Goal: Task Accomplishment & Management: Manage account settings

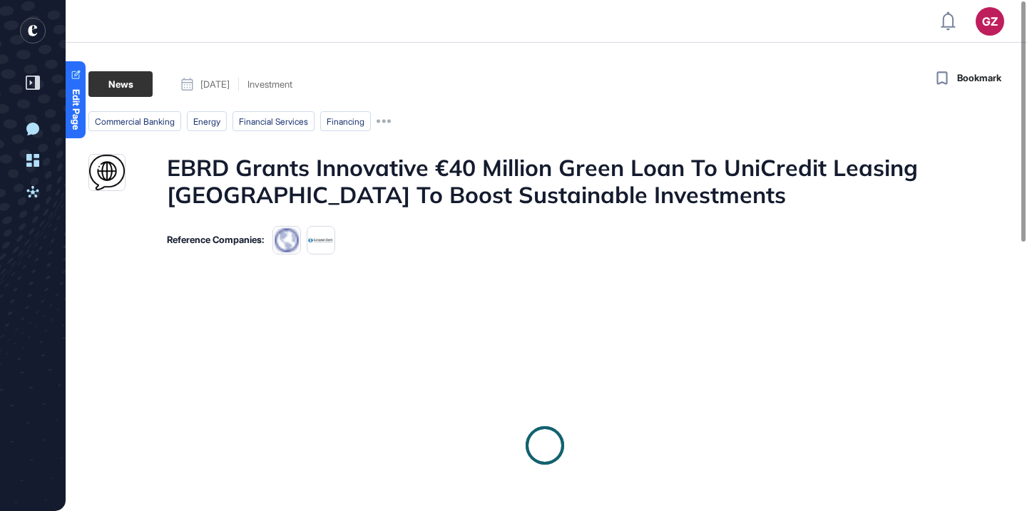
click at [404, 190] on h1 "EBRD Grants Innovative €40 Million Green Loan To UniCredit Leasing [GEOGRAPHIC_…" at bounding box center [545, 181] width 756 height 55
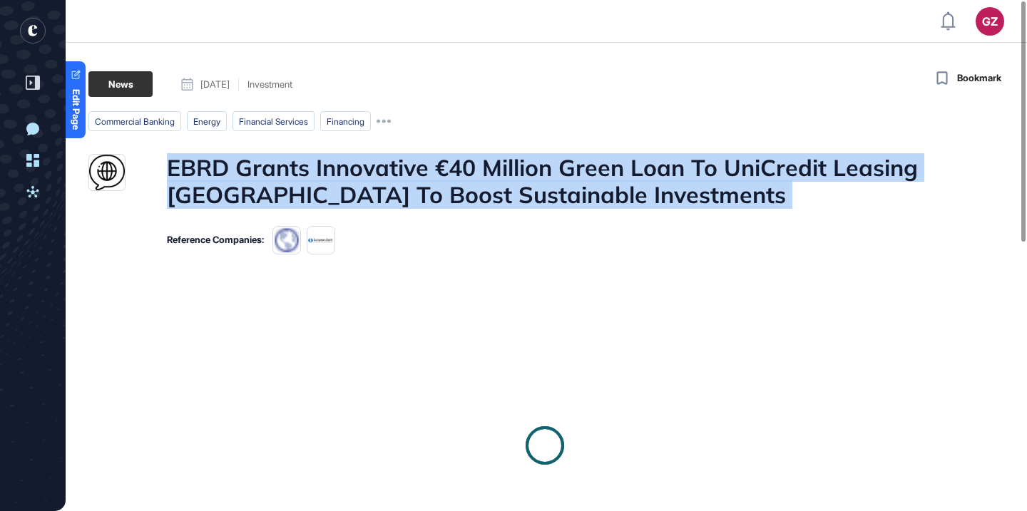
click at [404, 190] on h1 "EBRD Grants Innovative €40 Million Green Loan To UniCredit Leasing [GEOGRAPHIC_…" at bounding box center [545, 181] width 756 height 55
copy h1 "EBRD Grants Innovative €40 Million Green Loan To UniCredit Leasing [GEOGRAPHIC_…"
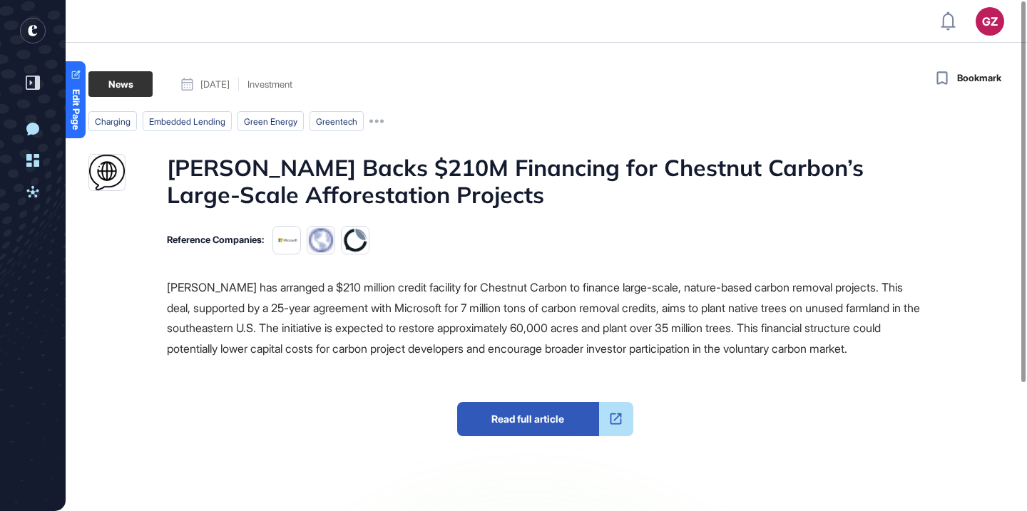
click at [520, 179] on h1 "J.P. Morgan Backs $210M Financing for Chestnut Carbon’s Large-Scale Afforestati…" at bounding box center [545, 181] width 756 height 55
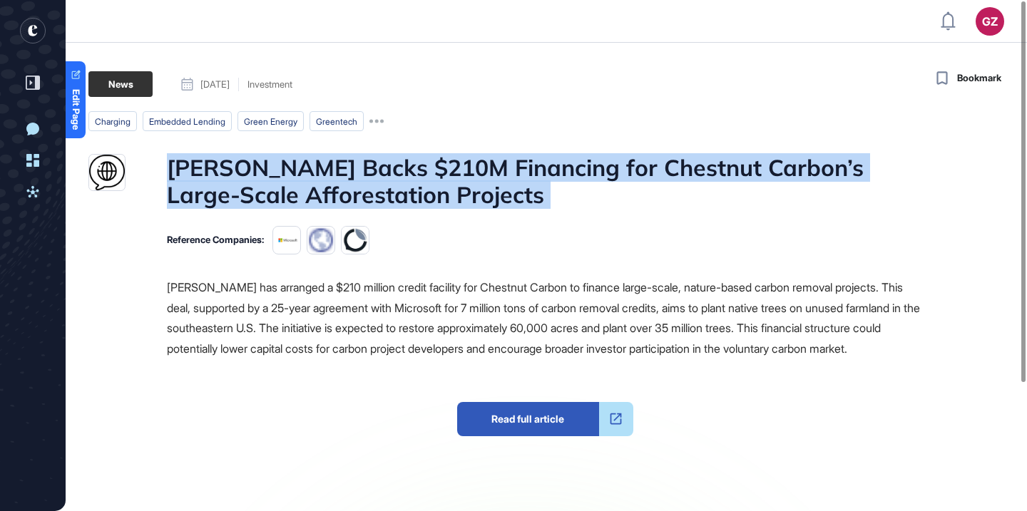
click at [520, 179] on h1 "J.P. Morgan Backs $210M Financing for Chestnut Carbon’s Large-Scale Afforestati…" at bounding box center [545, 181] width 756 height 55
copy h1 "J.P. Morgan Backs $210M Financing for Chestnut Carbon’s Large-Scale Afforestati…"
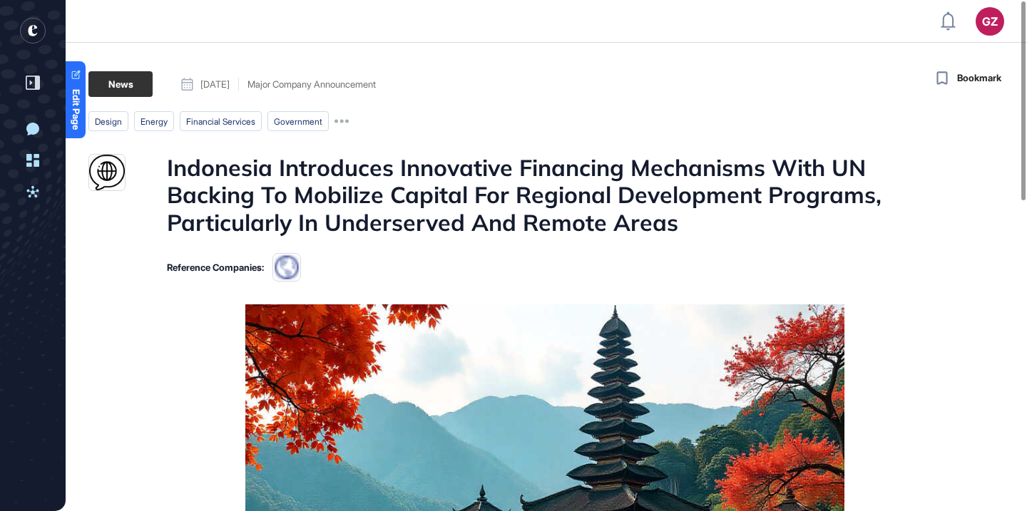
click at [477, 200] on h1 "Indonesia Introduces Innovative Financing Mechanisms With UN Backing To Mobiliz…" at bounding box center [545, 195] width 756 height 82
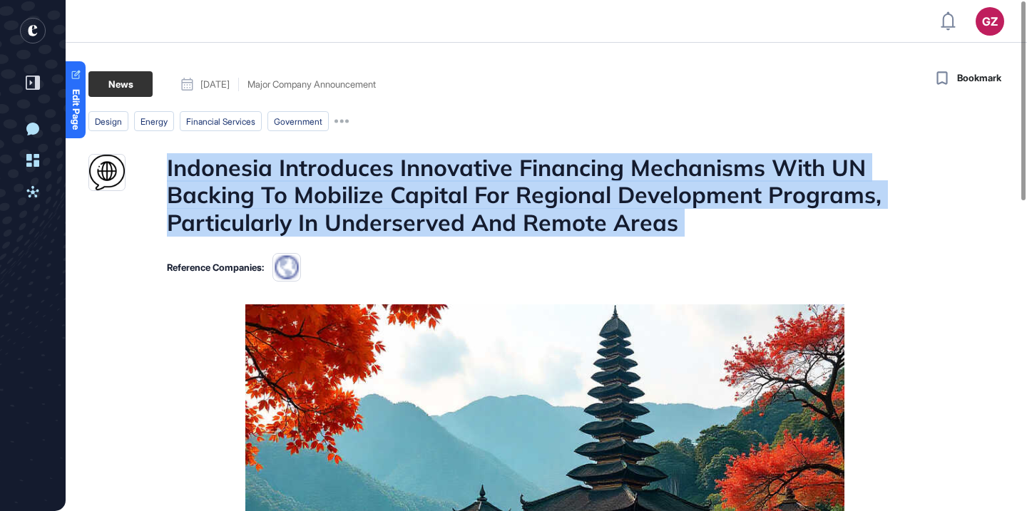
click at [477, 200] on h1 "Indonesia Introduces Innovative Financing Mechanisms With UN Backing To Mobiliz…" at bounding box center [545, 195] width 756 height 82
click at [467, 238] on div at bounding box center [467, 238] width 0 height 0
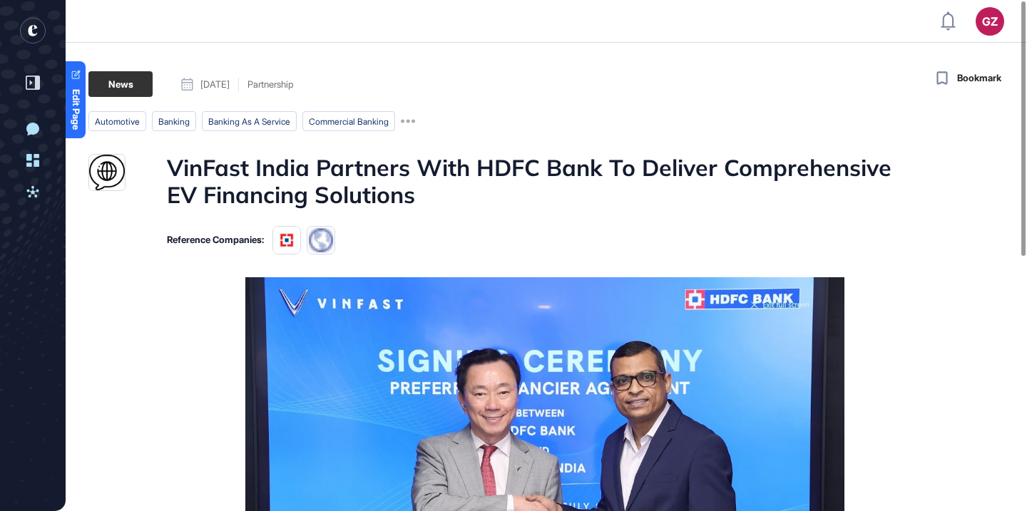
click at [501, 155] on h1 "VinFast India Partners With HDFC Bank To Deliver Comprehensive EV Financing Sol…" at bounding box center [545, 181] width 756 height 55
click at [501, 156] on h1 "VinFast India Partners With HDFC Bank To Deliver Comprehensive EV Financing Sol…" at bounding box center [545, 181] width 756 height 55
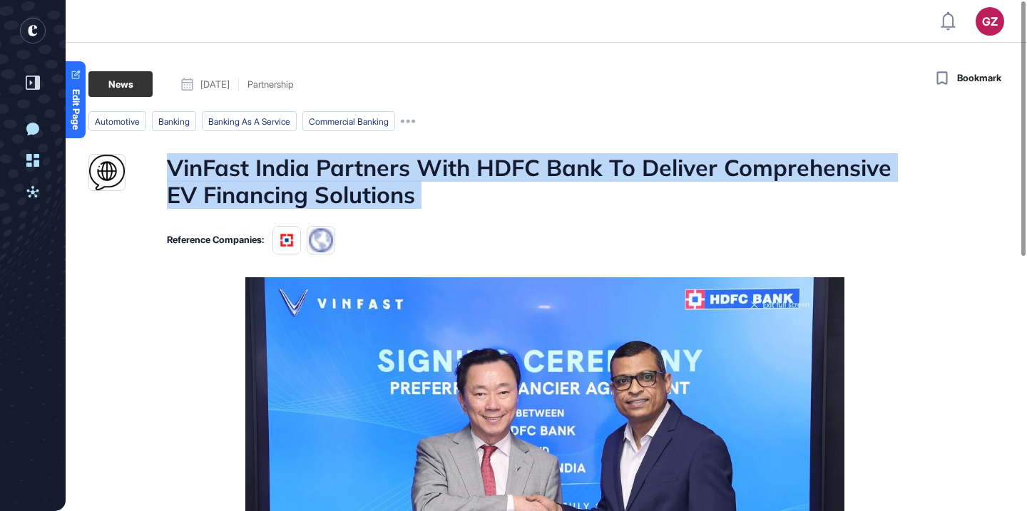
click at [501, 156] on h1 "VinFast India Partners With HDFC Bank To Deliver Comprehensive EV Financing Sol…" at bounding box center [545, 181] width 756 height 55
copy h1 "VinFast India Partners With HDFC Bank To Deliver Comprehensive EV Financing Sol…"
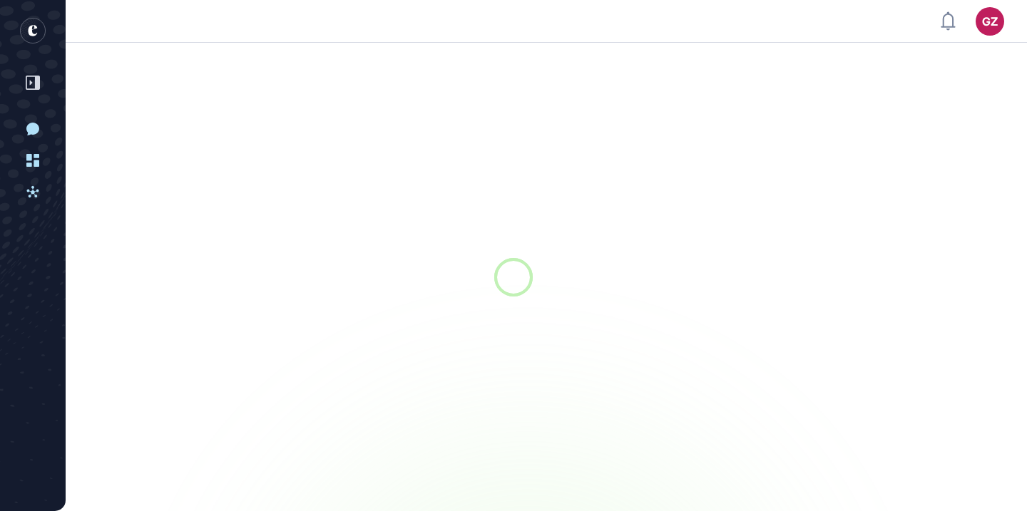
scroll to position [1, 1]
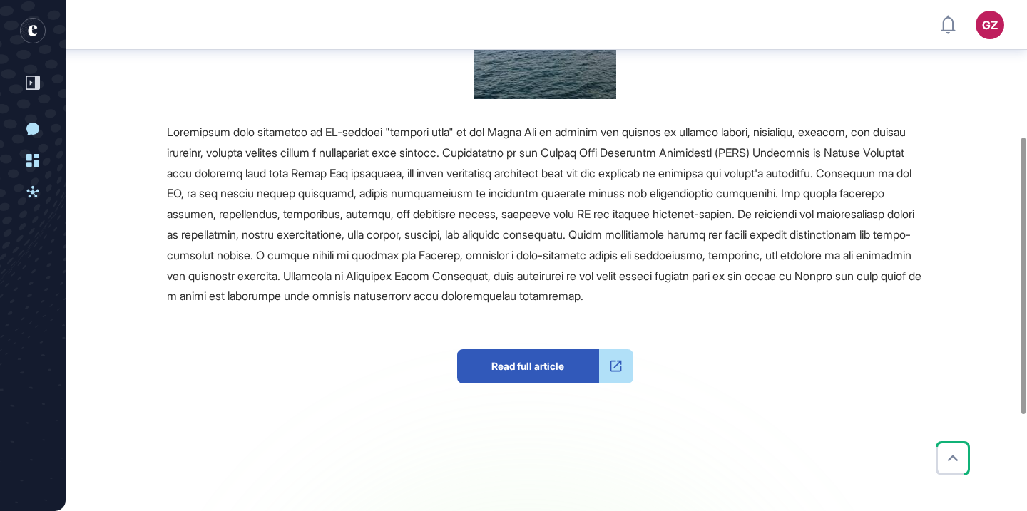
scroll to position [361, 0]
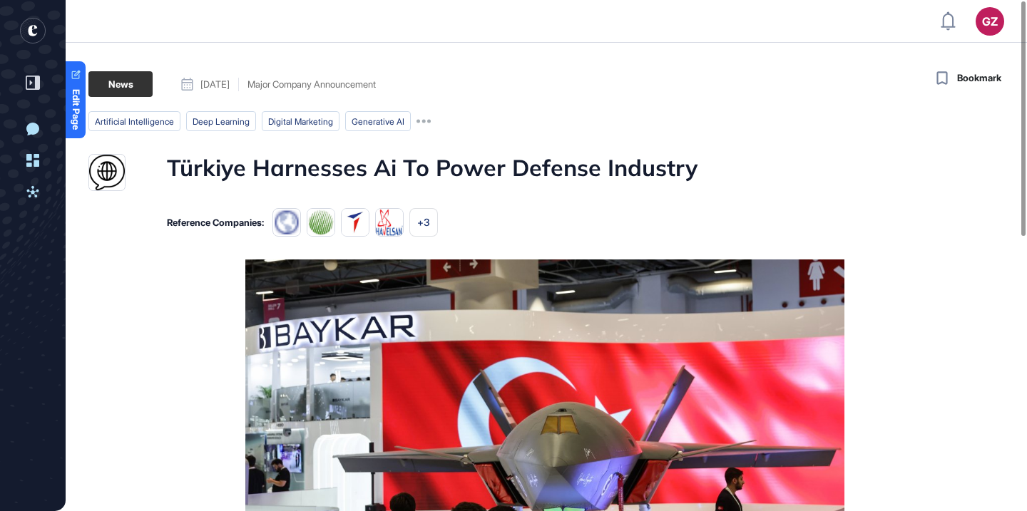
click at [507, 165] on h1 "Türkiye Harnesses Ai To Power Defense Industry" at bounding box center [432, 172] width 531 height 37
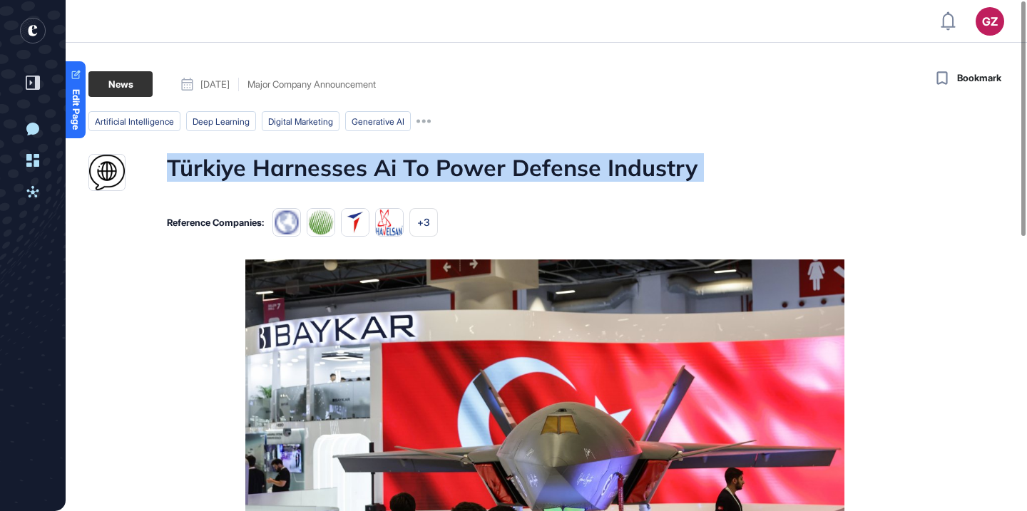
click at [507, 165] on h1 "Türkiye Harnesses Ai To Power Defense Industry" at bounding box center [432, 172] width 531 height 37
click at [498, 133] on div at bounding box center [498, 133] width 0 height 0
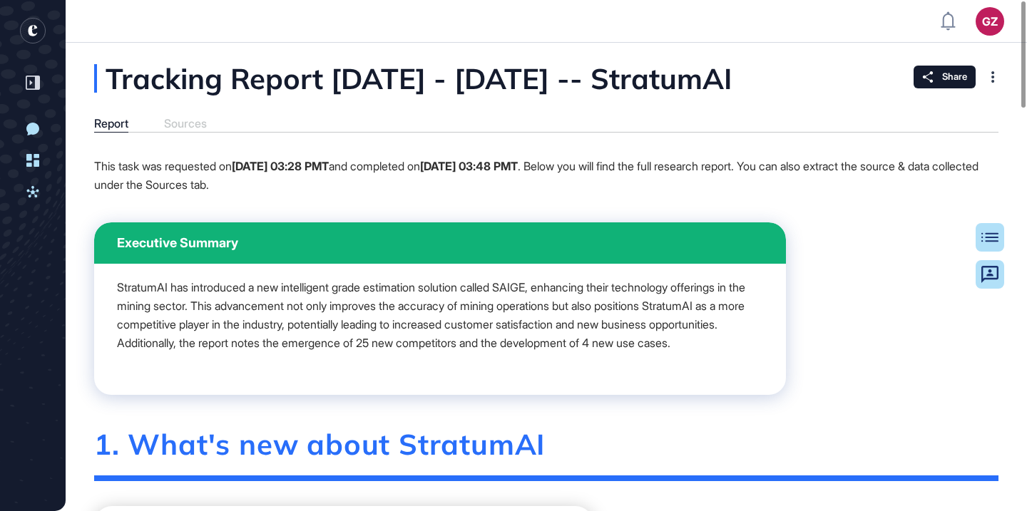
click at [370, 91] on div "Tracking Report [DATE] - [DATE] -- StratumAI" at bounding box center [484, 78] width 780 height 29
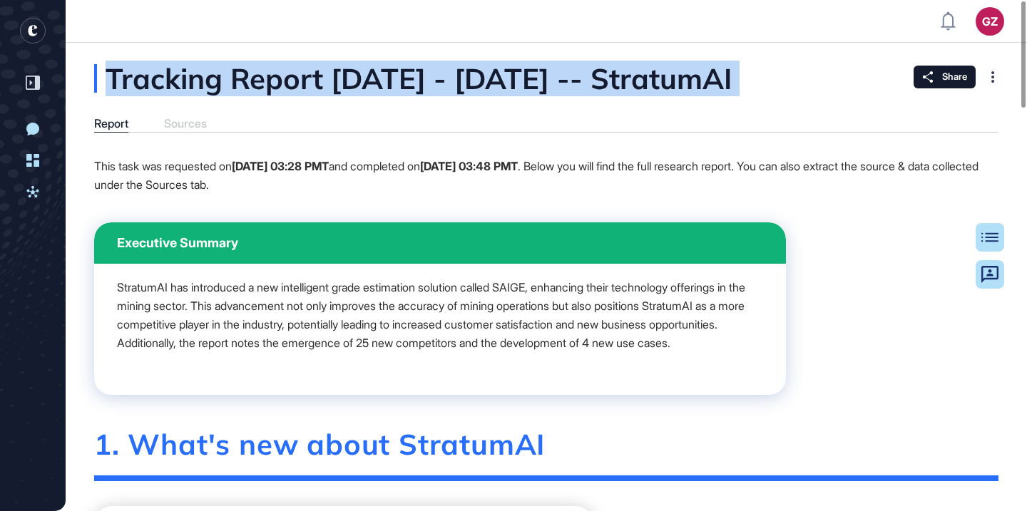
click at [370, 91] on div "Tracking Report [DATE] - [DATE] -- StratumAI" at bounding box center [484, 78] width 780 height 29
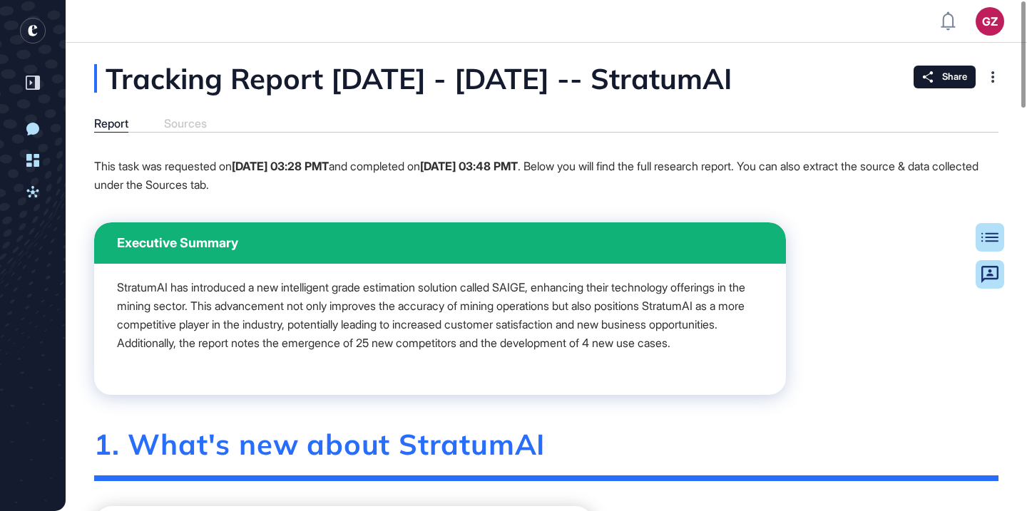
click at [300, 93] on div "Tracking Report [DATE] - [DATE] -- StratumAI" at bounding box center [484, 78] width 780 height 29
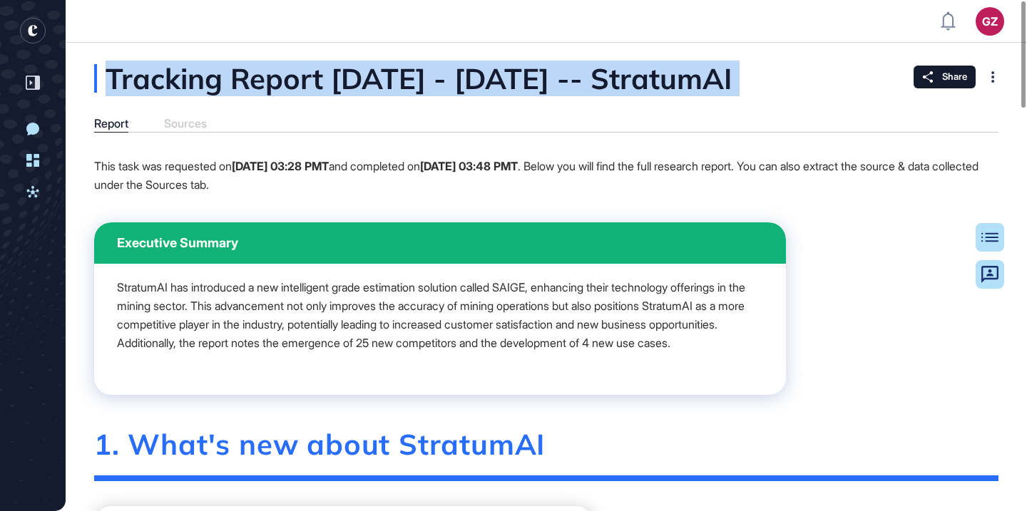
drag, startPoint x: 258, startPoint y: 105, endPoint x: 133, endPoint y: 103, distance: 124.9
click at [133, 93] on div "Tracking Report [DATE] - [DATE] -- StratumAI" at bounding box center [484, 78] width 780 height 29
click at [315, 91] on div "Tracking Report [DATE] - [DATE] -- StratumAI" at bounding box center [484, 78] width 780 height 29
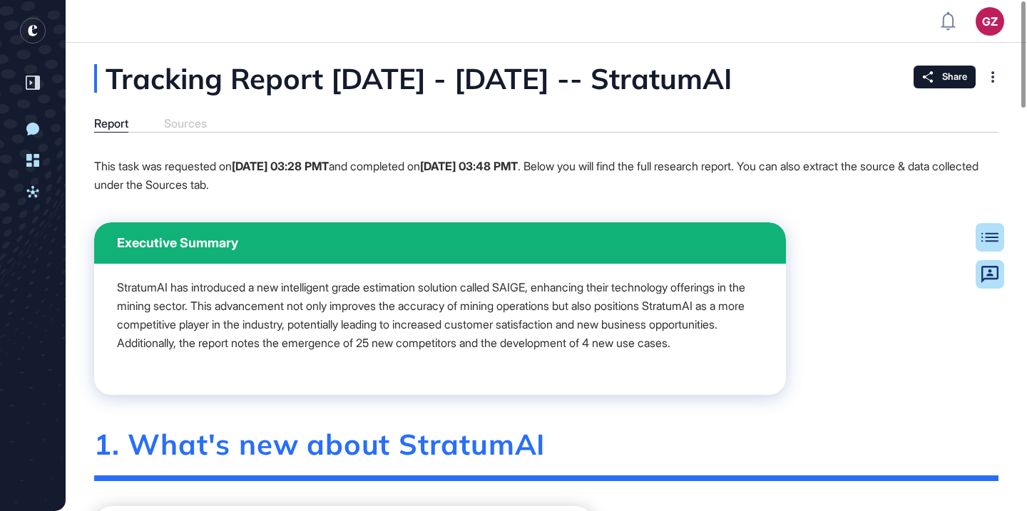
click at [404, 78] on div "Tracking Report [DATE] - [DATE] -- StratumAI" at bounding box center [484, 78] width 780 height 29
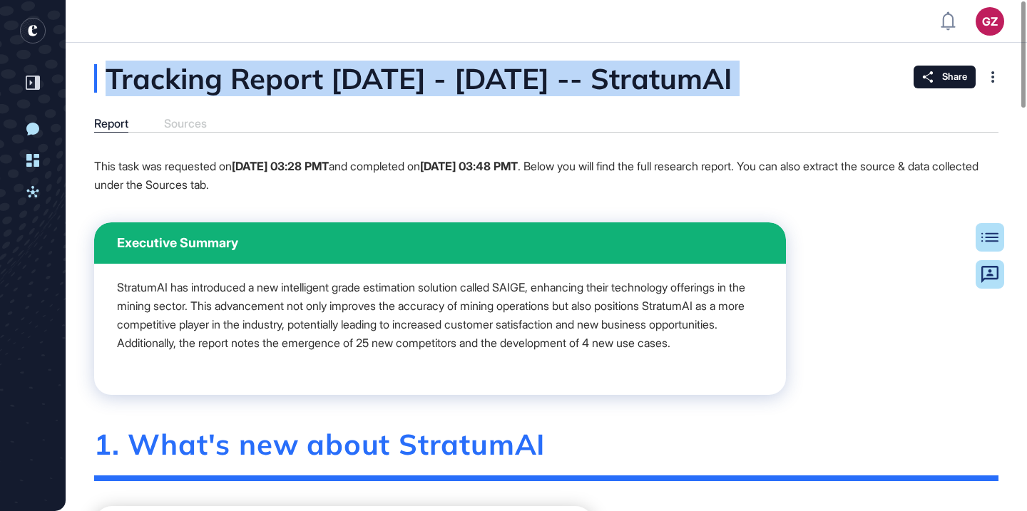
click at [404, 78] on div "Tracking Report [DATE] - [DATE] -- StratumAI" at bounding box center [484, 78] width 780 height 29
click at [339, 86] on div "Tracking Report [DATE] - [DATE] -- StratumAI" at bounding box center [484, 78] width 780 height 29
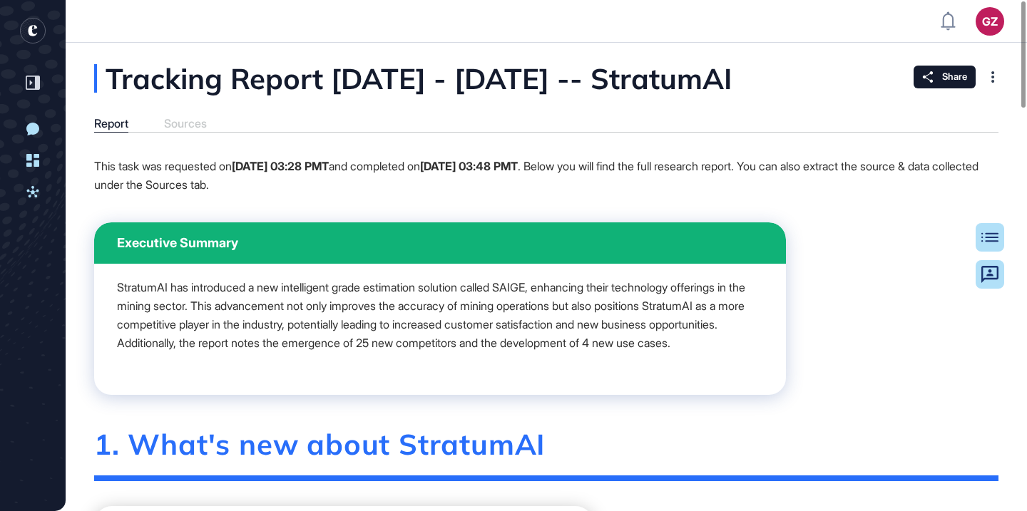
drag, startPoint x: 265, startPoint y: 111, endPoint x: 104, endPoint y: 76, distance: 165.0
click at [104, 76] on div "Tracking Report [DATE] - [DATE] -- StratumAI" at bounding box center [484, 78] width 780 height 29
copy div "Tracking Report [DATE] - [DATE] -- StratumAI"
drag, startPoint x: 164, startPoint y: 77, endPoint x: 799, endPoint y: 0, distance: 639.5
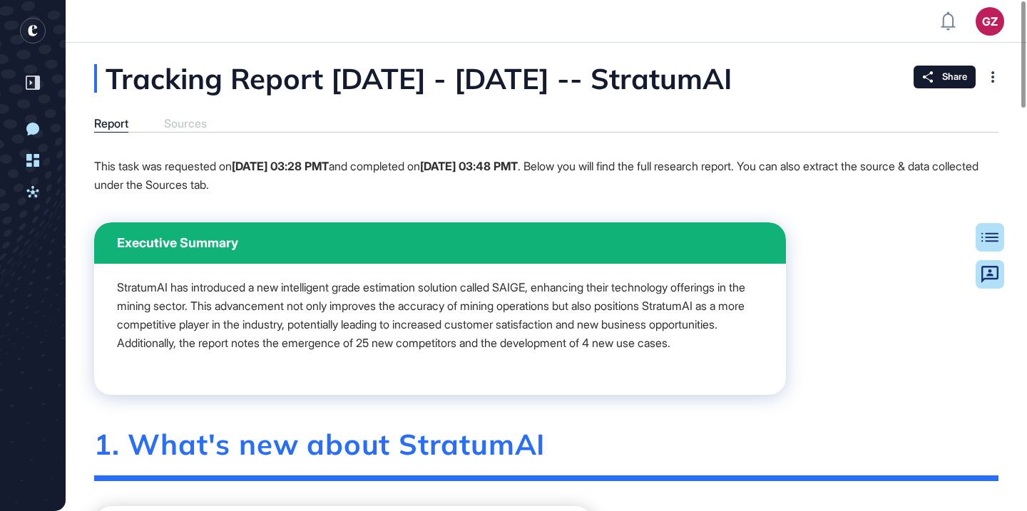
click at [312, 71] on div "Tracking Report Jul 31, 2024 - Aug 14, 2025 -- StratumAI" at bounding box center [484, 78] width 780 height 29
click at [324, 81] on div "Tracking Report Jul 31, 2024 - Aug 14, 2025 -- StratumAI" at bounding box center [484, 78] width 780 height 29
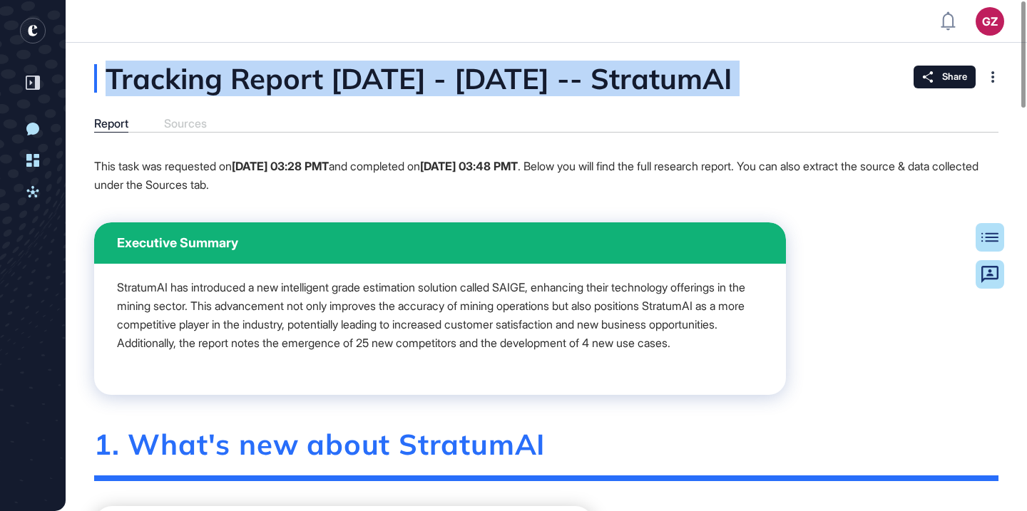
click at [324, 81] on div "Tracking Report Jul 31, 2024 - Aug 14, 2025 -- StratumAI" at bounding box center [484, 78] width 780 height 29
copy div "Tracking Report Jul 31, 2024 - Aug 14, 2025 -- StratumAI"
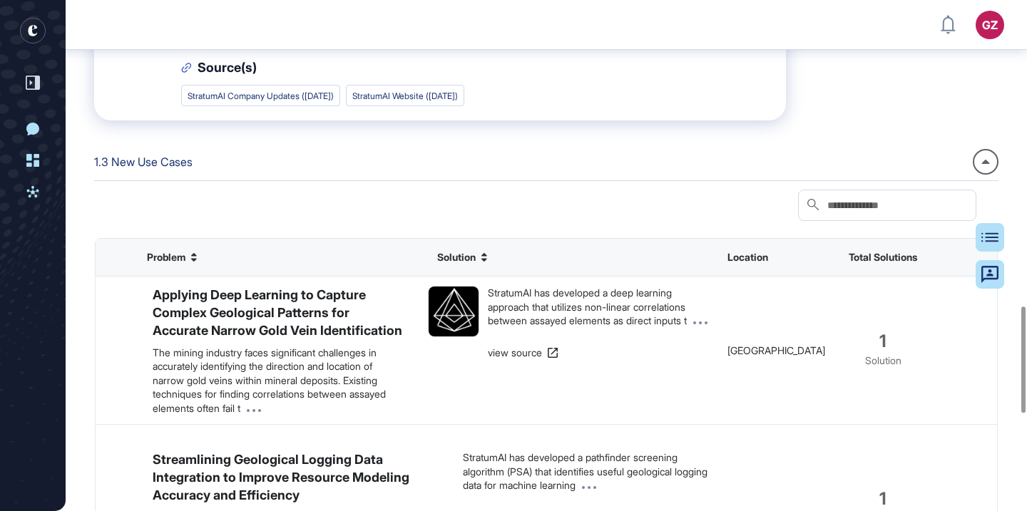
scroll to position [1608, 0]
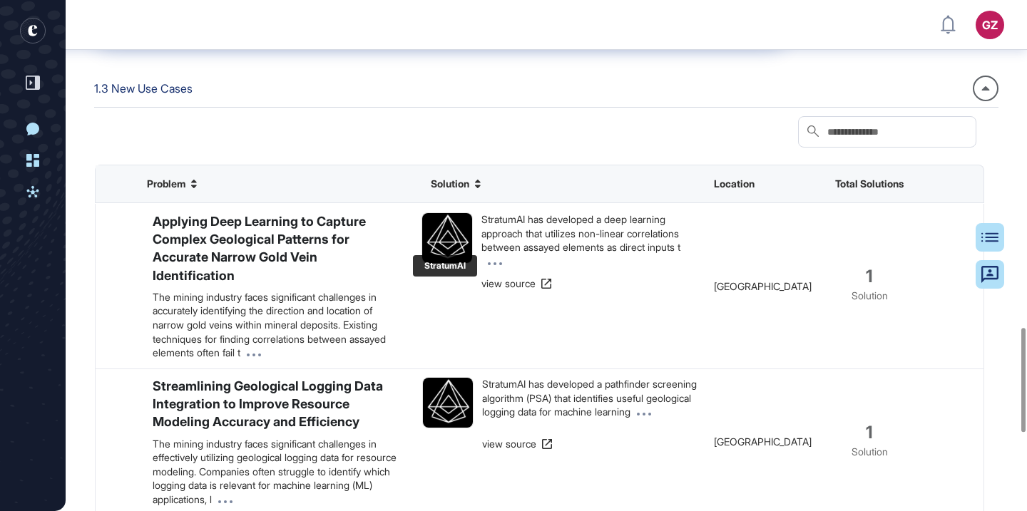
click at [447, 263] on img at bounding box center [447, 238] width 50 height 50
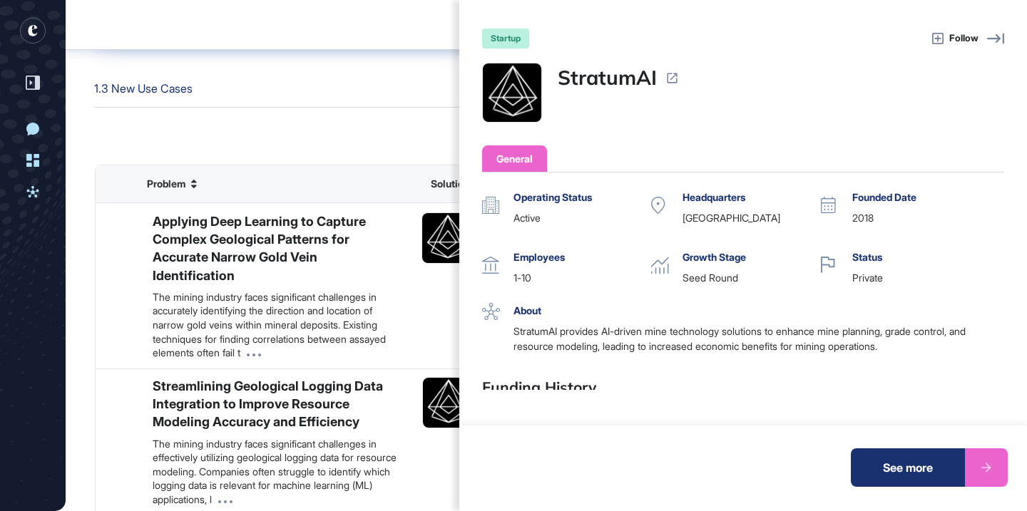
click at [671, 77] on icon at bounding box center [673, 78] width 14 height 14
click at [494, 85] on img at bounding box center [512, 92] width 58 height 58
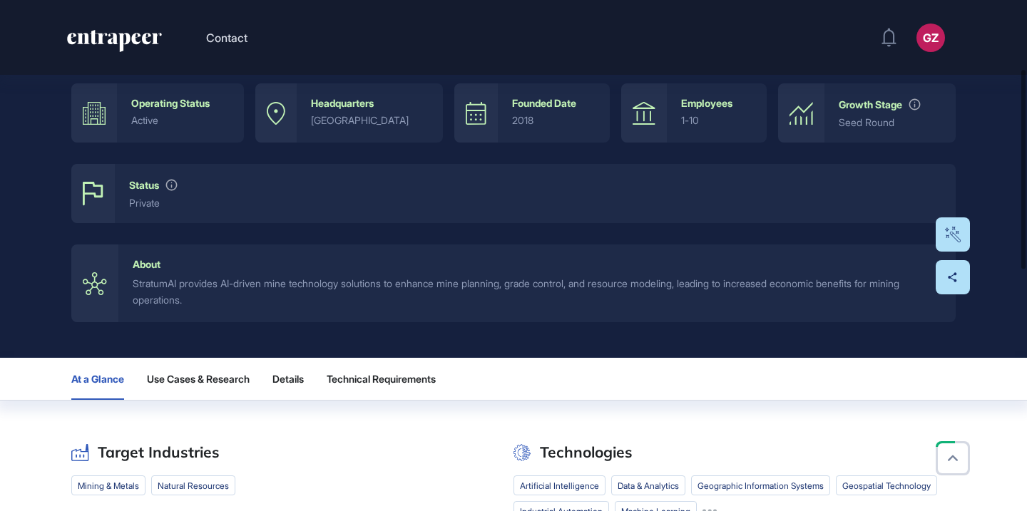
scroll to position [238, 0]
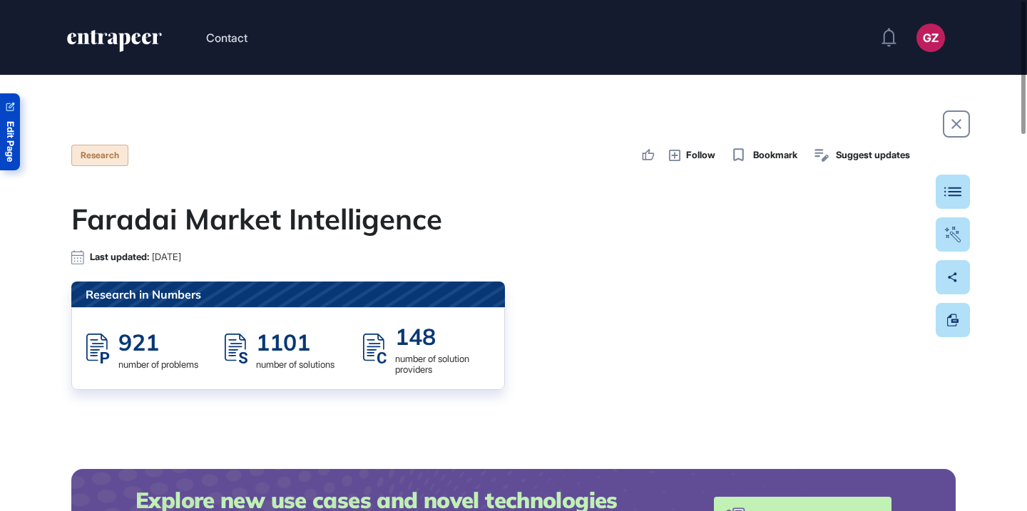
click at [8, 143] on span "Edit Page" at bounding box center [10, 141] width 9 height 41
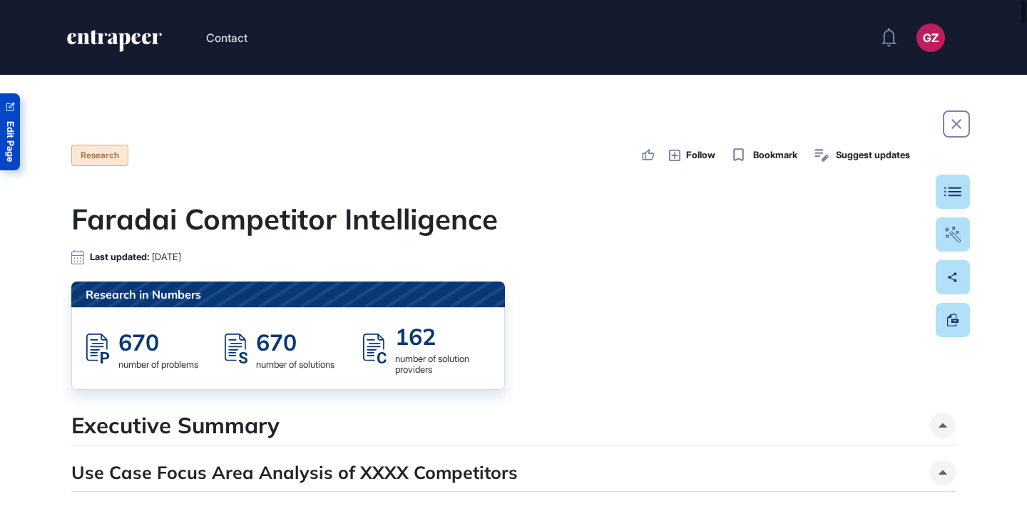
click at [7, 126] on span "Edit Page" at bounding box center [10, 141] width 9 height 41
click at [285, 225] on h1 "Faradai Competitor Intelligence" at bounding box center [513, 219] width 885 height 34
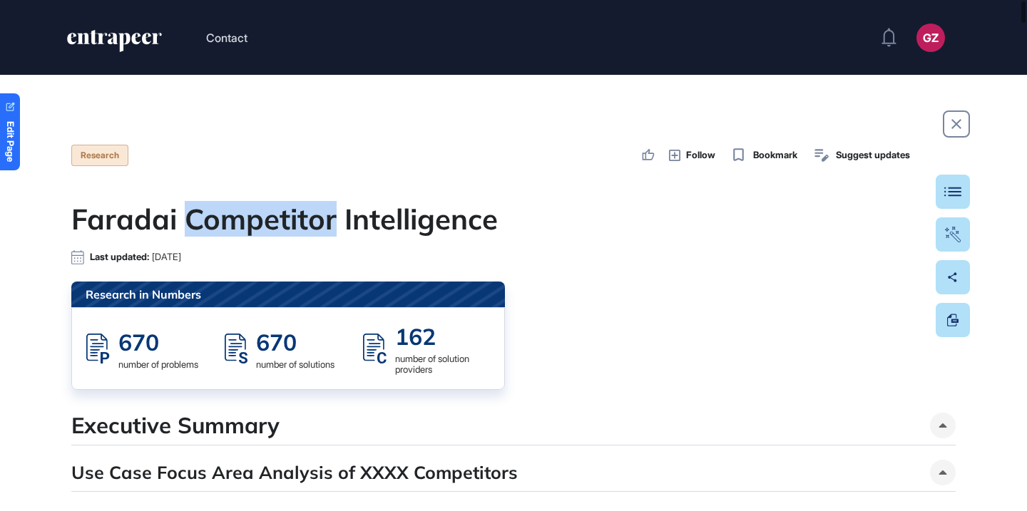
click at [285, 225] on h1 "Faradai Competitor Intelligence" at bounding box center [513, 219] width 885 height 34
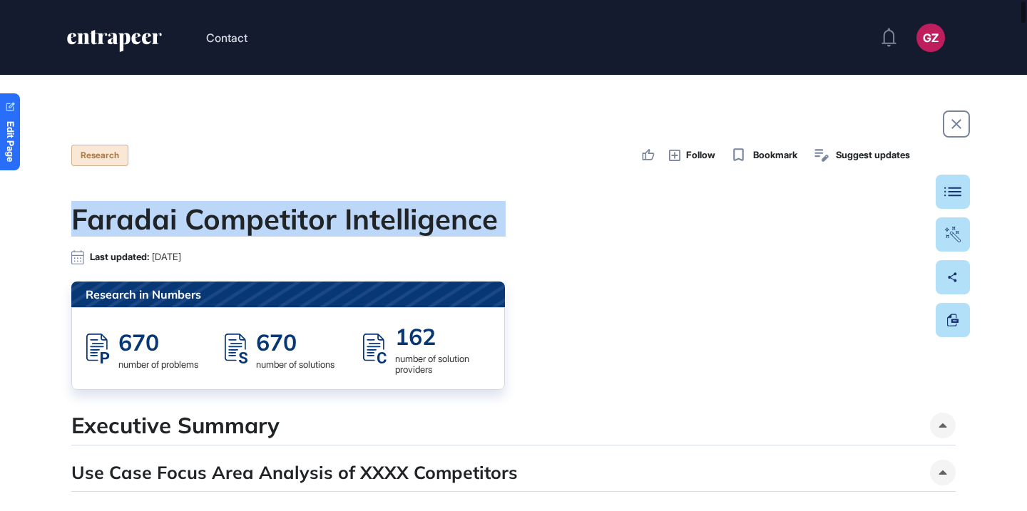
click at [285, 225] on h1 "Faradai Competitor Intelligence" at bounding box center [513, 219] width 885 height 34
copy div "Faradai Competitor Intelligence"
click at [952, 197] on button "Table Of Contents" at bounding box center [909, 192] width 121 height 34
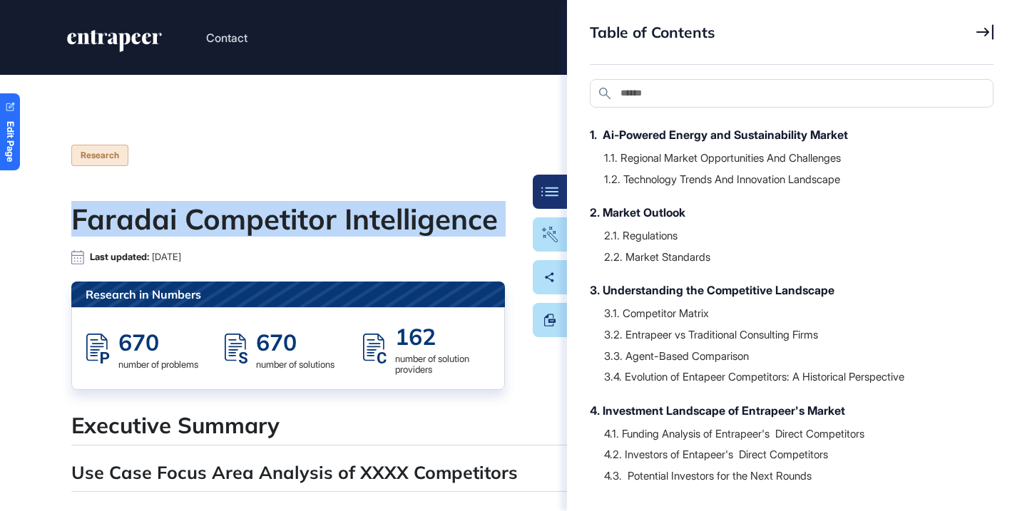
scroll to position [324, 0]
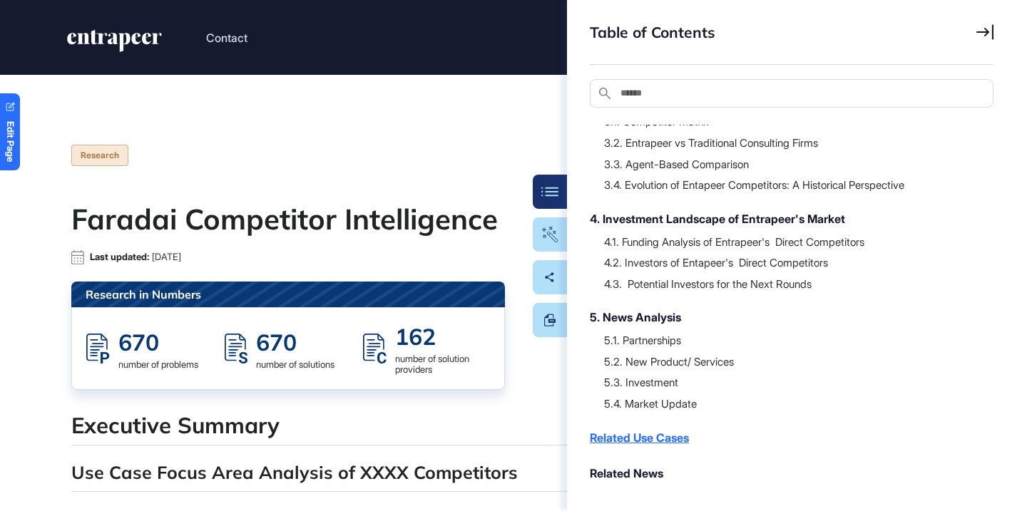
click at [669, 439] on div "Related Use Cases" at bounding box center [784, 437] width 389 height 17
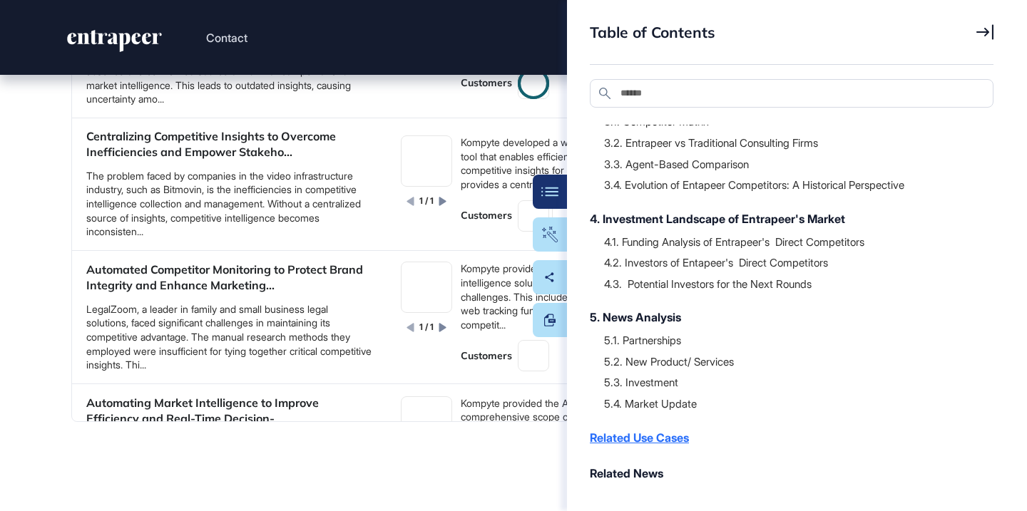
scroll to position [34277, 0]
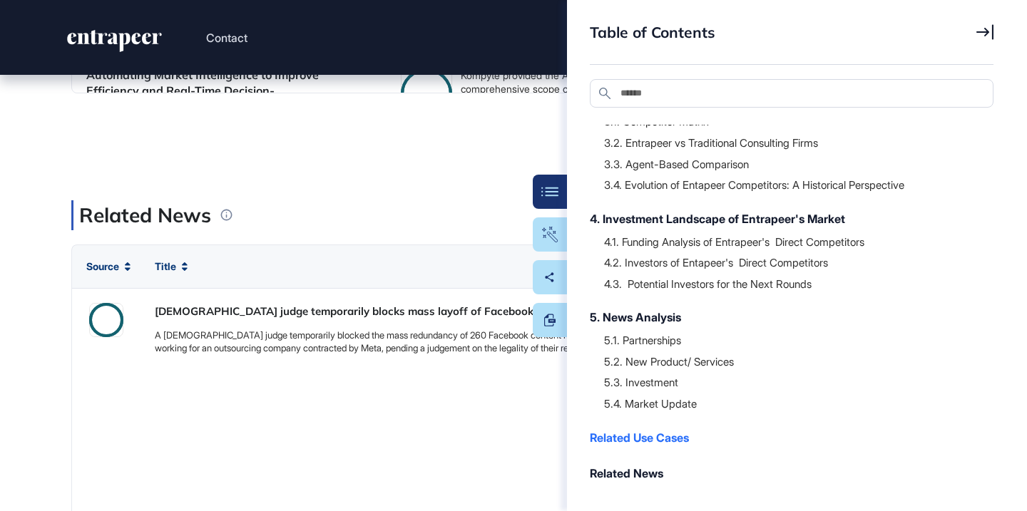
click at [675, 347] on div at bounding box center [791, 350] width 375 height 7
click at [675, 342] on div "5.1. Partnerships" at bounding box center [791, 340] width 375 height 14
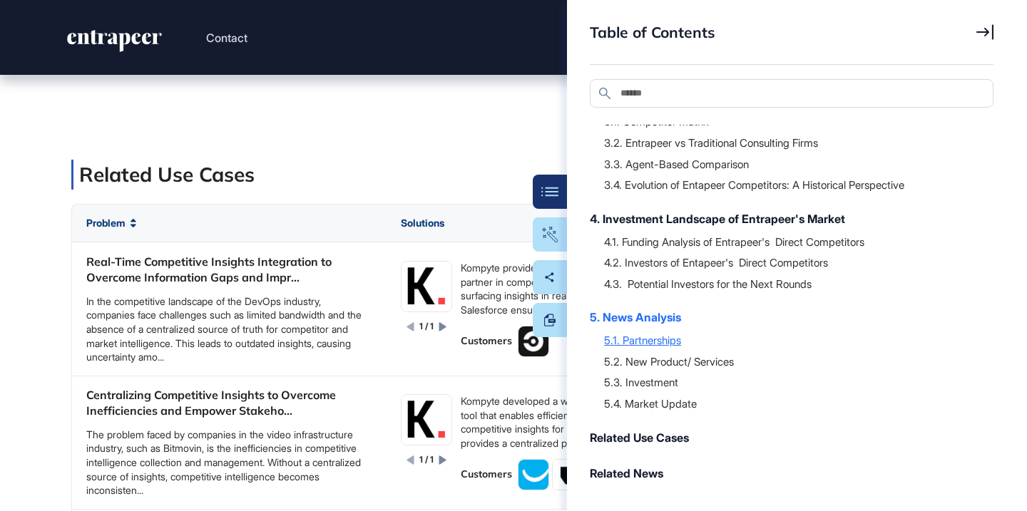
scroll to position [33681, 0]
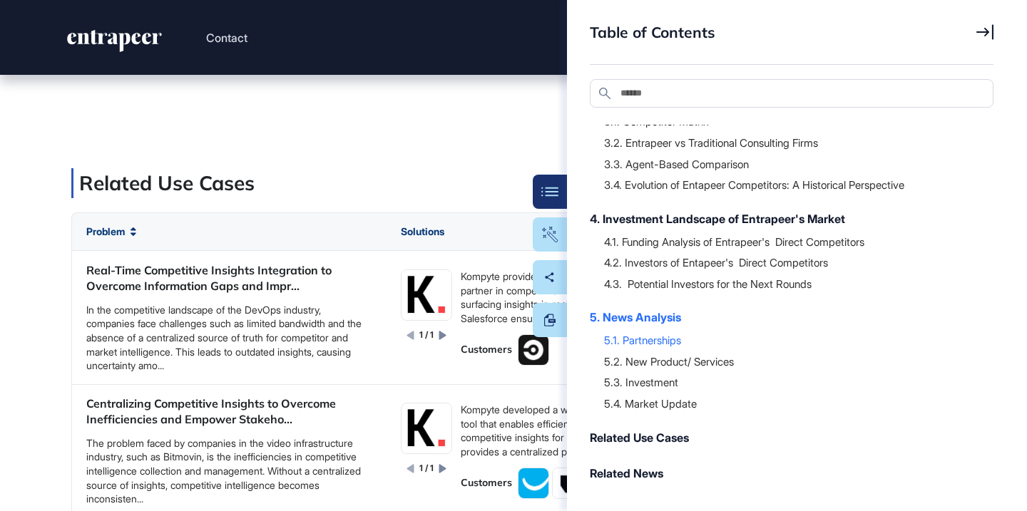
click at [671, 370] on div at bounding box center [791, 371] width 375 height 7
click at [667, 381] on div "5.3. Investment" at bounding box center [791, 382] width 375 height 14
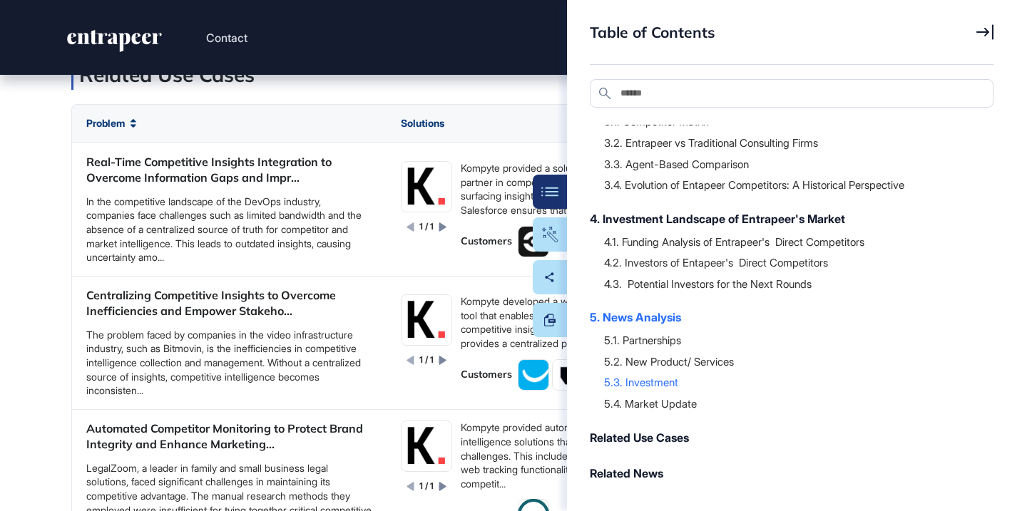
scroll to position [33803, 0]
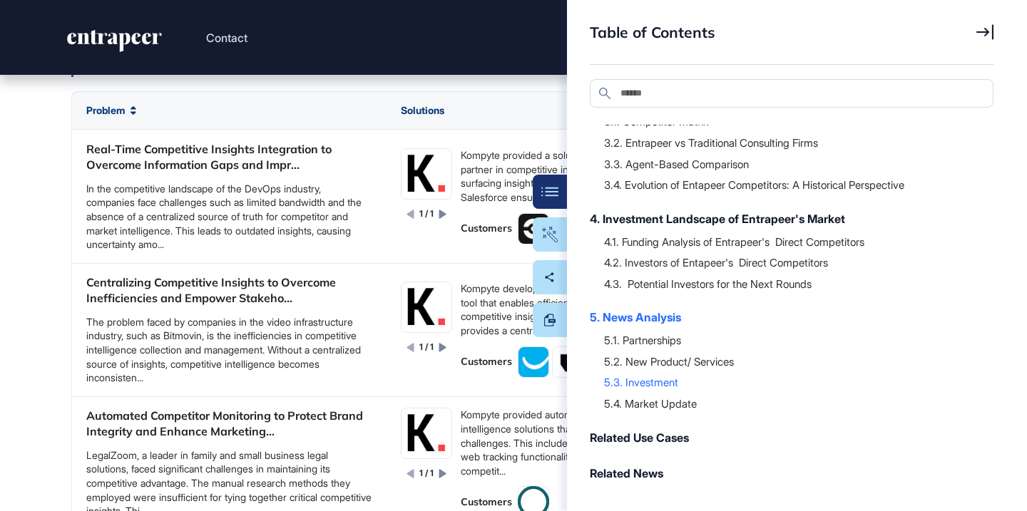
click at [719, 207] on div "Executive Summary Use Case Focus Area Analysis of XXXX Competitors Use Case Foc…" at bounding box center [792, 307] width 404 height 364
click at [712, 241] on div "4.1. Funding Analysis of Entrapeer's Direct Competitors" at bounding box center [791, 242] width 375 height 14
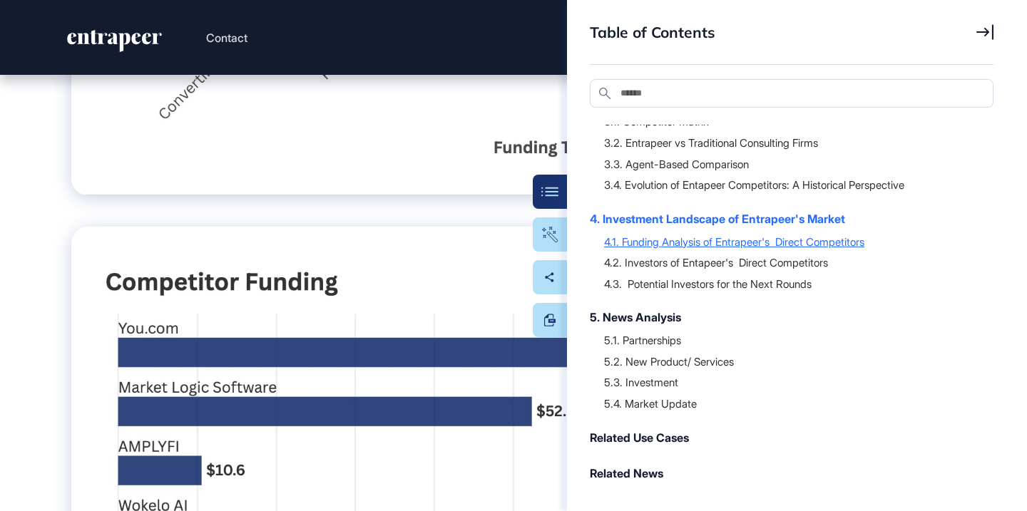
scroll to position [22916, 0]
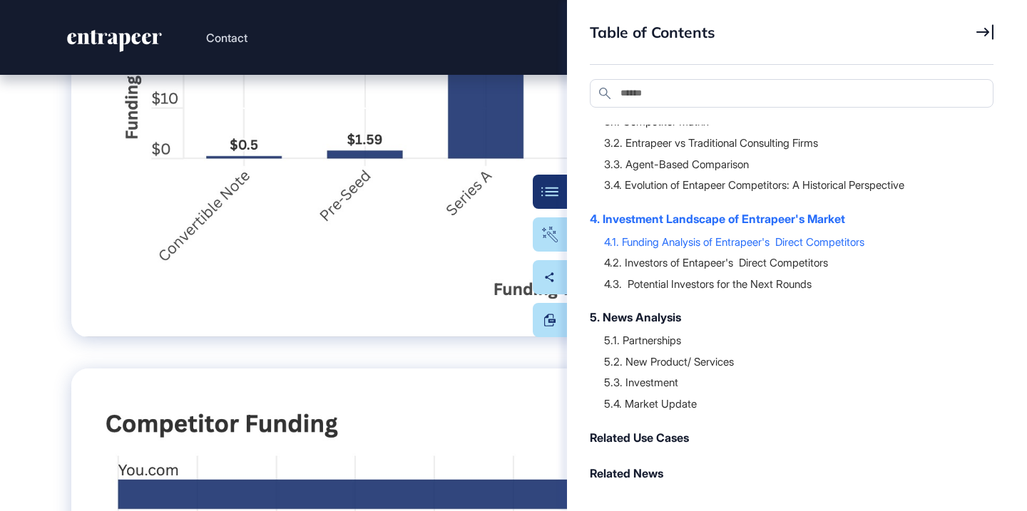
click at [743, 172] on div at bounding box center [791, 173] width 375 height 7
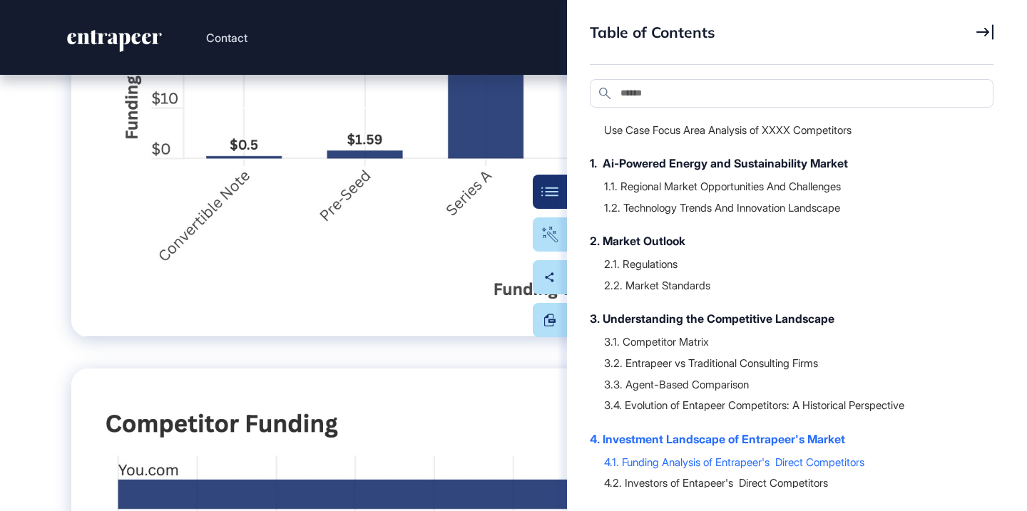
scroll to position [0, 0]
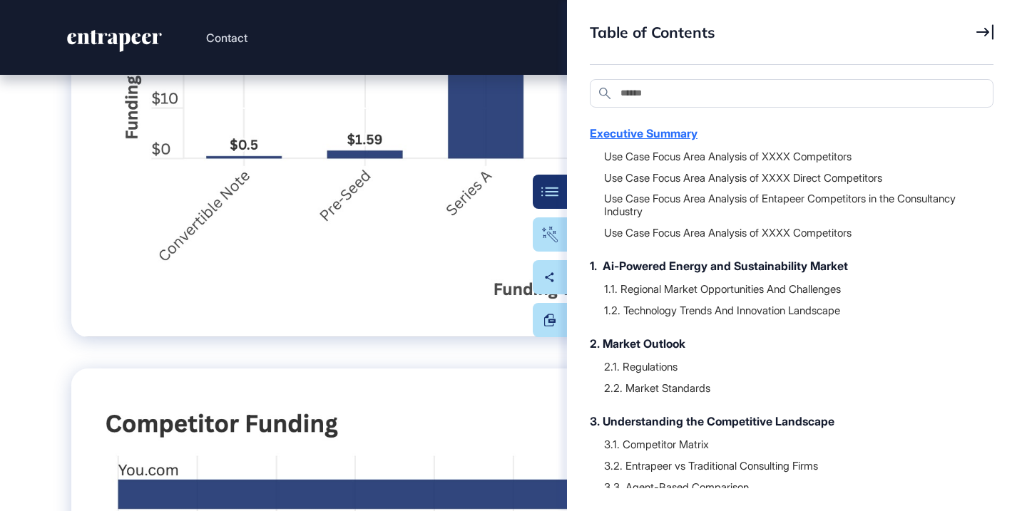
click at [656, 140] on div "Executive Summary" at bounding box center [784, 133] width 389 height 17
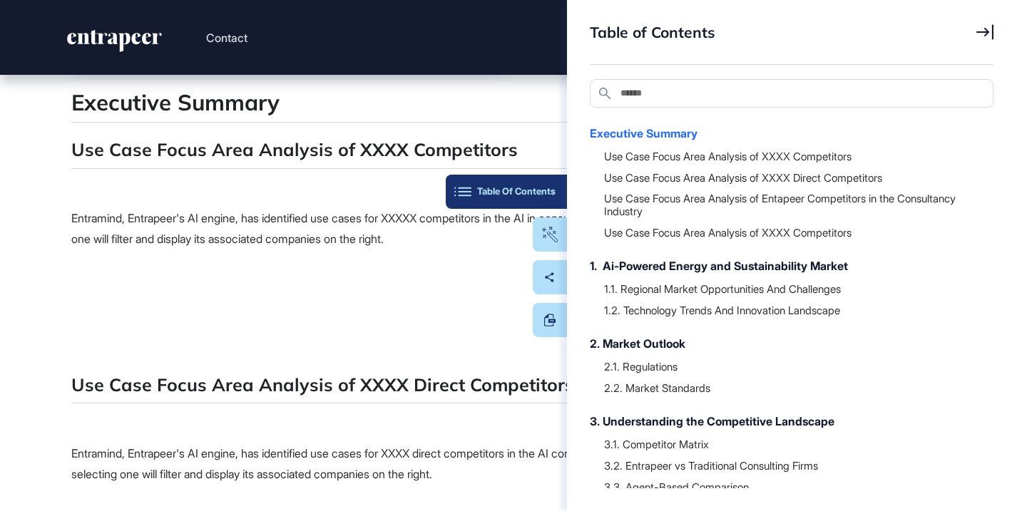
click at [549, 197] on button "Table Of Contents" at bounding box center [506, 192] width 121 height 34
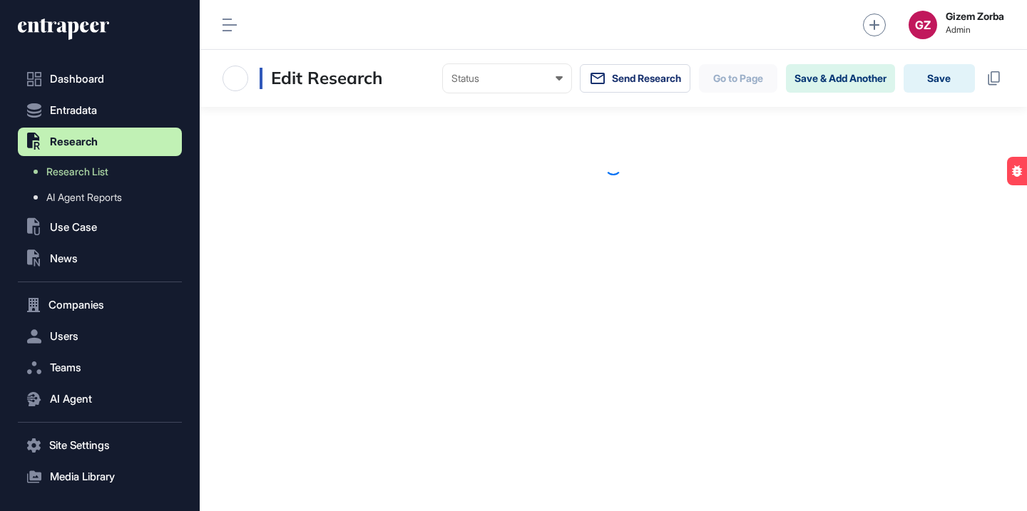
scroll to position [1, 1]
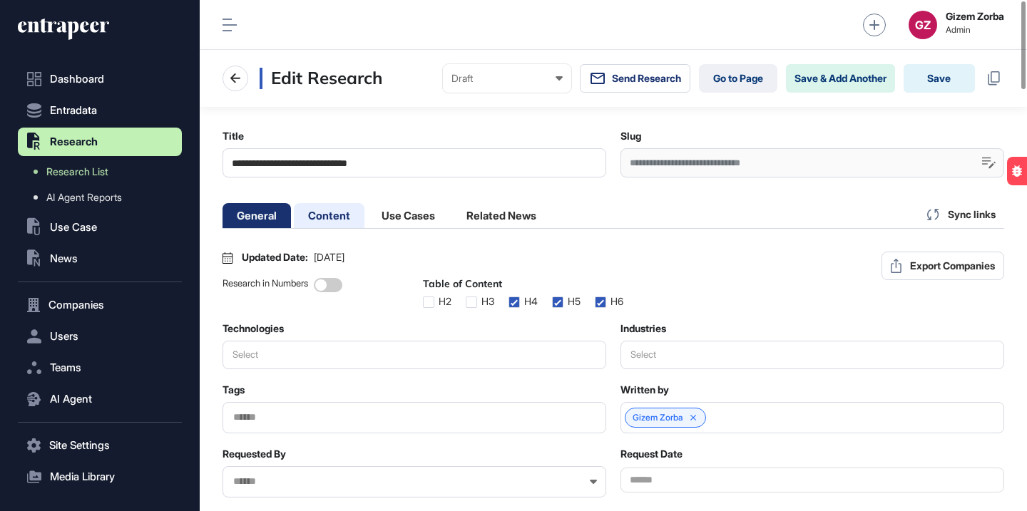
click at [367, 224] on li "Content" at bounding box center [408, 215] width 82 height 25
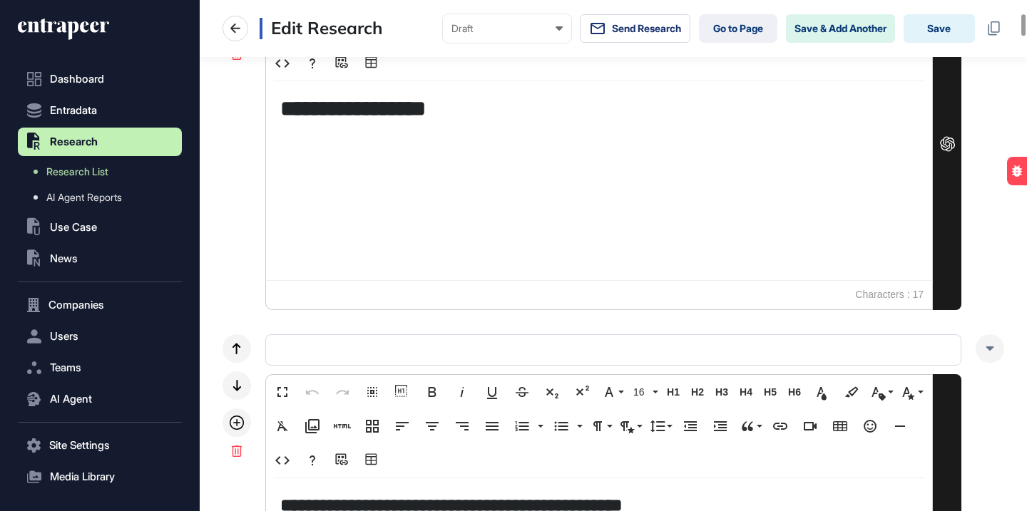
scroll to position [0, 0]
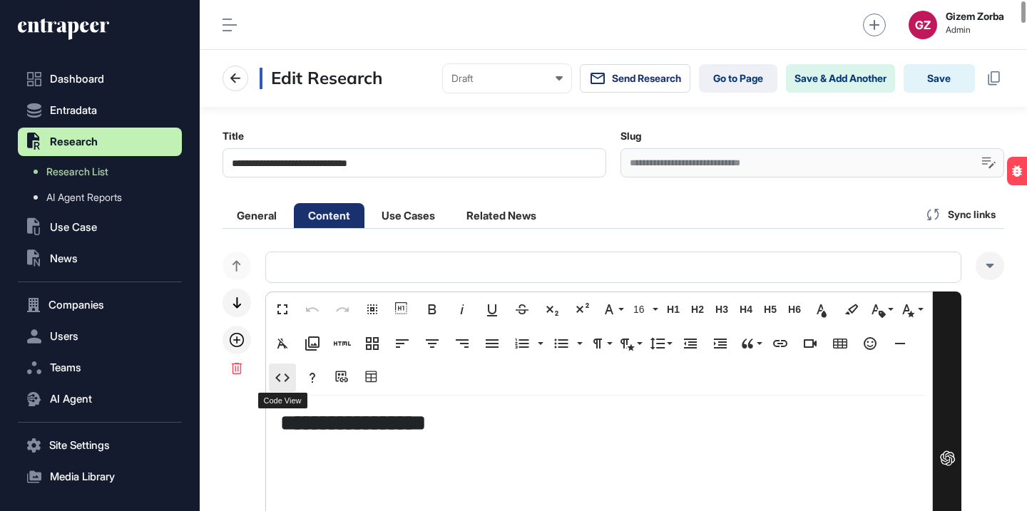
click at [285, 379] on icon "button" at bounding box center [282, 378] width 17 height 17
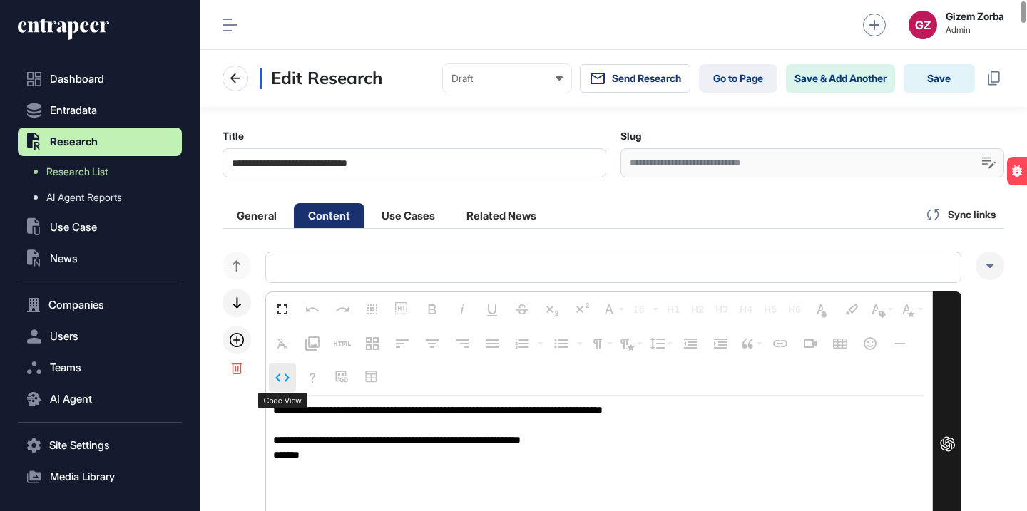
click at [285, 383] on icon "button" at bounding box center [282, 378] width 17 height 17
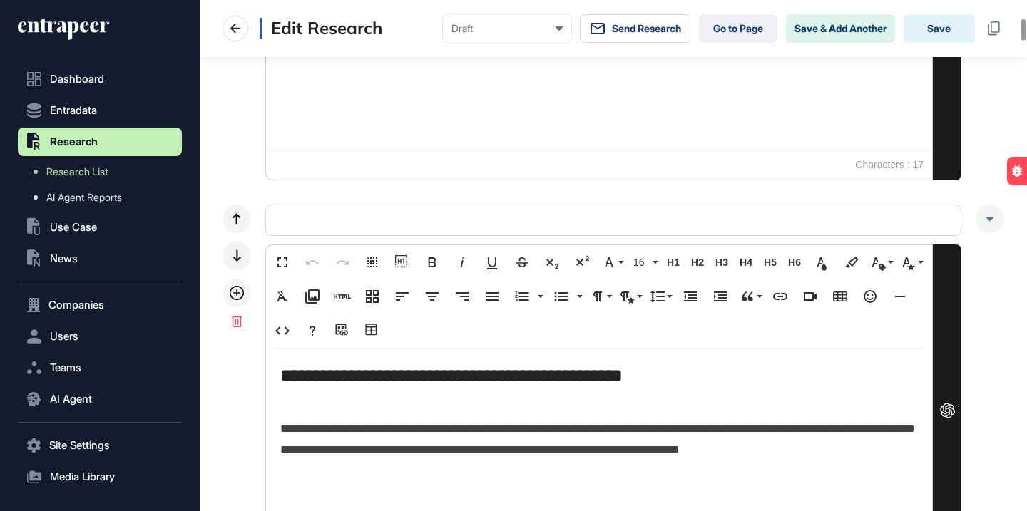
scroll to position [456, 0]
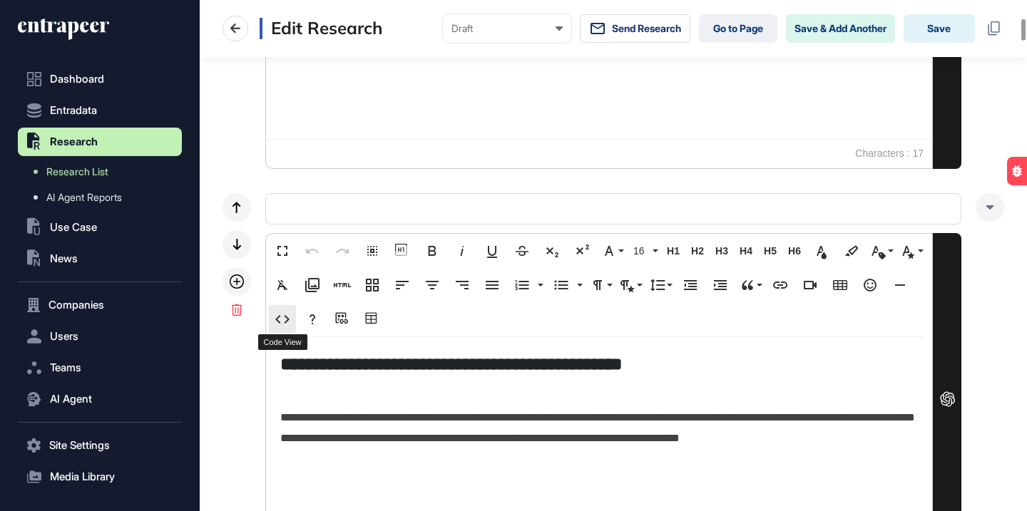
click at [292, 321] on button "Code View" at bounding box center [282, 319] width 27 height 29
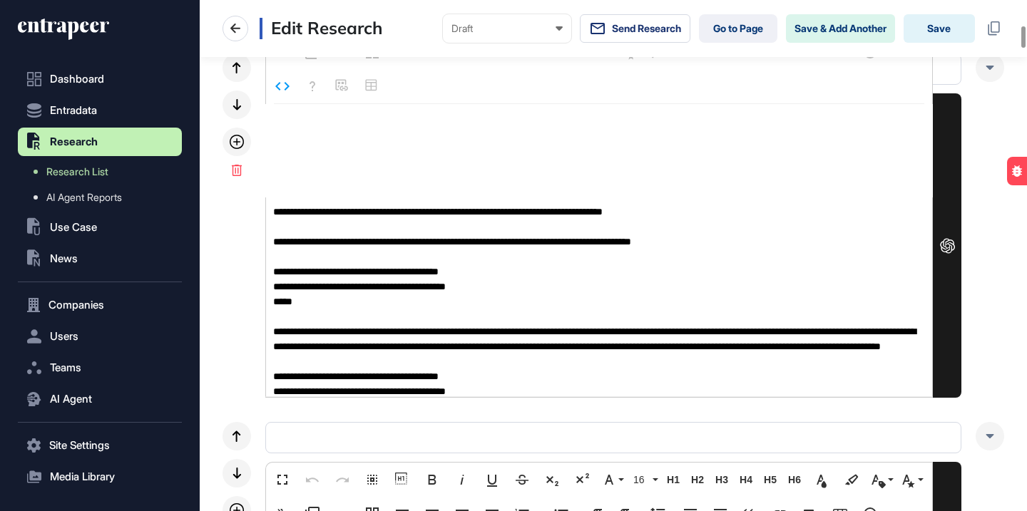
scroll to position [549, 0]
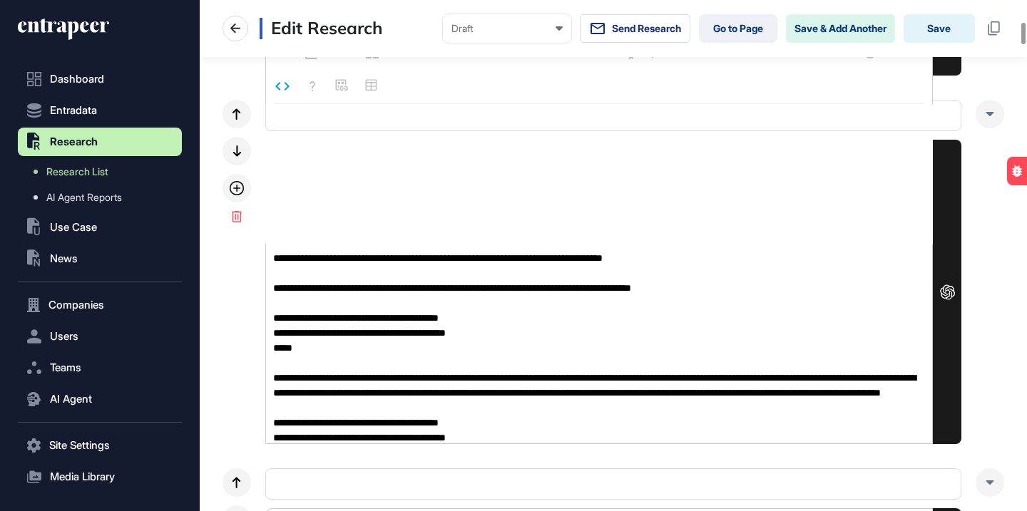
click at [725, 342] on textarea "**********" at bounding box center [599, 344] width 666 height 200
click at [638, 280] on textarea "**********" at bounding box center [599, 344] width 666 height 200
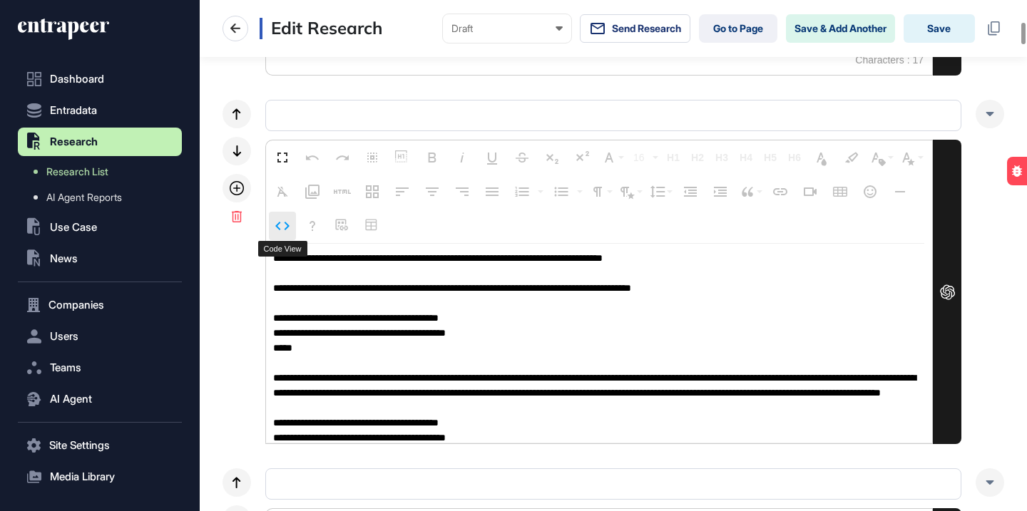
click at [282, 228] on icon "button" at bounding box center [282, 226] width 17 height 17
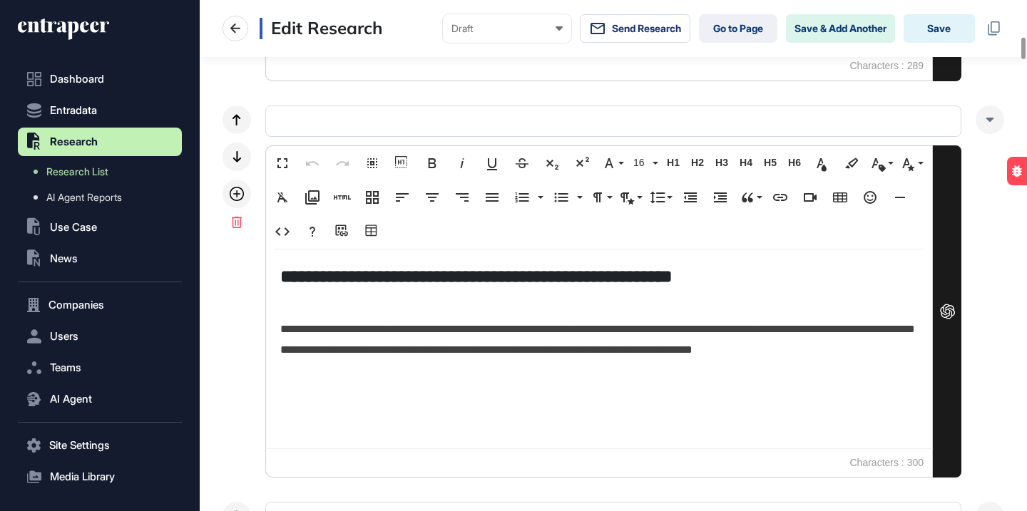
scroll to position [971, 0]
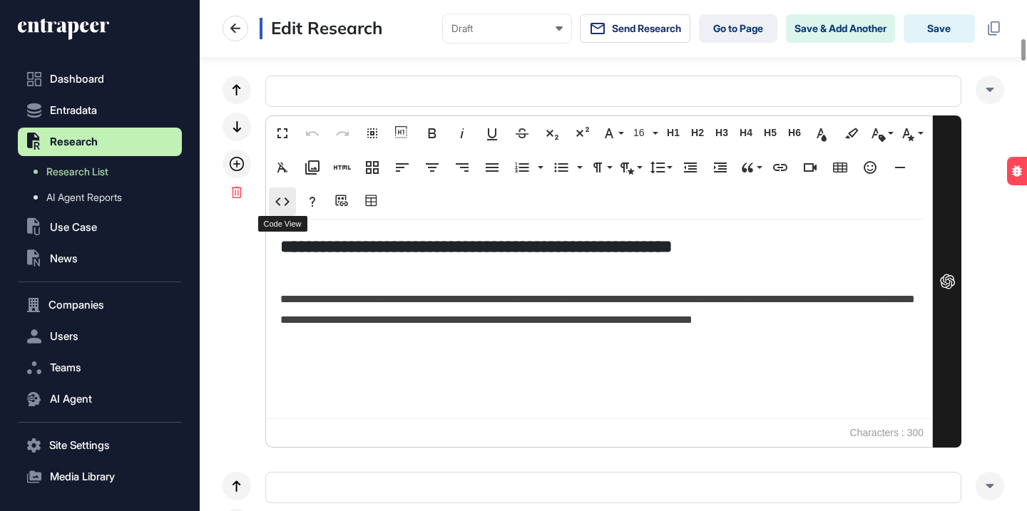
click at [289, 208] on icon "button" at bounding box center [282, 201] width 17 height 17
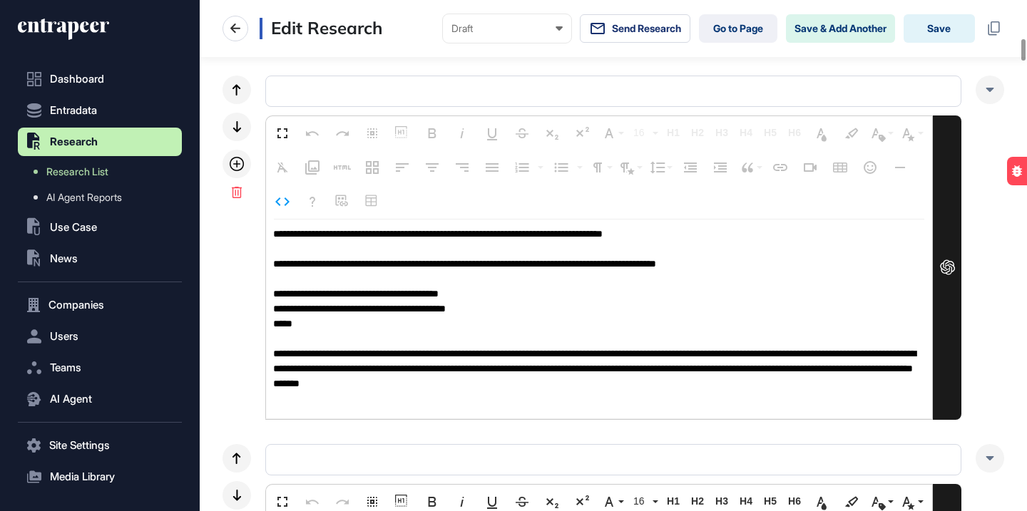
scroll to position [0, 0]
drag, startPoint x: 322, startPoint y: 388, endPoint x: 265, endPoint y: 207, distance: 190.0
click at [265, 207] on div "Fullscreen Undo Redo Select All Show blocks Bold Italic Underline Strikethrough…" at bounding box center [599, 268] width 668 height 305
click at [284, 205] on icon "button" at bounding box center [282, 201] width 17 height 17
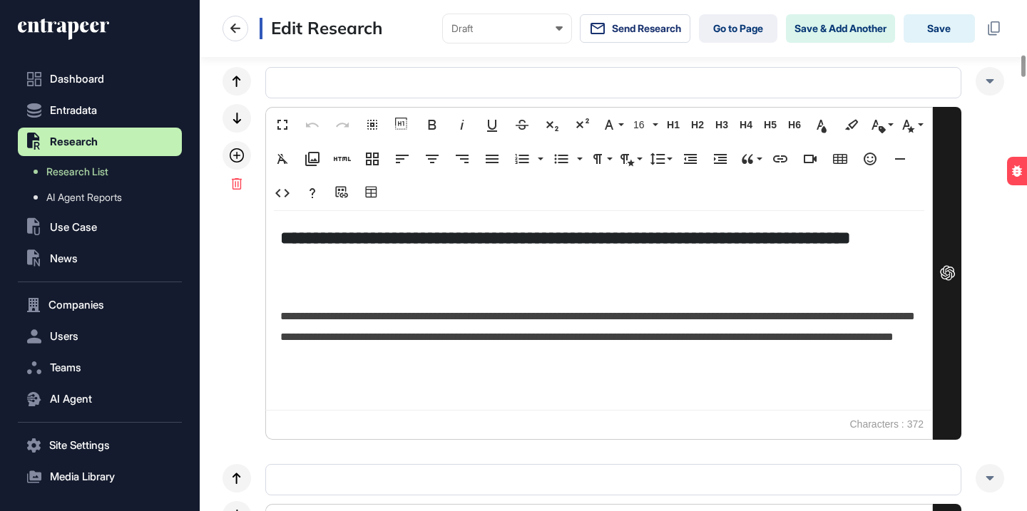
scroll to position [1392, 0]
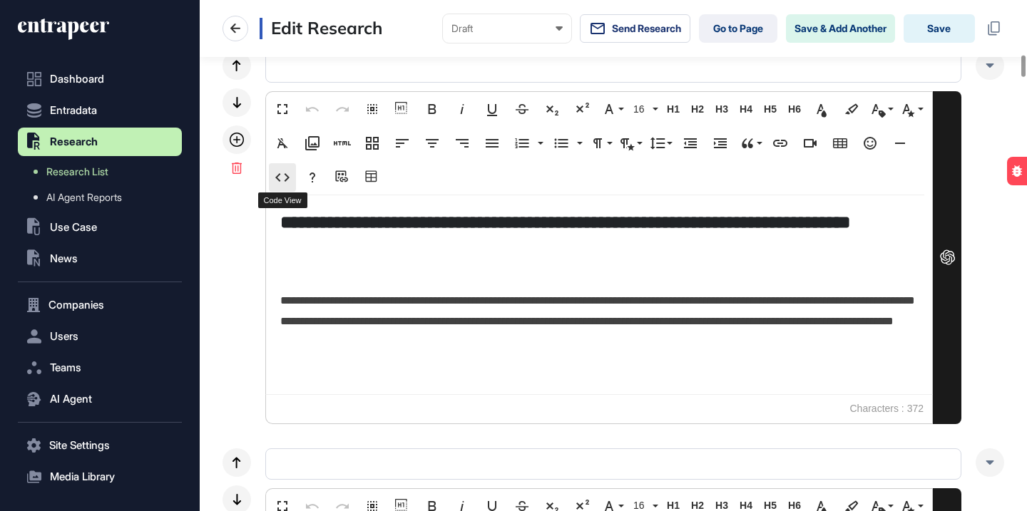
click at [282, 176] on icon "button" at bounding box center [282, 177] width 17 height 17
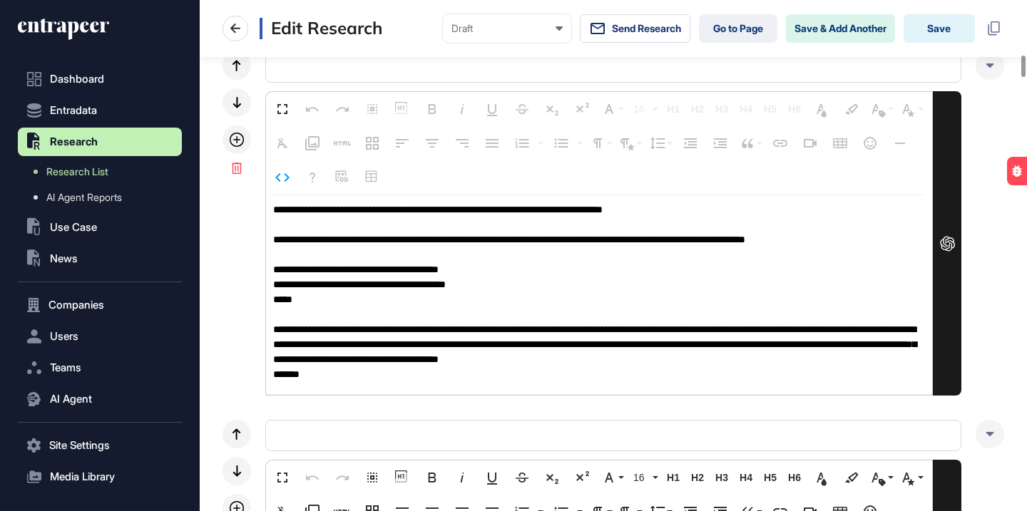
scroll to position [39, 0]
click at [274, 171] on icon "button" at bounding box center [282, 177] width 17 height 17
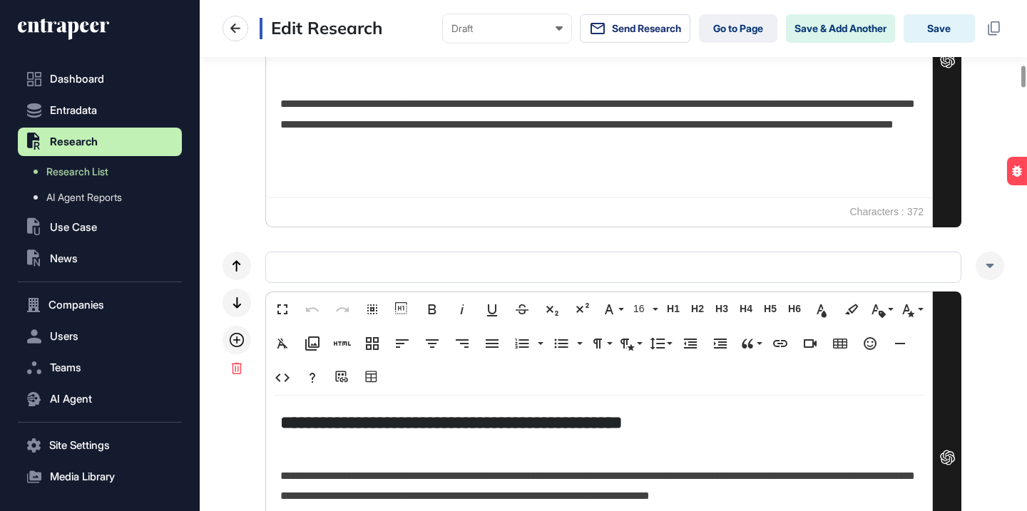
scroll to position [1757, 0]
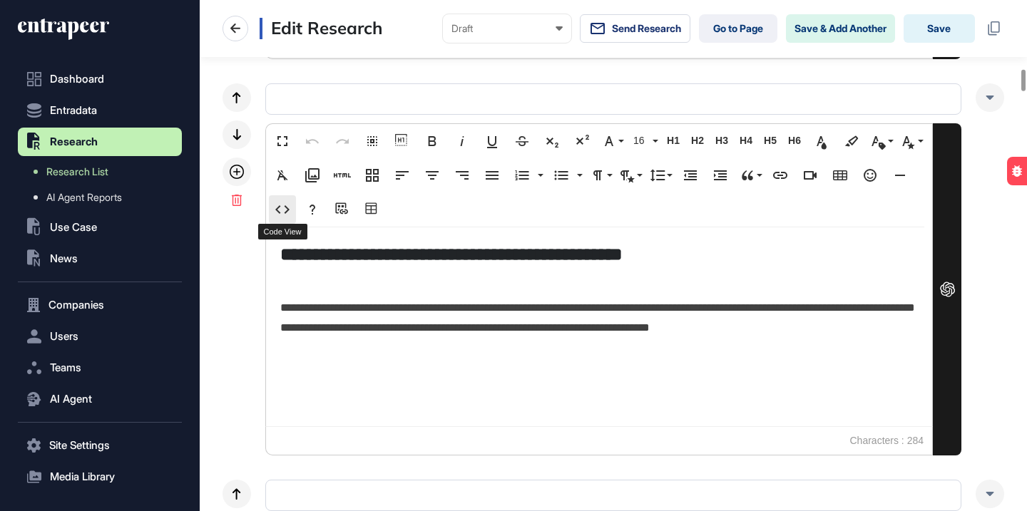
click at [288, 205] on icon "button" at bounding box center [282, 209] width 17 height 17
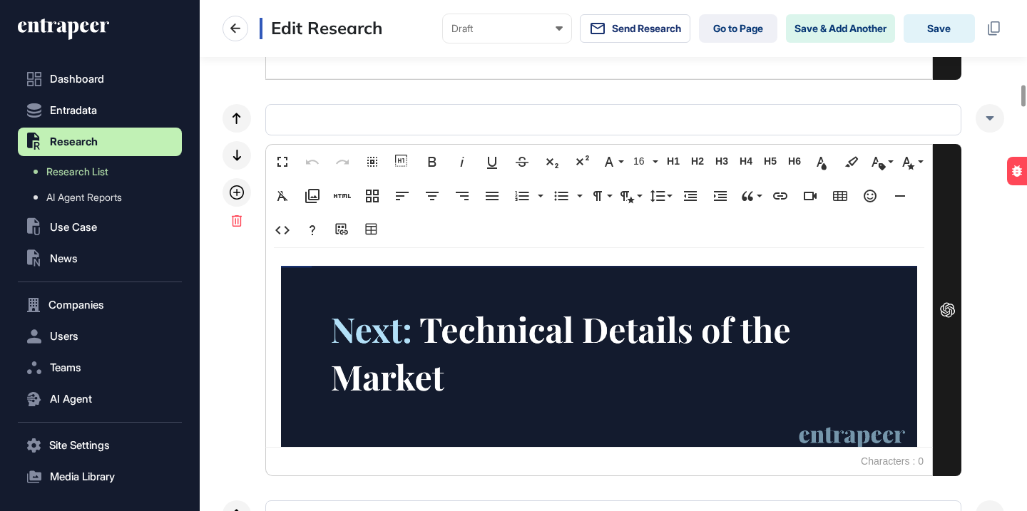
scroll to position [2030, 0]
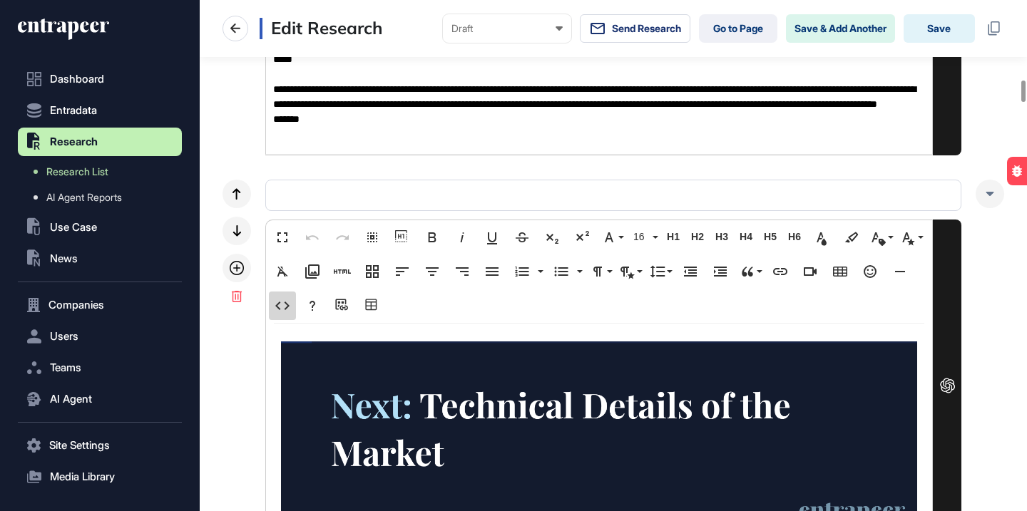
click at [290, 307] on icon "button" at bounding box center [282, 305] width 17 height 17
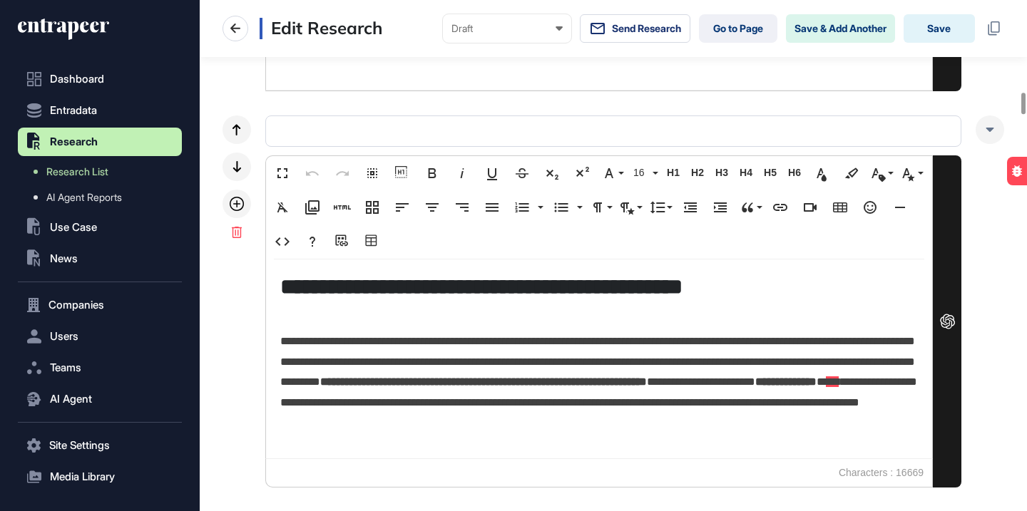
scroll to position [2500, 0]
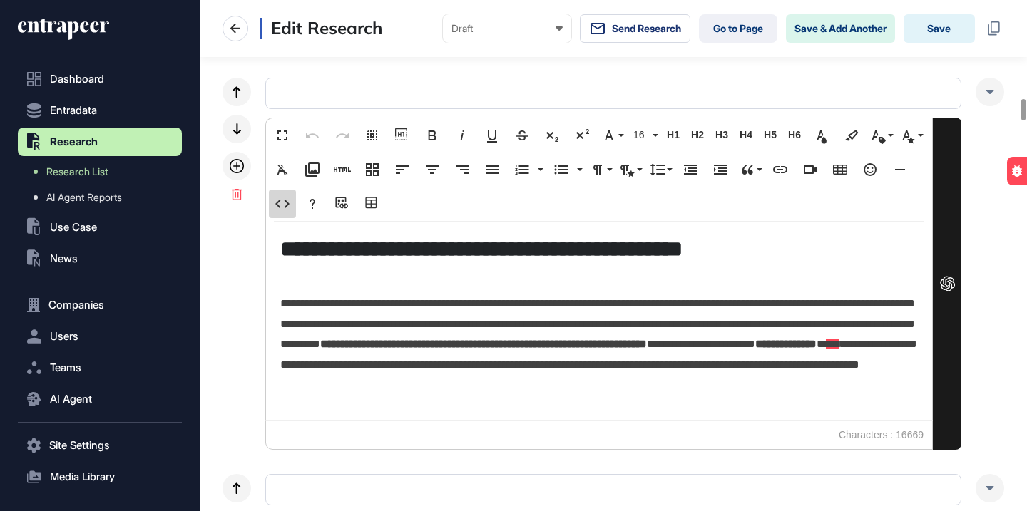
click at [287, 203] on icon "button" at bounding box center [282, 203] width 17 height 17
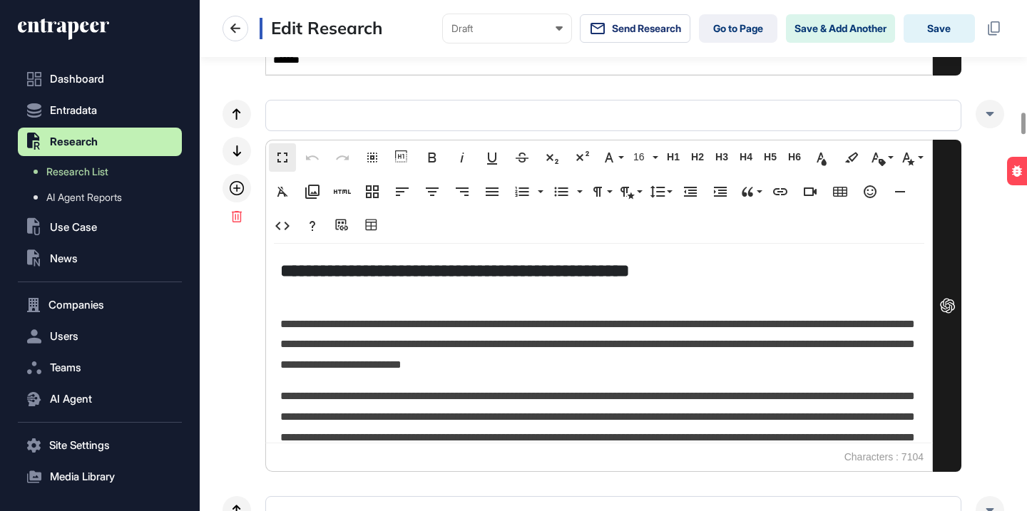
scroll to position [1783, 0]
click at [288, 227] on icon "button" at bounding box center [282, 226] width 17 height 17
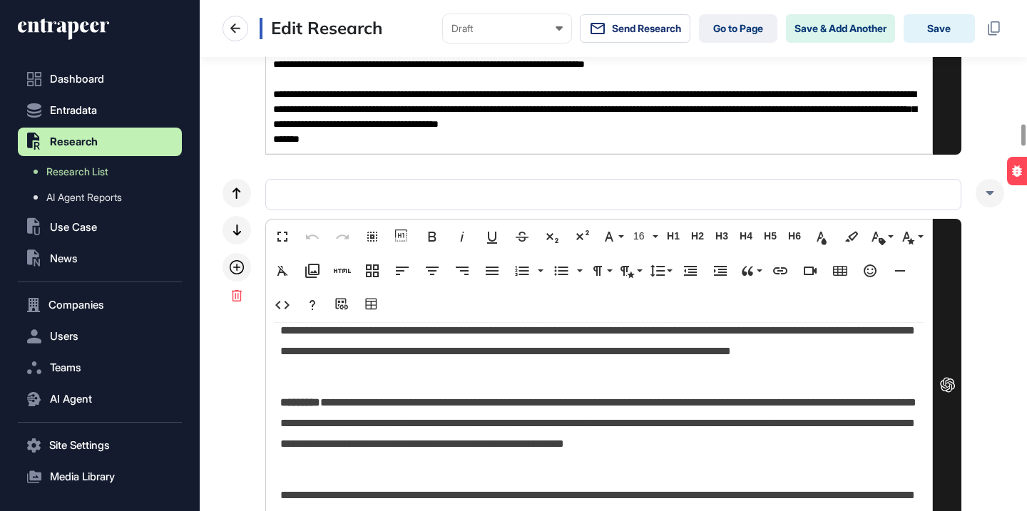
scroll to position [3259, 0]
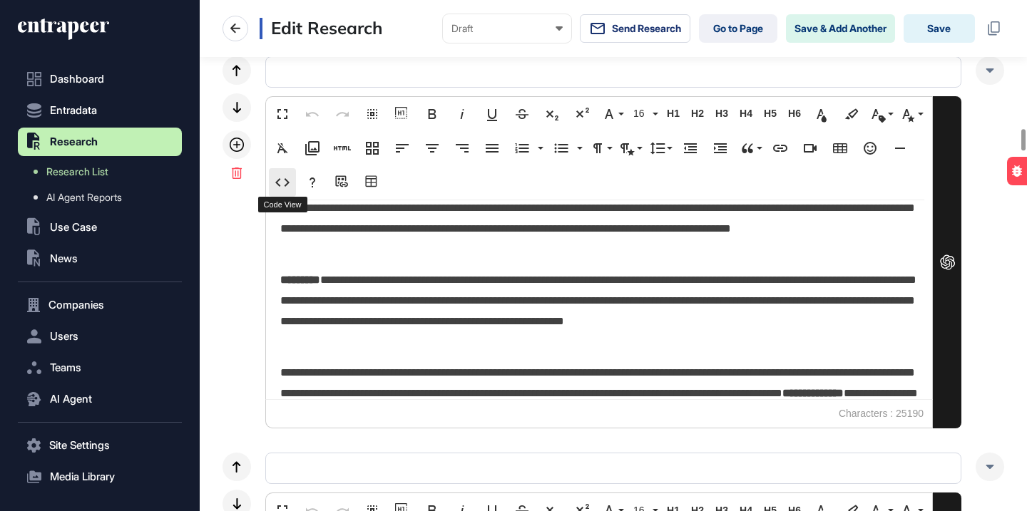
click at [289, 185] on icon "button" at bounding box center [282, 182] width 17 height 17
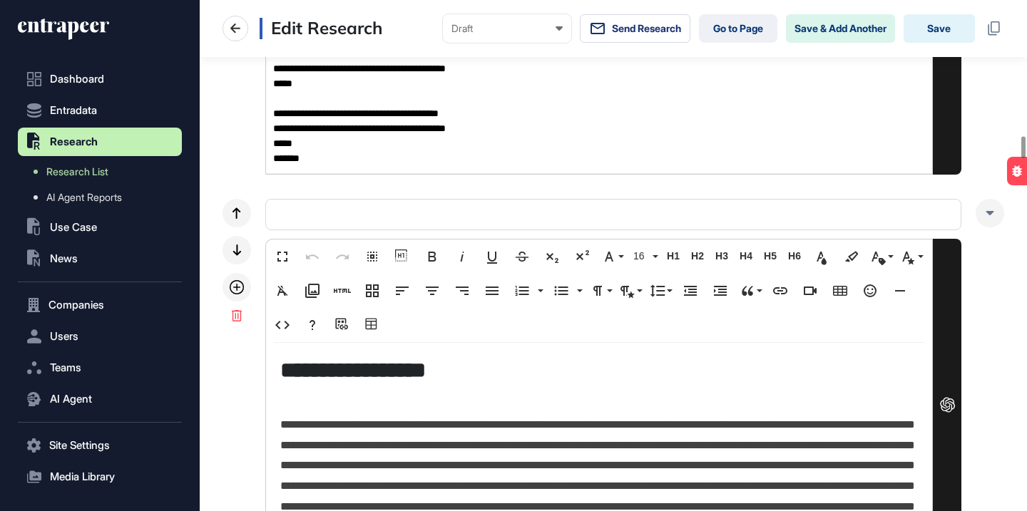
scroll to position [3580, 0]
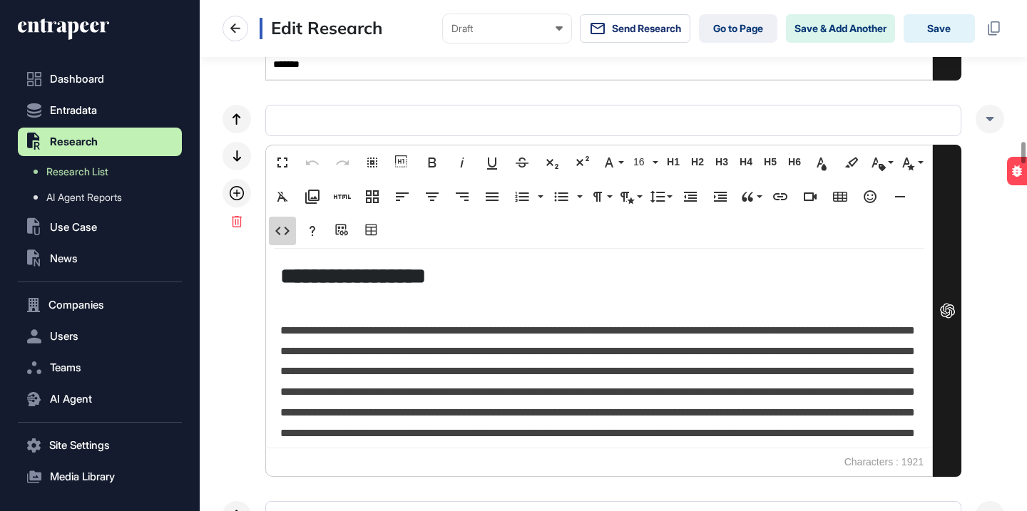
click at [286, 235] on icon "button" at bounding box center [282, 231] width 17 height 17
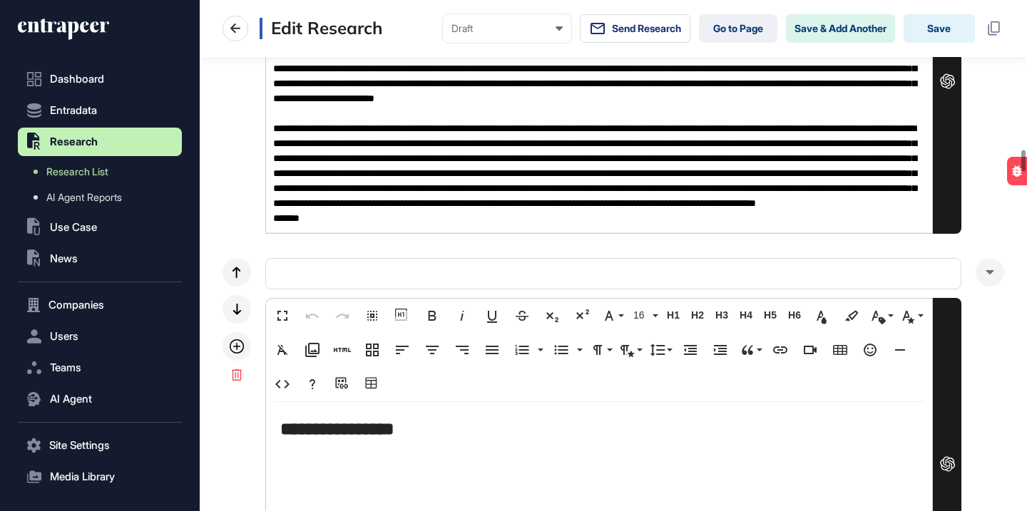
scroll to position [3908, 0]
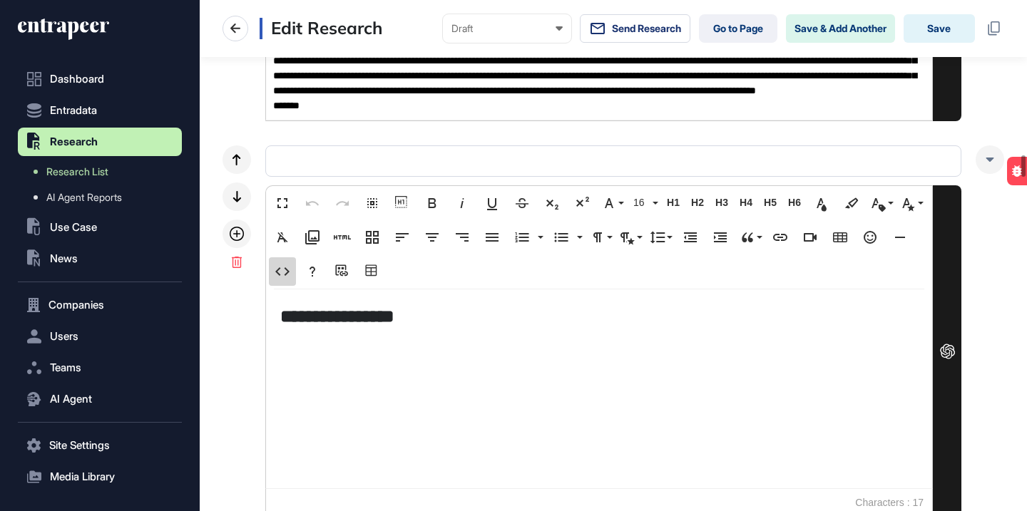
click at [285, 277] on icon "button" at bounding box center [282, 271] width 17 height 17
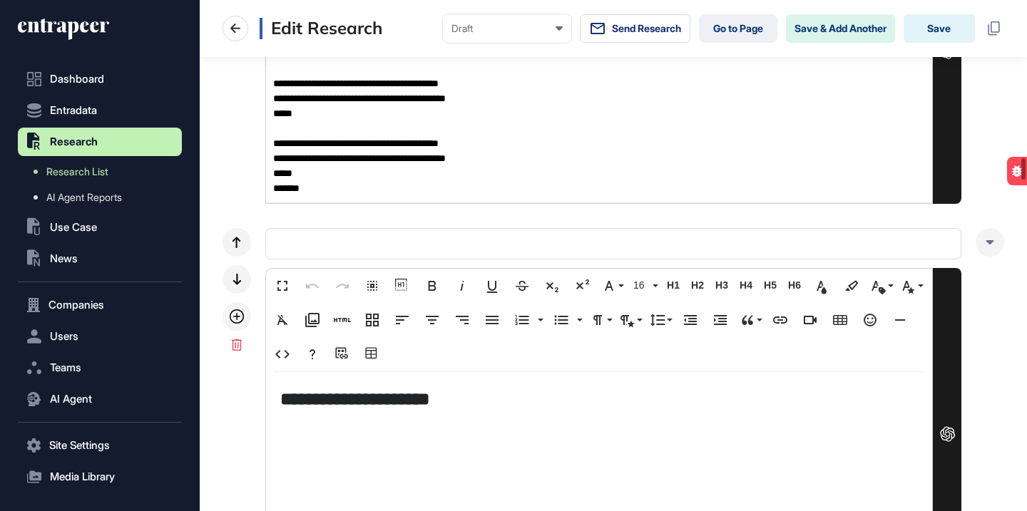
scroll to position [4272, 0]
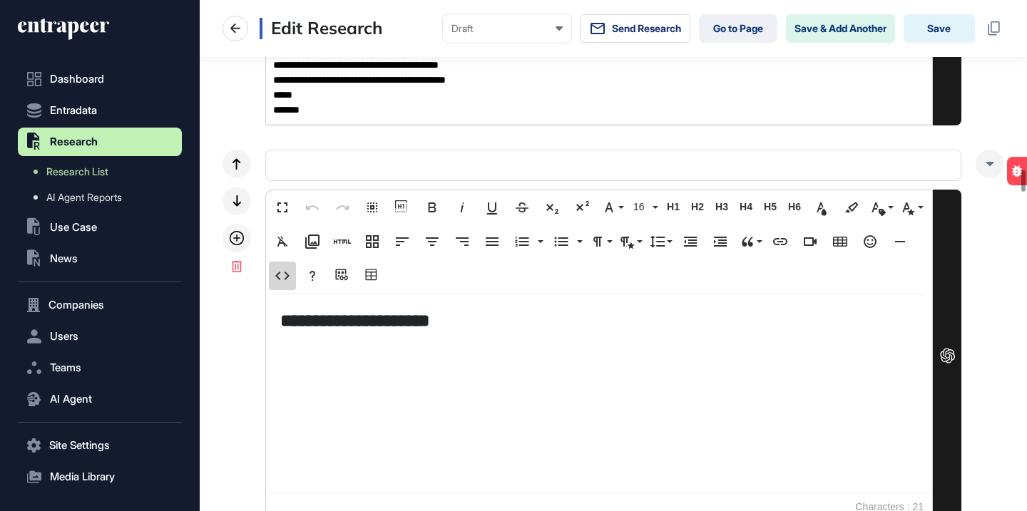
click at [282, 282] on icon "button" at bounding box center [282, 276] width 17 height 17
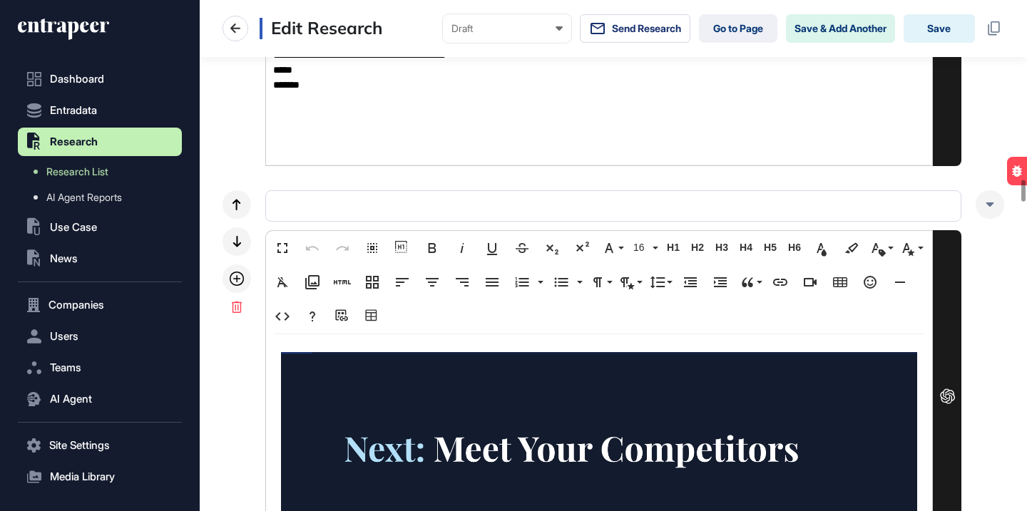
scroll to position [4651, 0]
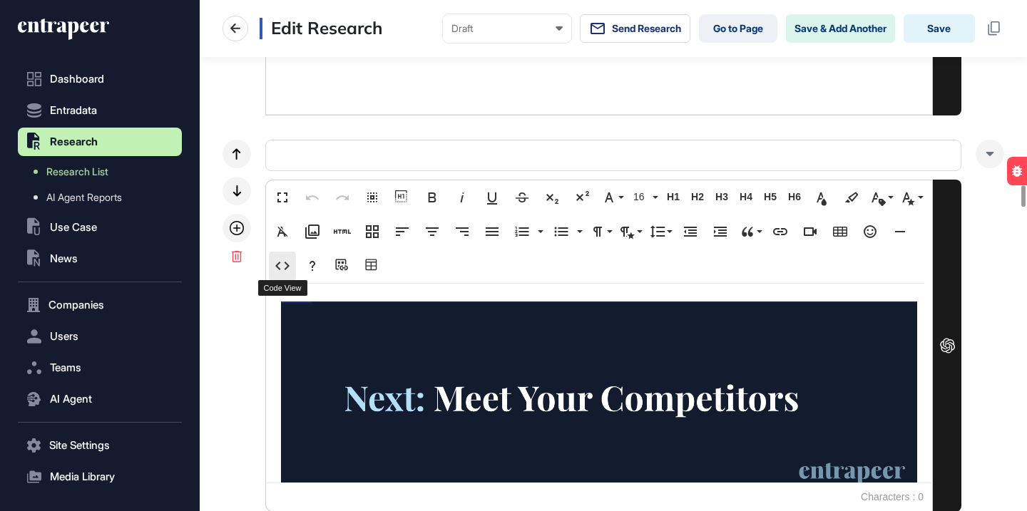
click at [283, 255] on button "Code View" at bounding box center [282, 266] width 27 height 29
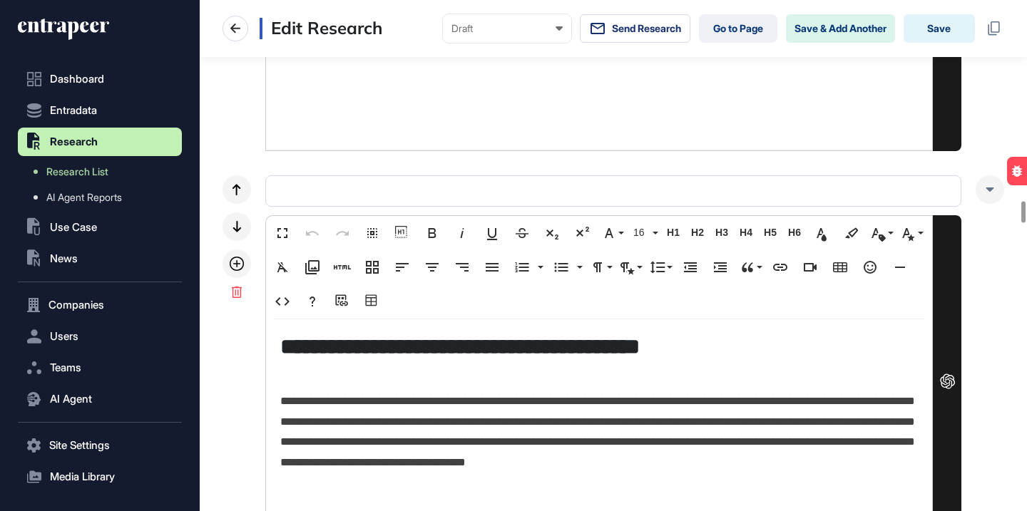
scroll to position [5136, 0]
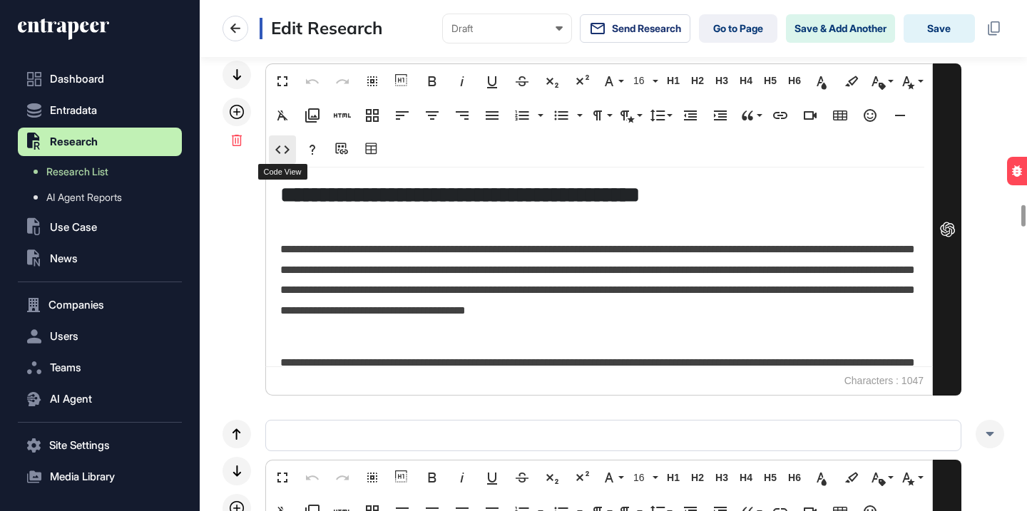
click at [279, 151] on icon "button" at bounding box center [282, 149] width 17 height 17
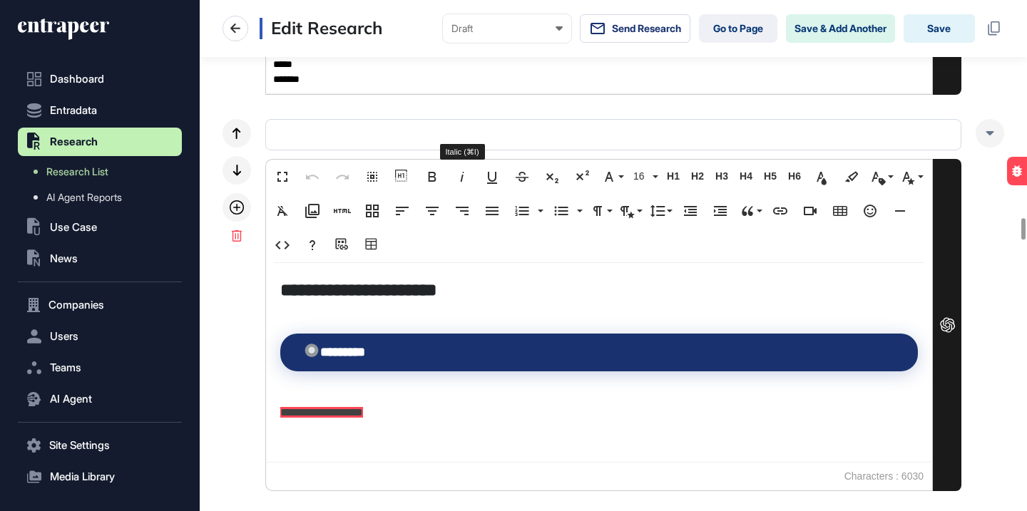
scroll to position [5456, 0]
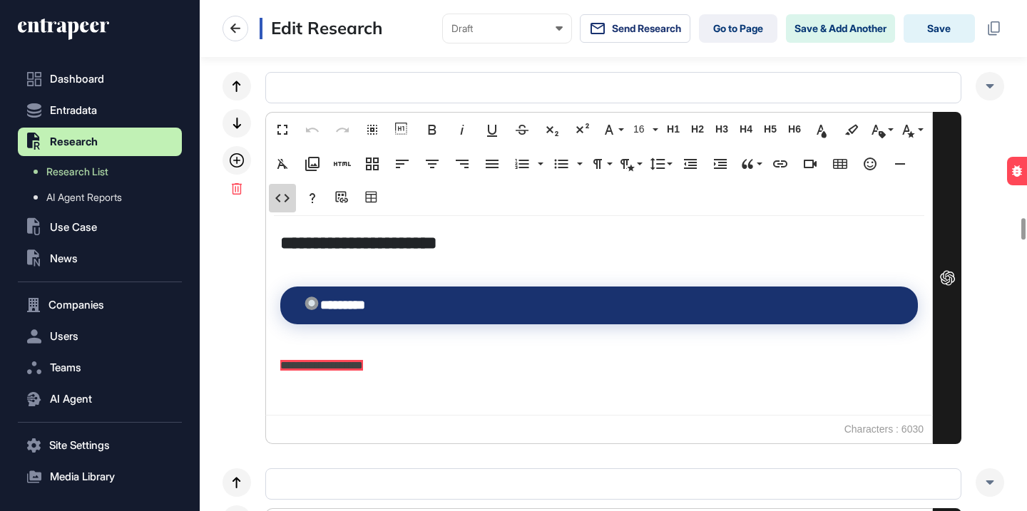
click at [285, 199] on icon "button" at bounding box center [282, 198] width 17 height 17
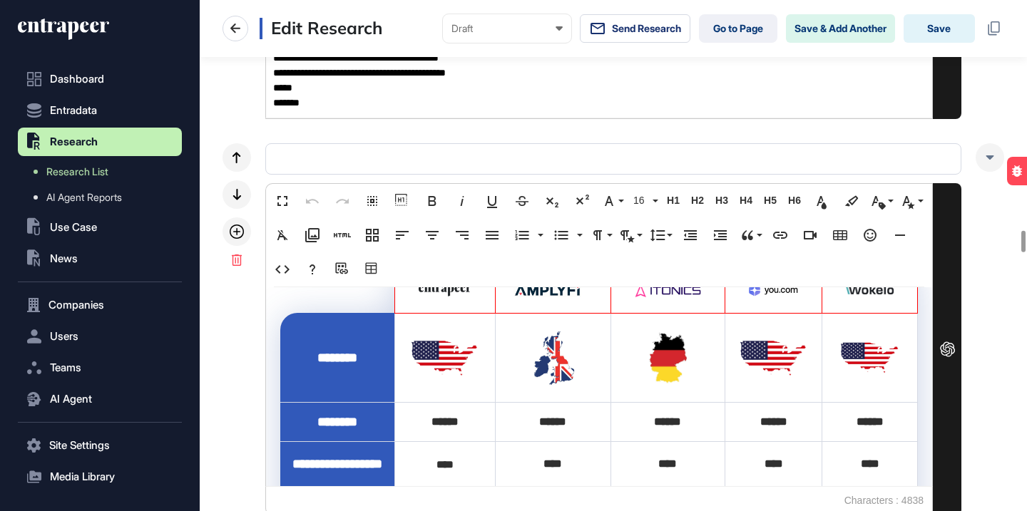
scroll to position [40, 0]
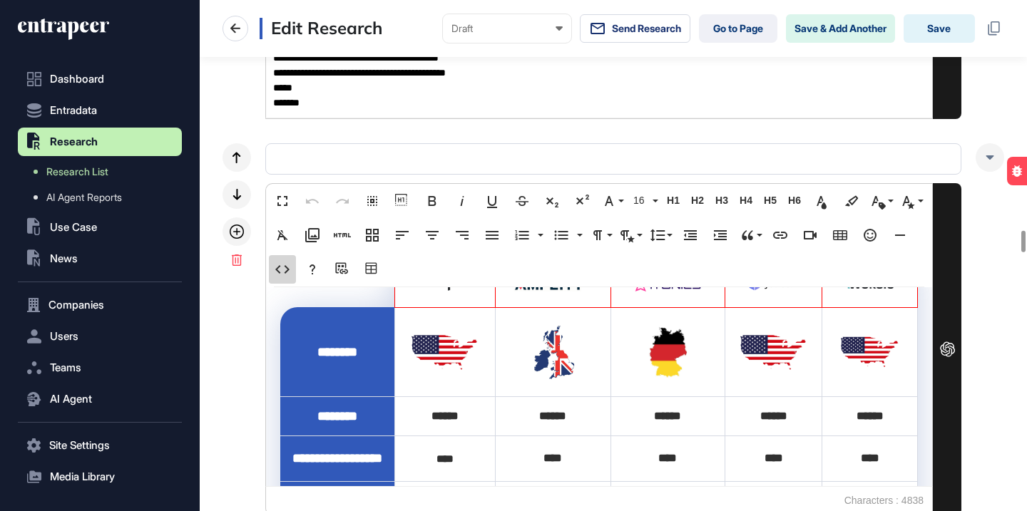
click at [285, 257] on button "Code View" at bounding box center [282, 269] width 27 height 29
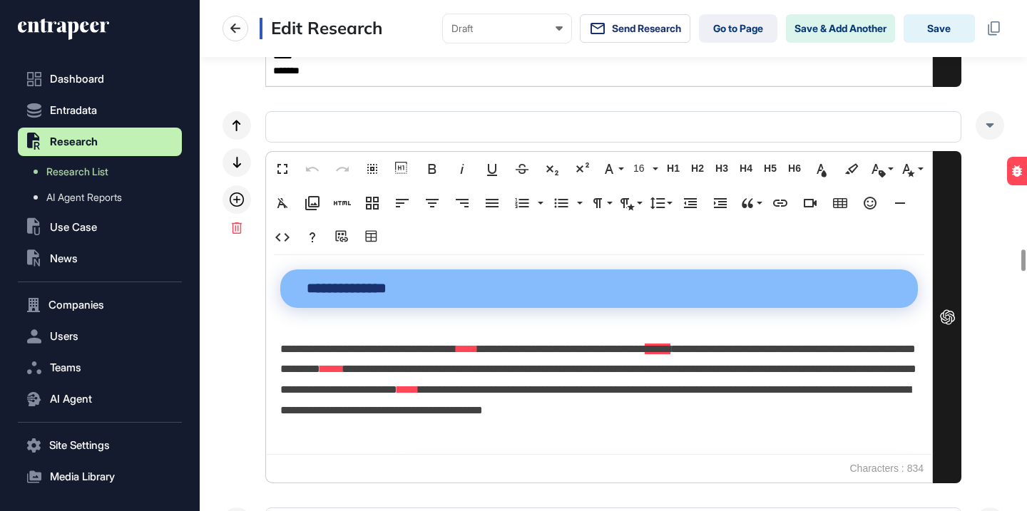
scroll to position [6243, 0]
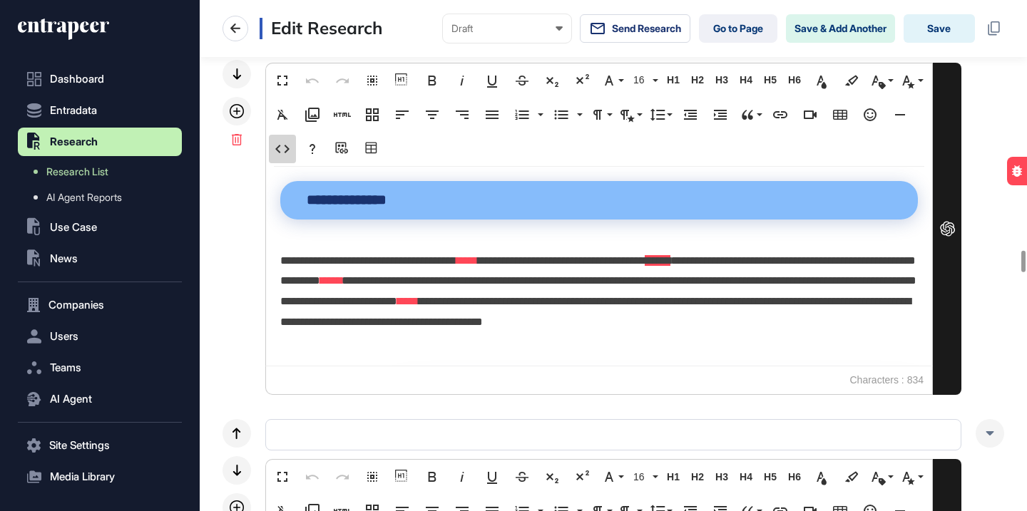
click at [289, 144] on icon "button" at bounding box center [282, 149] width 17 height 17
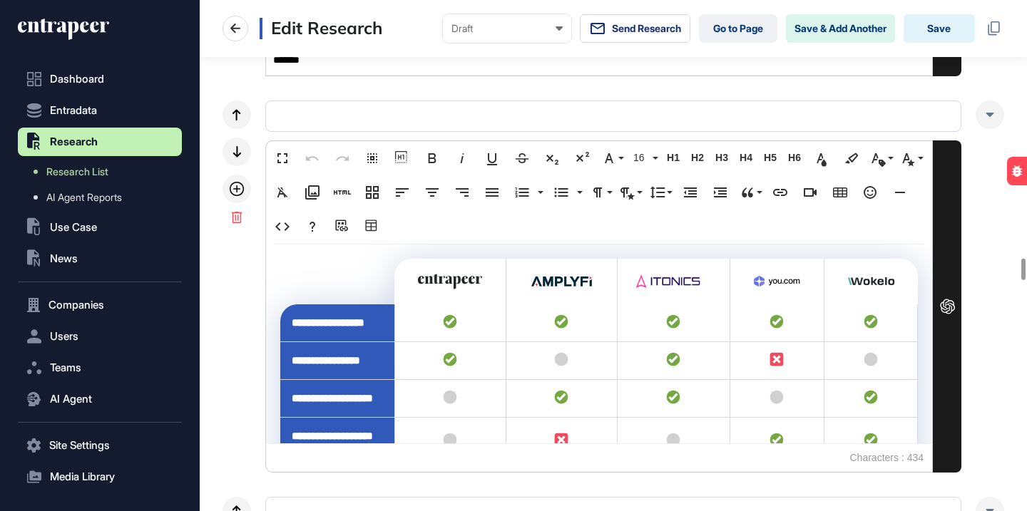
scroll to position [6375, 0]
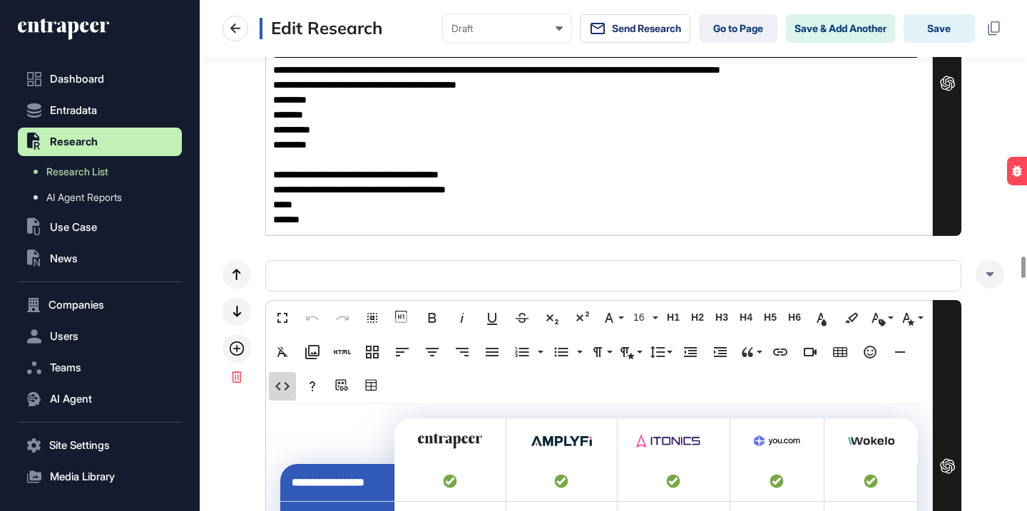
click at [292, 375] on button "Code View" at bounding box center [282, 386] width 27 height 29
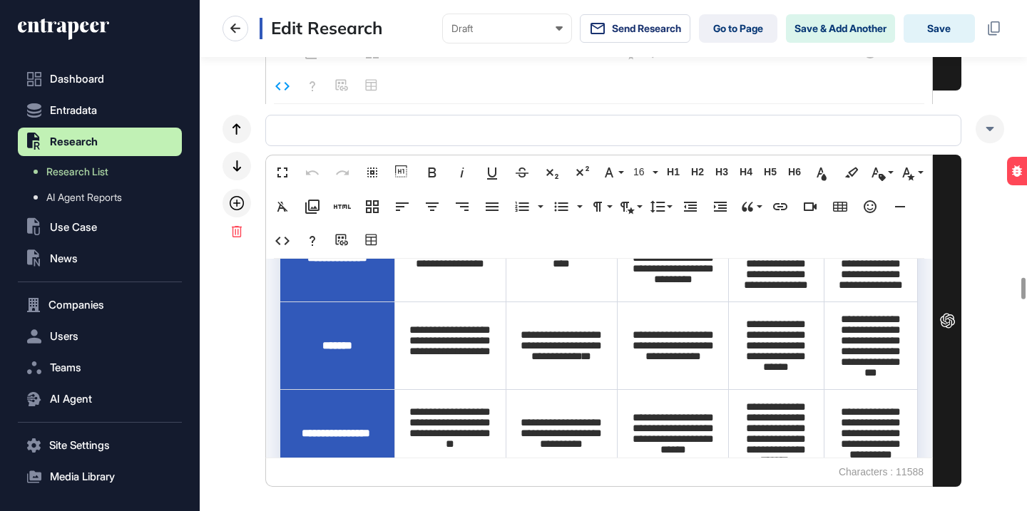
scroll to position [670, 0]
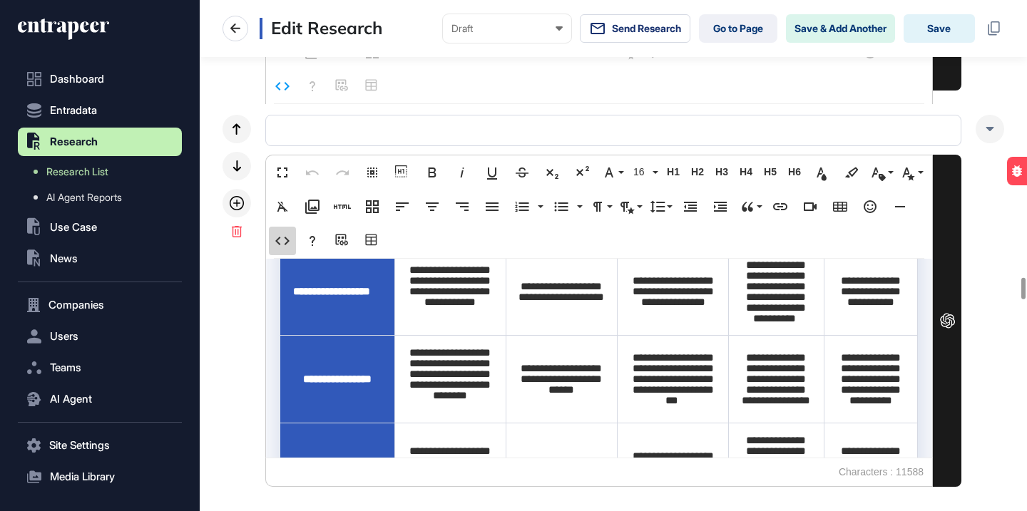
click at [288, 238] on icon "button" at bounding box center [282, 241] width 17 height 17
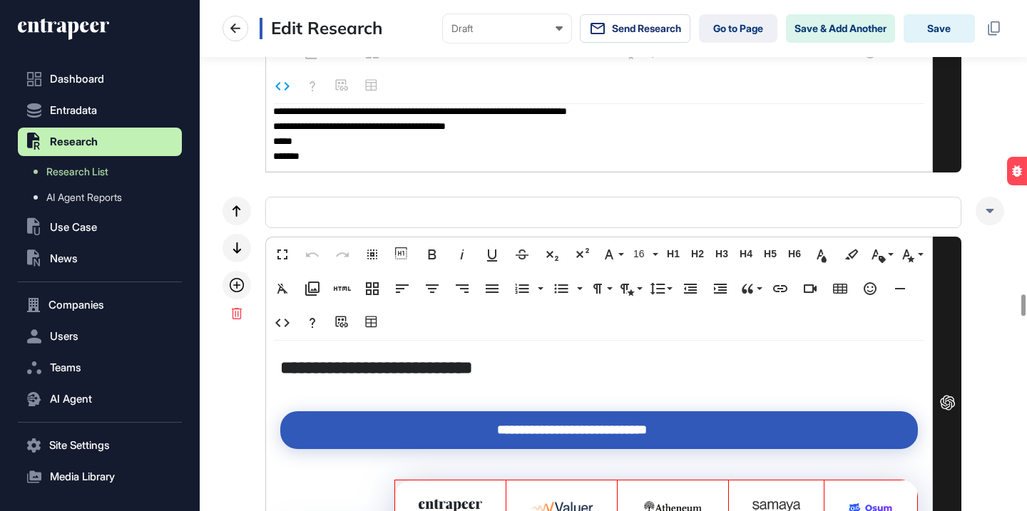
scroll to position [7289, 0]
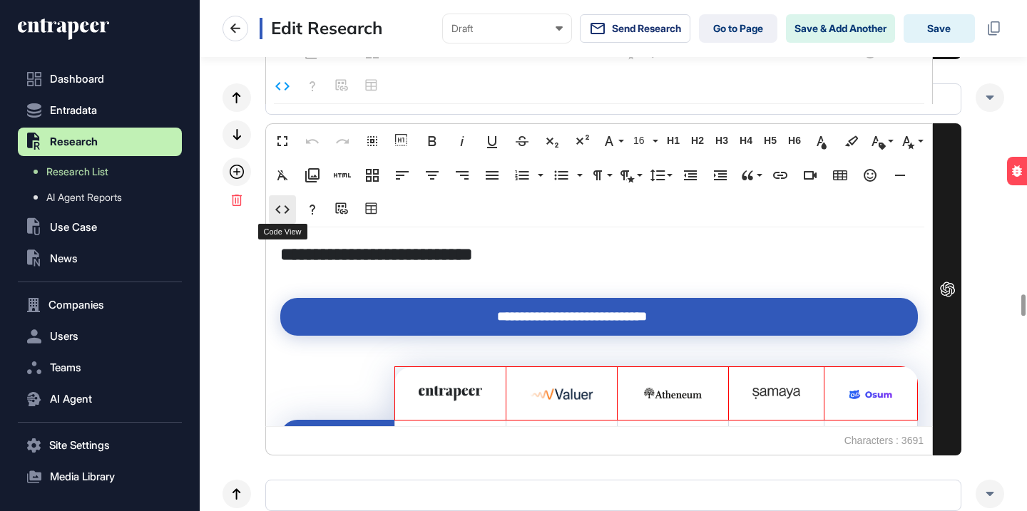
click at [277, 207] on icon "button" at bounding box center [282, 209] width 14 height 9
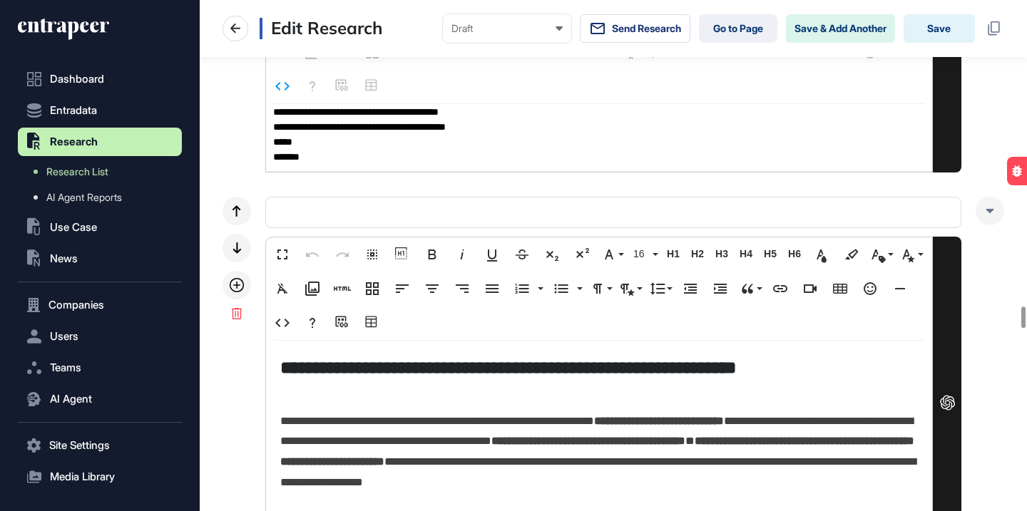
scroll to position [7667, 0]
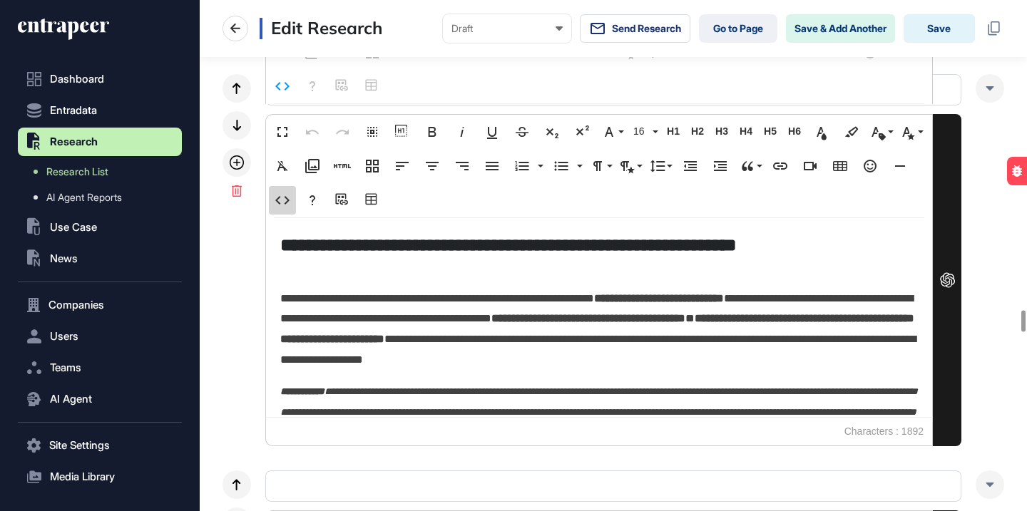
click at [283, 204] on icon "button" at bounding box center [282, 200] width 17 height 17
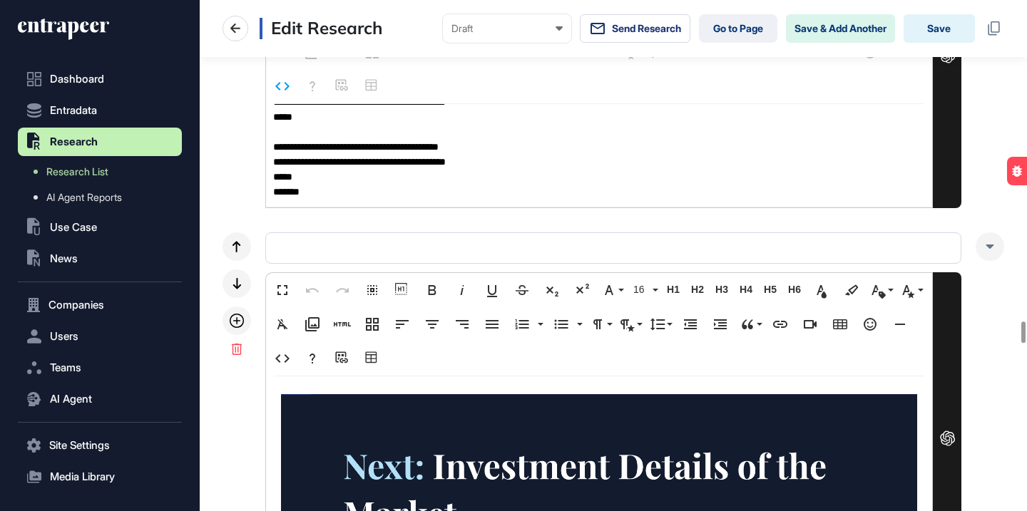
scroll to position [7995, 0]
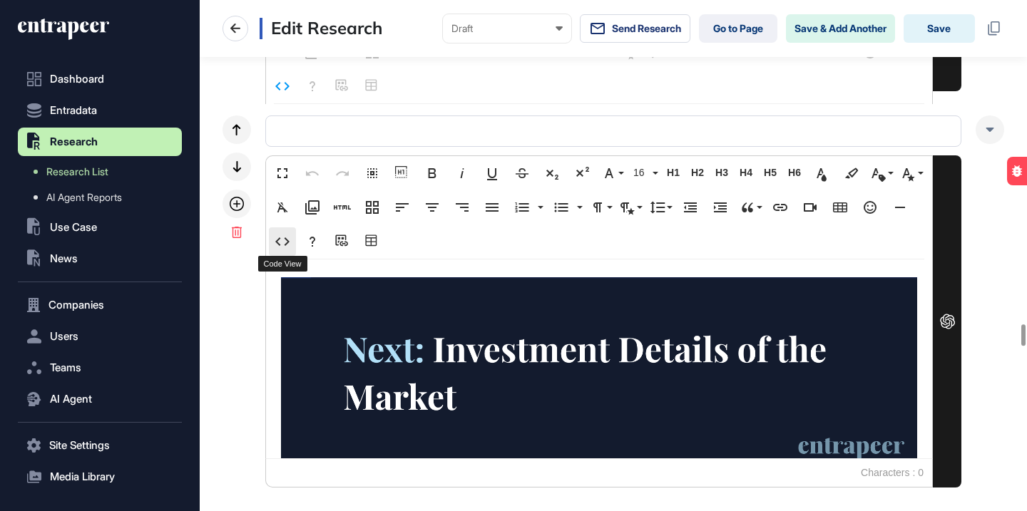
click at [282, 243] on icon "button" at bounding box center [282, 241] width 17 height 17
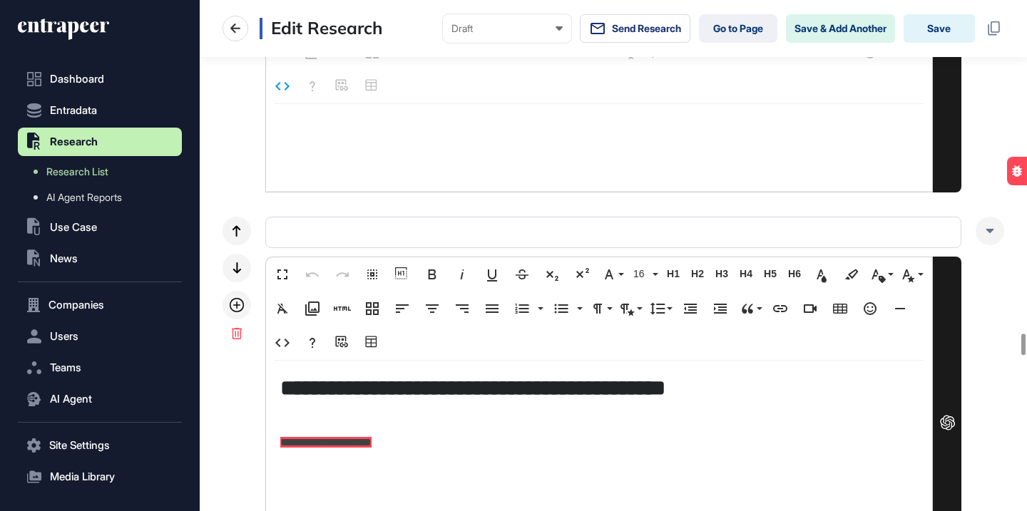
scroll to position [8445, 0]
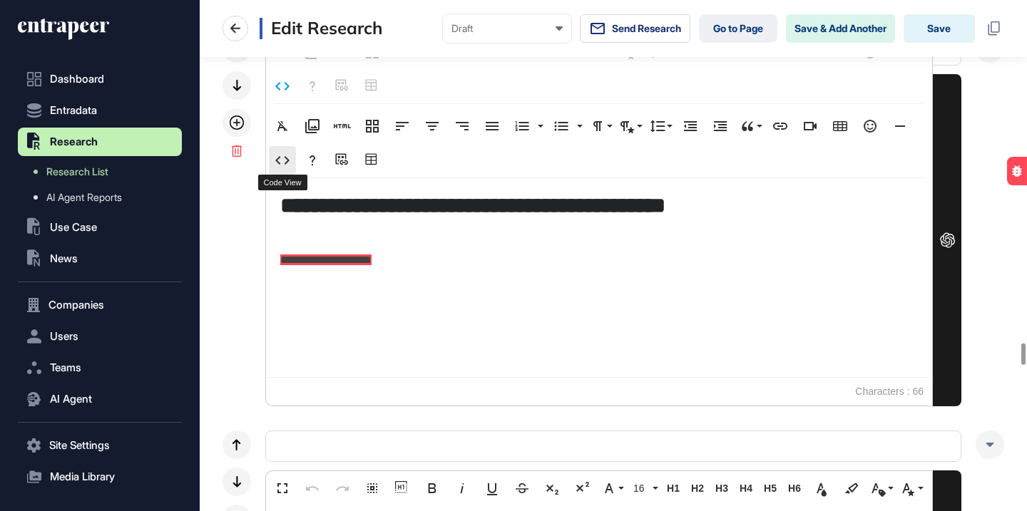
click at [287, 163] on icon "button" at bounding box center [282, 160] width 17 height 17
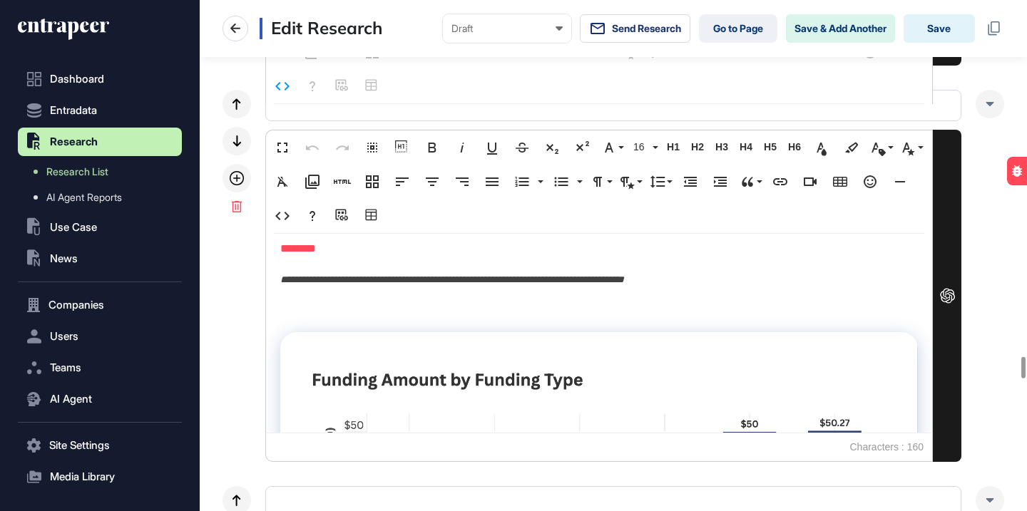
scroll to position [120, 0]
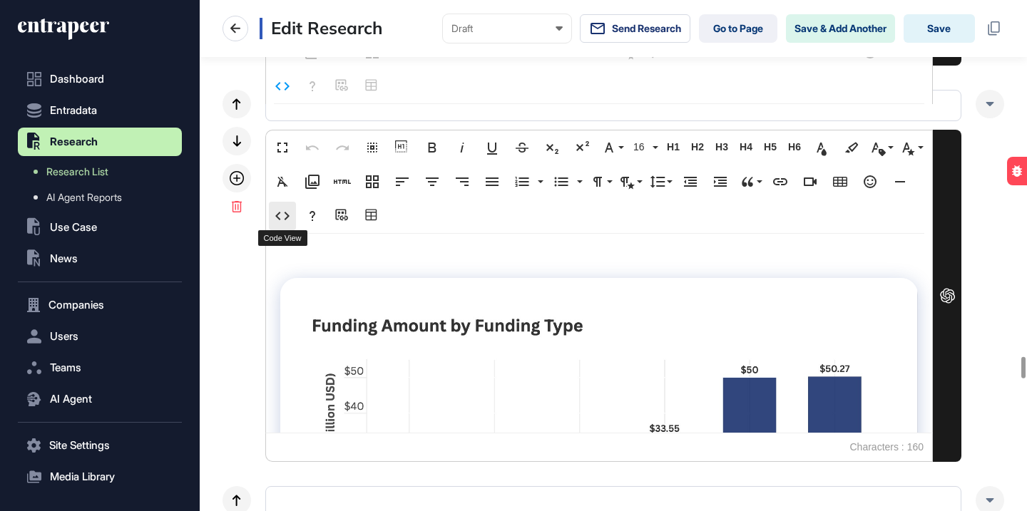
click at [287, 217] on icon "button" at bounding box center [282, 216] width 14 height 9
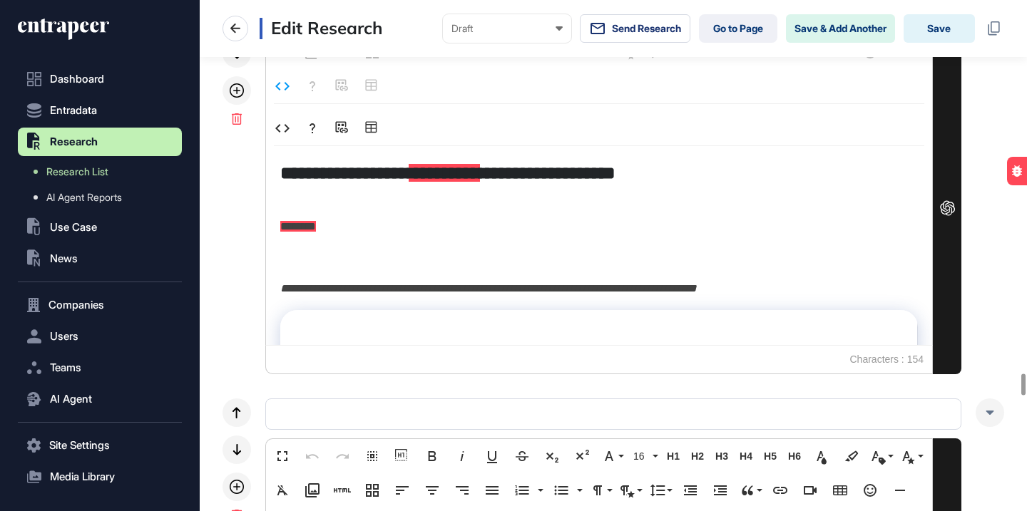
scroll to position [9154, 0]
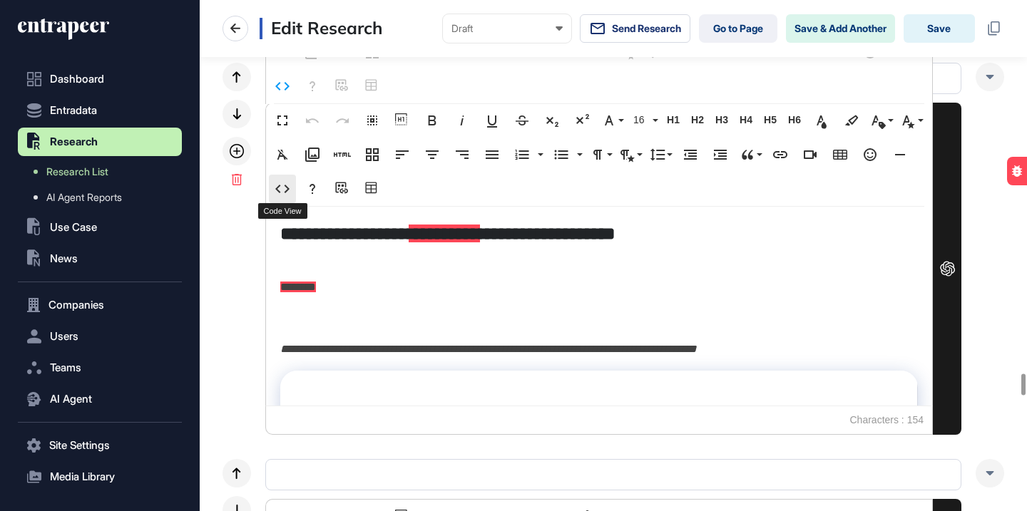
click at [283, 183] on icon "button" at bounding box center [282, 188] width 17 height 17
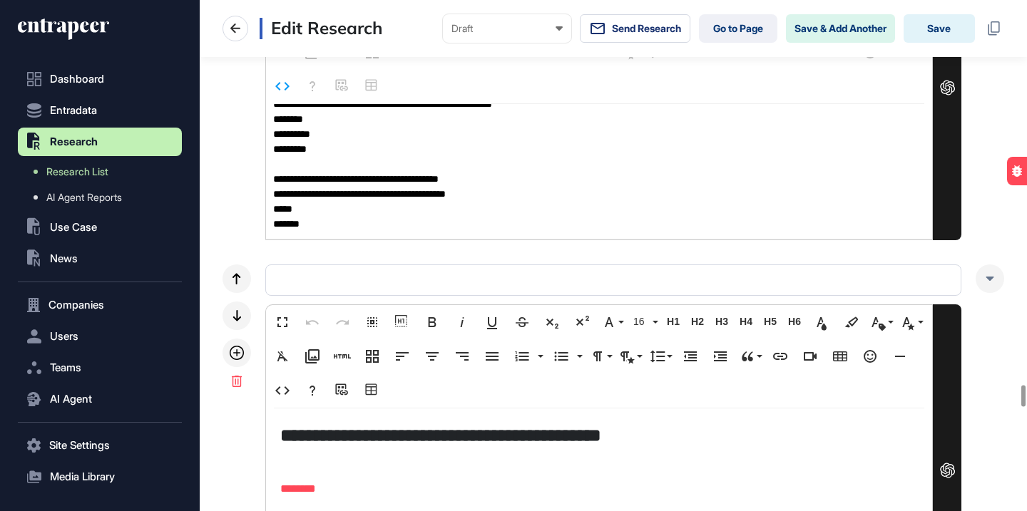
scroll to position [9476, 0]
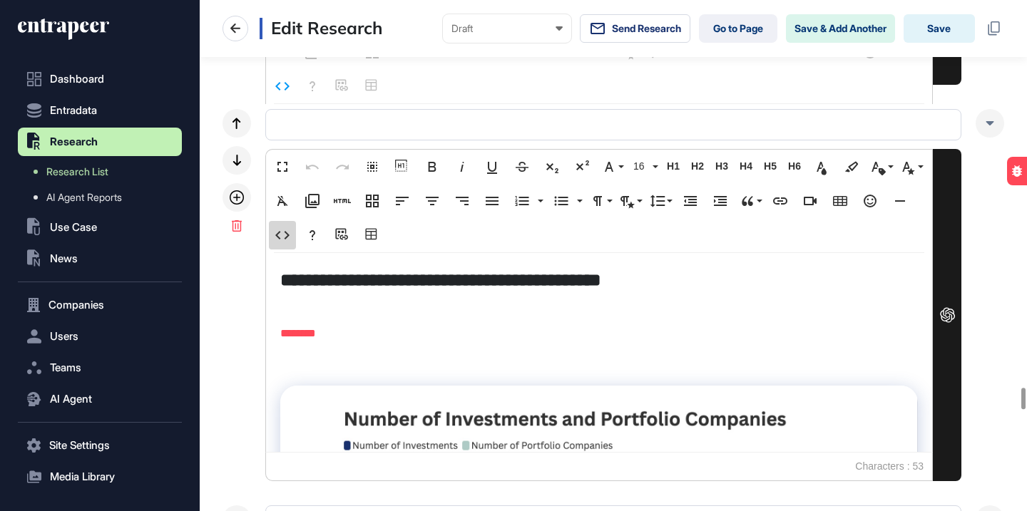
click at [286, 240] on icon "button" at bounding box center [282, 235] width 17 height 17
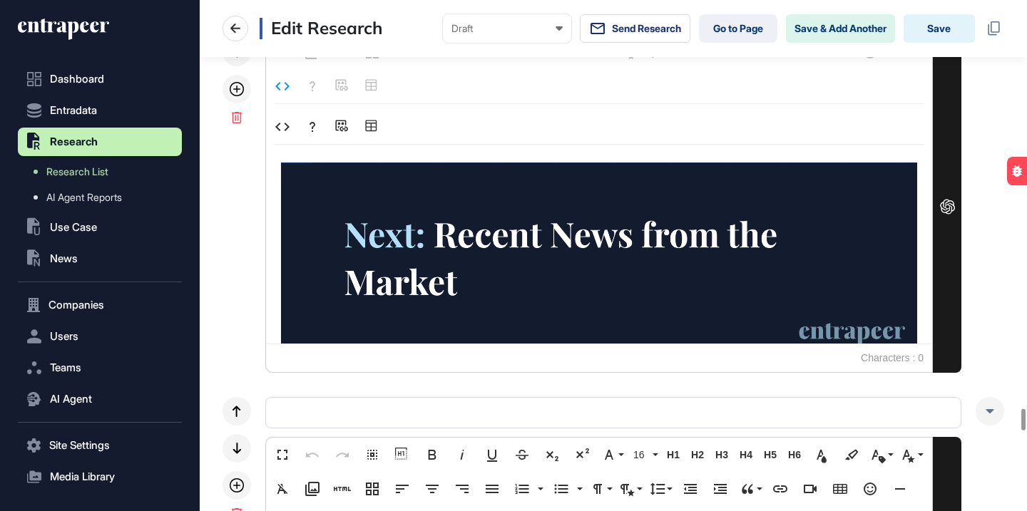
scroll to position [9973, 0]
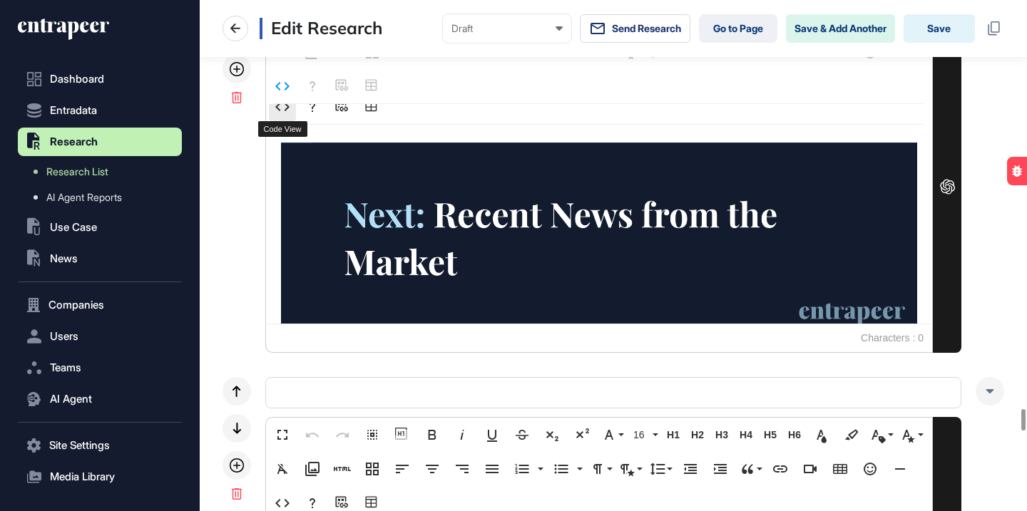
click at [290, 110] on icon "button" at bounding box center [282, 106] width 17 height 17
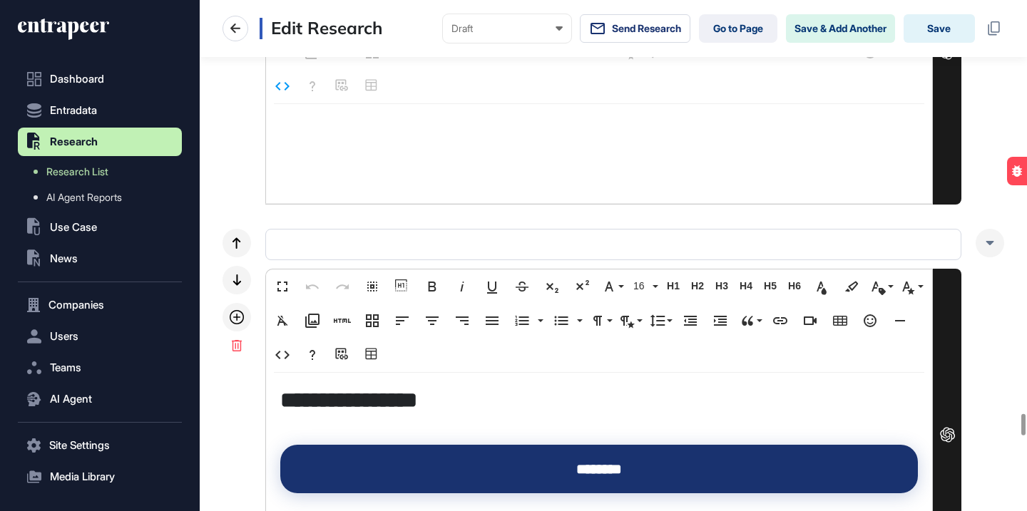
scroll to position [10068, 0]
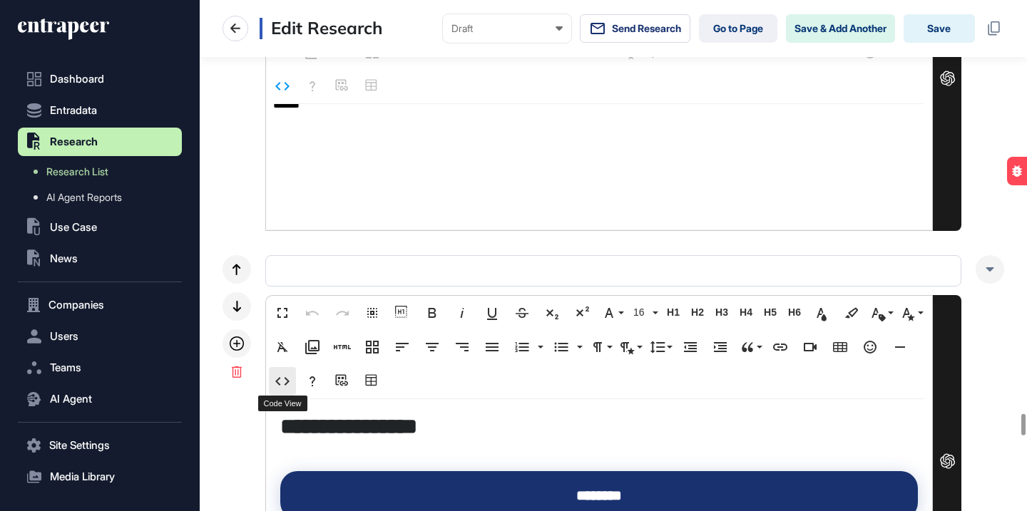
click at [279, 377] on icon "button" at bounding box center [282, 381] width 14 height 9
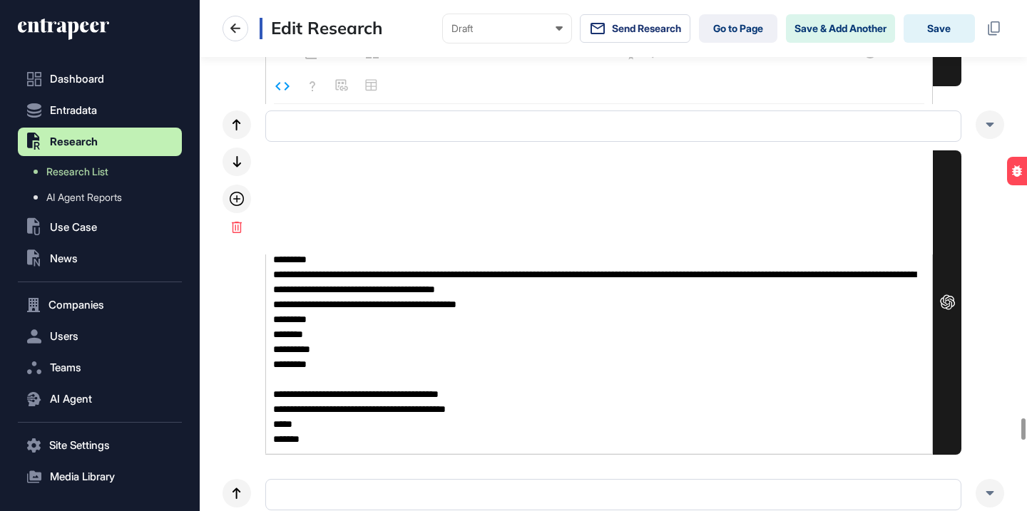
scroll to position [10150, 0]
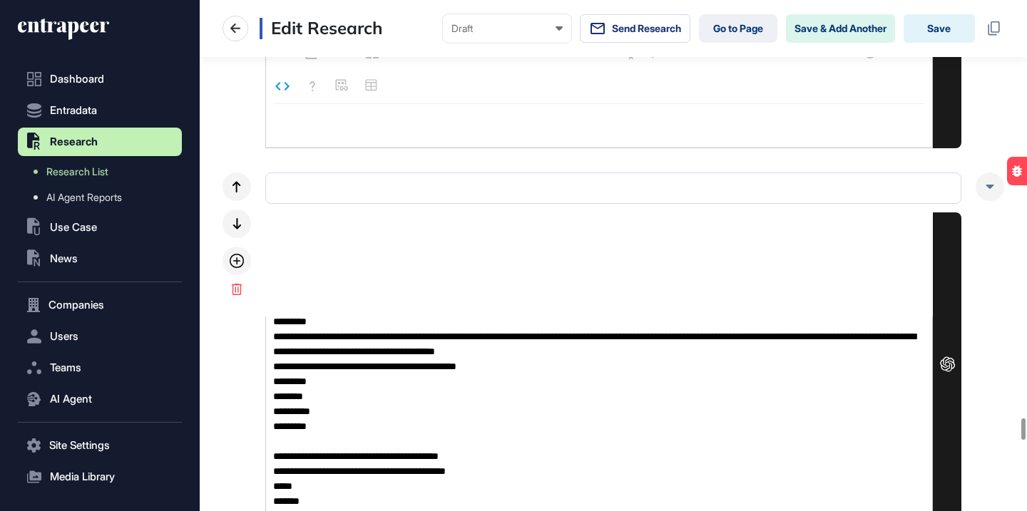
click at [394, 339] on textarea at bounding box center [599, 417] width 666 height 200
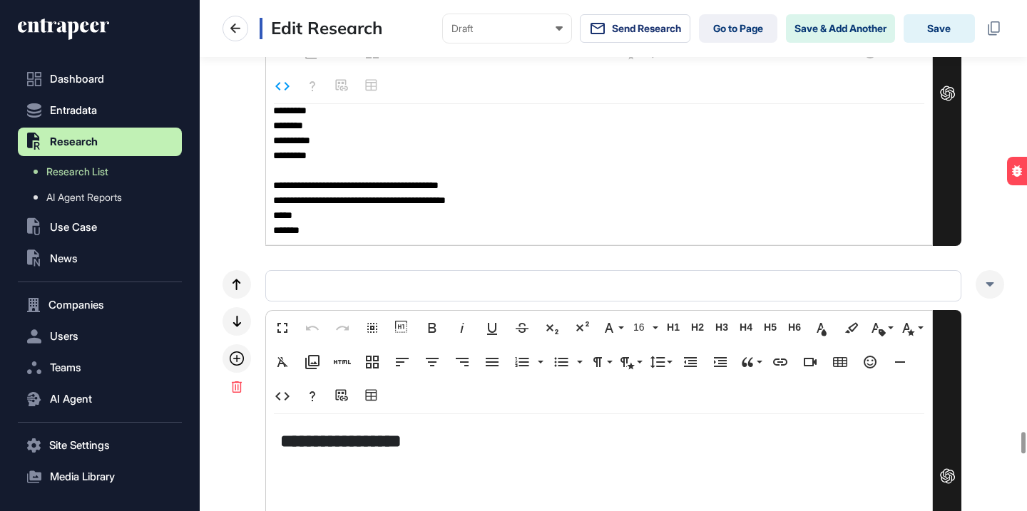
scroll to position [10623, 0]
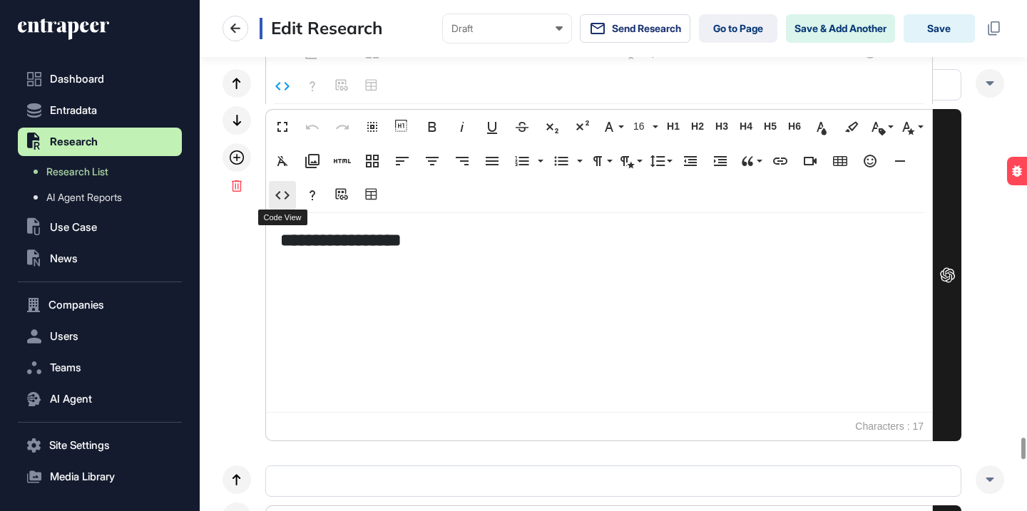
click at [289, 195] on icon "button" at bounding box center [282, 195] width 14 height 9
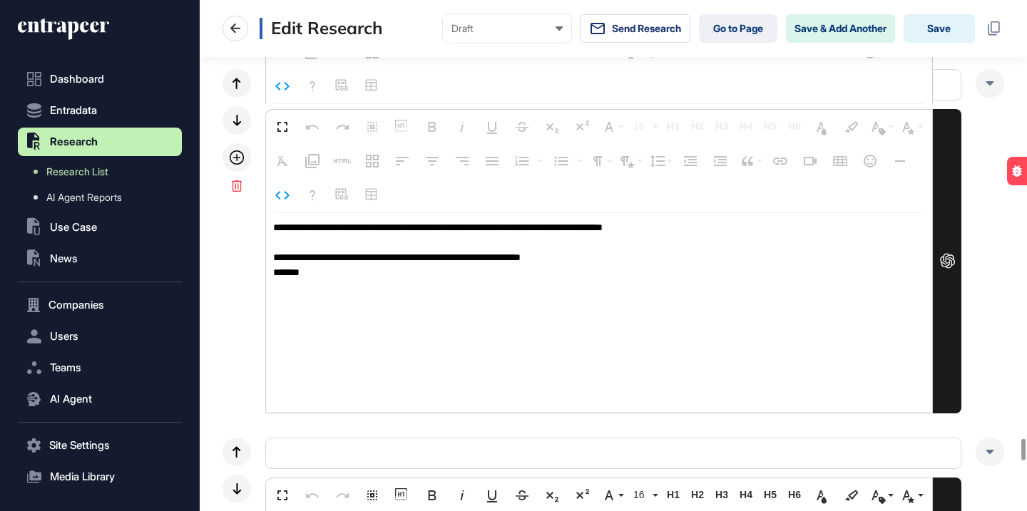
drag, startPoint x: 332, startPoint y: 268, endPoint x: 269, endPoint y: 210, distance: 85.8
click at [269, 210] on div "Fullscreen Undo Redo Select All Show blocks Bold Italic Underline Strikethrough…" at bounding box center [599, 261] width 668 height 305
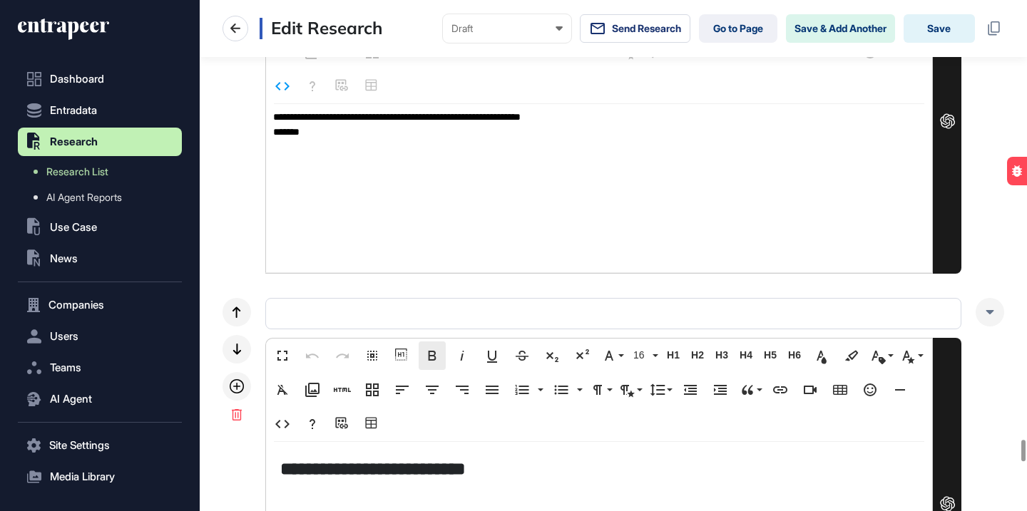
scroll to position [10930, 0]
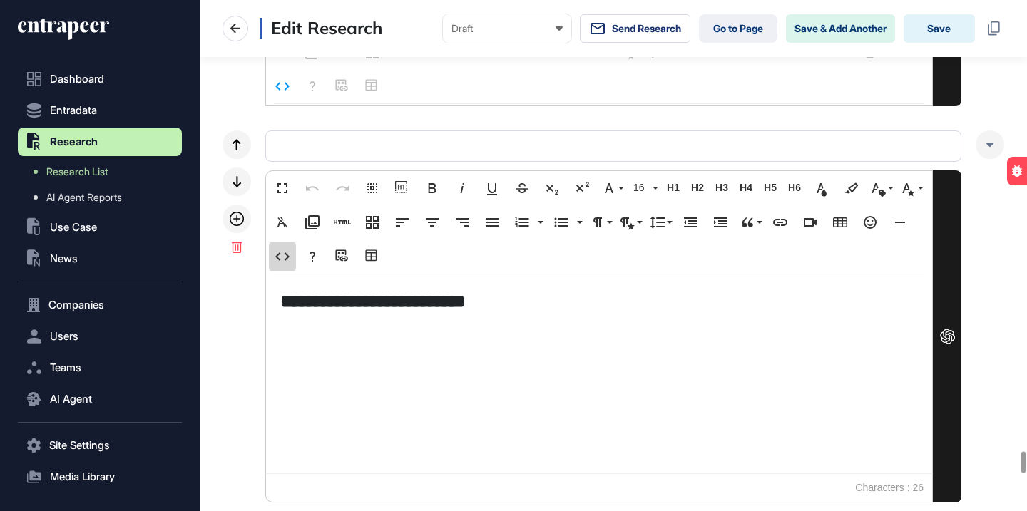
click at [275, 263] on icon "button" at bounding box center [282, 256] width 17 height 17
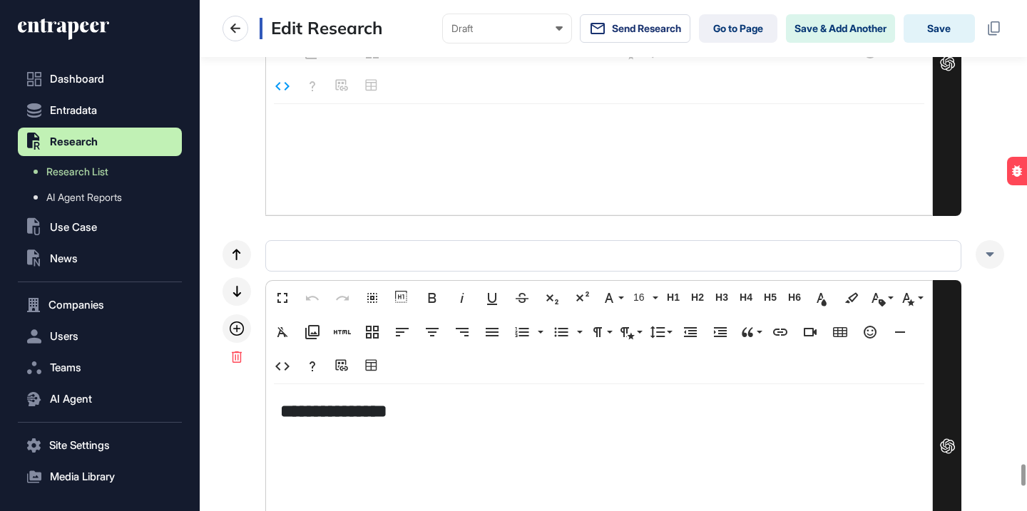
scroll to position [11347, 0]
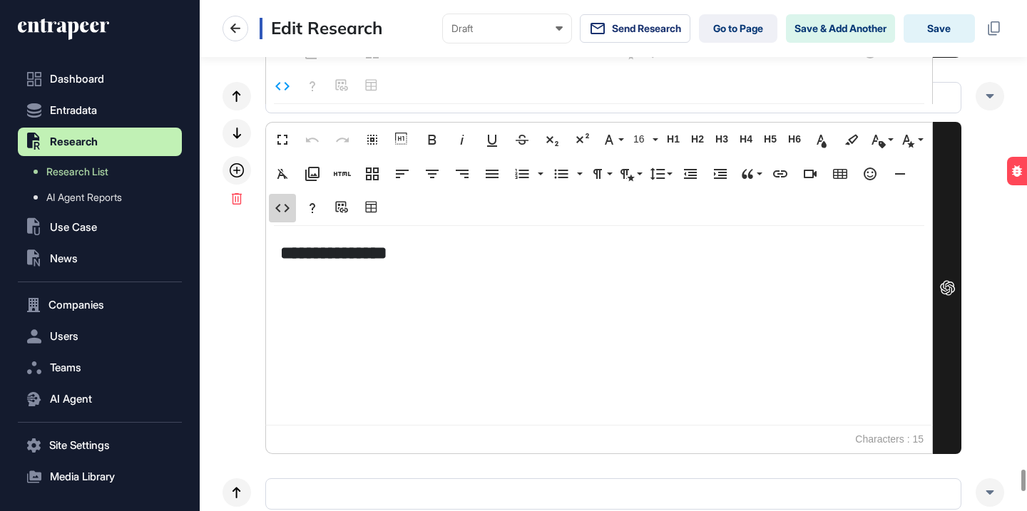
click at [289, 210] on icon "button" at bounding box center [282, 208] width 17 height 17
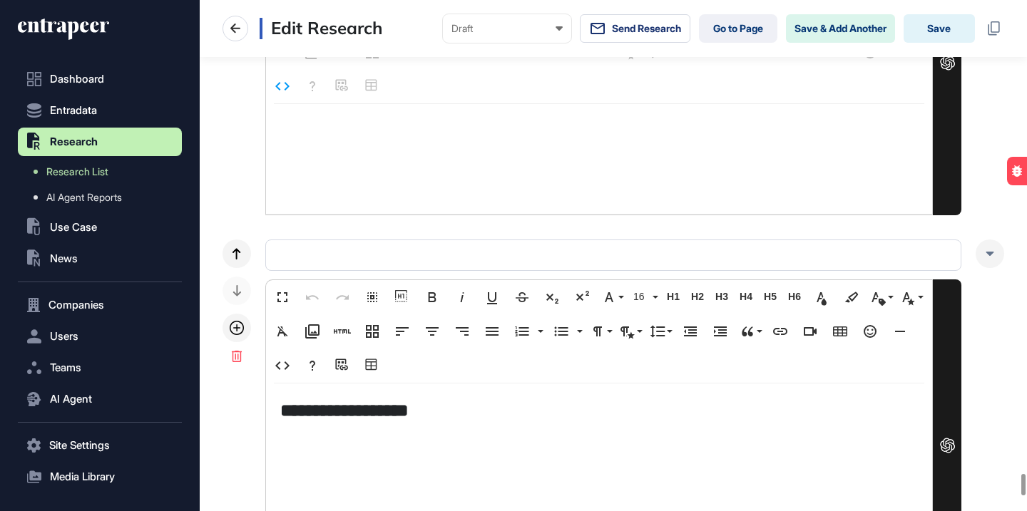
scroll to position [11704, 0]
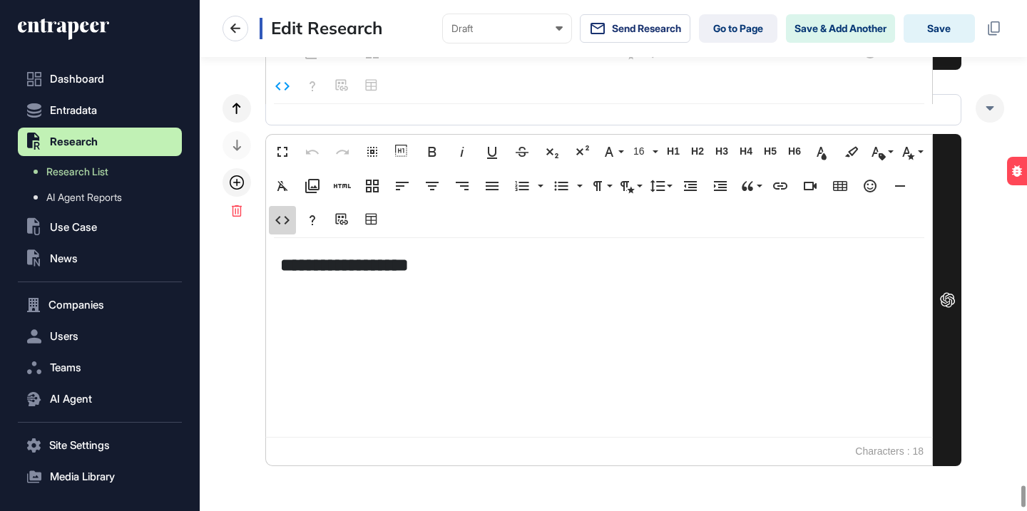
click at [280, 218] on icon "button" at bounding box center [282, 220] width 17 height 17
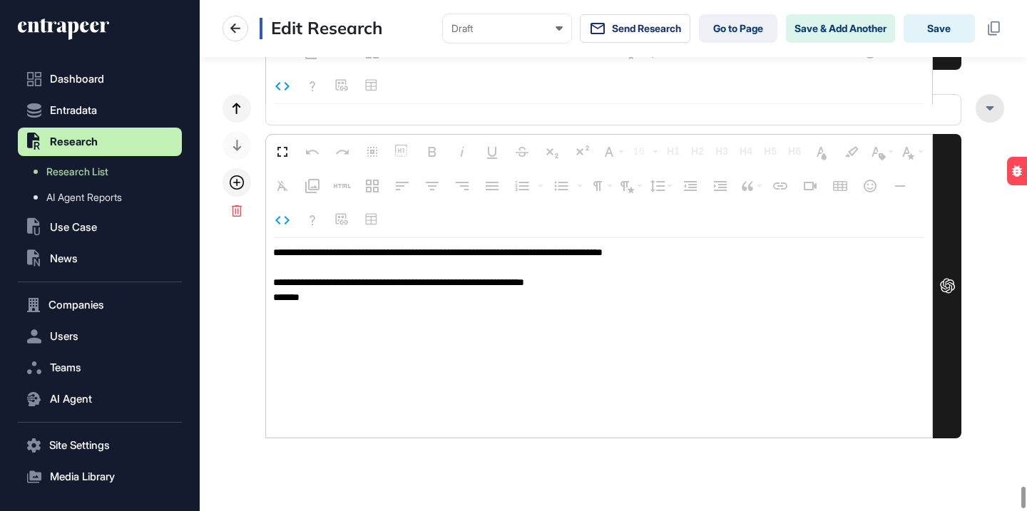
click at [991, 103] on div at bounding box center [990, 108] width 29 height 29
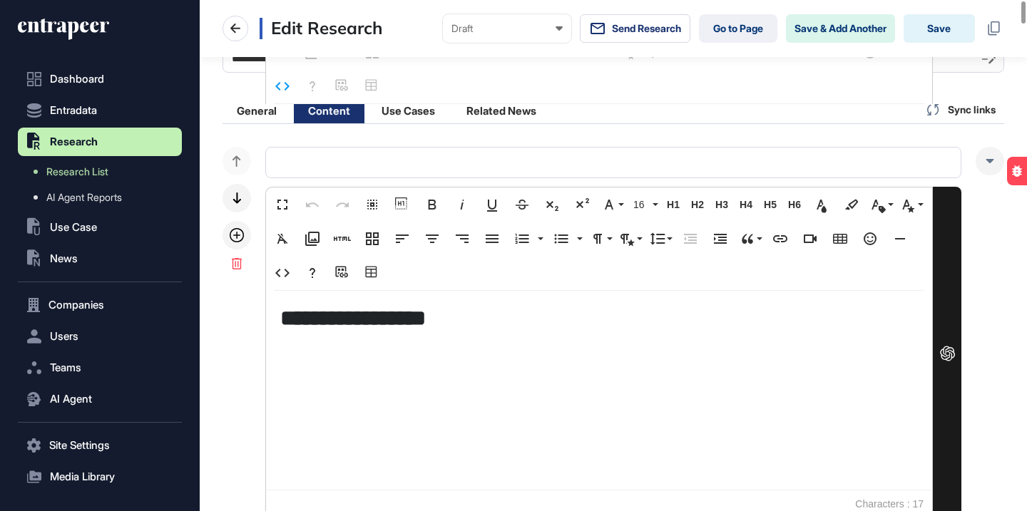
scroll to position [0, 0]
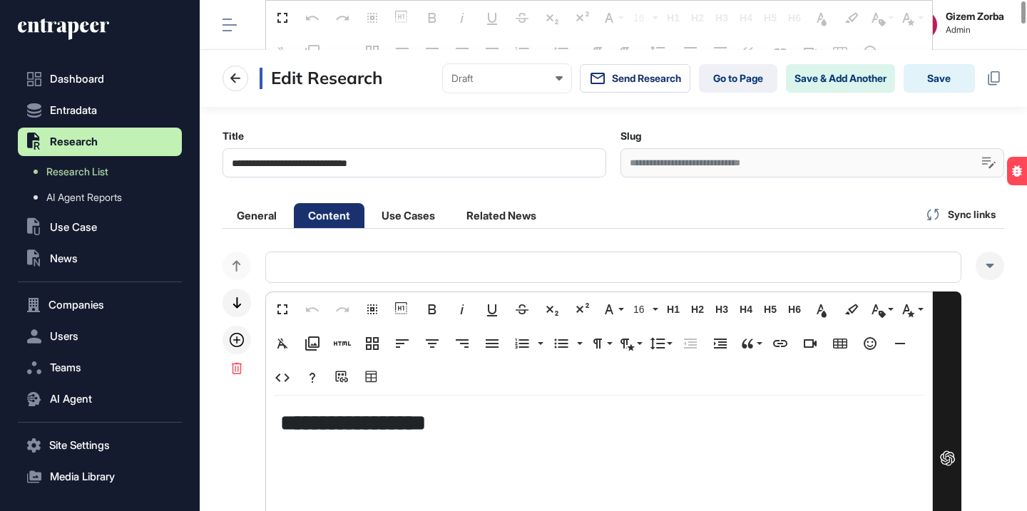
click at [798, 205] on div "General Content Use Cases Related News Sync links" at bounding box center [614, 214] width 782 height 29
click at [118, 163] on link "Research List" at bounding box center [103, 172] width 157 height 26
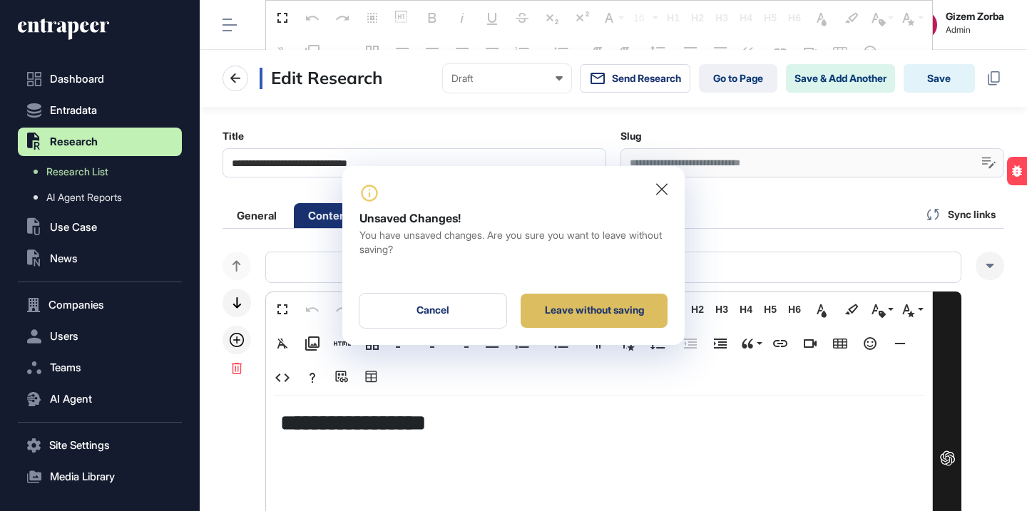
click at [543, 309] on div "Leave without saving" at bounding box center [594, 311] width 147 height 34
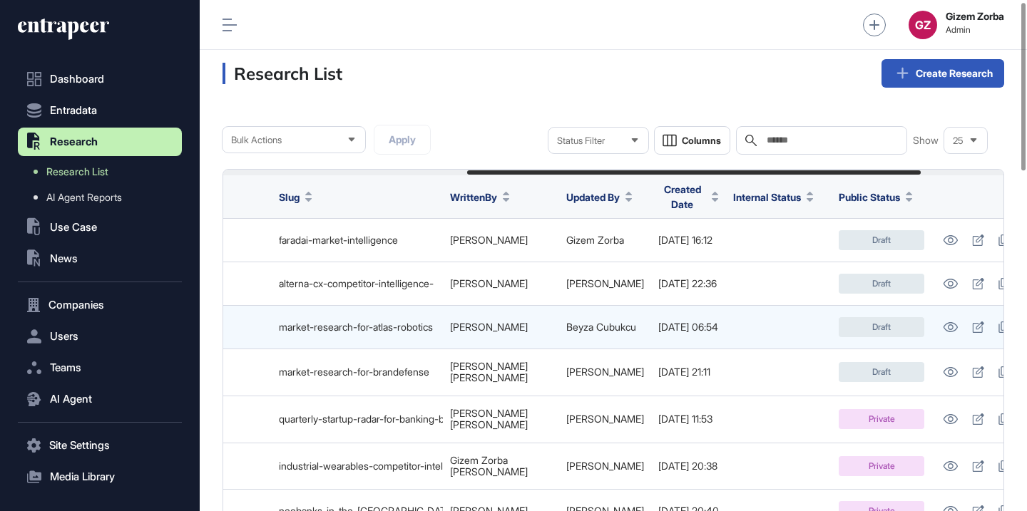
scroll to position [0, 562]
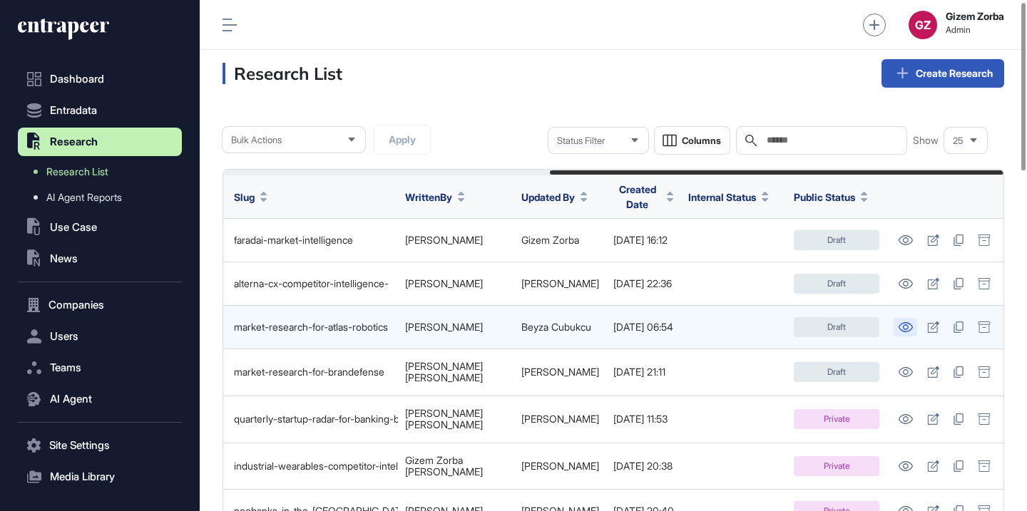
click at [900, 322] on icon at bounding box center [906, 327] width 14 height 10
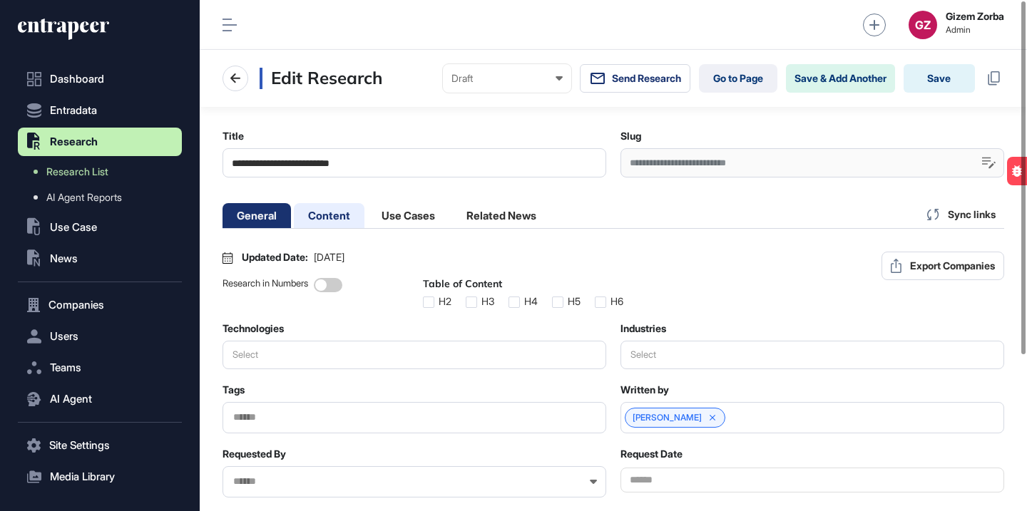
click at [367, 222] on li "Content" at bounding box center [408, 215] width 82 height 25
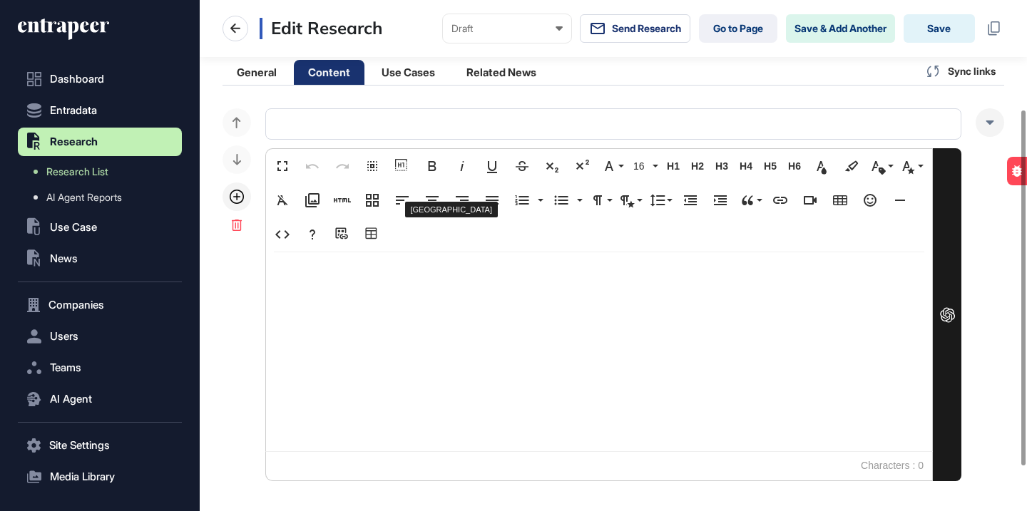
scroll to position [157, 0]
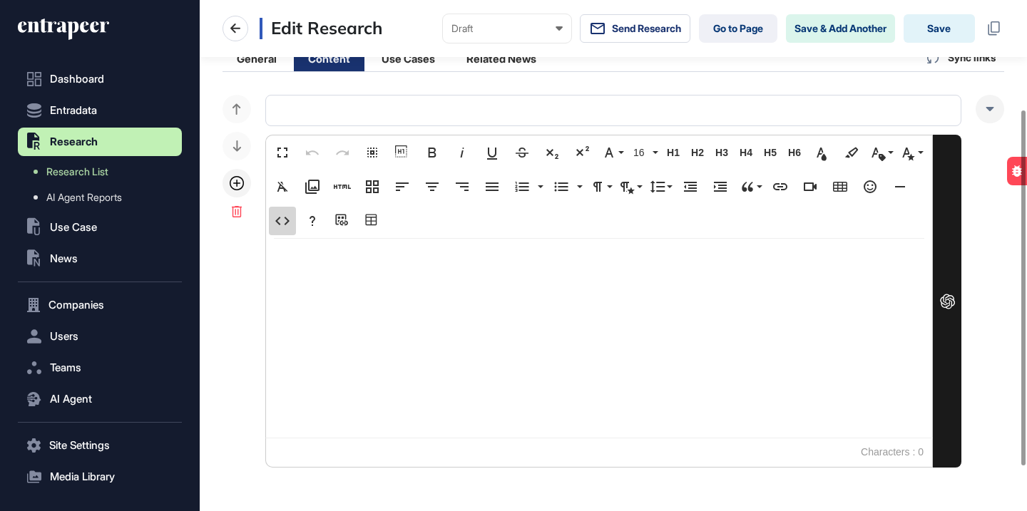
click at [287, 222] on icon "button" at bounding box center [282, 221] width 14 height 9
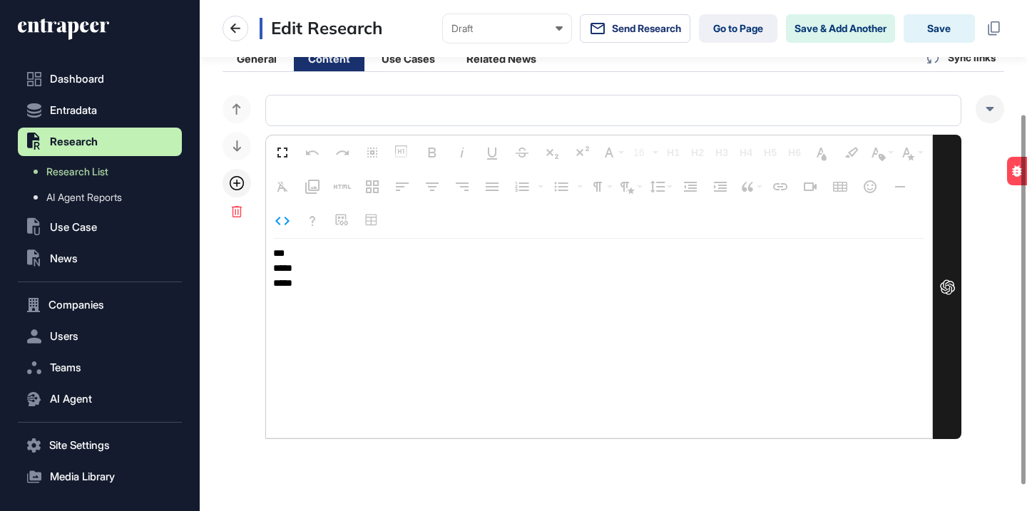
drag, startPoint x: 307, startPoint y: 286, endPoint x: 260, endPoint y: 244, distance: 63.2
click at [260, 244] on div "Fullscreen Undo Redo Select All Show blocks Bold Italic Underline Strikethrough…" at bounding box center [614, 267] width 782 height 345
type textarea "**********"
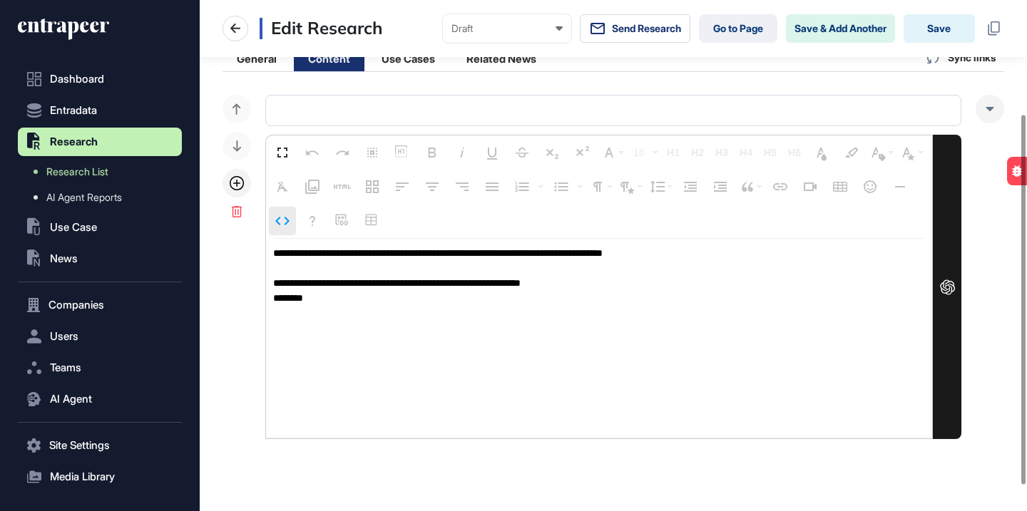
click at [285, 222] on icon "button" at bounding box center [282, 221] width 17 height 17
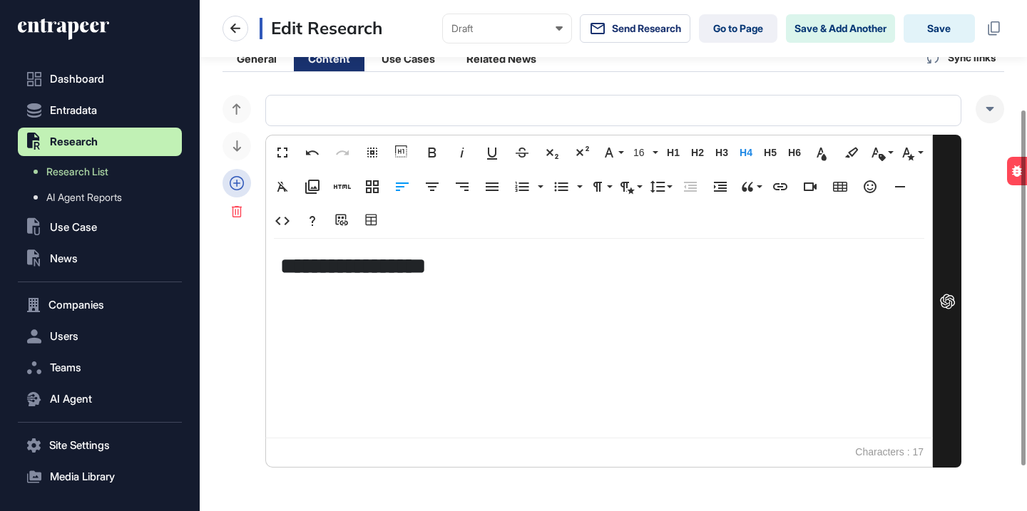
click at [240, 185] on icon at bounding box center [237, 183] width 14 height 14
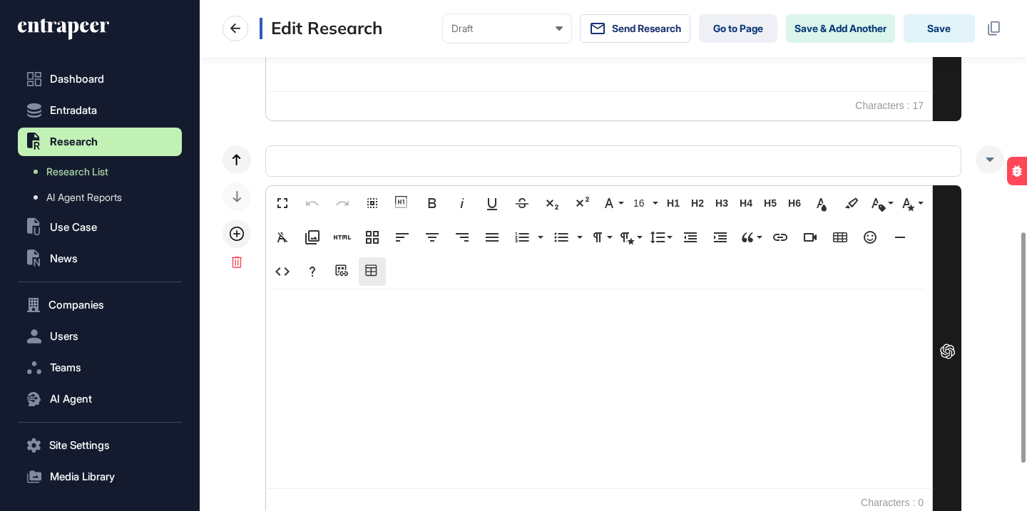
scroll to position [523, 0]
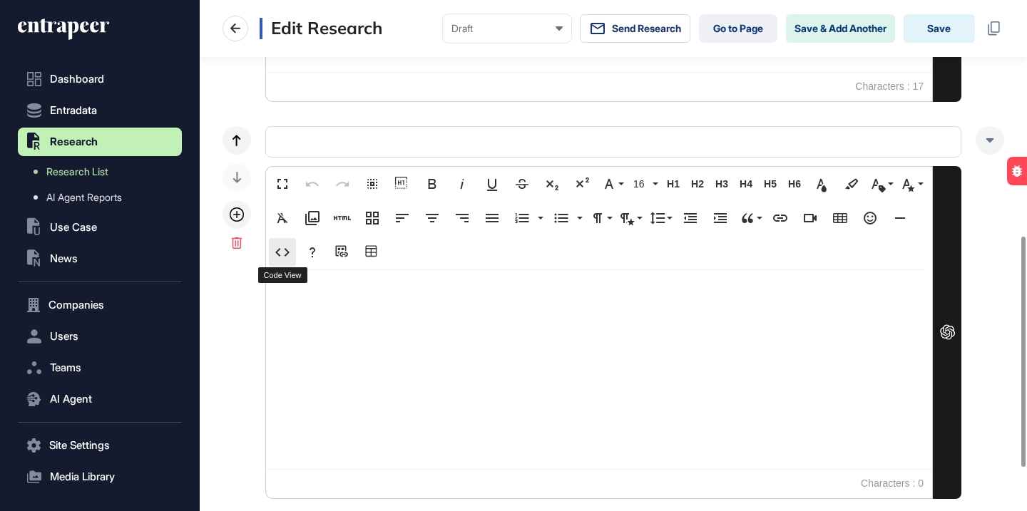
click at [291, 249] on button "Code View" at bounding box center [282, 252] width 27 height 29
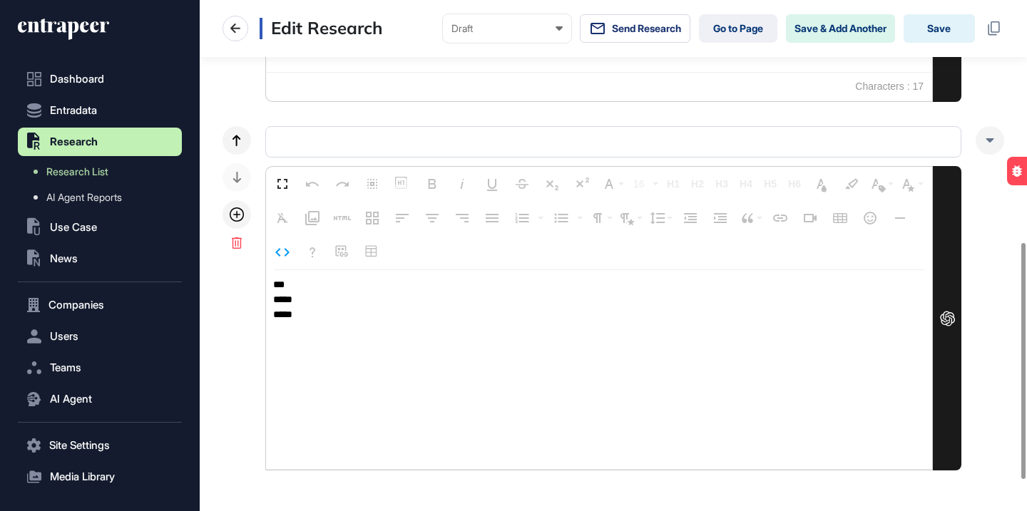
drag, startPoint x: 316, startPoint y: 311, endPoint x: 268, endPoint y: 277, distance: 59.4
click at [268, 277] on textarea "*** ***** ****" at bounding box center [599, 370] width 666 height 200
type textarea "**********"
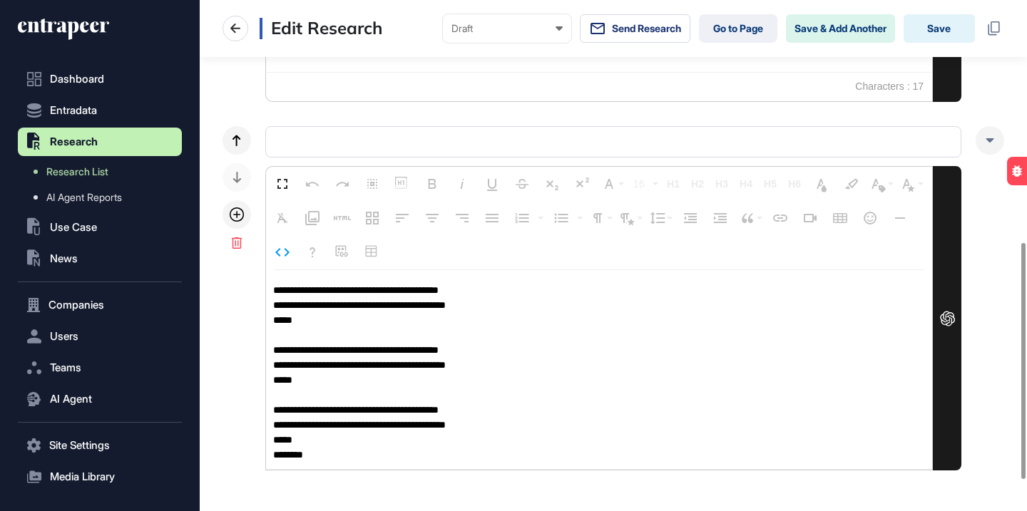
scroll to position [1, 0]
click at [285, 258] on icon "button" at bounding box center [282, 252] width 17 height 17
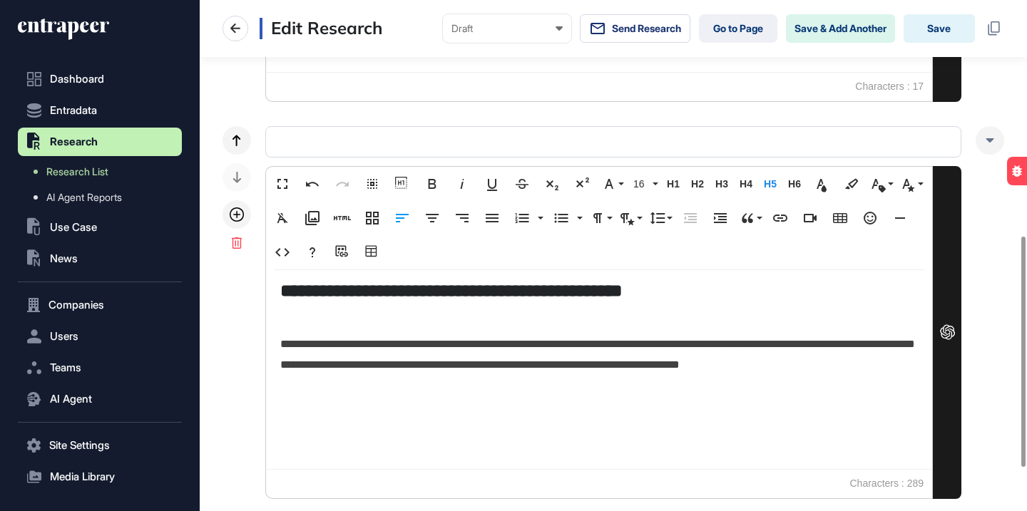
scroll to position [4, 0]
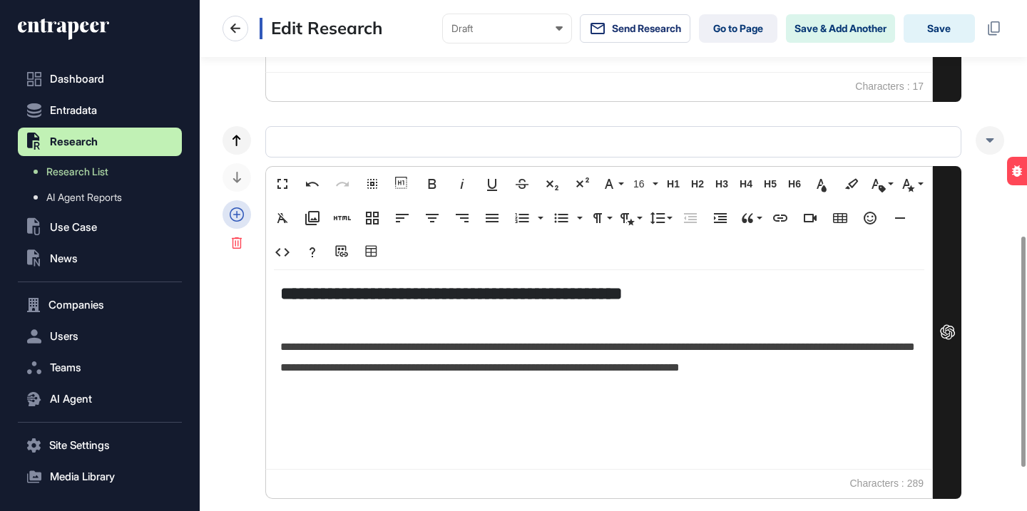
click at [243, 216] on icon at bounding box center [237, 215] width 14 height 14
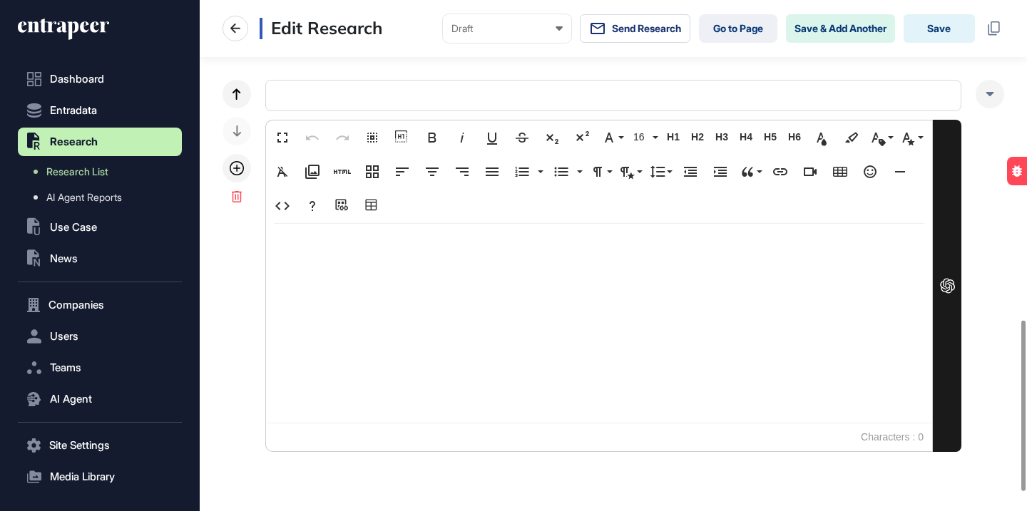
scroll to position [1014, 0]
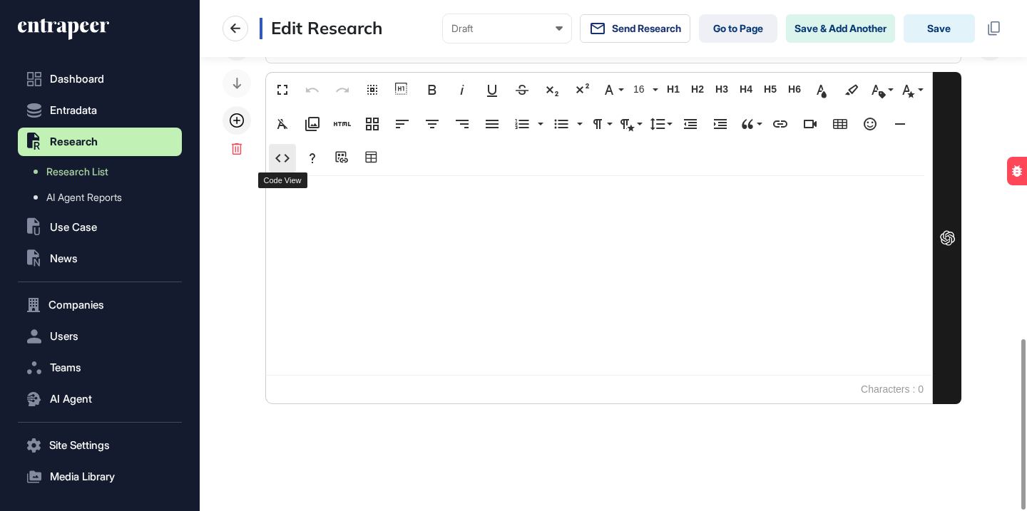
click at [285, 159] on icon "button" at bounding box center [282, 158] width 17 height 17
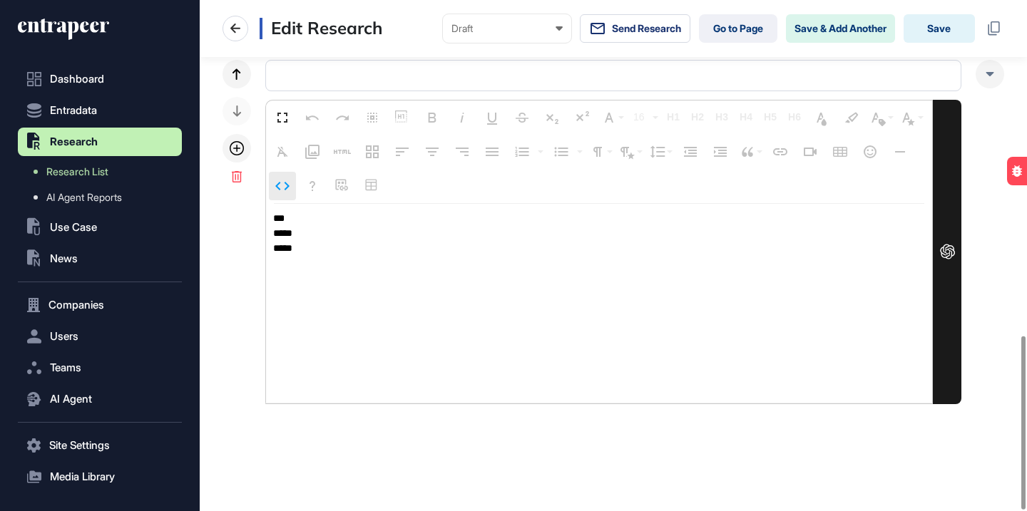
scroll to position [986, 0]
drag, startPoint x: 302, startPoint y: 249, endPoint x: 263, endPoint y: 210, distance: 54.5
click at [263, 210] on div "Fullscreen Undo Redo Select All Show blocks Bold Italic Underline Strikethrough…" at bounding box center [614, 233] width 782 height 345
type textarea "**********"
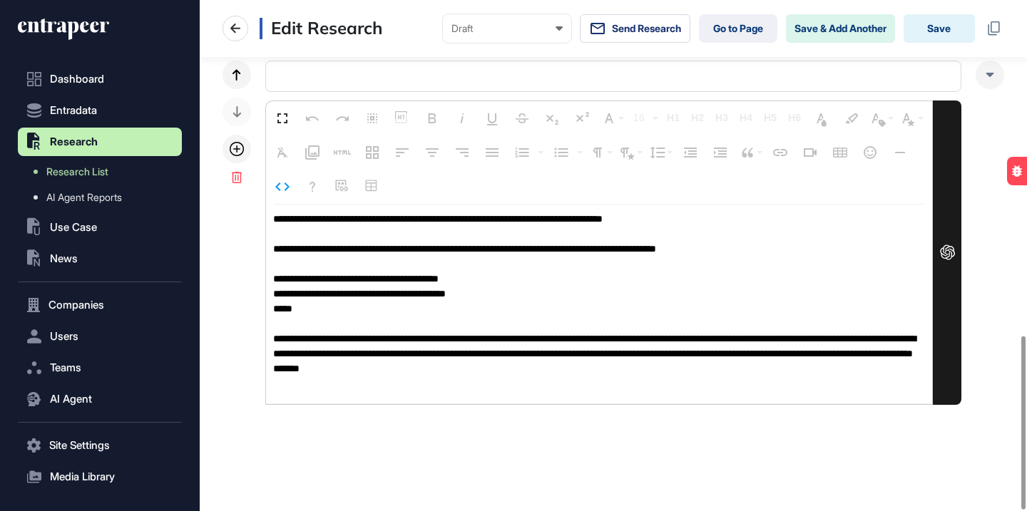
scroll to position [1, 0]
click at [282, 186] on icon "button" at bounding box center [282, 186] width 17 height 17
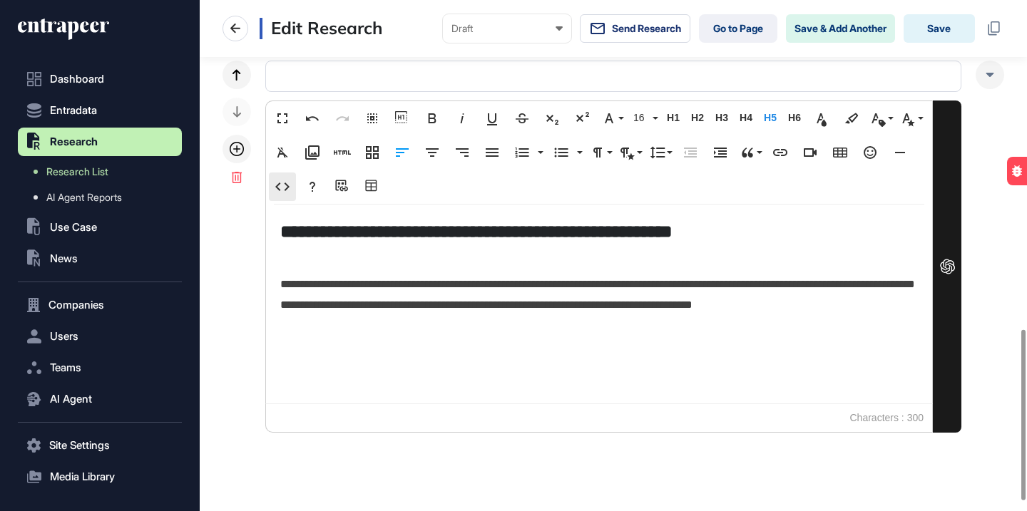
scroll to position [0, 0]
click at [243, 154] on icon at bounding box center [237, 149] width 14 height 14
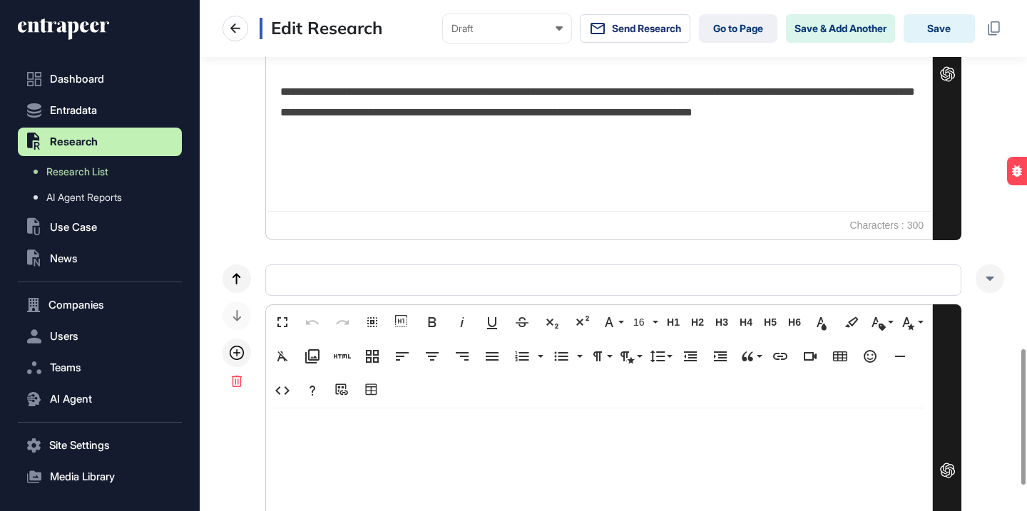
scroll to position [1412, 0]
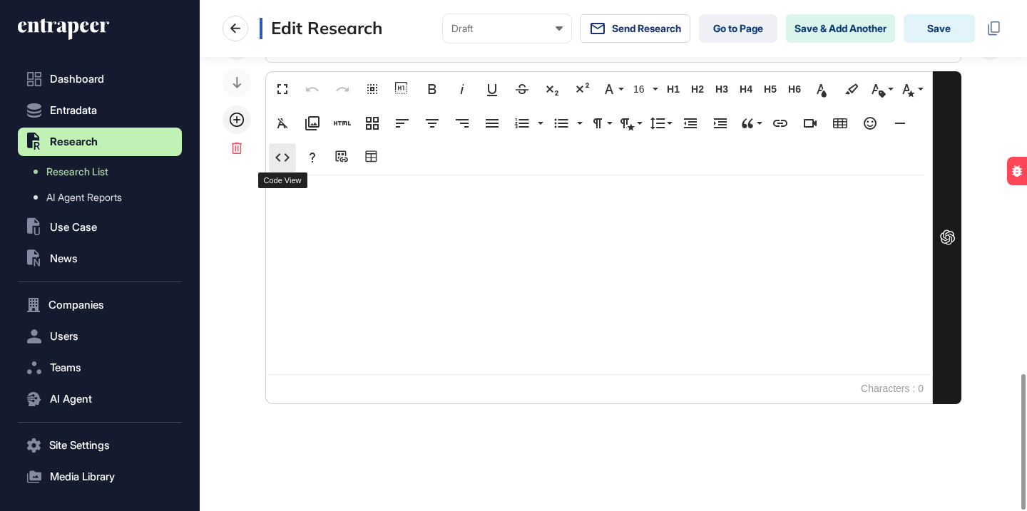
click at [287, 154] on icon "button" at bounding box center [282, 157] width 17 height 17
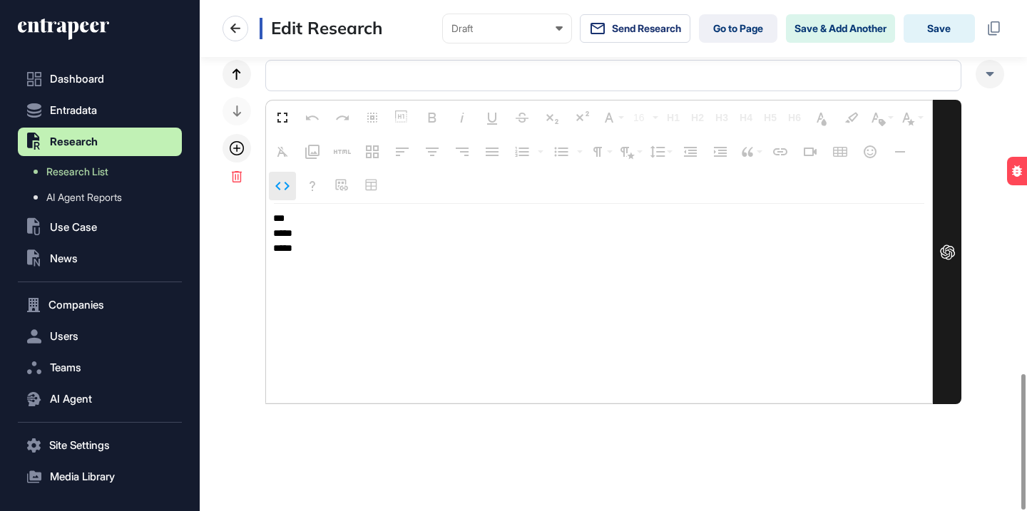
scroll to position [1383, 0]
drag, startPoint x: 315, startPoint y: 254, endPoint x: 262, endPoint y: 205, distance: 72.2
click at [262, 205] on div "Fullscreen Undo Redo Select All Show blocks Bold Italic Underline Strikethrough…" at bounding box center [614, 232] width 782 height 345
type textarea "**********"
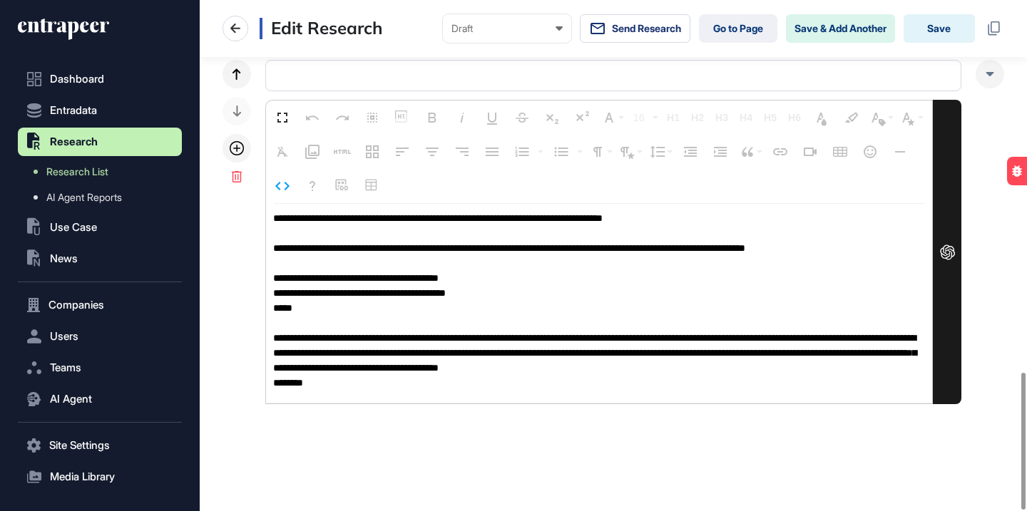
scroll to position [1, 0]
click at [285, 188] on icon "button" at bounding box center [282, 186] width 17 height 17
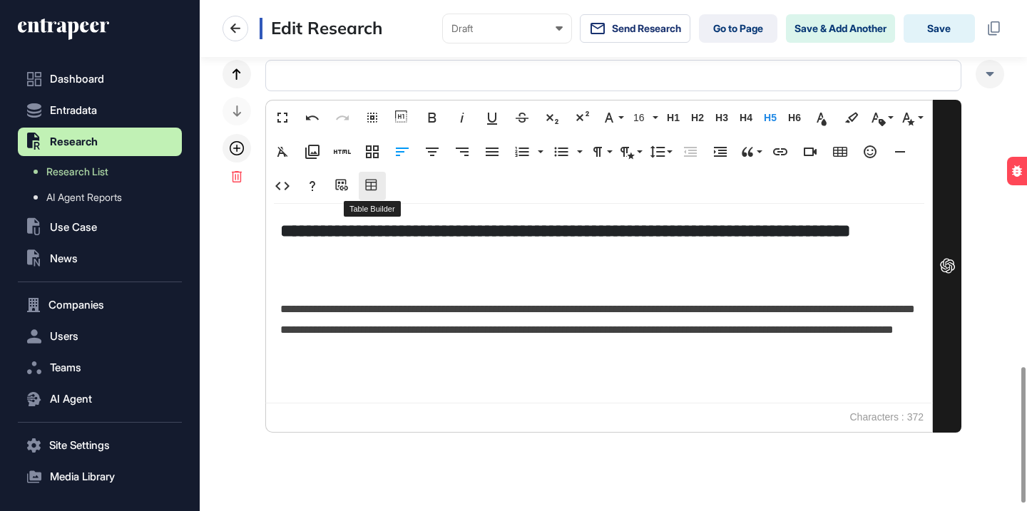
scroll to position [1412, 0]
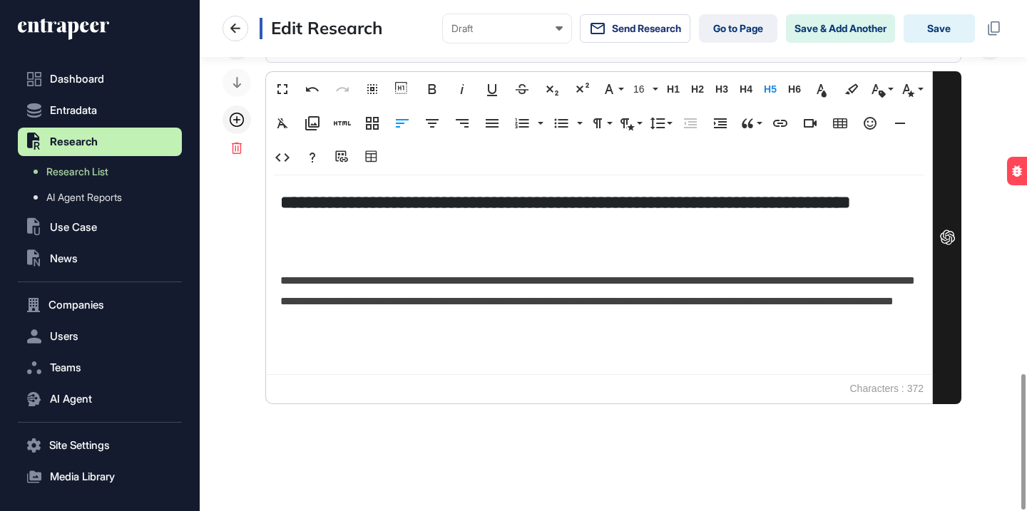
click at [839, 201] on h5 "**********" at bounding box center [599, 215] width 638 height 50
click at [700, 247] on p at bounding box center [599, 250] width 638 height 21
click at [243, 111] on div at bounding box center [237, 120] width 29 height 29
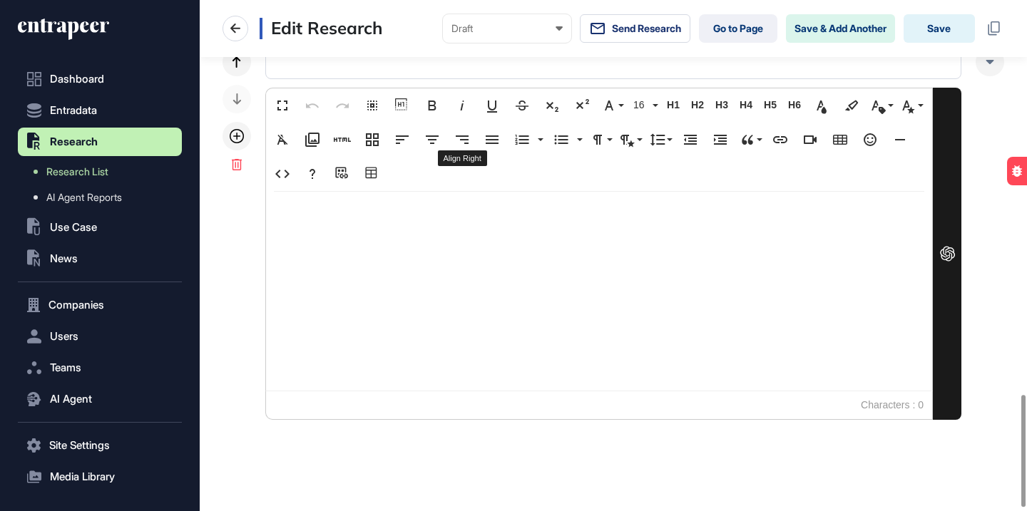
scroll to position [1796, 0]
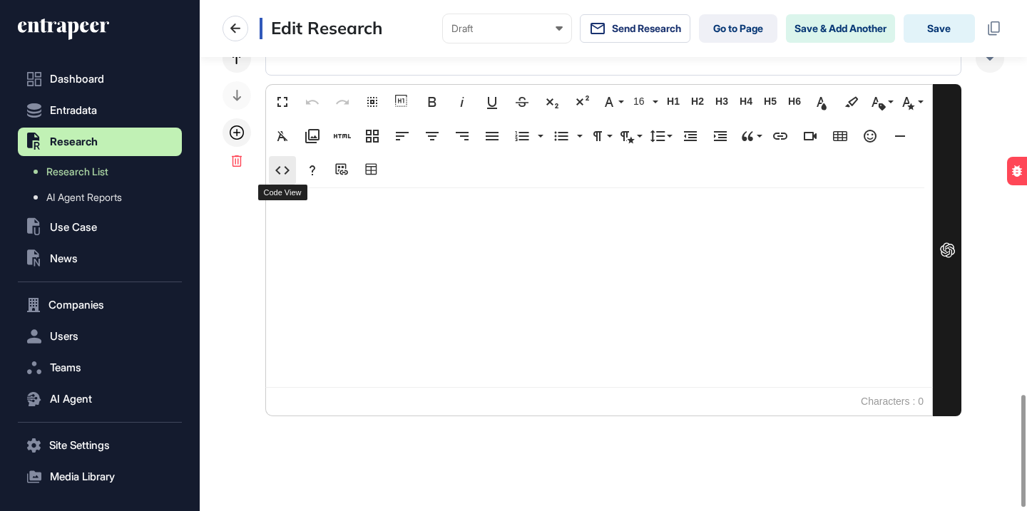
click at [285, 167] on icon "button" at bounding box center [282, 170] width 17 height 17
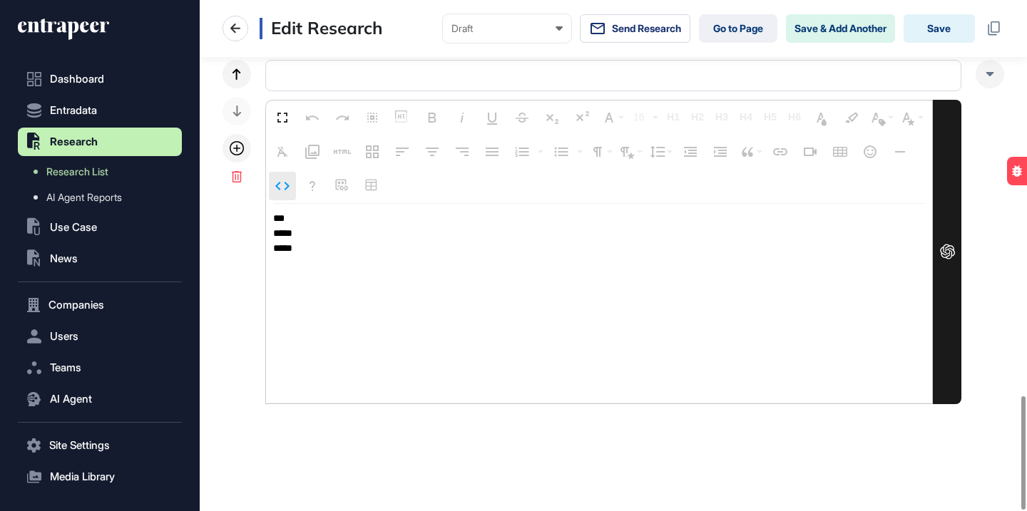
scroll to position [1781, 0]
drag, startPoint x: 308, startPoint y: 246, endPoint x: 259, endPoint y: 212, distance: 60.0
click at [259, 212] on div "Fullscreen Undo Redo Select All Show blocks Bold Italic Underline Strikethrough…" at bounding box center [614, 232] width 782 height 345
type textarea "**********"
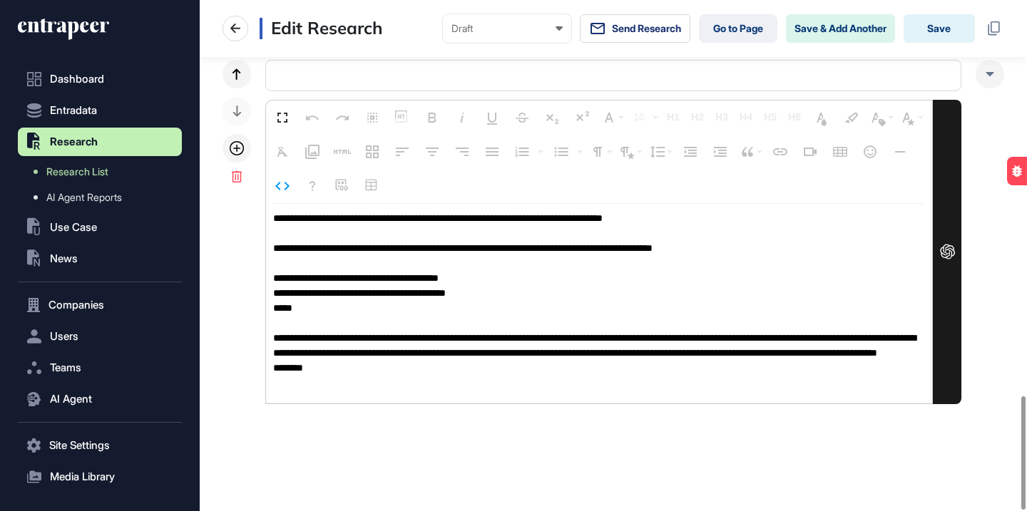
scroll to position [1, 0]
click at [291, 194] on button "Code View" at bounding box center [282, 186] width 27 height 29
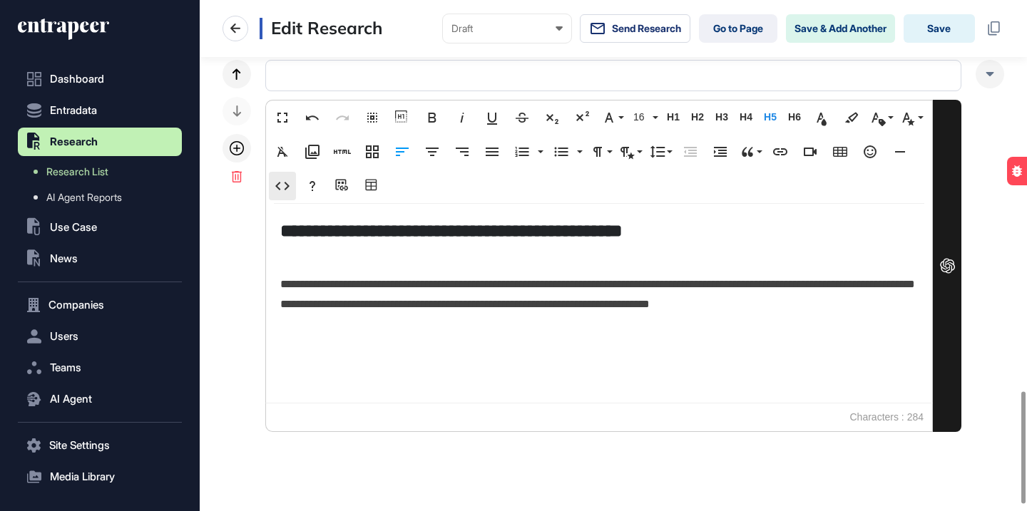
scroll to position [0, 0]
click at [243, 148] on icon at bounding box center [237, 148] width 14 height 14
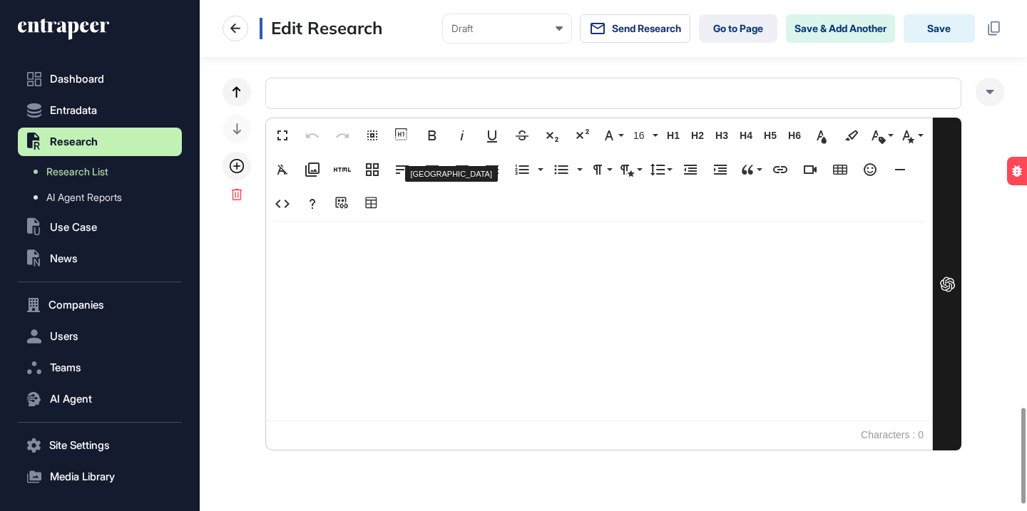
scroll to position [2185, 0]
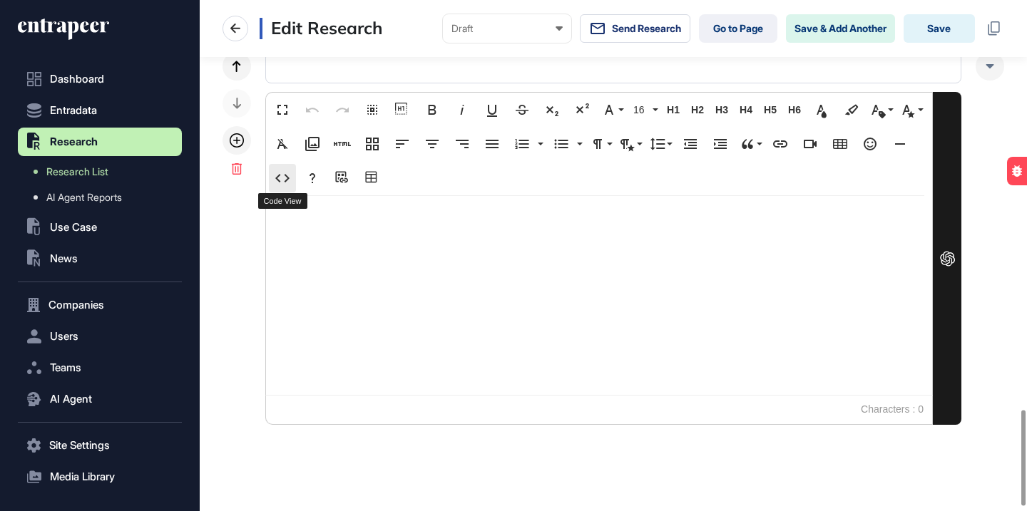
click at [283, 184] on icon "button" at bounding box center [282, 178] width 17 height 17
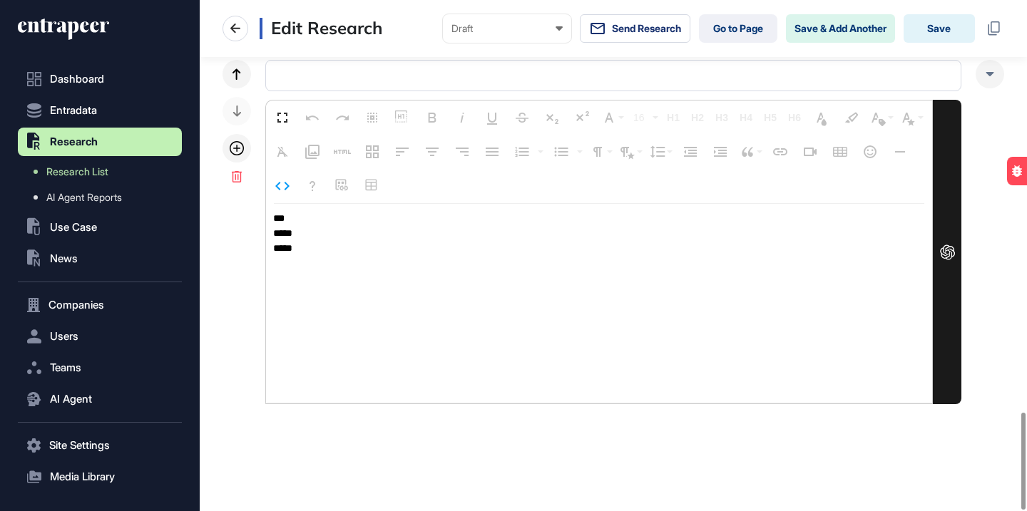
scroll to position [2177, 0]
drag, startPoint x: 305, startPoint y: 246, endPoint x: 268, endPoint y: 218, distance: 46.8
click at [269, 218] on textarea "*** ***** ****" at bounding box center [599, 304] width 666 height 200
type textarea "**********"
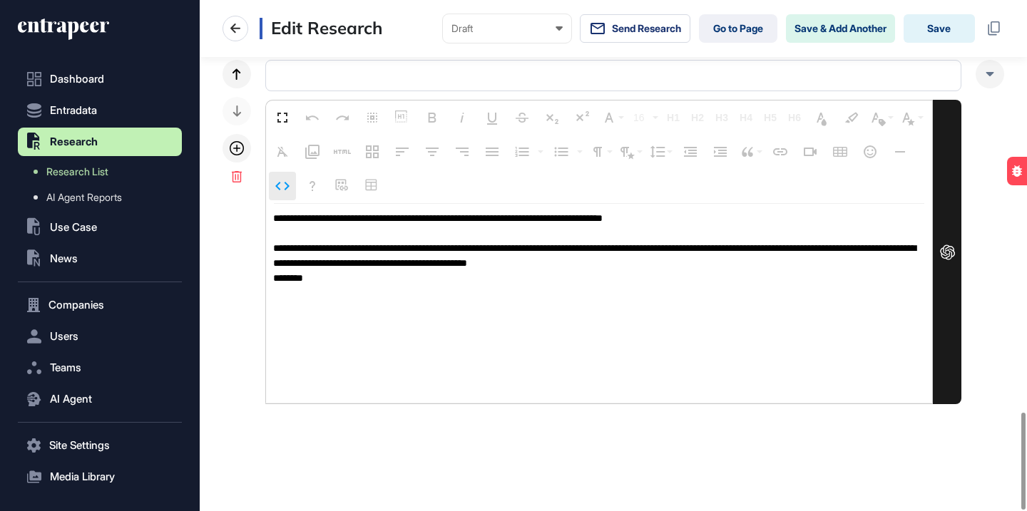
click at [280, 189] on icon "button" at bounding box center [282, 186] width 17 height 17
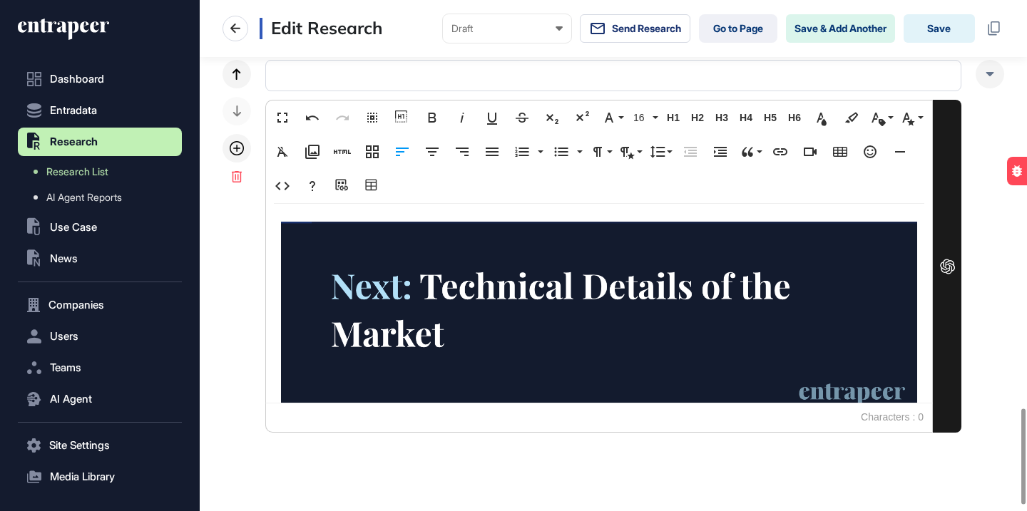
scroll to position [7, 0]
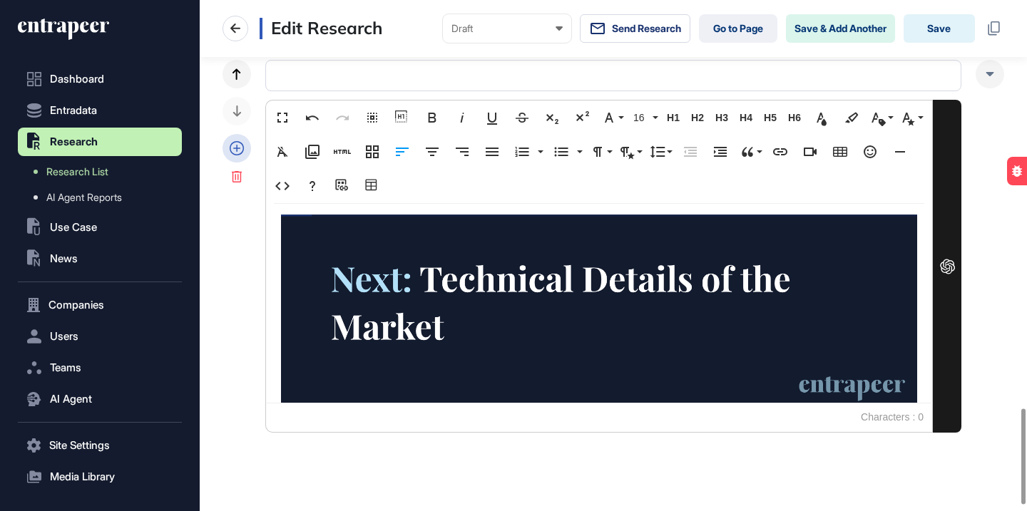
click at [239, 142] on icon at bounding box center [237, 148] width 14 height 14
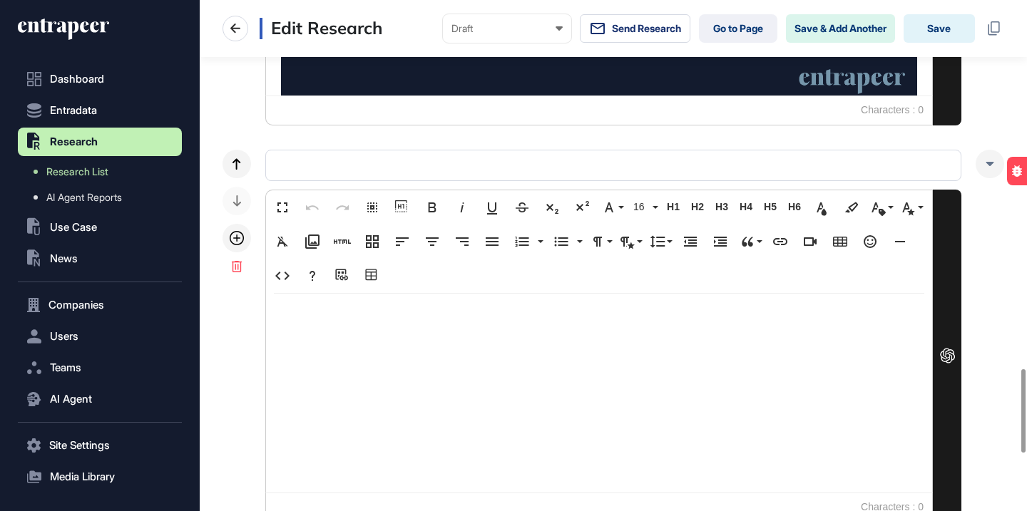
scroll to position [2599, 0]
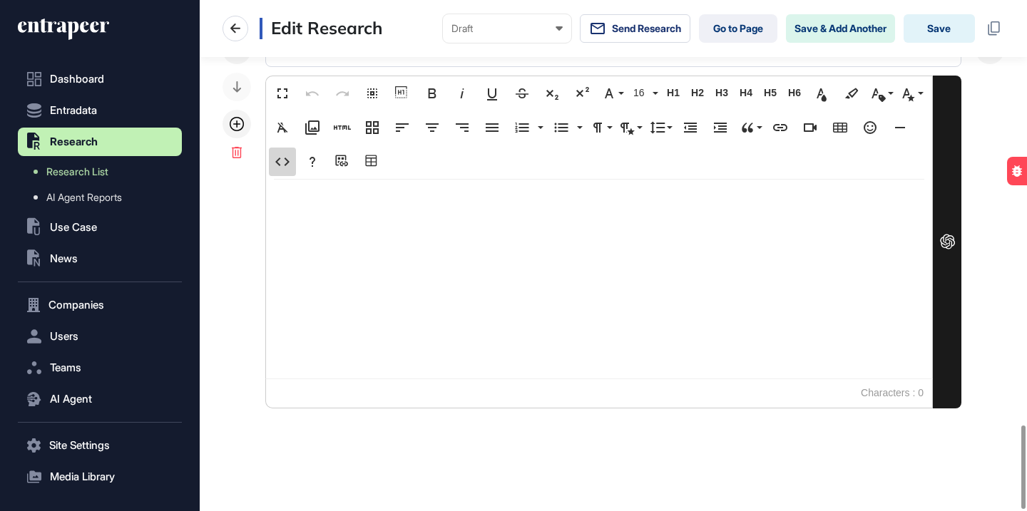
click at [286, 161] on icon "button" at bounding box center [282, 161] width 17 height 17
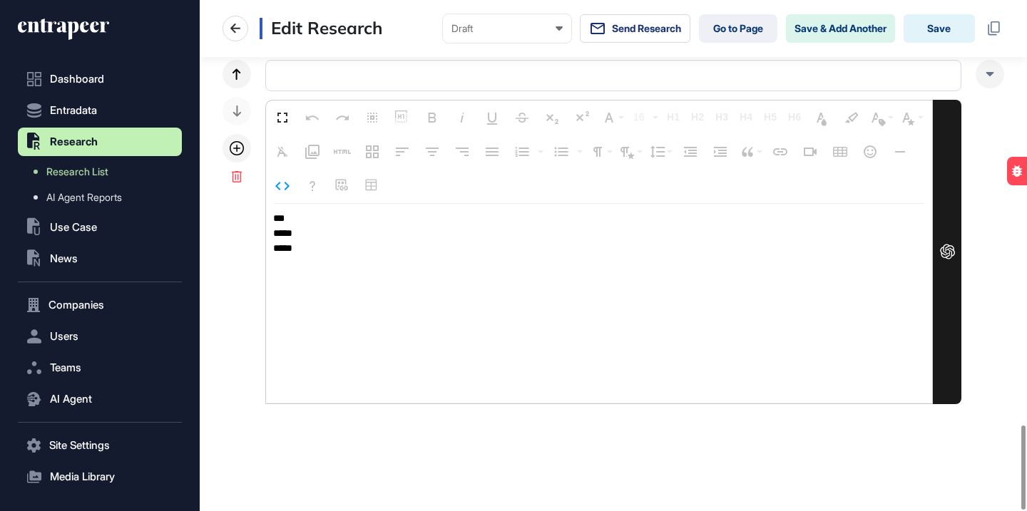
drag, startPoint x: 312, startPoint y: 245, endPoint x: 266, endPoint y: 220, distance: 52.0
click at [266, 220] on textarea "*** ***** ****" at bounding box center [599, 304] width 666 height 200
type textarea "**********"
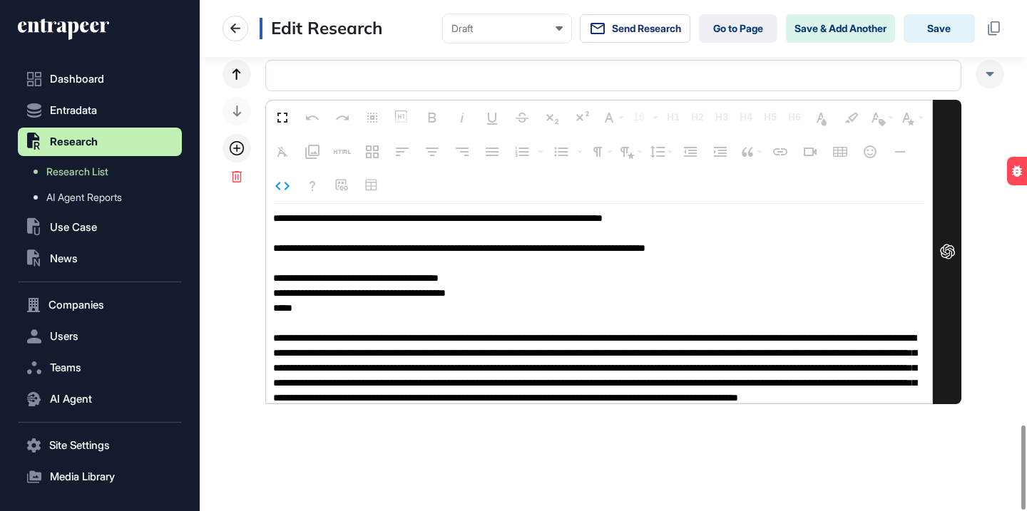
scroll to position [1, 0]
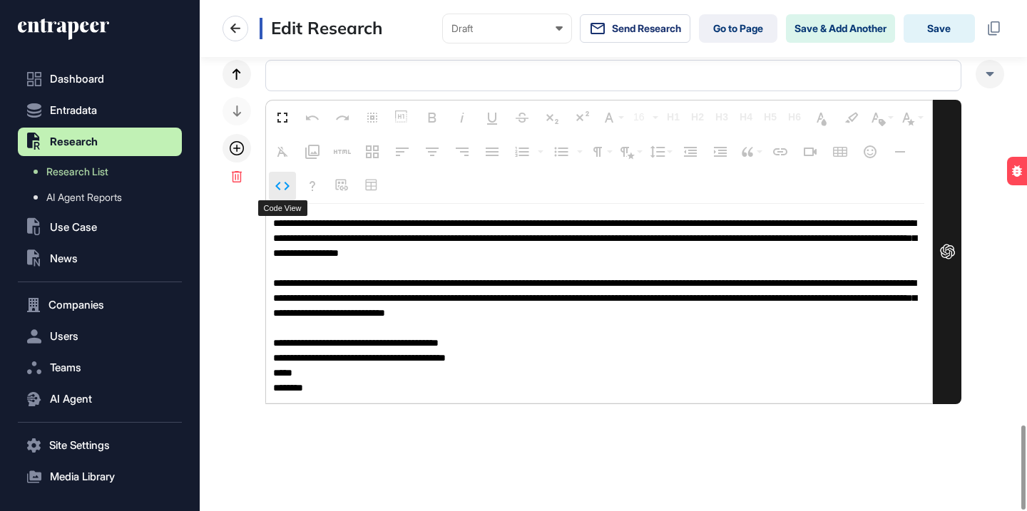
click at [287, 185] on icon "button" at bounding box center [282, 186] width 17 height 17
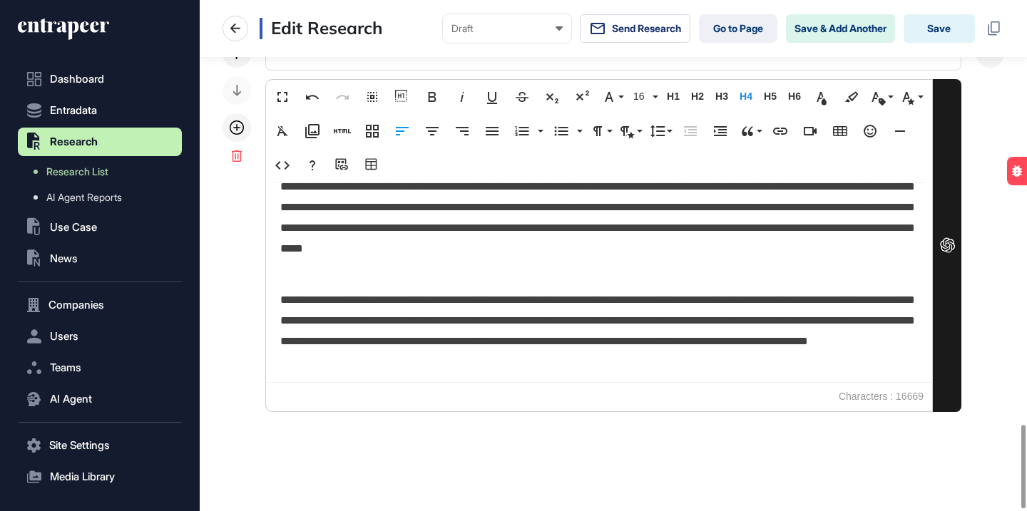
scroll to position [2602, 0]
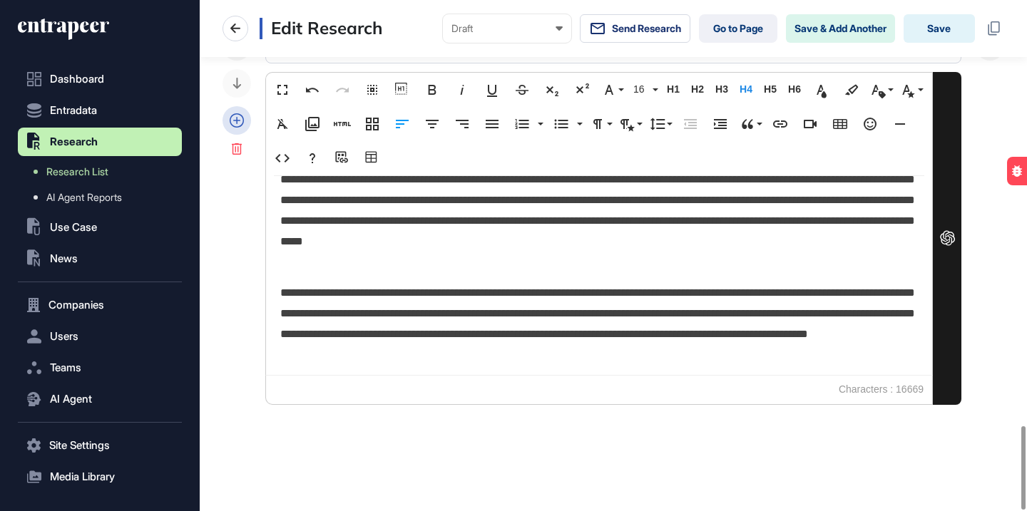
click at [242, 126] on icon at bounding box center [237, 120] width 14 height 14
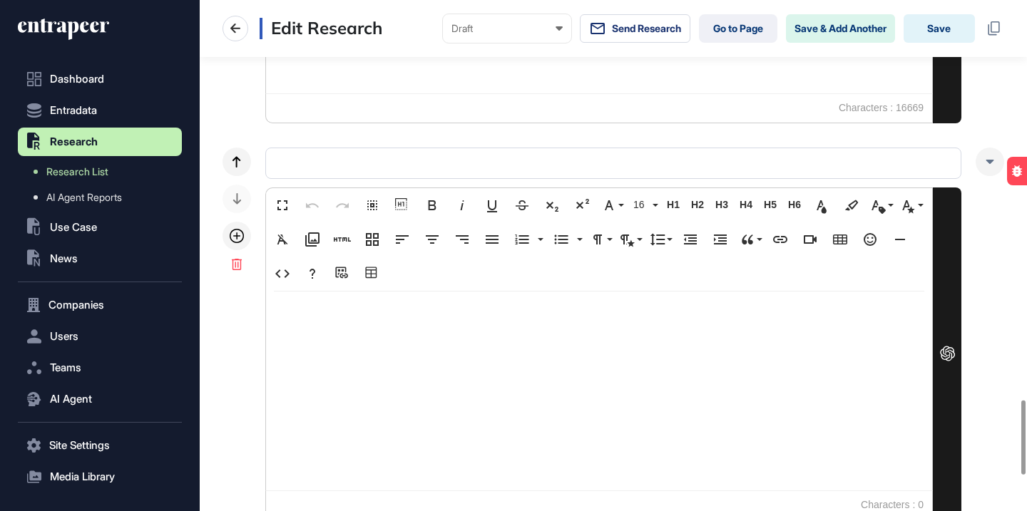
scroll to position [3000, 0]
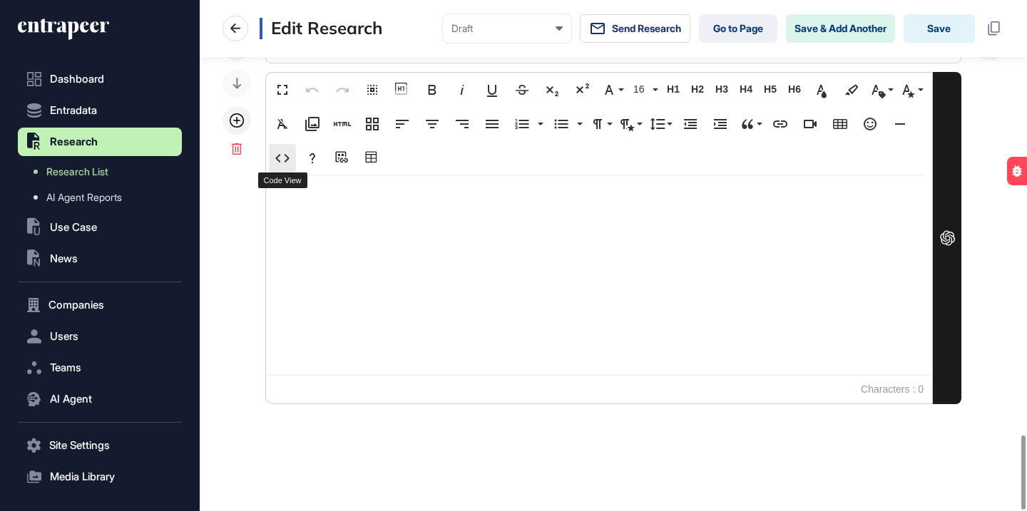
click at [284, 156] on icon "button" at bounding box center [282, 158] width 17 height 17
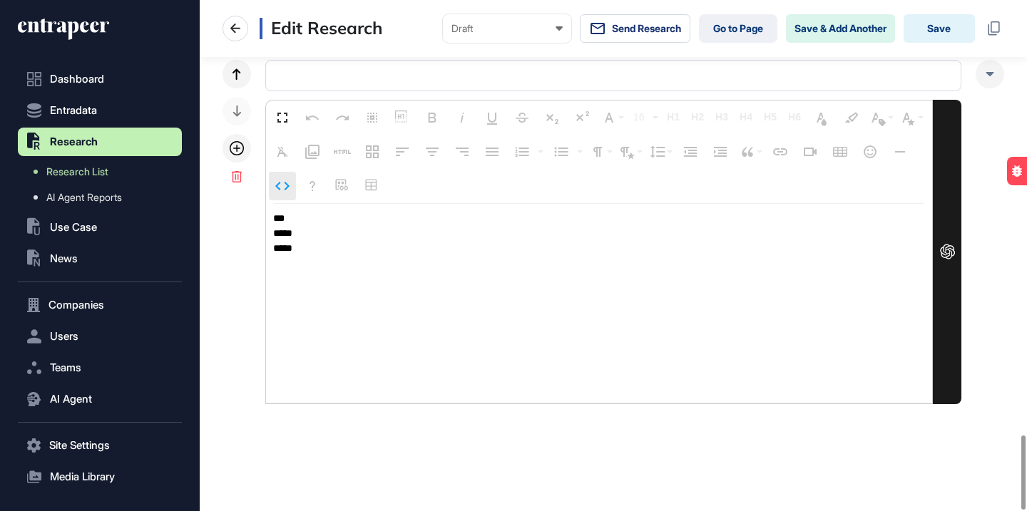
scroll to position [2971, 0]
drag, startPoint x: 310, startPoint y: 246, endPoint x: 266, endPoint y: 213, distance: 55.5
click at [267, 213] on textarea "*** ***** ****" at bounding box center [599, 305] width 666 height 200
type textarea "**********"
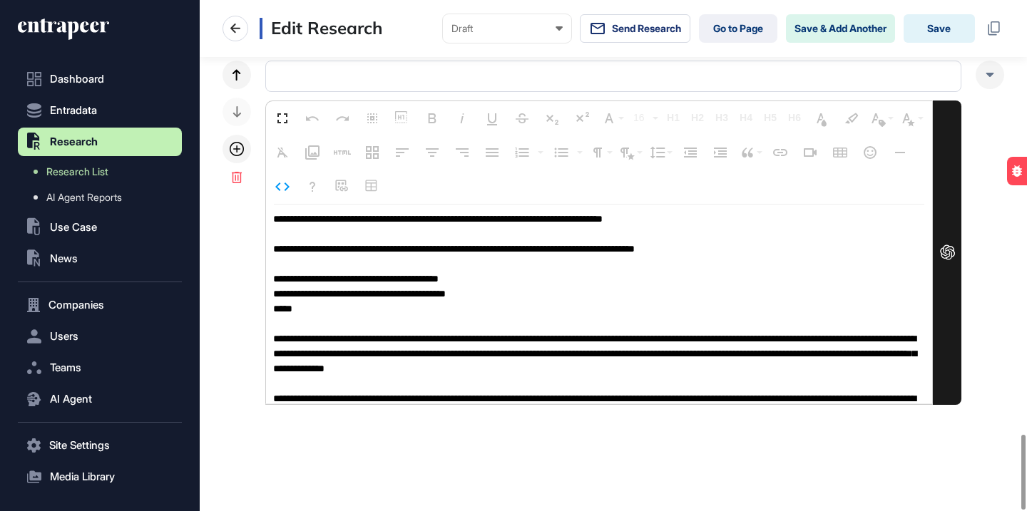
scroll to position [1, 0]
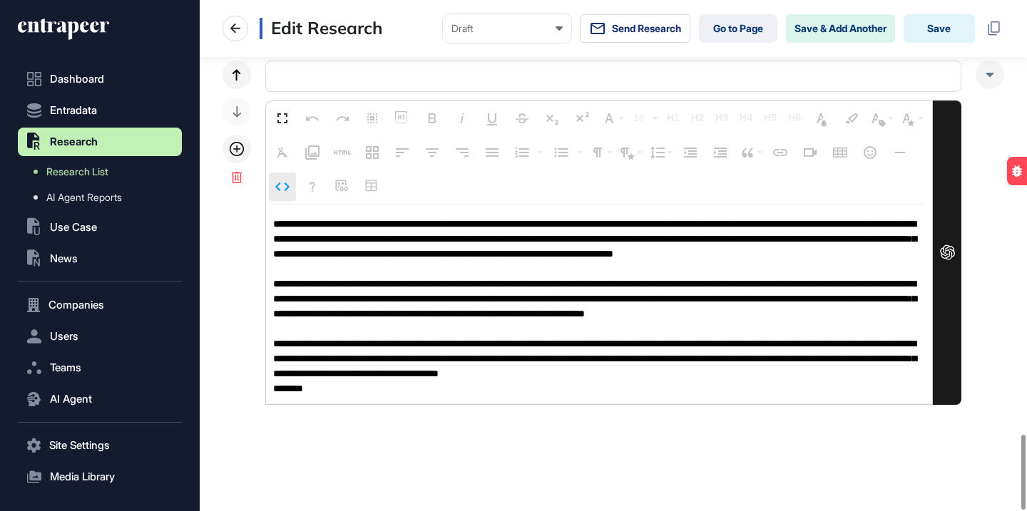
click at [286, 190] on icon "button" at bounding box center [282, 186] width 17 height 17
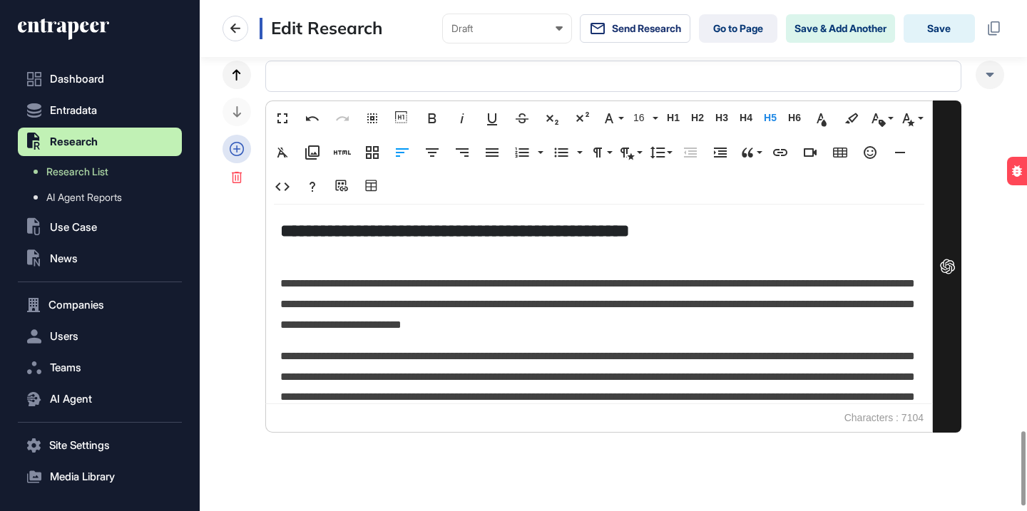
click at [228, 145] on div at bounding box center [237, 149] width 29 height 29
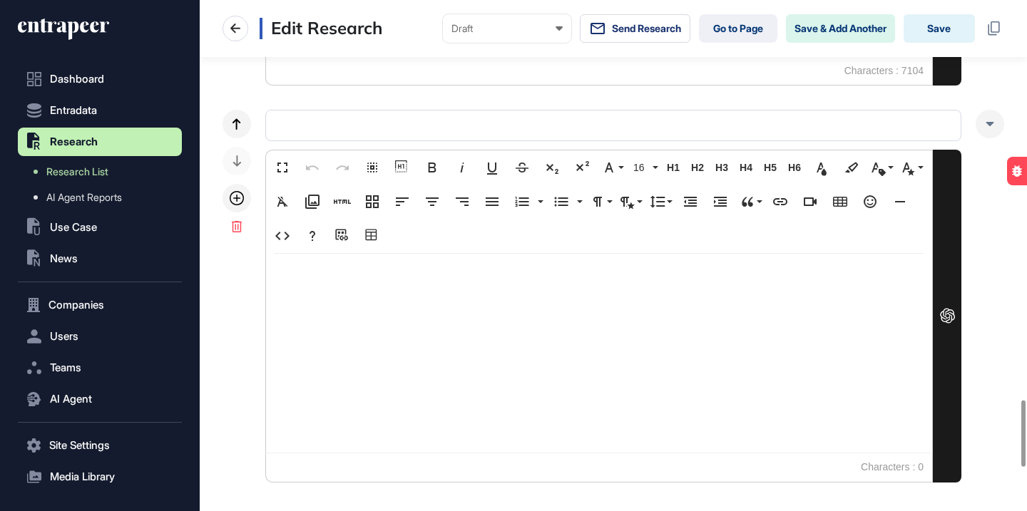
scroll to position [3397, 0]
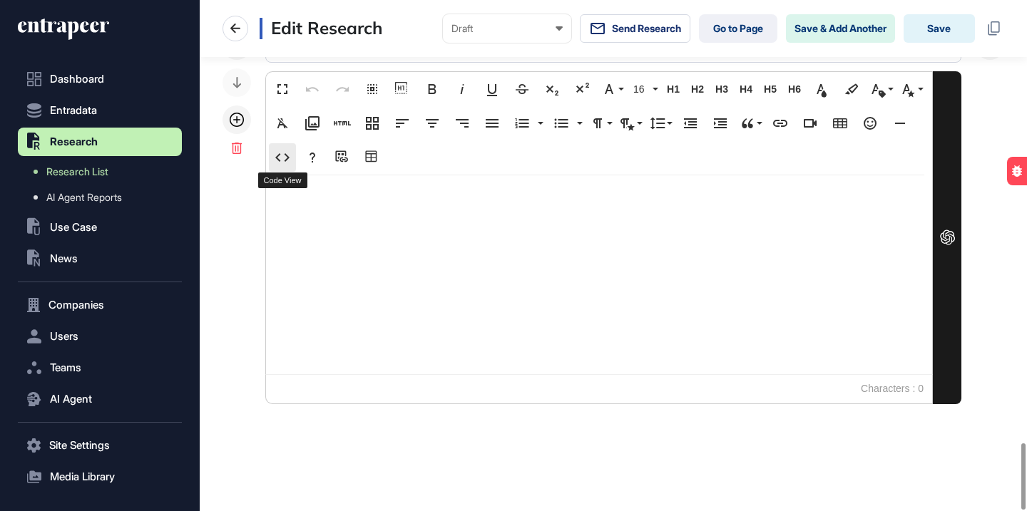
click at [290, 146] on button "Code View" at bounding box center [282, 157] width 27 height 29
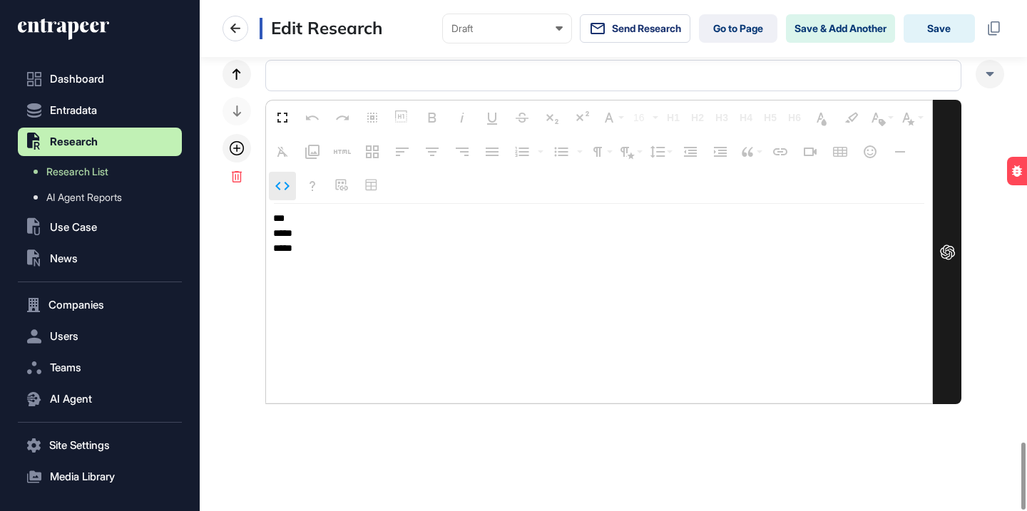
scroll to position [3368, 0]
drag, startPoint x: 303, startPoint y: 248, endPoint x: 269, endPoint y: 225, distance: 41.2
click at [269, 225] on textarea "*** ***** ****" at bounding box center [599, 304] width 666 height 200
type textarea "**********"
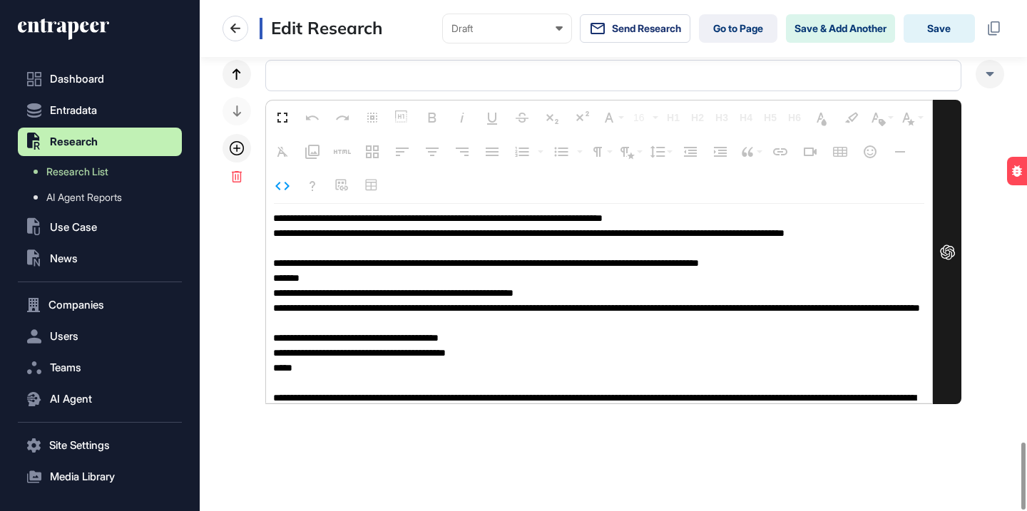
scroll to position [1, 0]
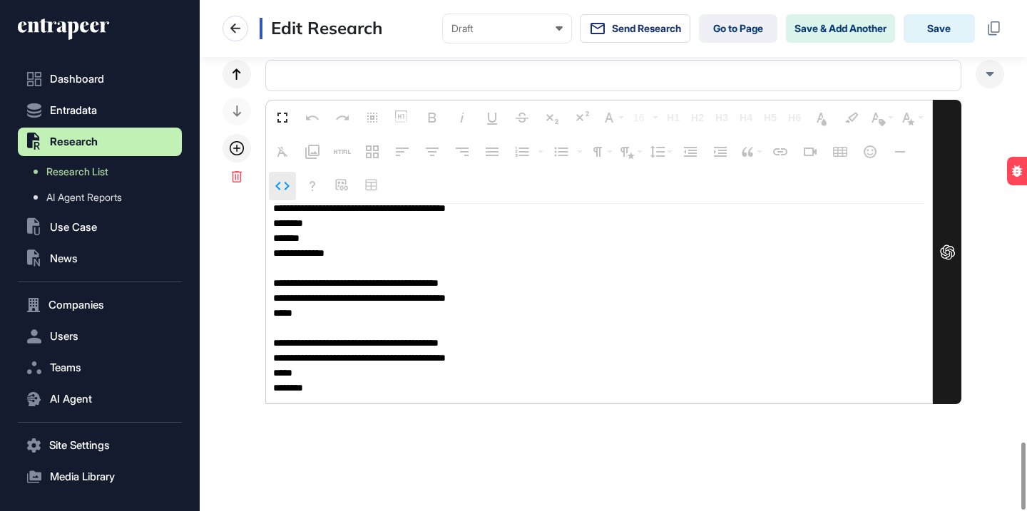
click at [292, 193] on button "Code View" at bounding box center [282, 186] width 27 height 29
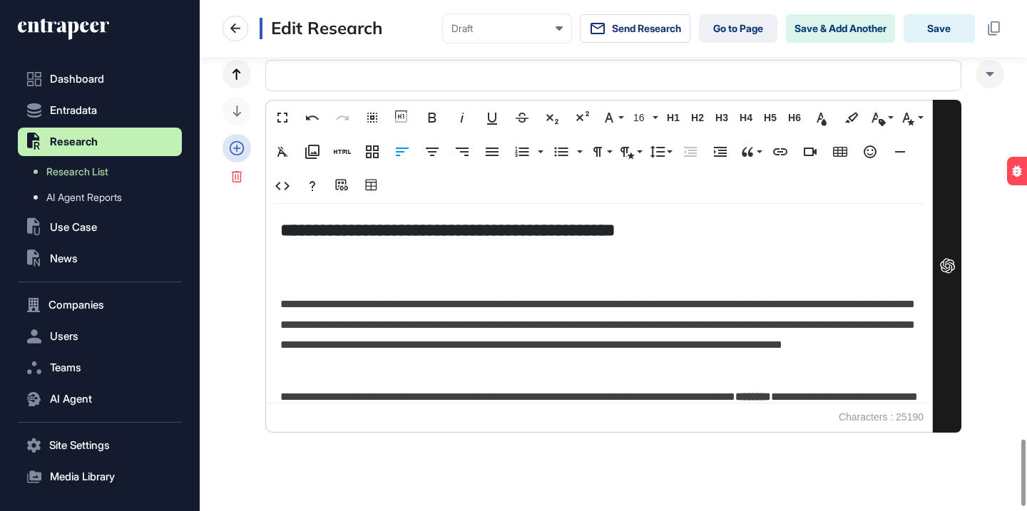
click at [235, 150] on icon at bounding box center [237, 148] width 14 height 14
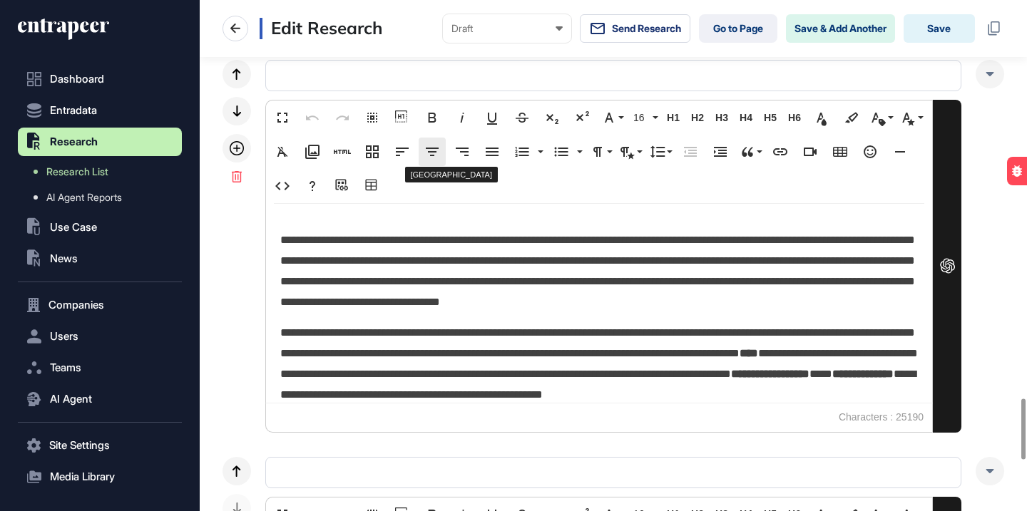
scroll to position [3794, 0]
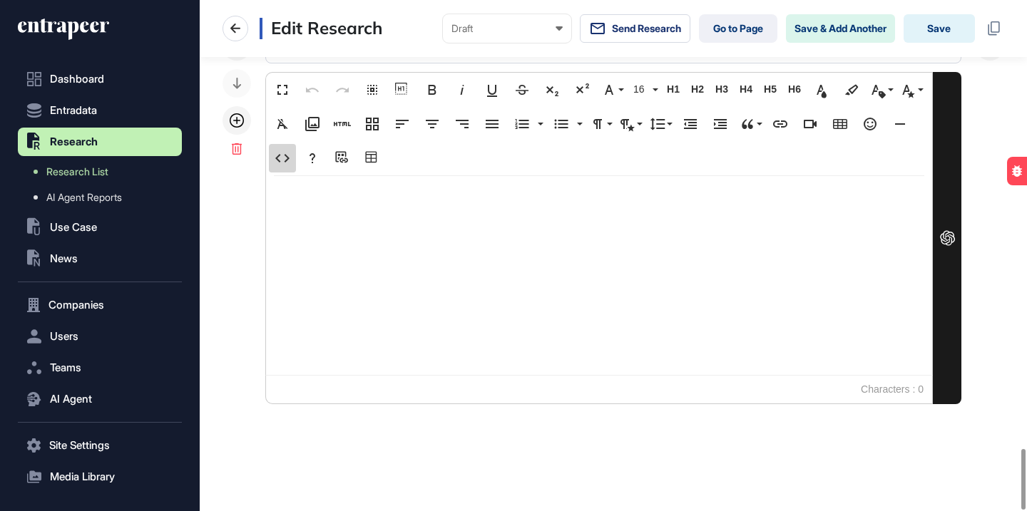
click at [282, 163] on icon "button" at bounding box center [282, 158] width 17 height 17
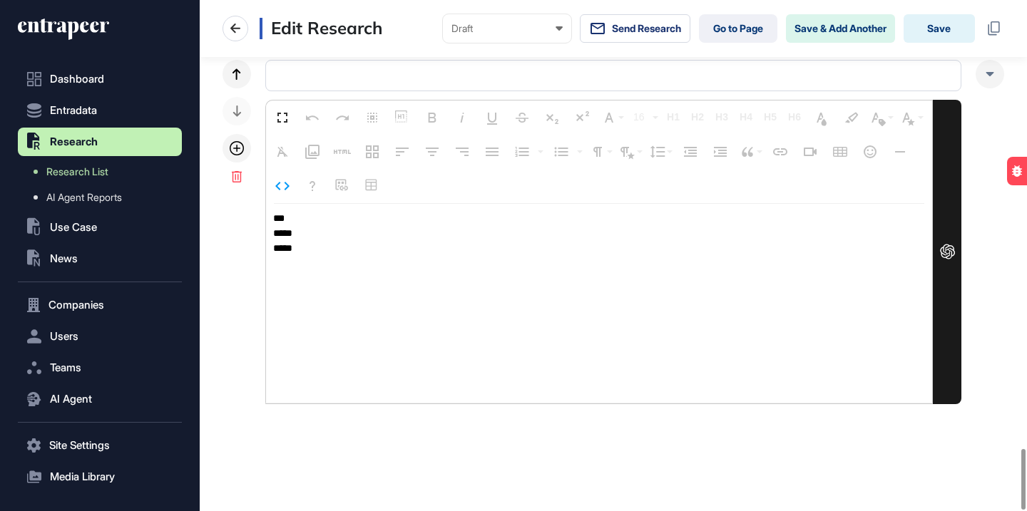
drag, startPoint x: 326, startPoint y: 243, endPoint x: 260, endPoint y: 208, distance: 74.7
click at [260, 208] on div "Fullscreen Undo Redo Select All Show blocks Bold Italic Underline Strikethrough…" at bounding box center [614, 232] width 782 height 345
type textarea "**********"
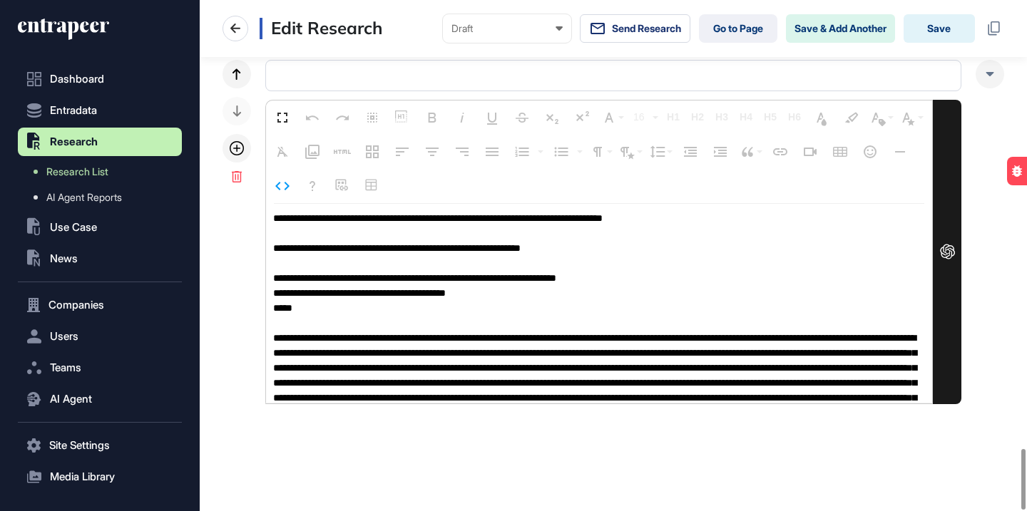
scroll to position [1, 0]
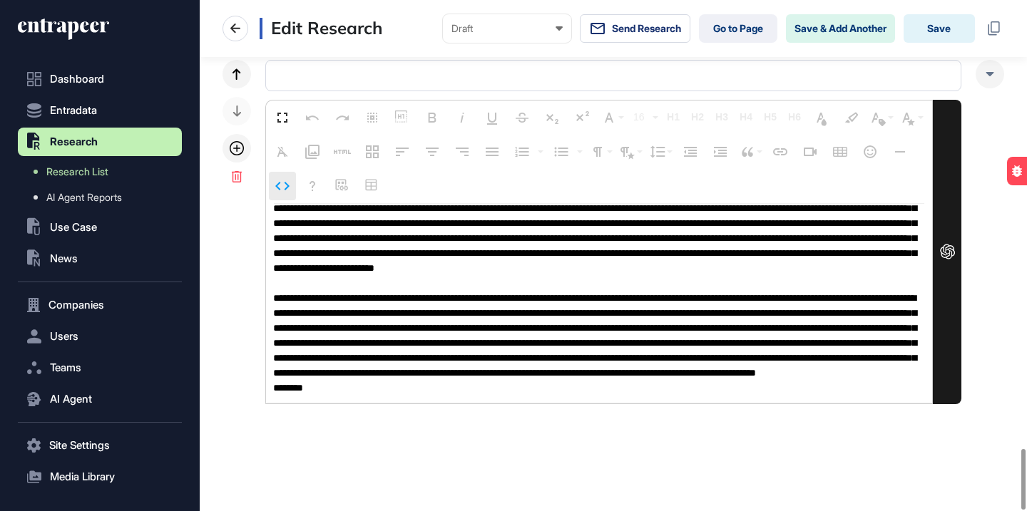
click at [283, 178] on icon "button" at bounding box center [282, 186] width 17 height 17
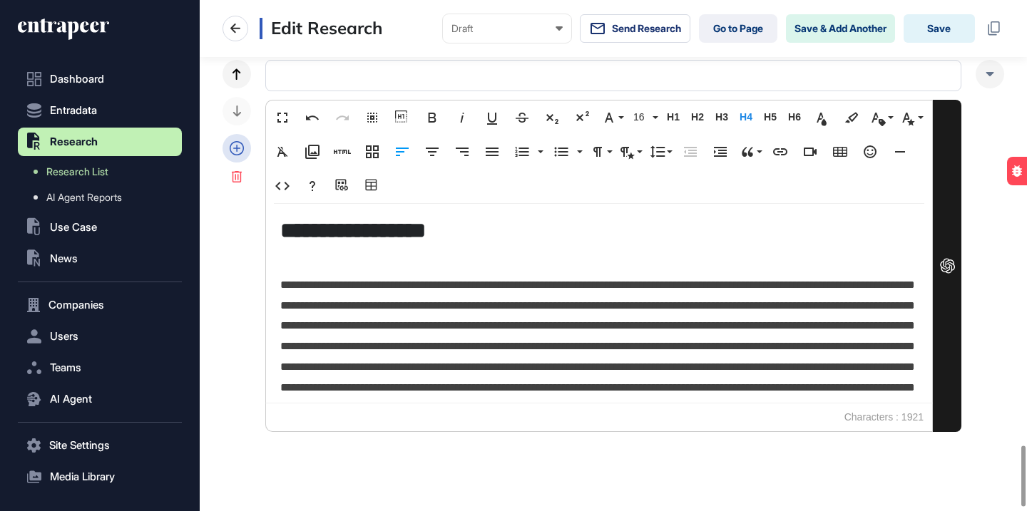
click at [230, 142] on icon at bounding box center [237, 148] width 14 height 14
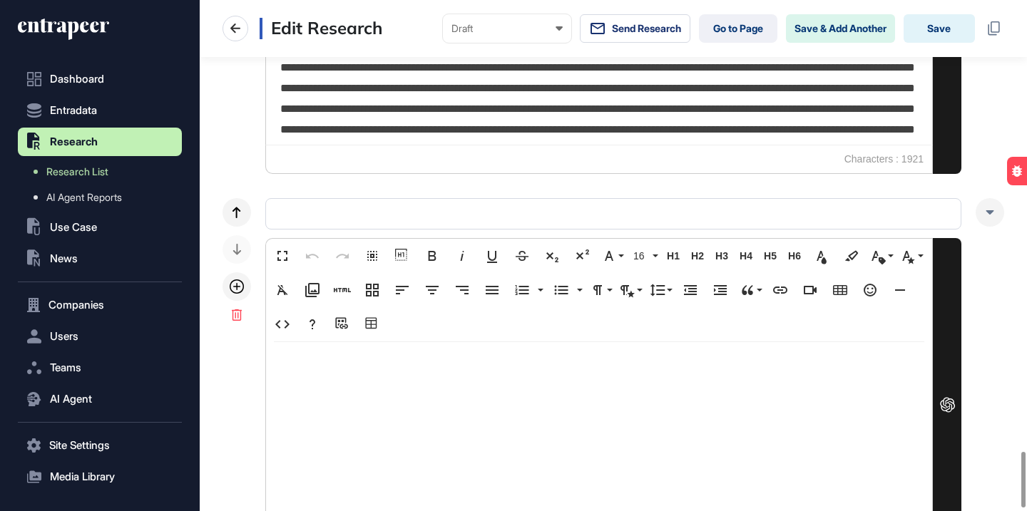
scroll to position [4191, 0]
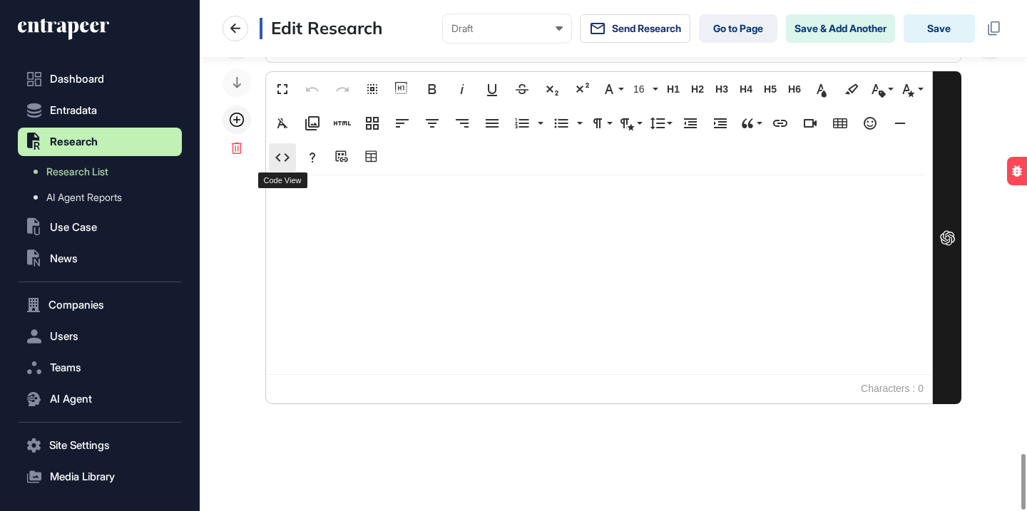
click at [285, 160] on icon "button" at bounding box center [282, 157] width 17 height 17
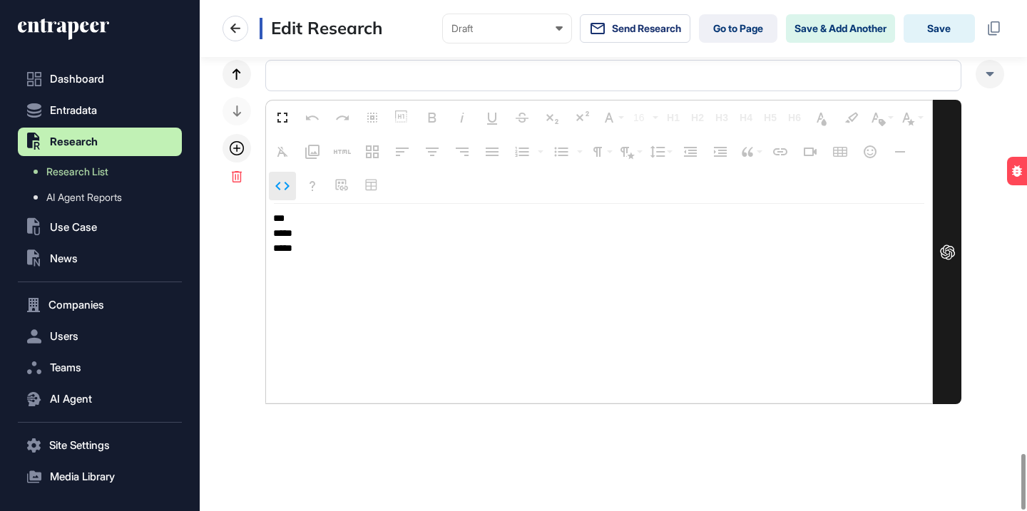
scroll to position [4162, 0]
type textarea "**********"
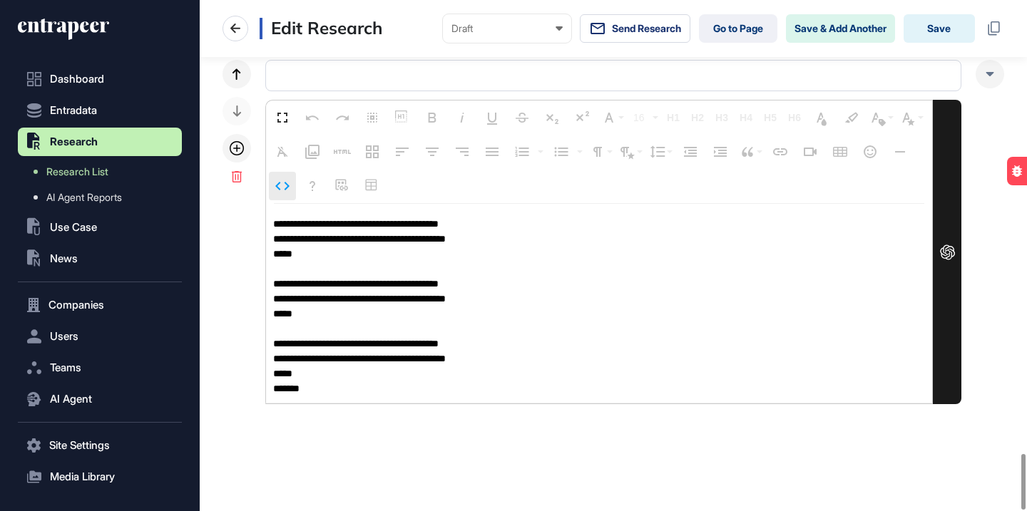
scroll to position [1, 0]
click at [275, 187] on icon "button" at bounding box center [282, 186] width 17 height 17
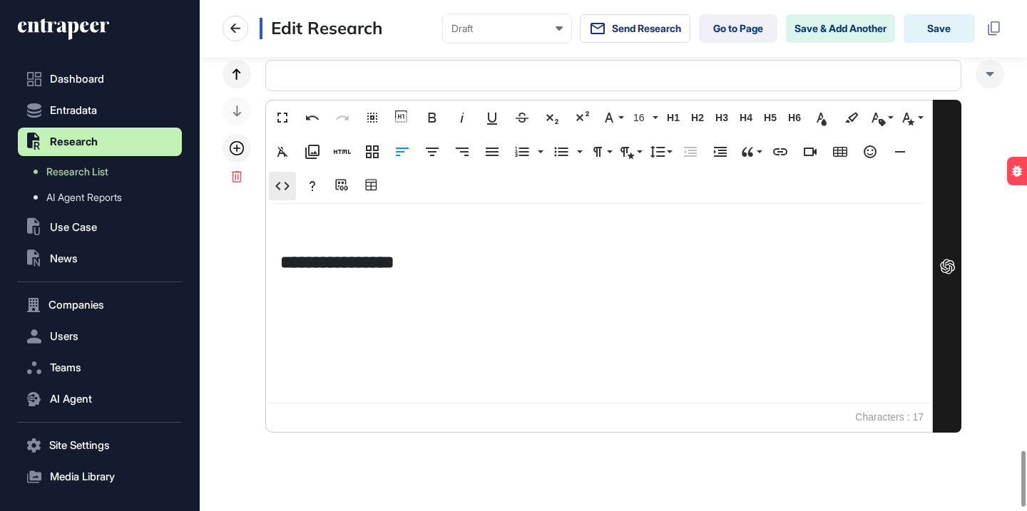
scroll to position [0, 0]
click at [287, 260] on h5 "**********" at bounding box center [599, 262] width 638 height 25
click at [280, 258] on div "**********" at bounding box center [599, 303] width 666 height 199
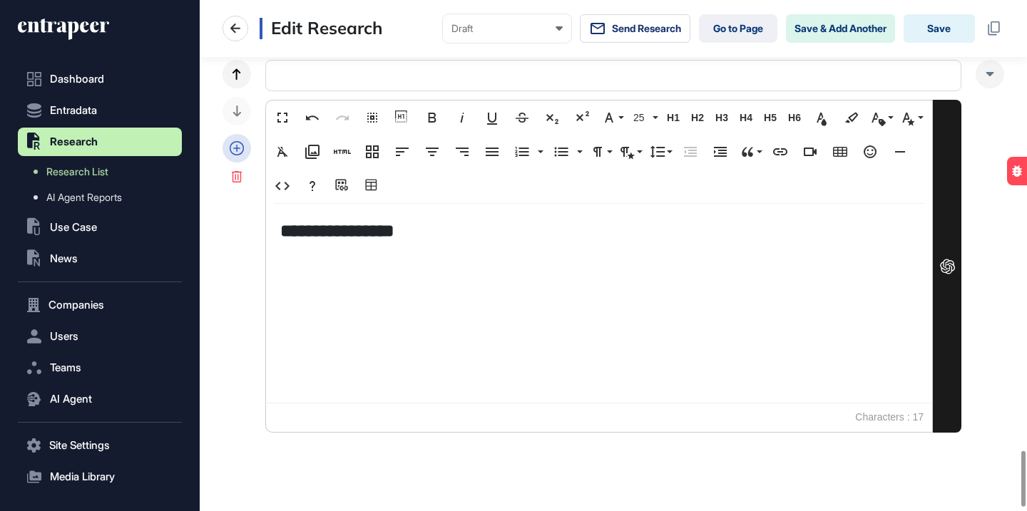
click at [238, 148] on icon at bounding box center [237, 148] width 14 height 14
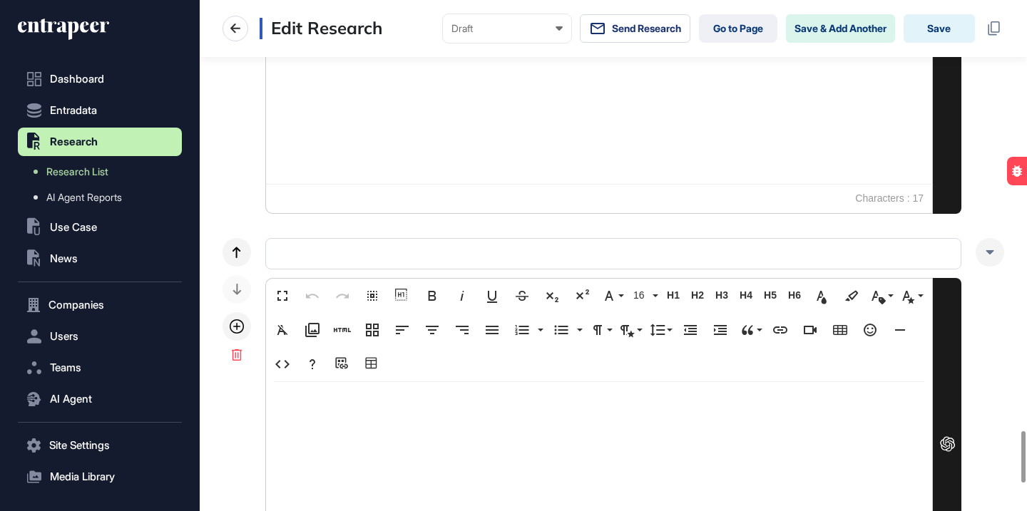
scroll to position [4478, 0]
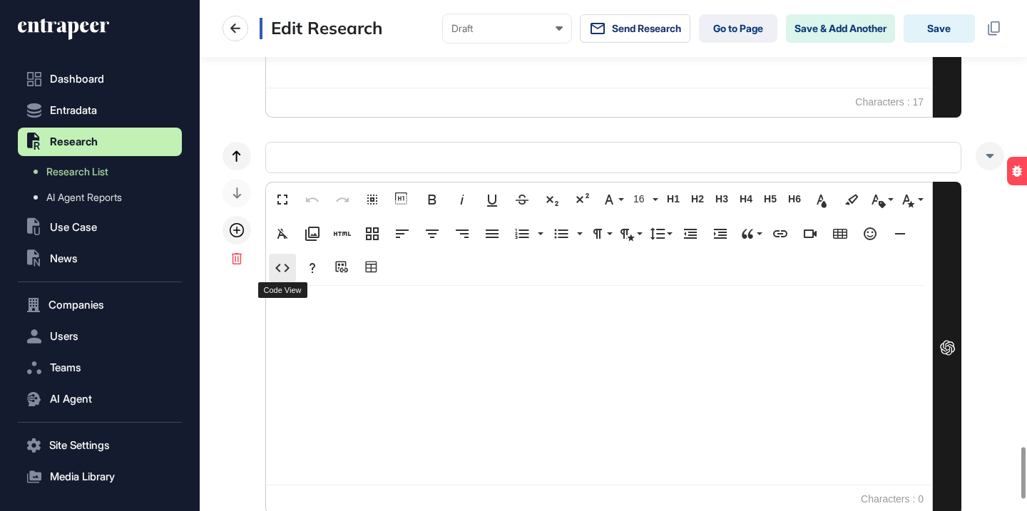
click at [293, 263] on button "Code View" at bounding box center [282, 268] width 27 height 29
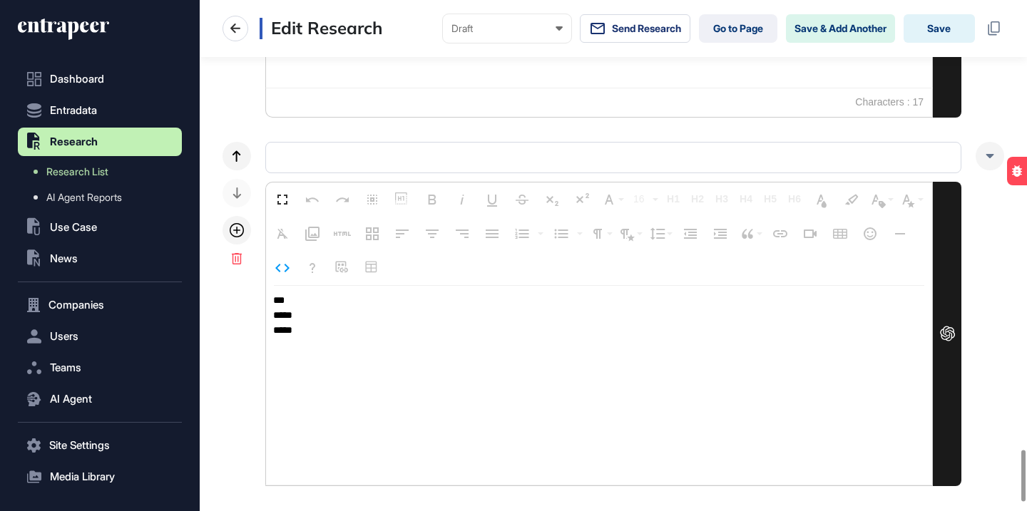
drag, startPoint x: 330, startPoint y: 331, endPoint x: 246, endPoint y: 287, distance: 94.5
click at [246, 287] on div "Fullscreen Undo Redo Select All Show blocks Bold Italic Underline Strikethrough…" at bounding box center [614, 314] width 782 height 345
type textarea "**********"
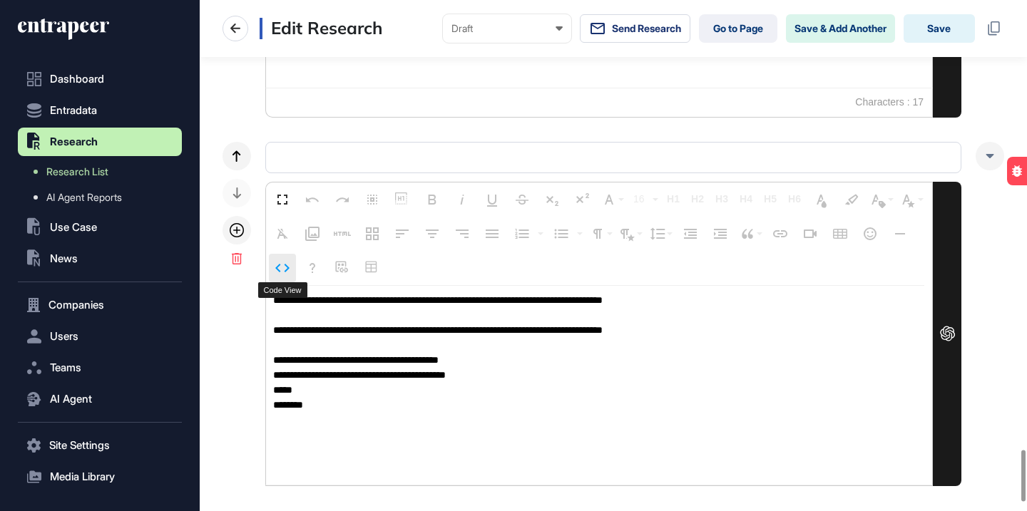
click at [287, 276] on icon "button" at bounding box center [282, 268] width 17 height 17
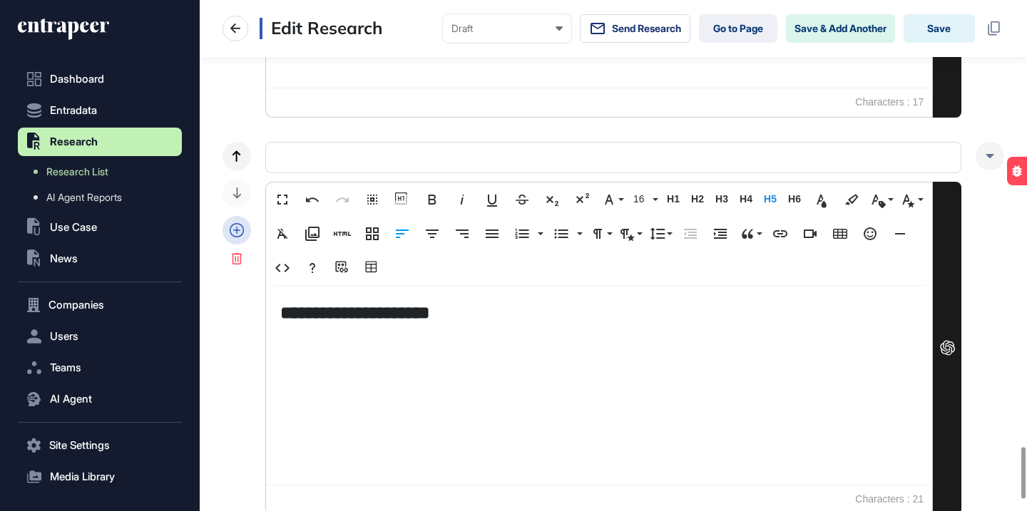
click at [234, 223] on icon at bounding box center [237, 230] width 14 height 14
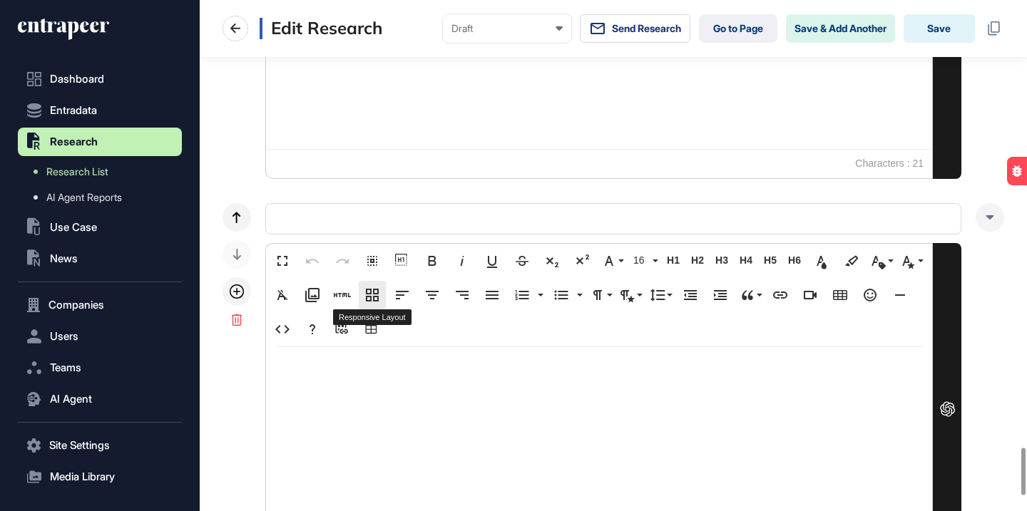
scroll to position [4985, 0]
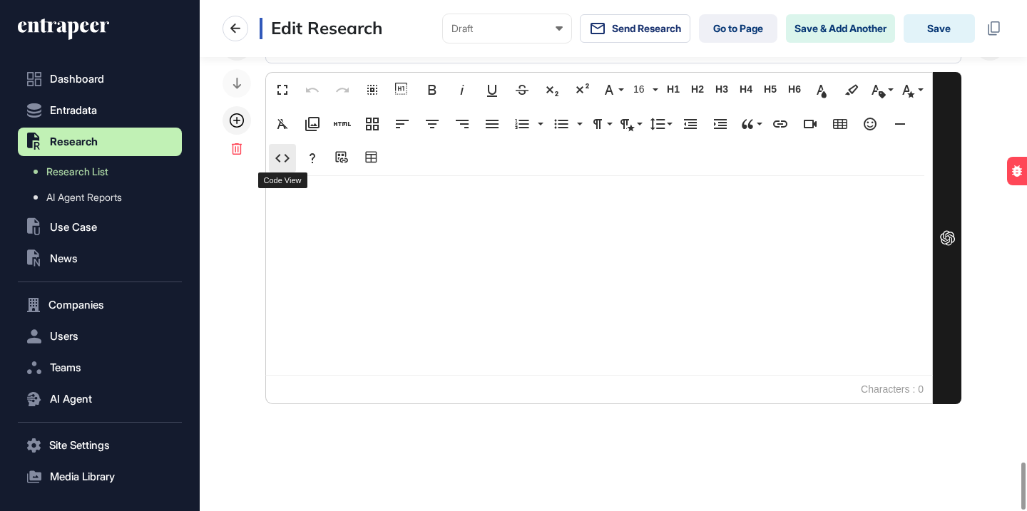
click at [291, 149] on button "Code View" at bounding box center [282, 158] width 27 height 29
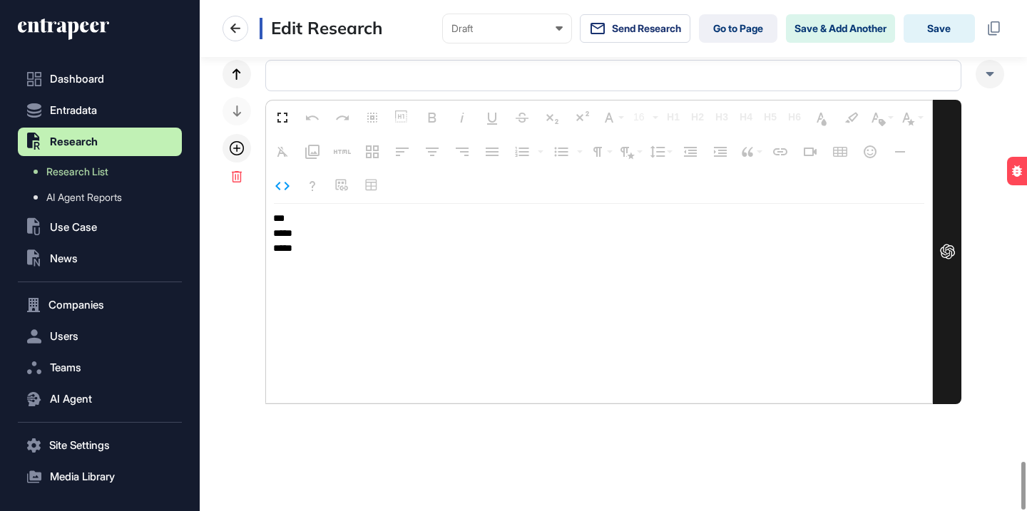
scroll to position [4956, 0]
drag, startPoint x: 325, startPoint y: 258, endPoint x: 255, endPoint y: 195, distance: 93.4
click at [255, 195] on div "Fullscreen Undo Redo Select All Show blocks Bold Italic Underline Strikethrough…" at bounding box center [614, 233] width 782 height 345
type textarea "**********"
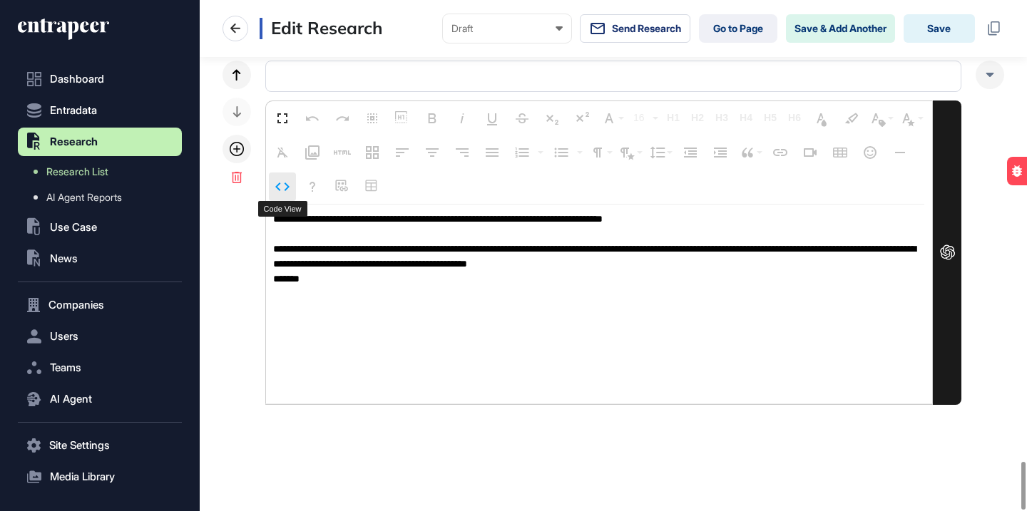
click at [280, 182] on icon "button" at bounding box center [282, 186] width 17 height 17
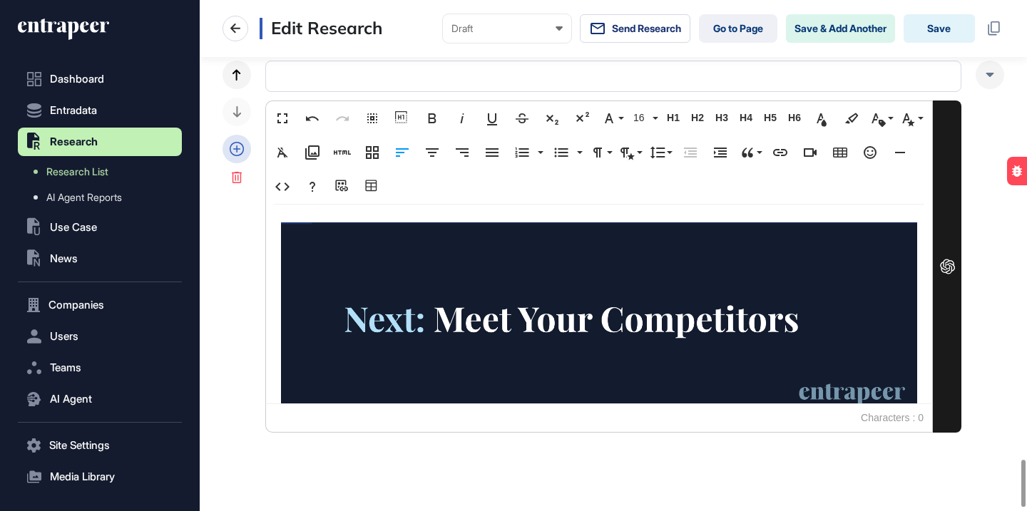
click at [242, 144] on icon at bounding box center [237, 149] width 14 height 14
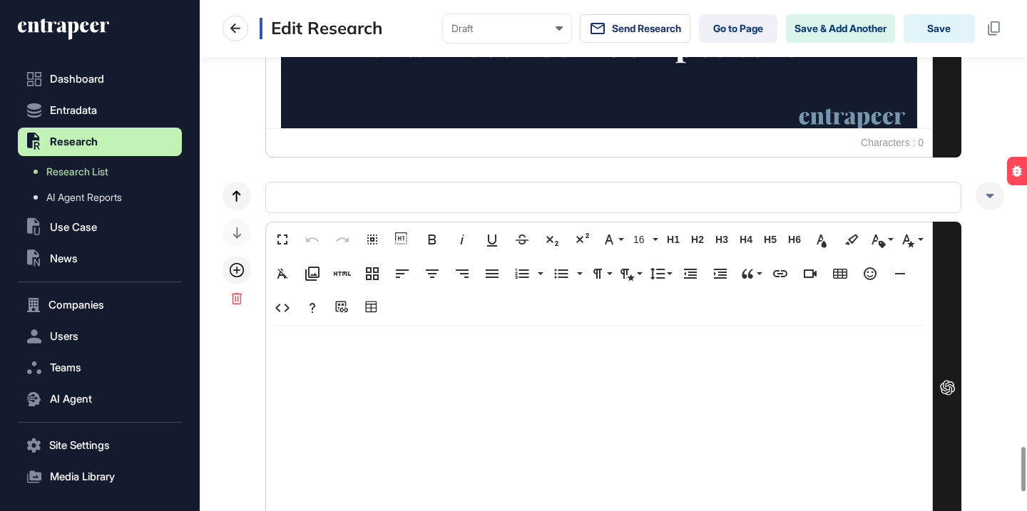
scroll to position [5382, 0]
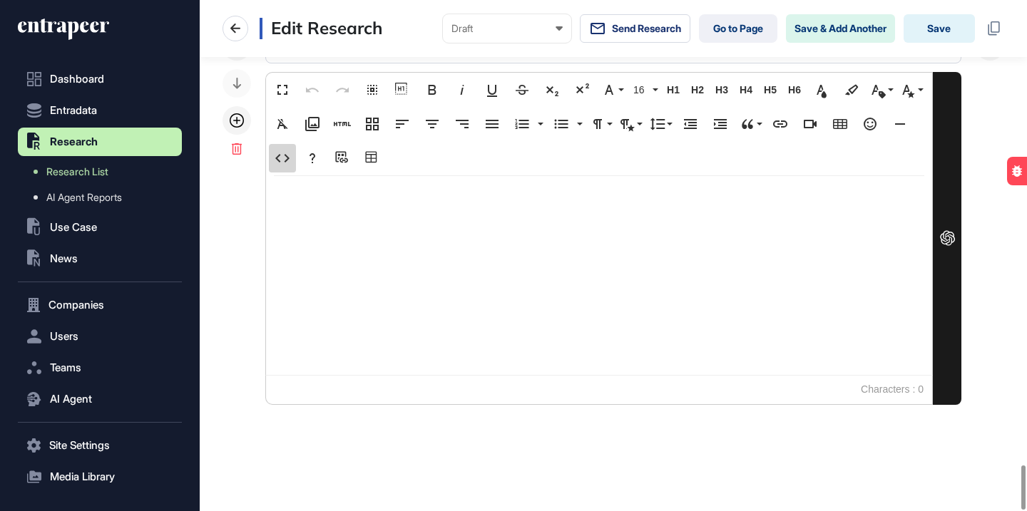
click at [282, 153] on icon "button" at bounding box center [282, 158] width 17 height 17
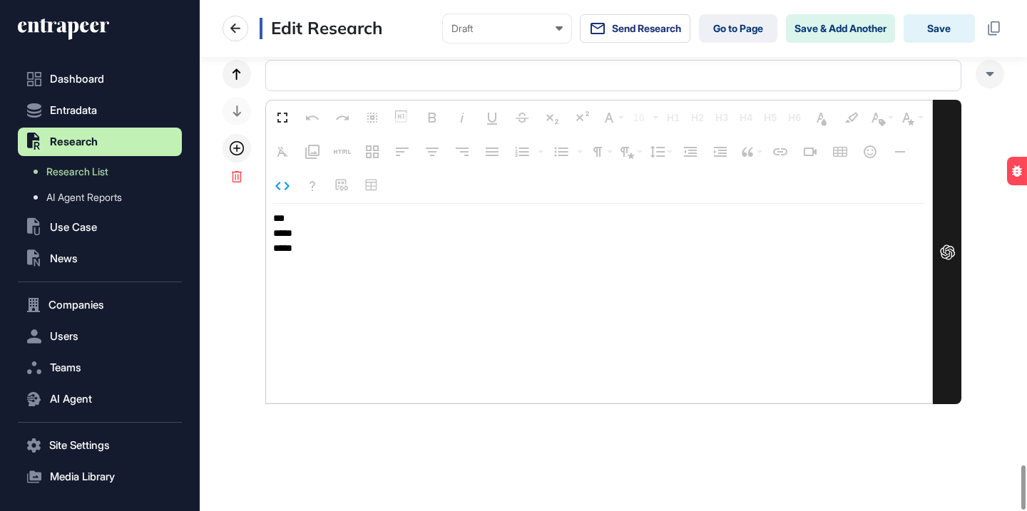
scroll to position [5354, 0]
drag, startPoint x: 303, startPoint y: 258, endPoint x: 270, endPoint y: 207, distance: 60.7
click at [270, 208] on textarea "*** ***** ****" at bounding box center [599, 304] width 666 height 200
type textarea "**********"
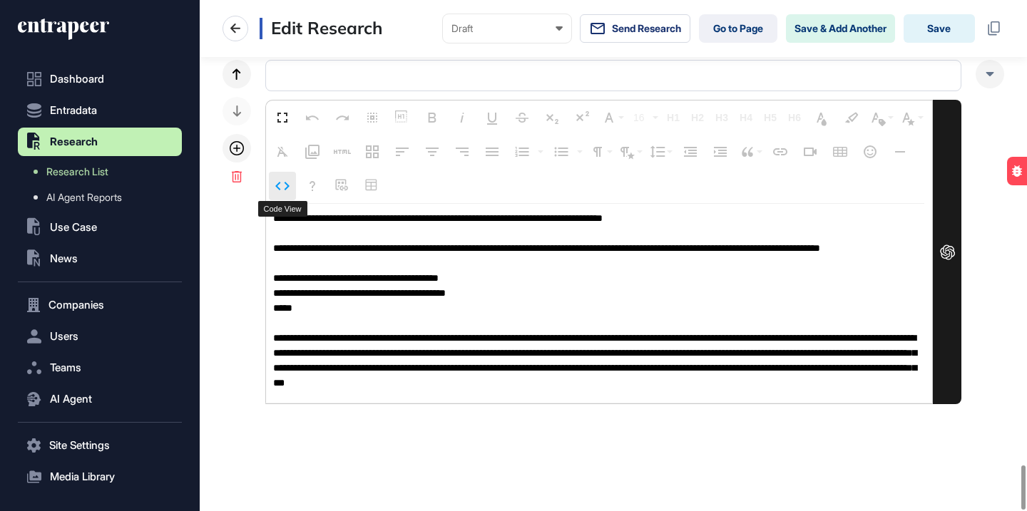
click at [281, 197] on button "Code View" at bounding box center [282, 186] width 27 height 29
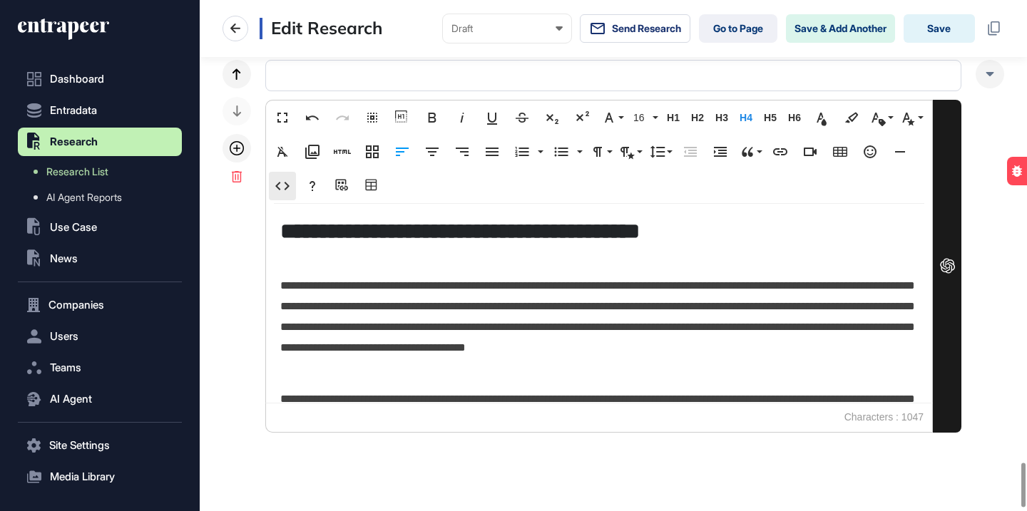
scroll to position [5382, 0]
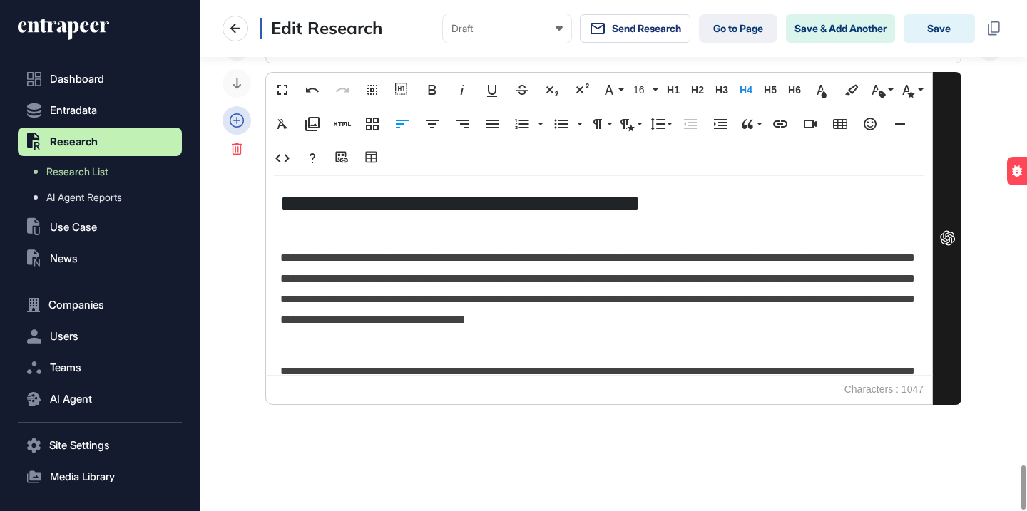
click at [237, 113] on icon at bounding box center [237, 120] width 14 height 14
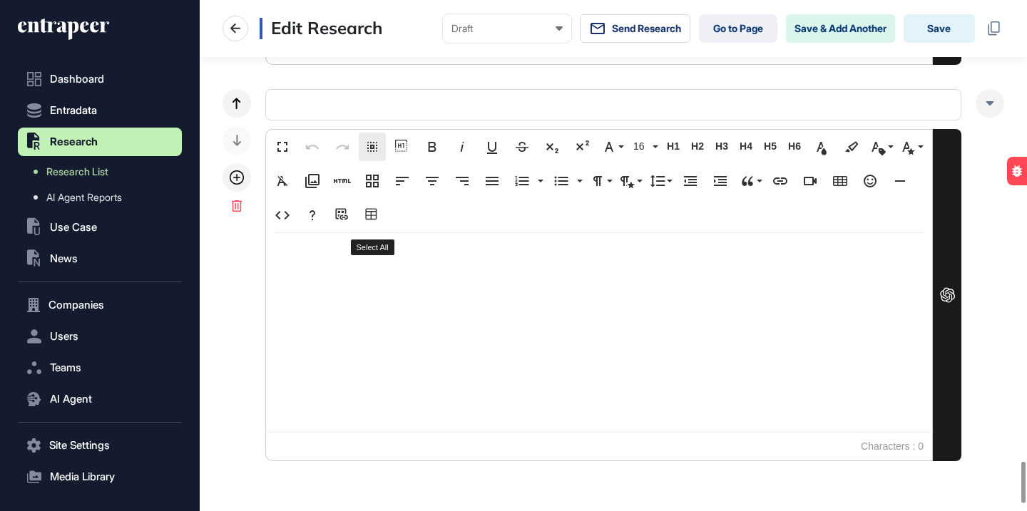
scroll to position [5779, 0]
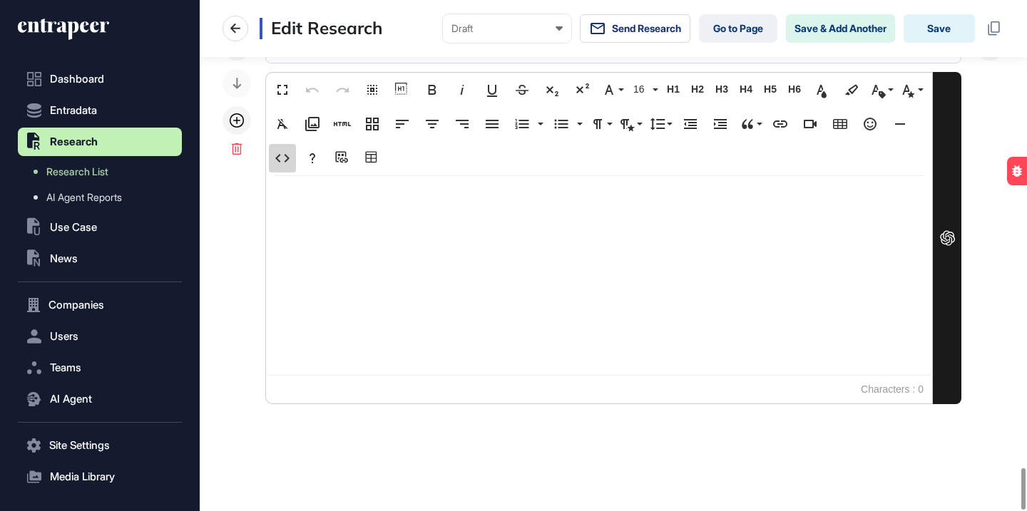
click at [273, 153] on button "Code View" at bounding box center [282, 158] width 27 height 29
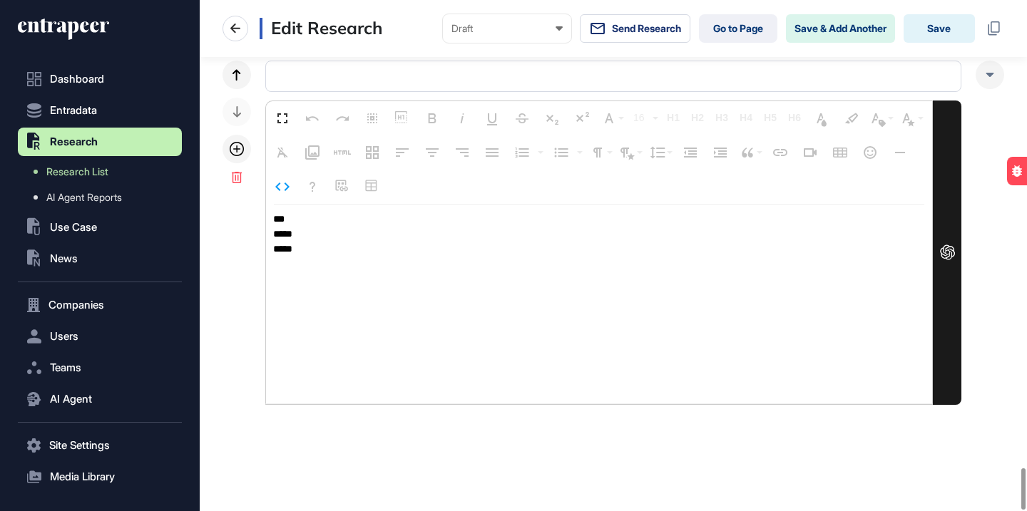
drag, startPoint x: 320, startPoint y: 245, endPoint x: 264, endPoint y: 203, distance: 70.3
click at [264, 204] on div "Fullscreen Undo Redo Select All Show blocks Bold Italic Underline Strikethrough…" at bounding box center [614, 233] width 782 height 345
type textarea "**********"
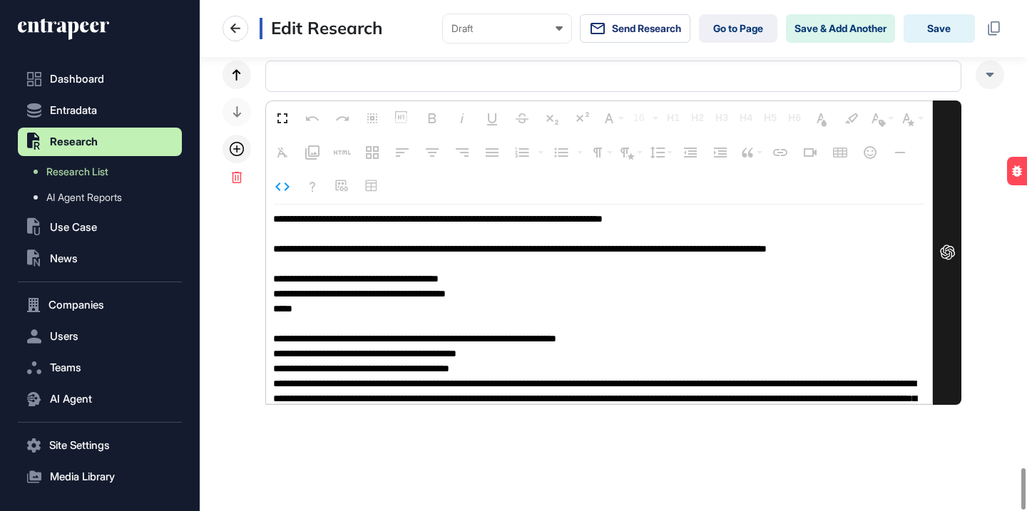
scroll to position [1, 0]
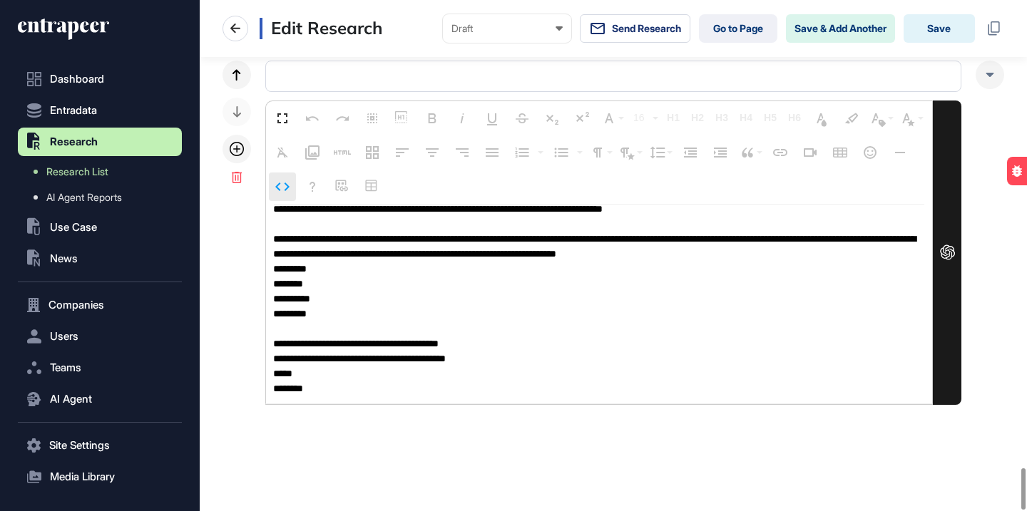
click at [283, 186] on icon "button" at bounding box center [282, 186] width 17 height 17
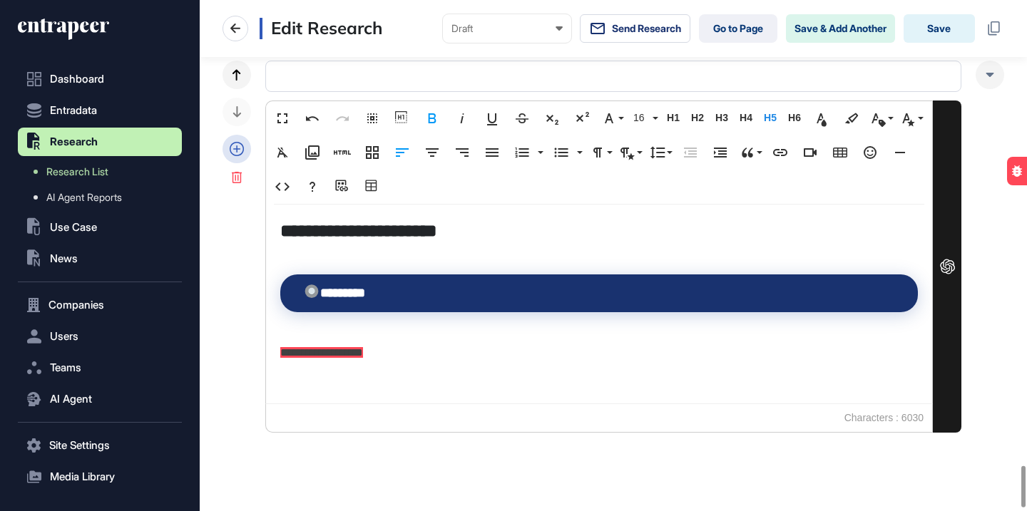
click at [245, 143] on div at bounding box center [237, 149] width 29 height 29
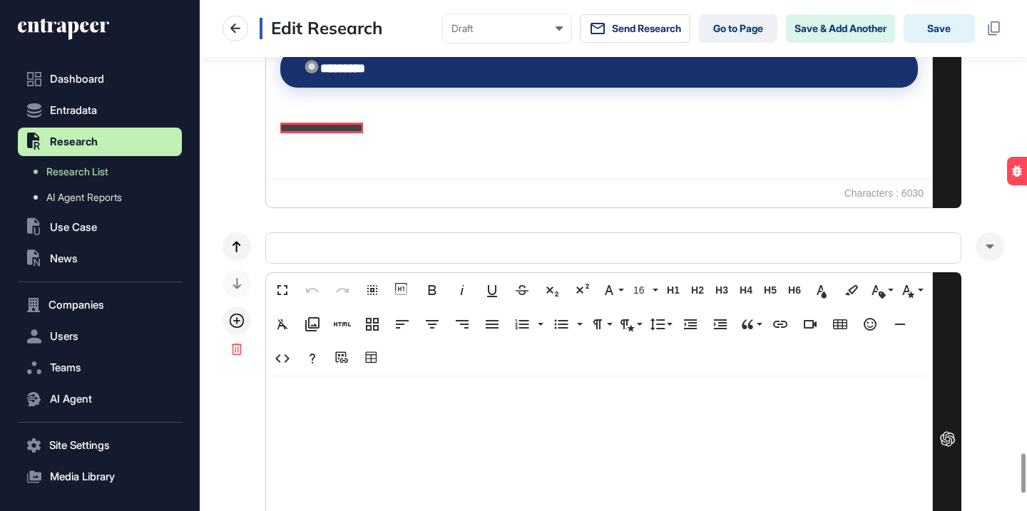
scroll to position [6176, 0]
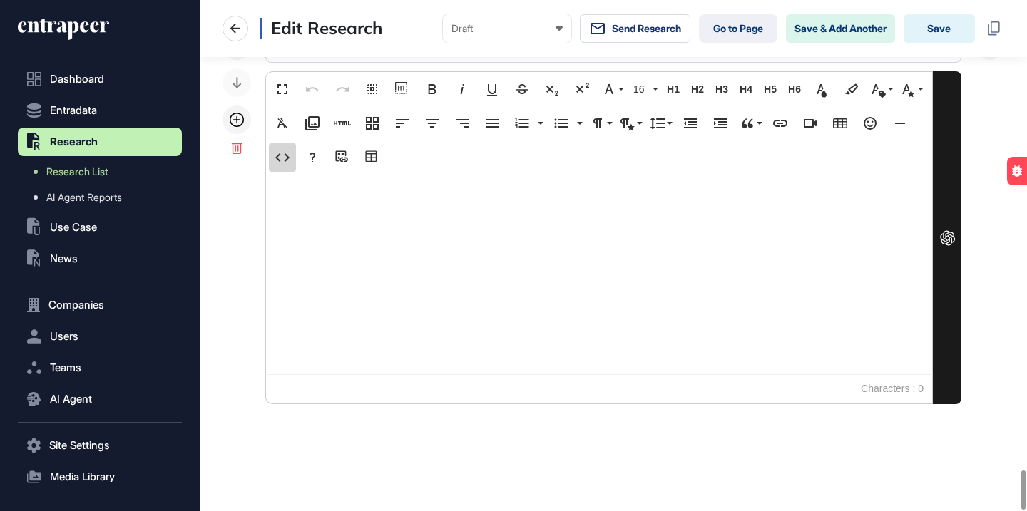
click at [288, 154] on icon "button" at bounding box center [282, 157] width 17 height 17
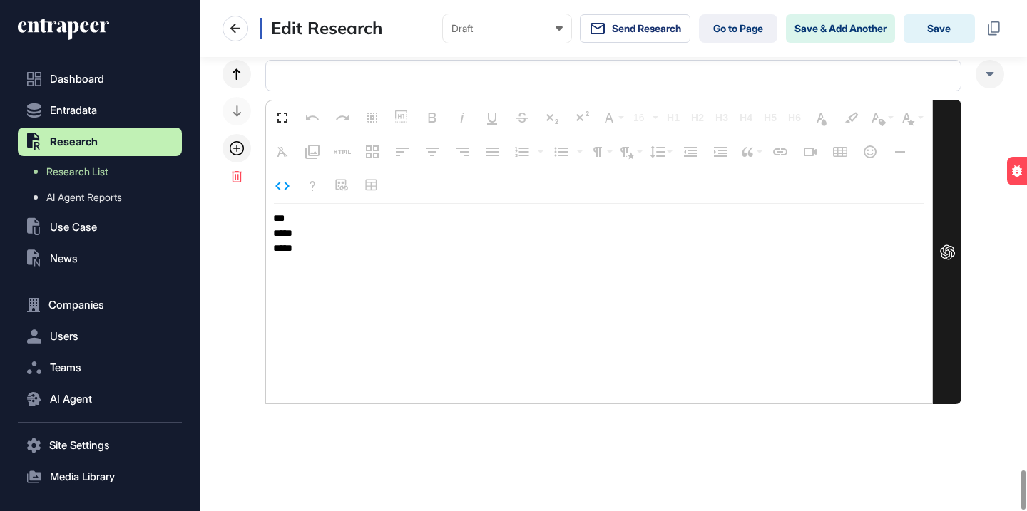
drag, startPoint x: 335, startPoint y: 243, endPoint x: 270, endPoint y: 205, distance: 74.8
click at [270, 205] on textarea "*** ***** ****" at bounding box center [599, 304] width 666 height 200
type textarea "**********"
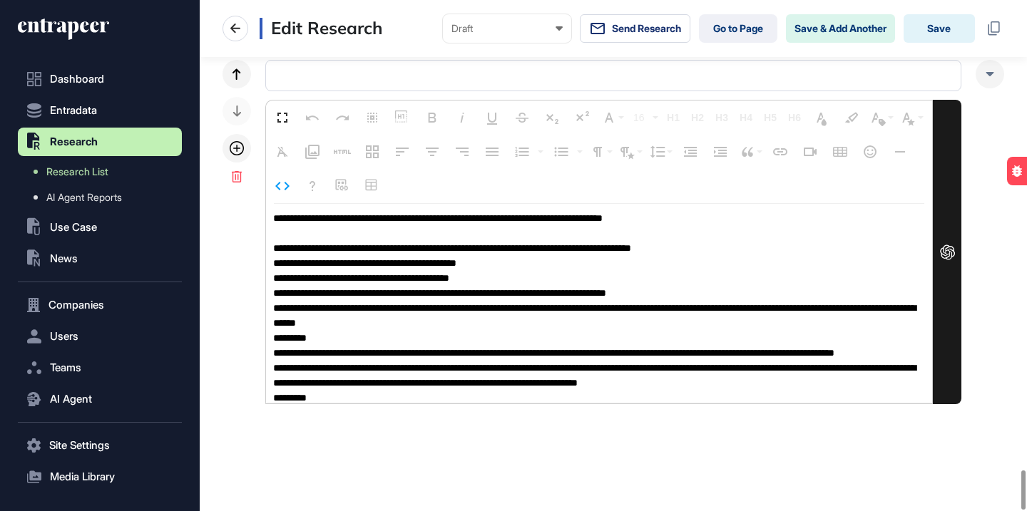
scroll to position [1, 0]
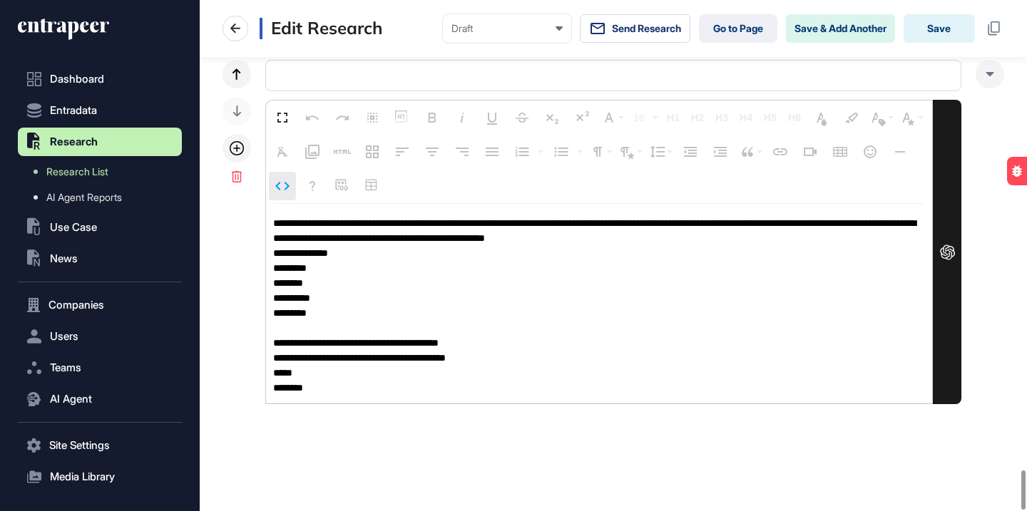
click at [282, 194] on icon "button" at bounding box center [282, 186] width 17 height 17
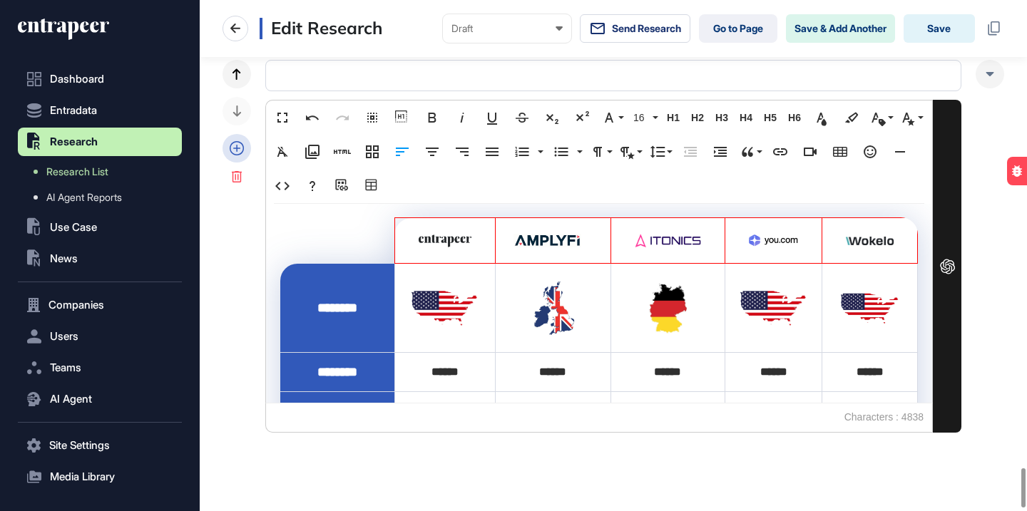
click at [236, 148] on icon at bounding box center [237, 148] width 14 height 14
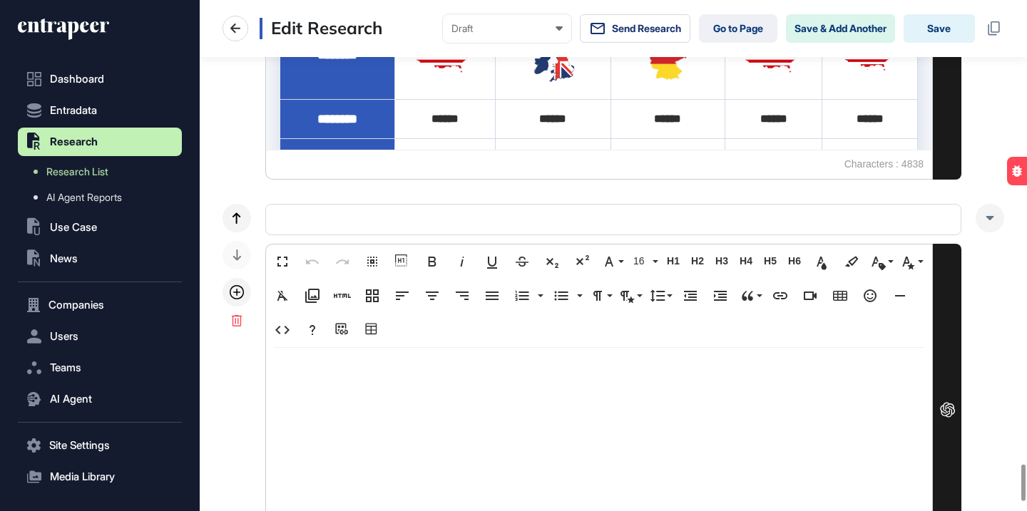
scroll to position [6573, 0]
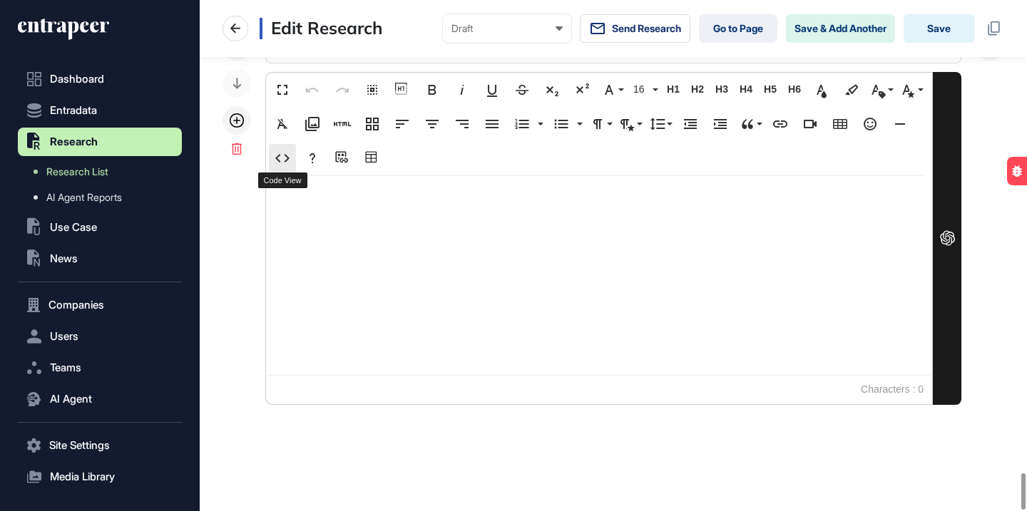
click at [286, 154] on icon "button" at bounding box center [282, 158] width 17 height 17
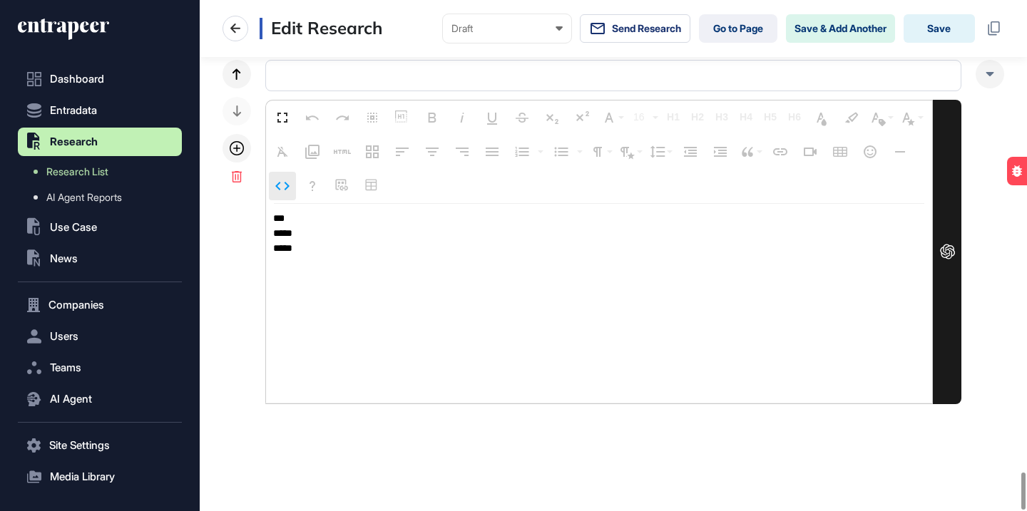
scroll to position [6545, 0]
drag, startPoint x: 318, startPoint y: 243, endPoint x: 264, endPoint y: 198, distance: 70.4
click at [265, 198] on div "Fullscreen Undo Redo Select All Show blocks Bold Italic Underline Strikethrough…" at bounding box center [614, 232] width 782 height 345
type textarea "**********"
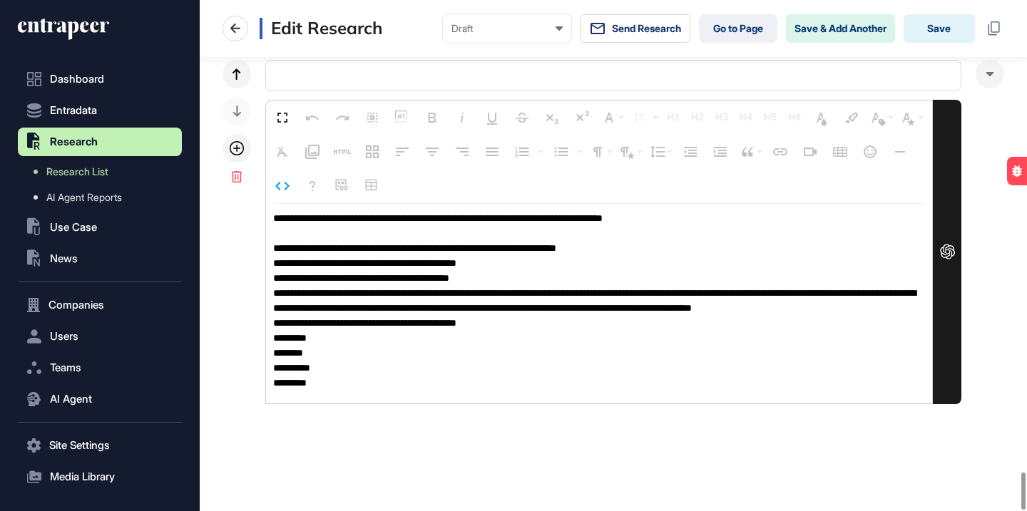
scroll to position [1, 0]
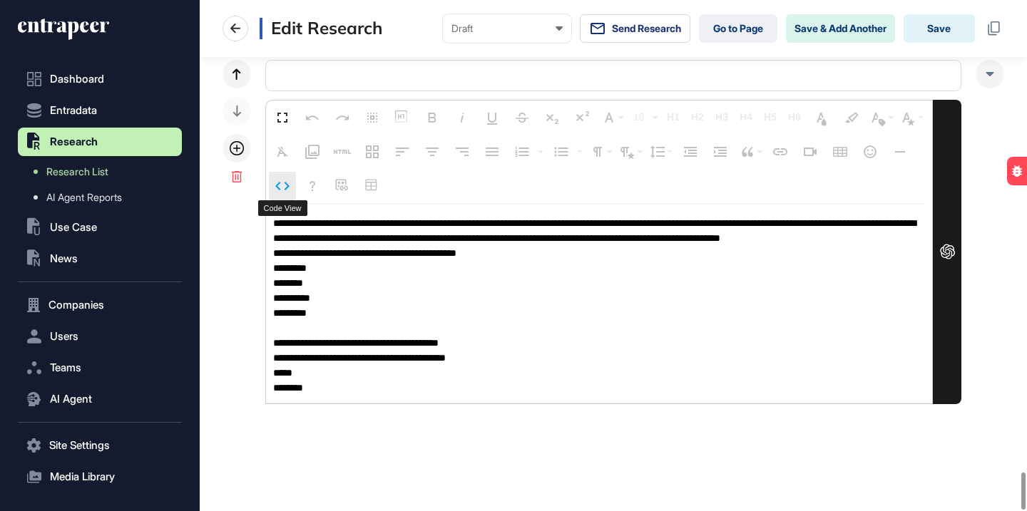
click at [283, 185] on icon "button" at bounding box center [282, 186] width 17 height 17
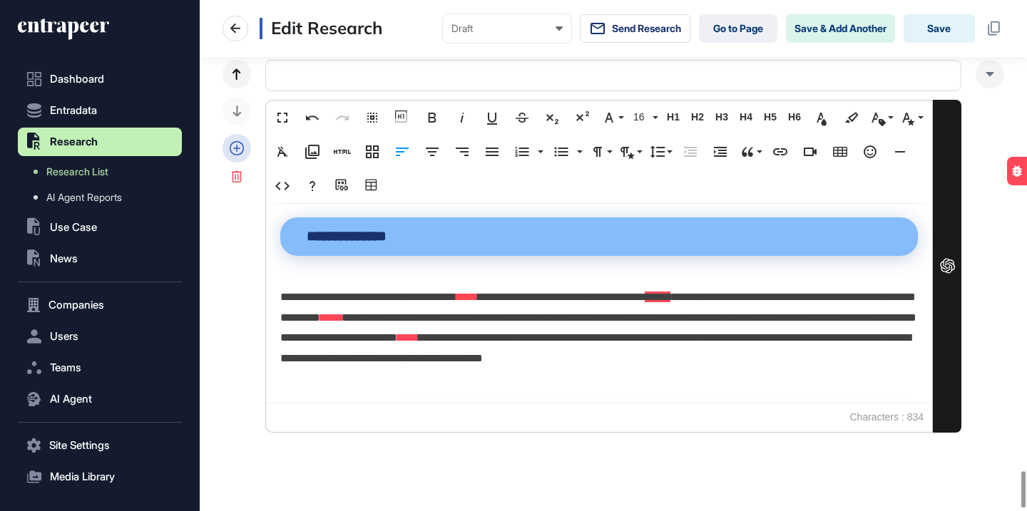
click at [232, 143] on icon at bounding box center [237, 148] width 14 height 14
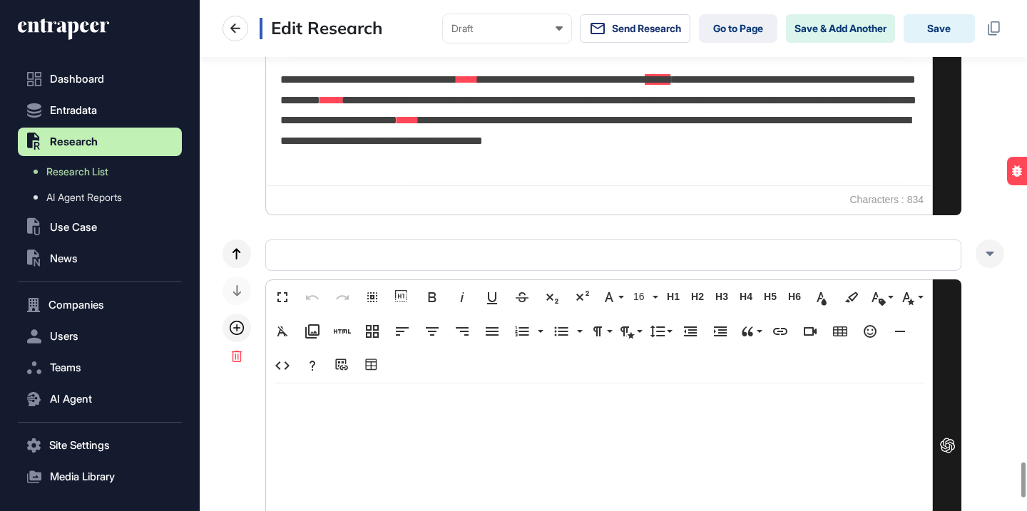
scroll to position [6970, 0]
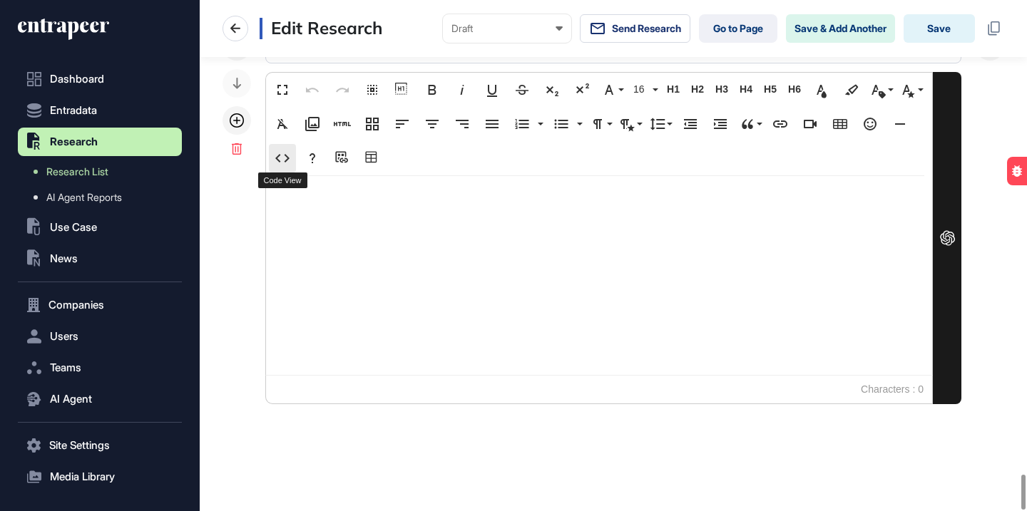
click at [292, 154] on button "Code View" at bounding box center [282, 158] width 27 height 29
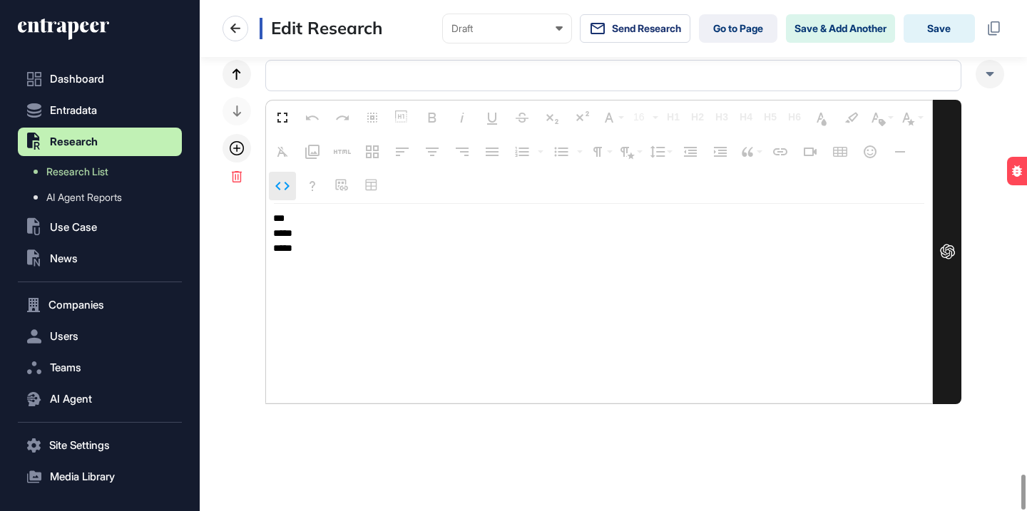
scroll to position [6942, 0]
drag, startPoint x: 315, startPoint y: 241, endPoint x: 266, endPoint y: 192, distance: 69.6
click at [266, 192] on div "Fullscreen Undo Redo Select All Show blocks Bold Italic Underline Strikethrough…" at bounding box center [599, 253] width 668 height 305
drag, startPoint x: 302, startPoint y: 243, endPoint x: 257, endPoint y: 193, distance: 68.2
click at [257, 193] on div "Fullscreen Undo Redo Select All Show blocks Bold Italic Underline Strikethrough…" at bounding box center [614, 233] width 782 height 345
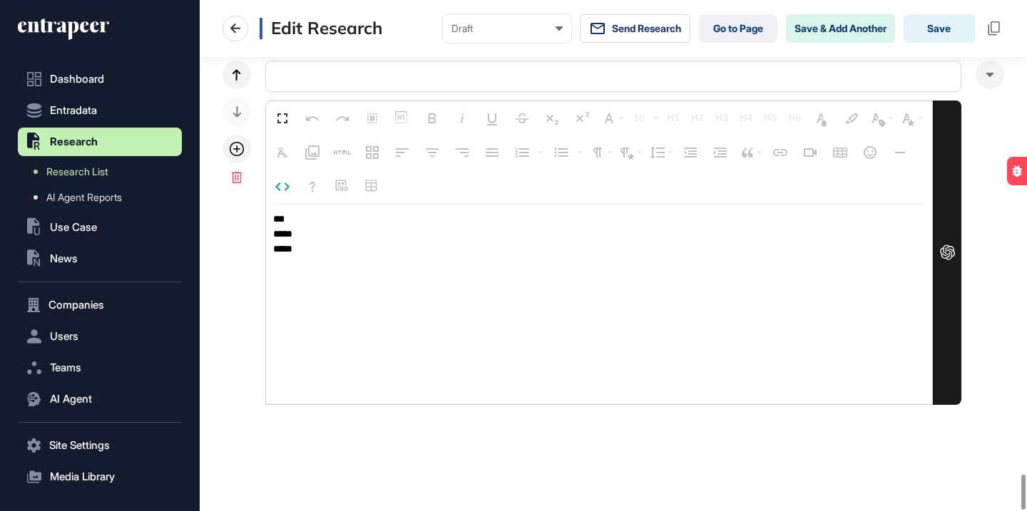
type textarea "**********"
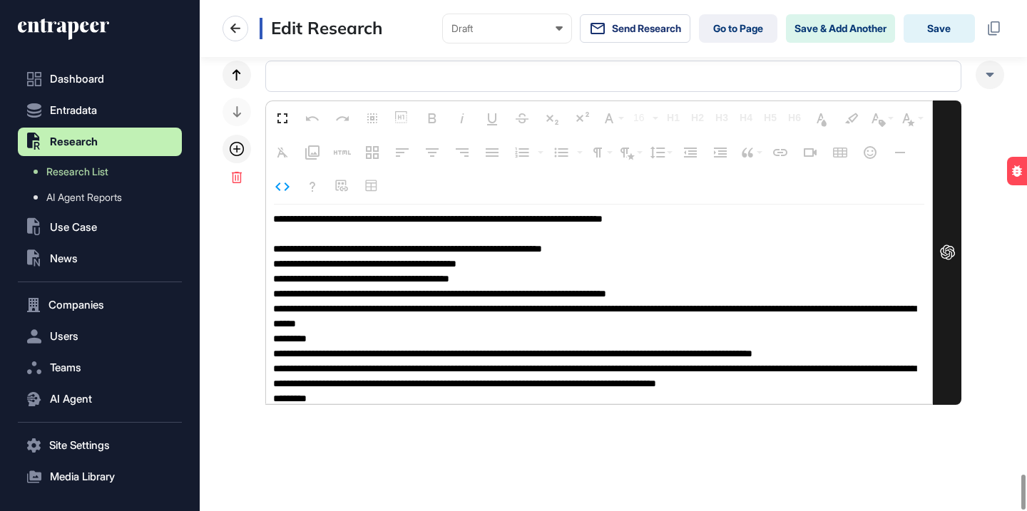
scroll to position [1, 0]
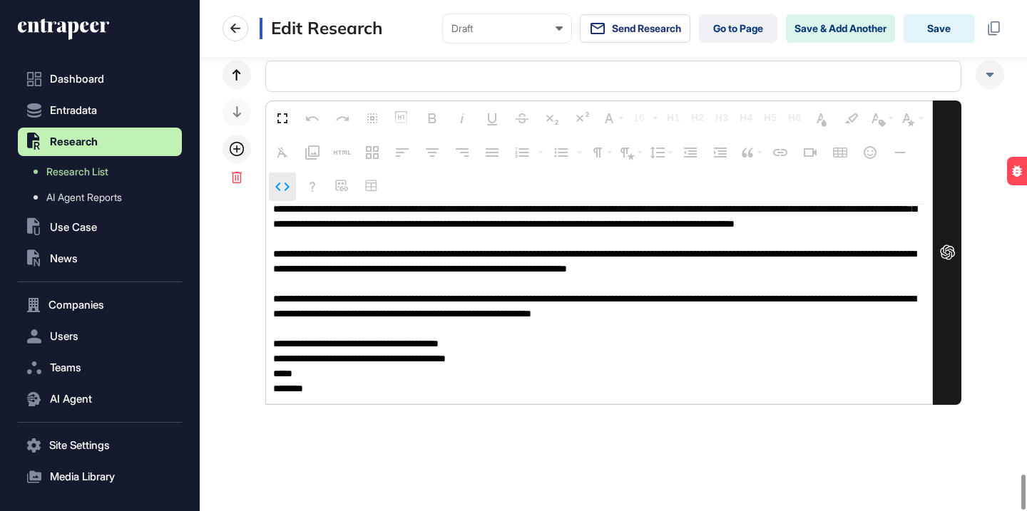
click at [287, 185] on icon "button" at bounding box center [282, 187] width 14 height 9
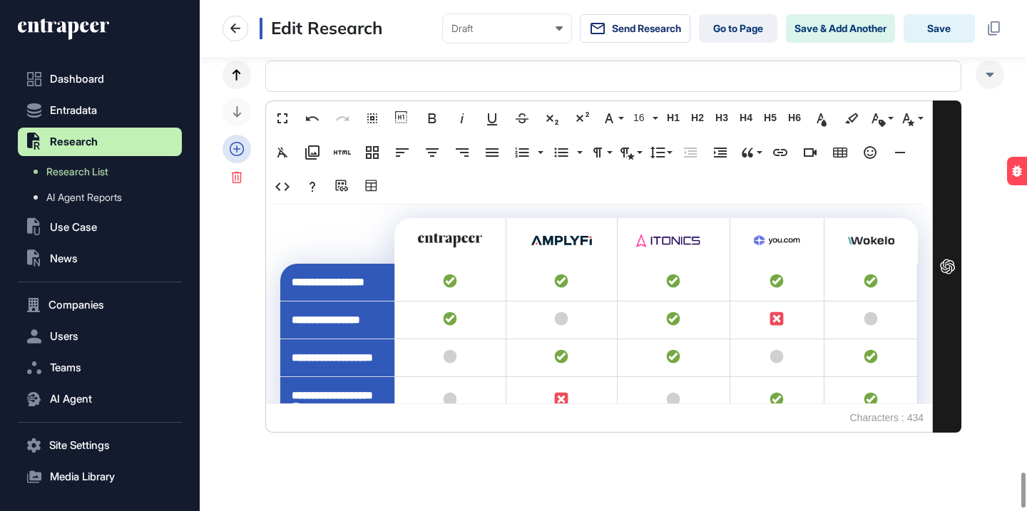
click at [236, 145] on icon at bounding box center [237, 149] width 14 height 14
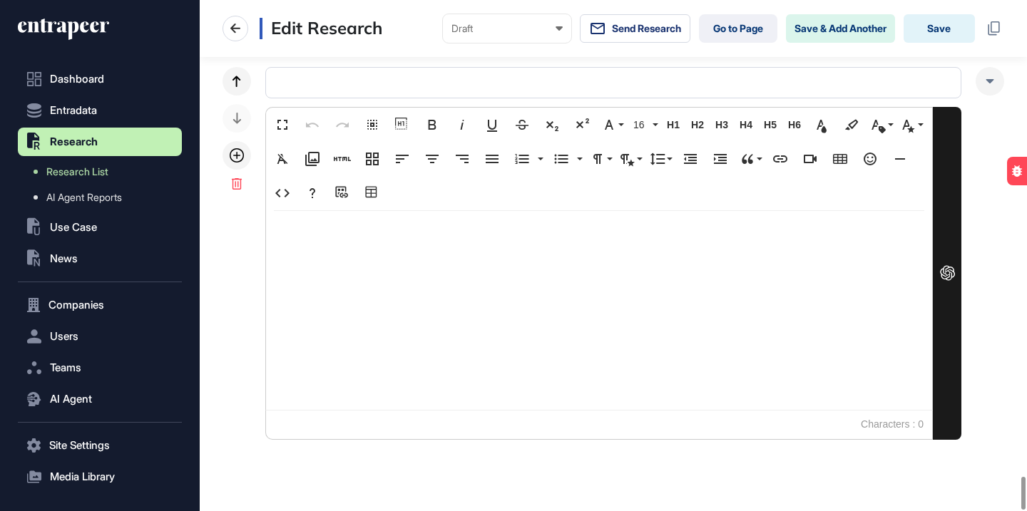
scroll to position [7367, 0]
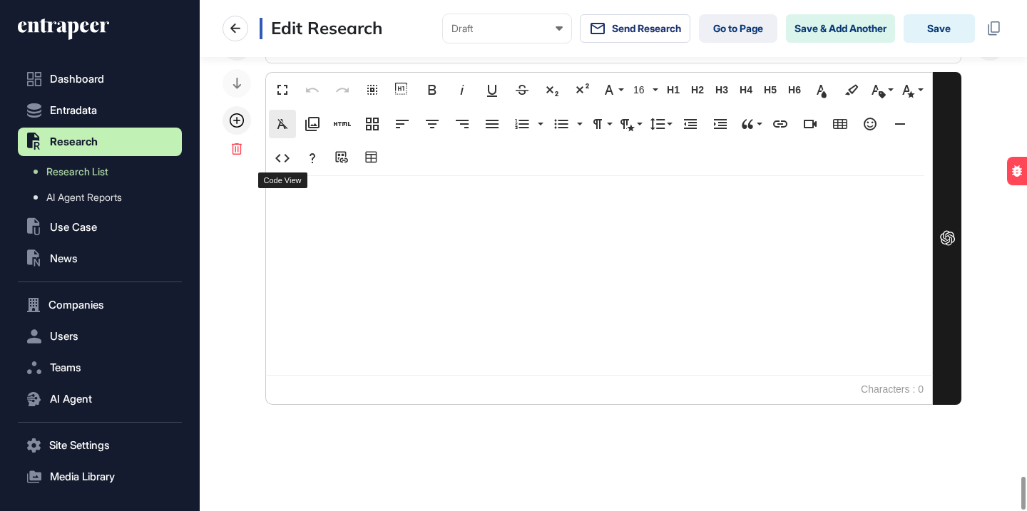
click at [283, 163] on icon "button" at bounding box center [282, 158] width 17 height 17
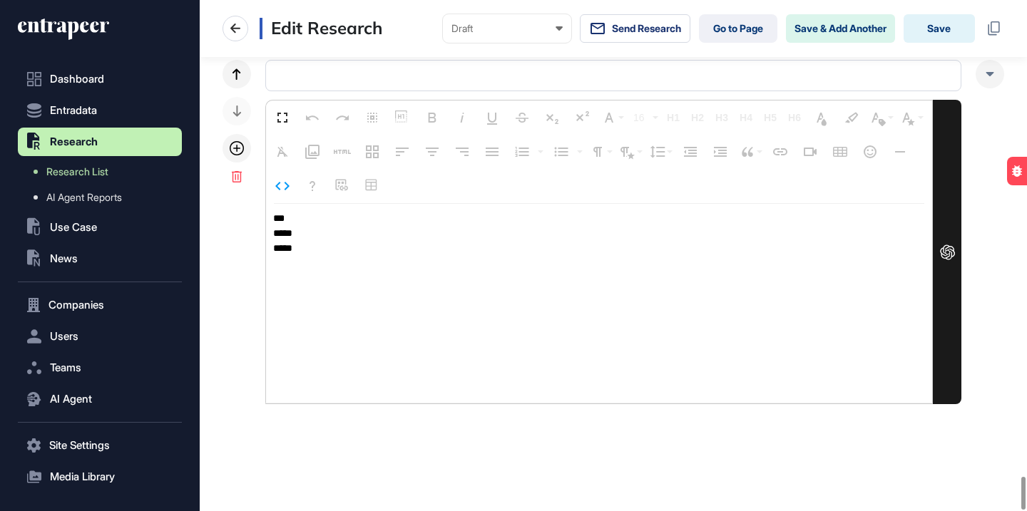
scroll to position [7339, 0]
drag, startPoint x: 319, startPoint y: 248, endPoint x: 257, endPoint y: 201, distance: 77.9
click at [257, 202] on div "Fullscreen Undo Redo Select All Show blocks Bold Italic Underline Strikethrough…" at bounding box center [614, 232] width 782 height 345
type textarea "**********"
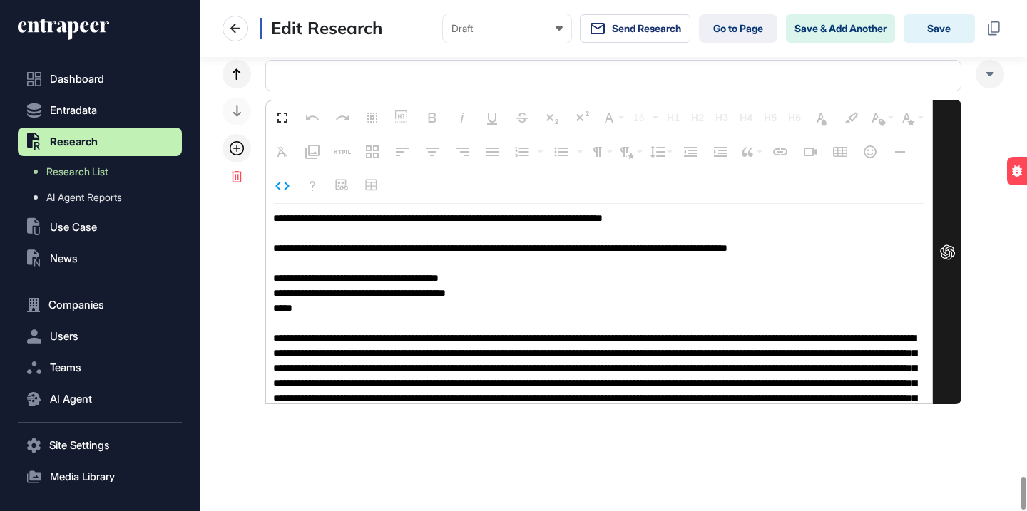
scroll to position [1, 0]
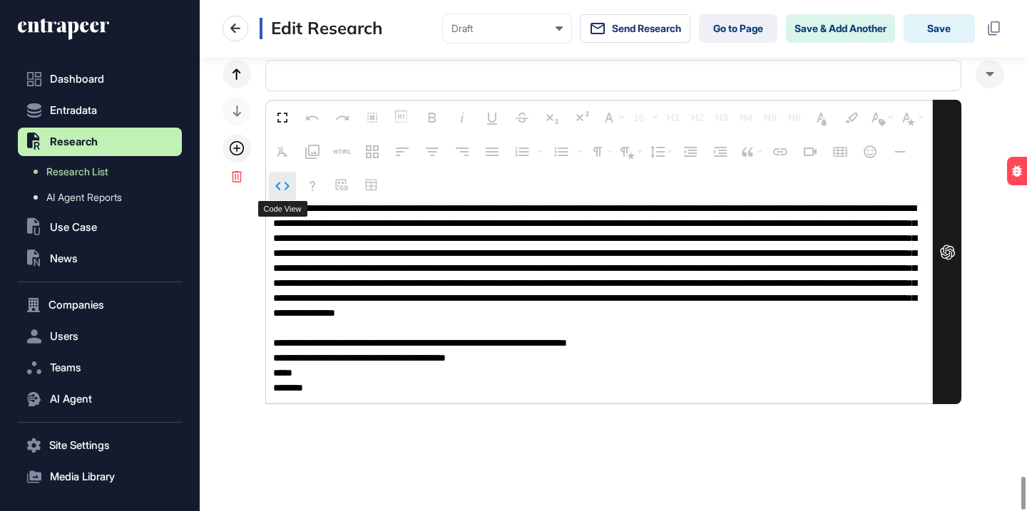
click at [280, 185] on icon "button" at bounding box center [282, 186] width 17 height 17
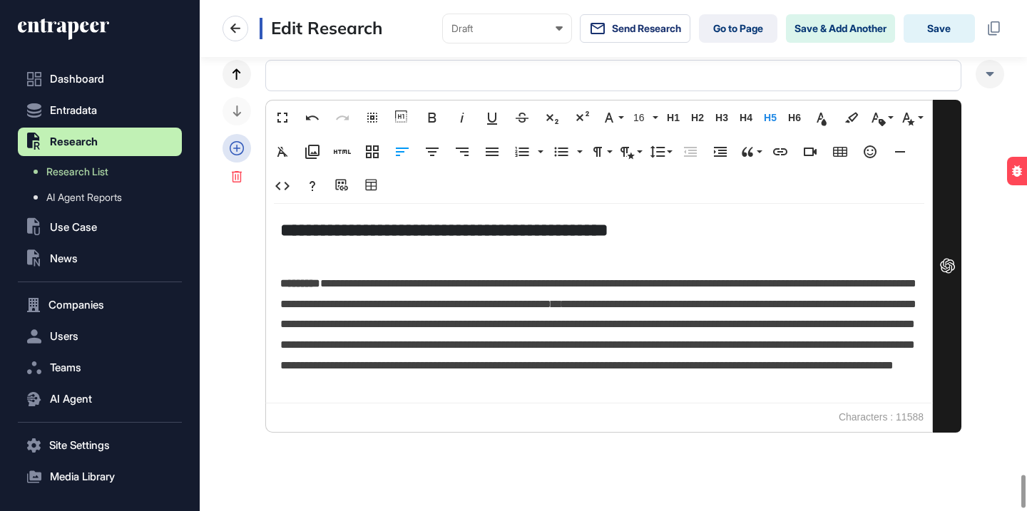
click at [241, 148] on icon at bounding box center [237, 148] width 14 height 14
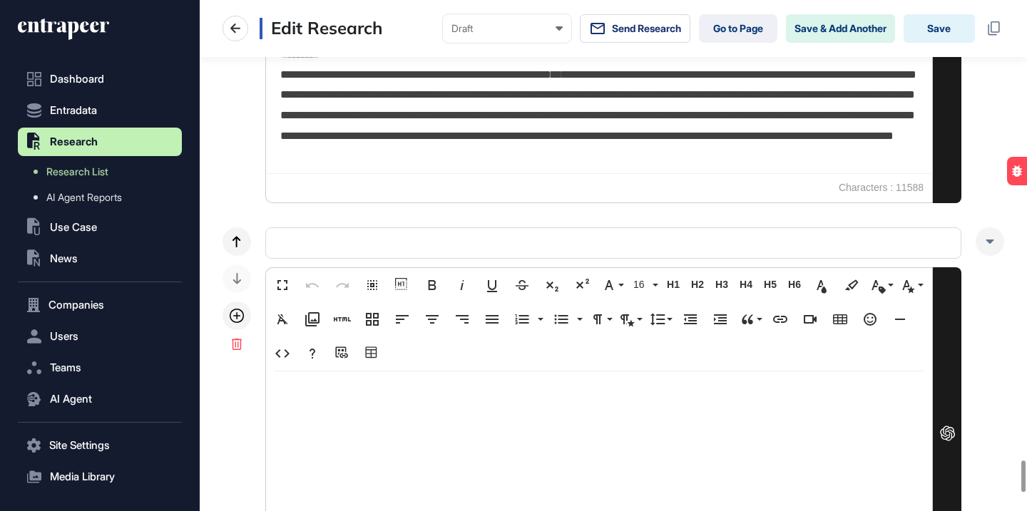
scroll to position [7764, 0]
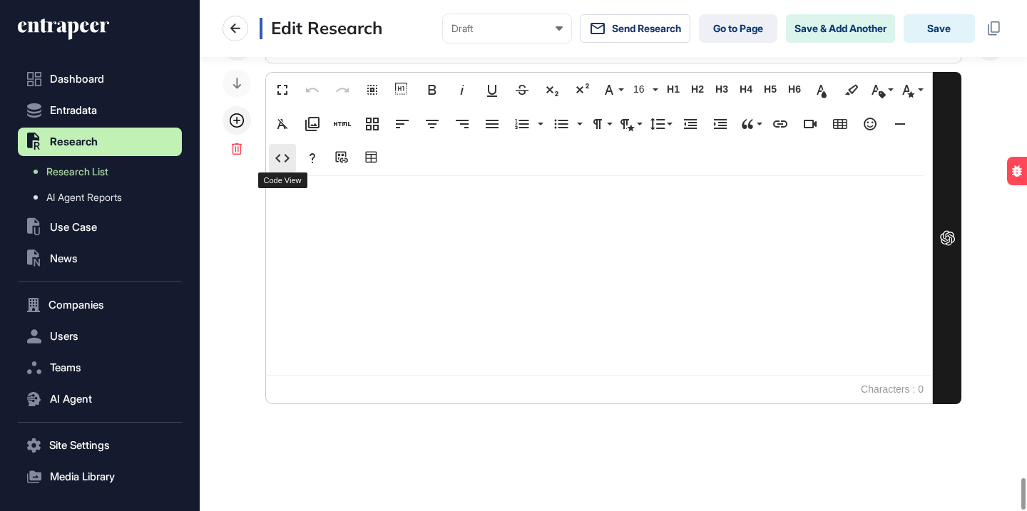
click at [283, 156] on icon "button" at bounding box center [282, 158] width 17 height 17
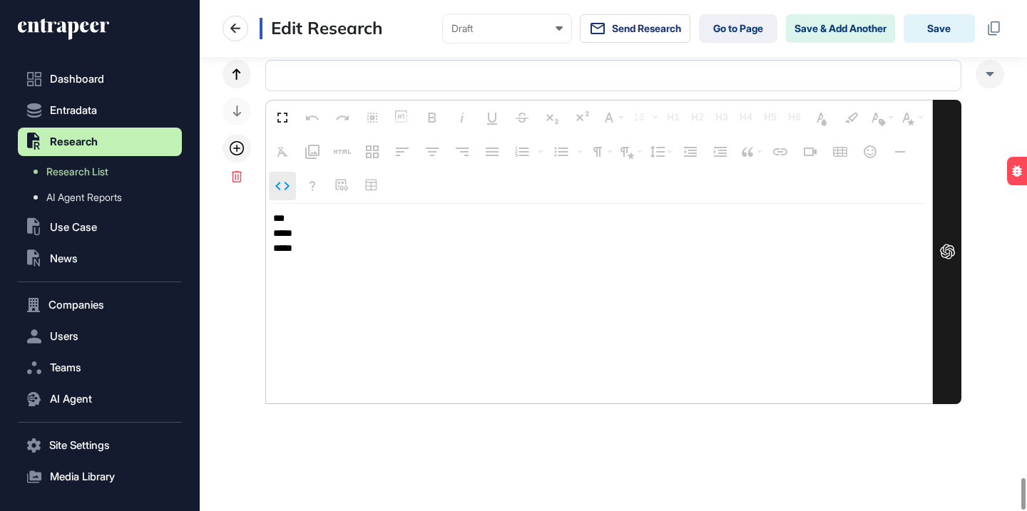
scroll to position [7736, 0]
drag, startPoint x: 315, startPoint y: 245, endPoint x: 257, endPoint y: 205, distance: 70.8
click at [258, 207] on div "Fullscreen Undo Redo Select All Show blocks Bold Italic Underline Strikethrough…" at bounding box center [614, 233] width 782 height 345
type textarea "**********"
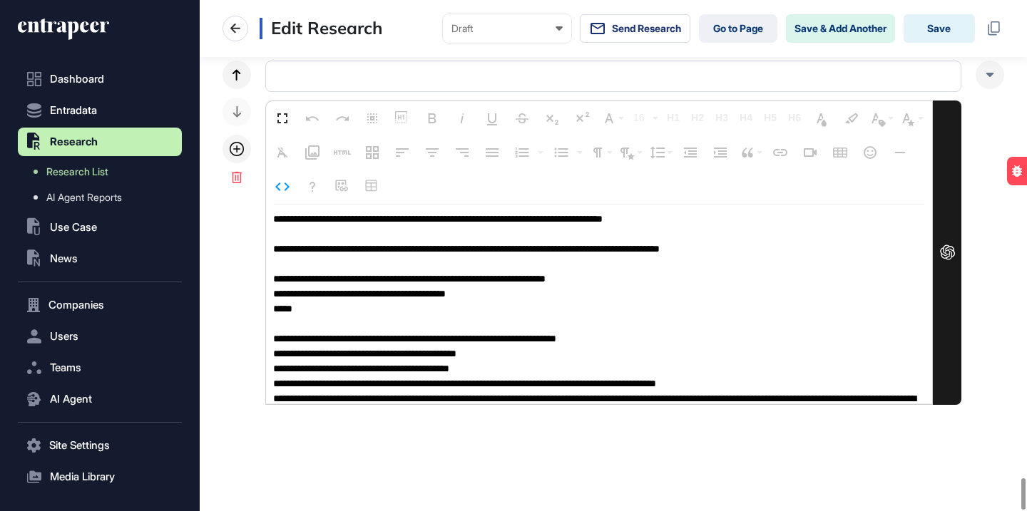
scroll to position [1, 0]
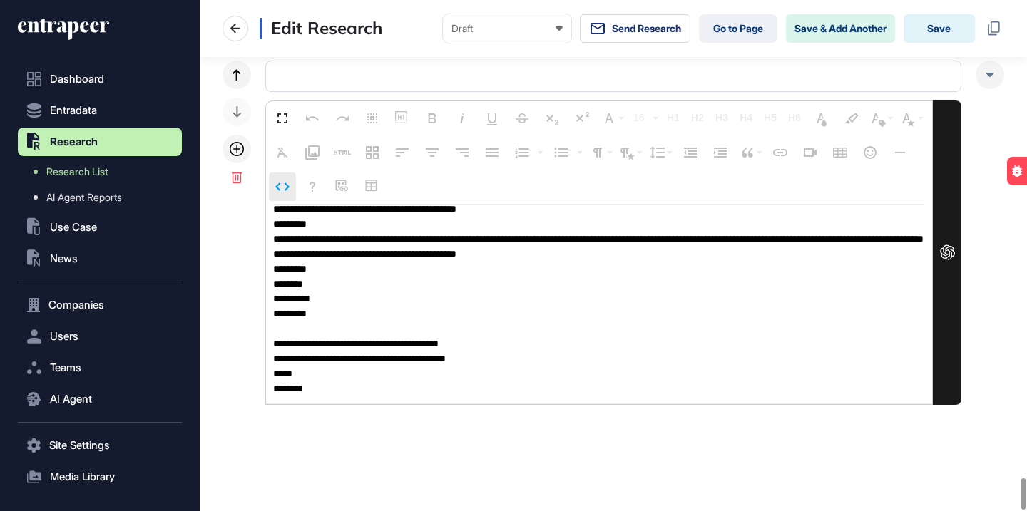
click at [282, 186] on icon "button" at bounding box center [282, 186] width 17 height 17
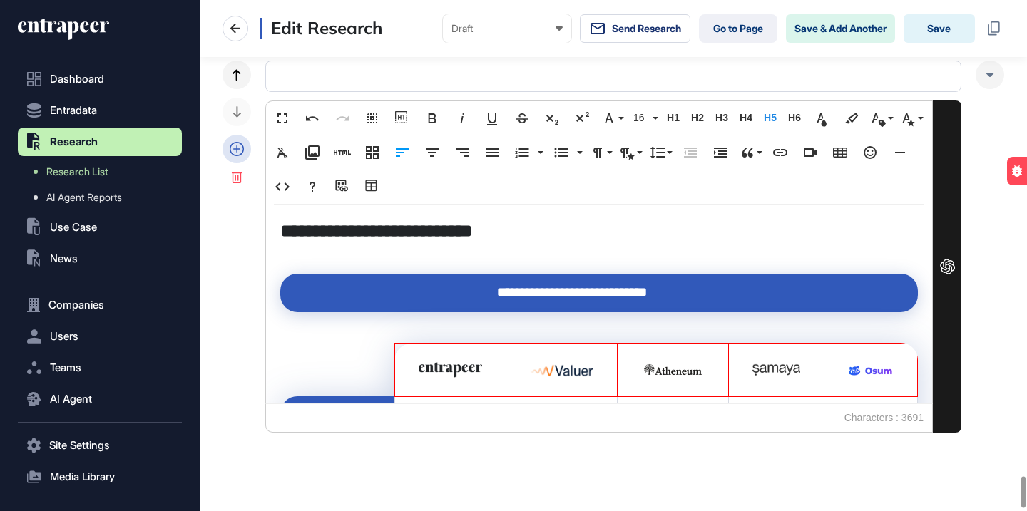
click at [229, 153] on div at bounding box center [237, 149] width 29 height 29
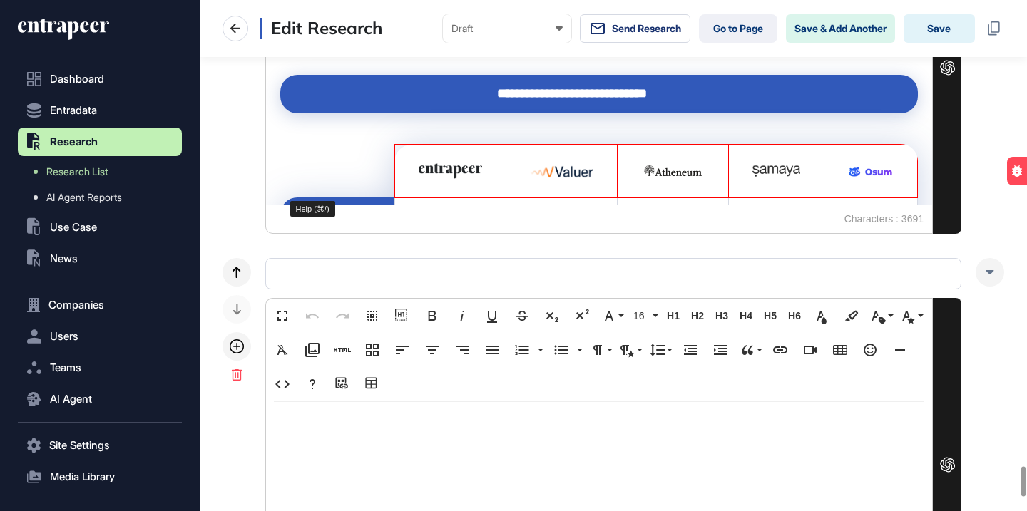
scroll to position [8107, 0]
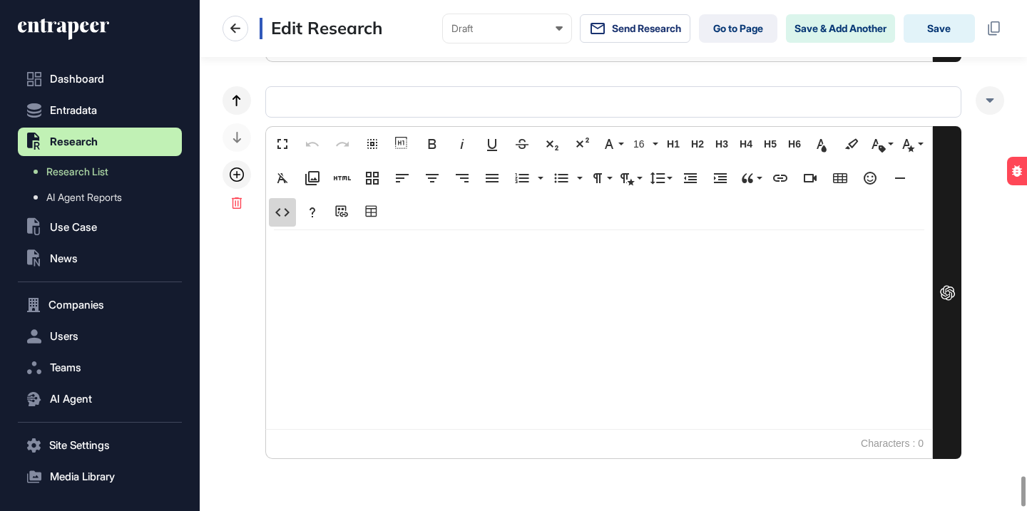
click at [290, 219] on icon "button" at bounding box center [282, 212] width 17 height 17
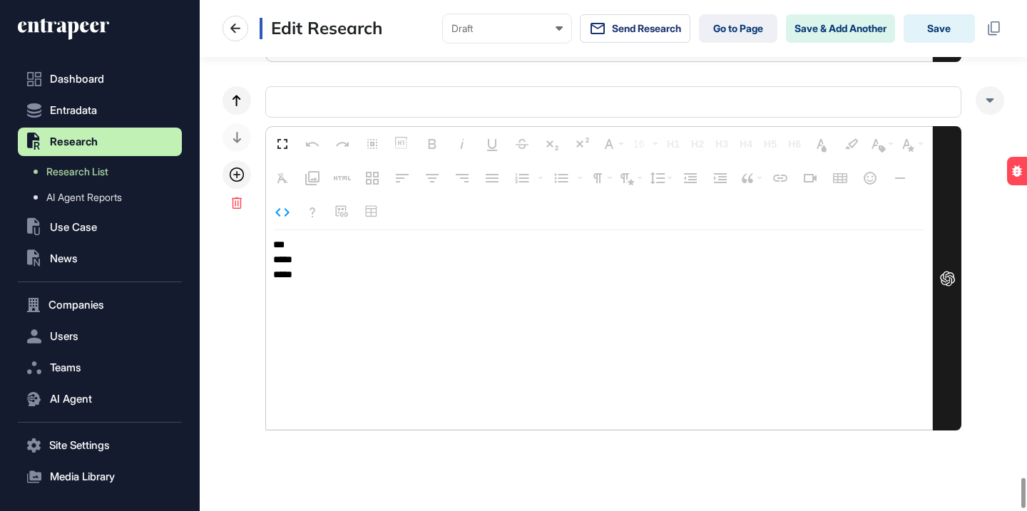
drag, startPoint x: 313, startPoint y: 273, endPoint x: 260, endPoint y: 234, distance: 65.9
click at [260, 234] on div "Fullscreen Undo Redo Select All Show blocks Bold Italic Underline Strikethrough…" at bounding box center [614, 258] width 782 height 345
type textarea "**********"
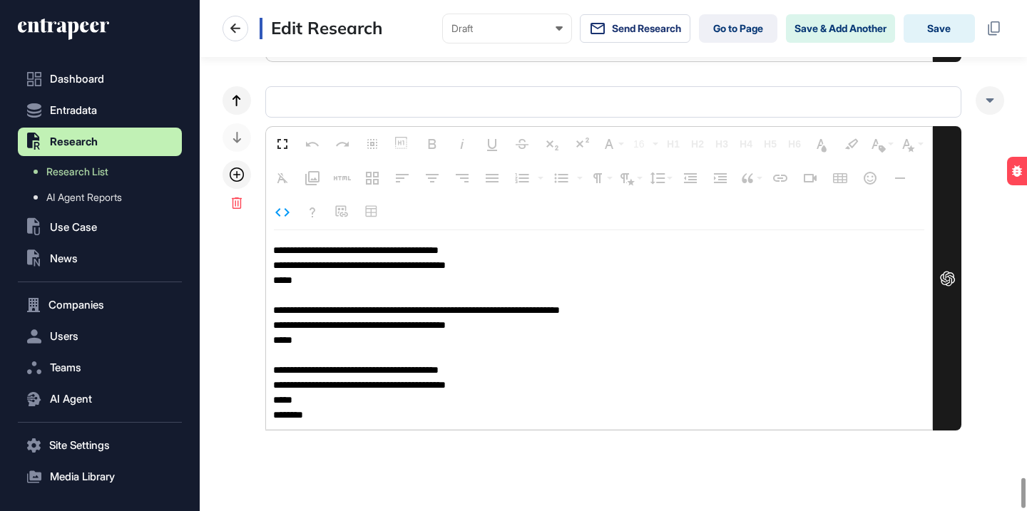
scroll to position [1, 0]
click at [285, 211] on icon "button" at bounding box center [282, 212] width 17 height 17
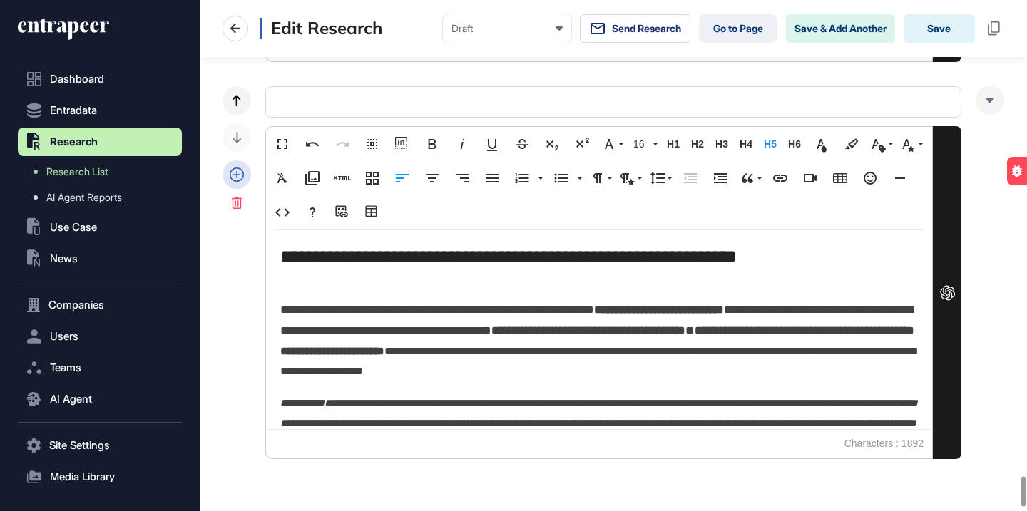
click at [235, 169] on icon at bounding box center [237, 175] width 14 height 14
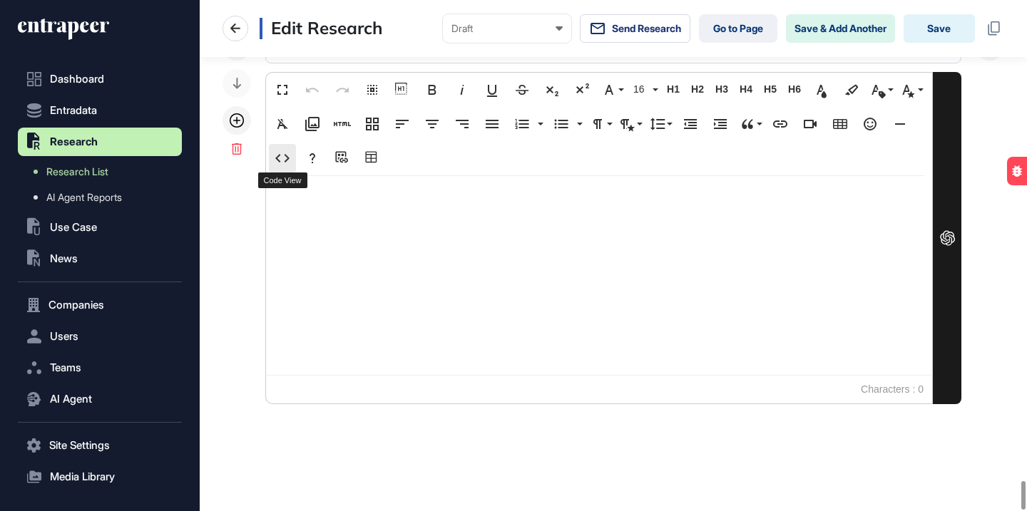
click at [284, 156] on icon "button" at bounding box center [282, 158] width 17 height 17
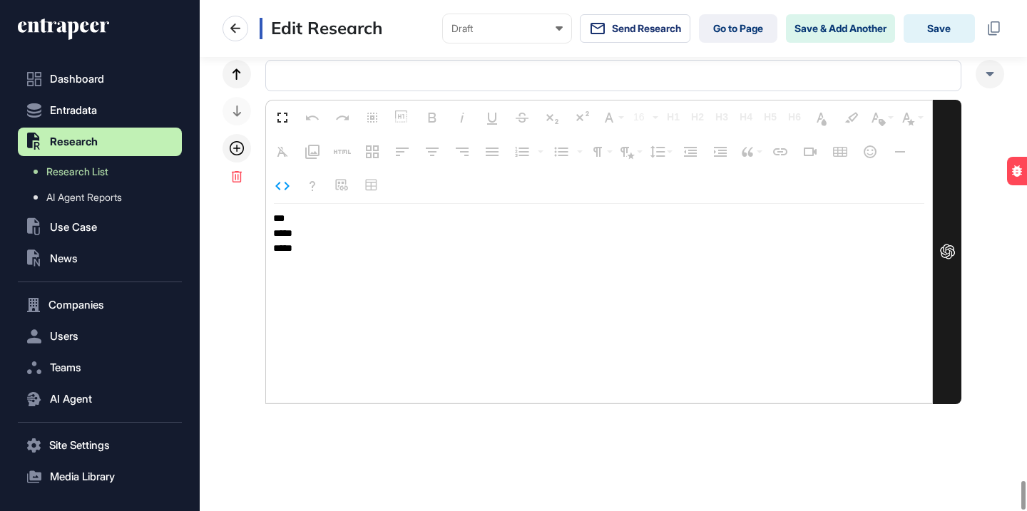
scroll to position [8530, 0]
click at [286, 185] on icon "button" at bounding box center [282, 186] width 17 height 17
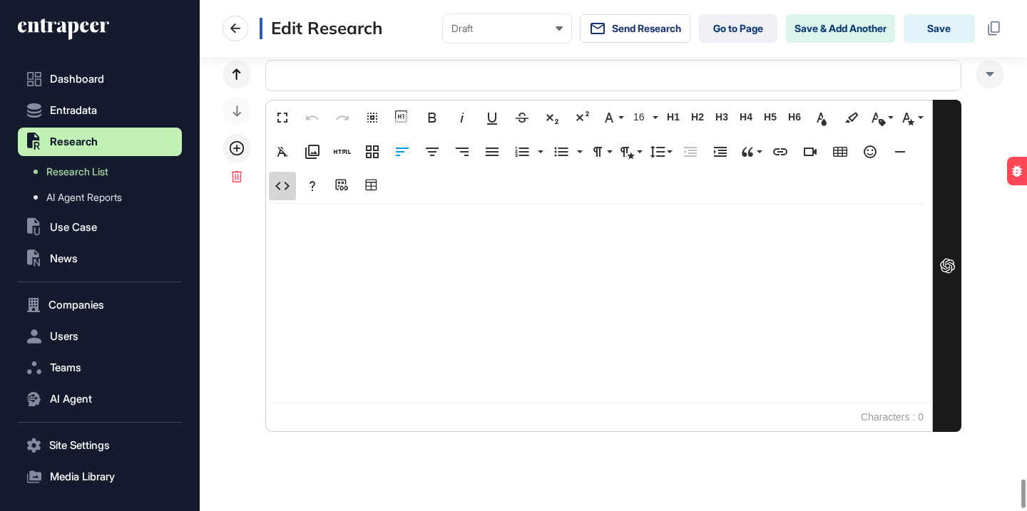
click at [283, 190] on icon "button" at bounding box center [282, 186] width 17 height 17
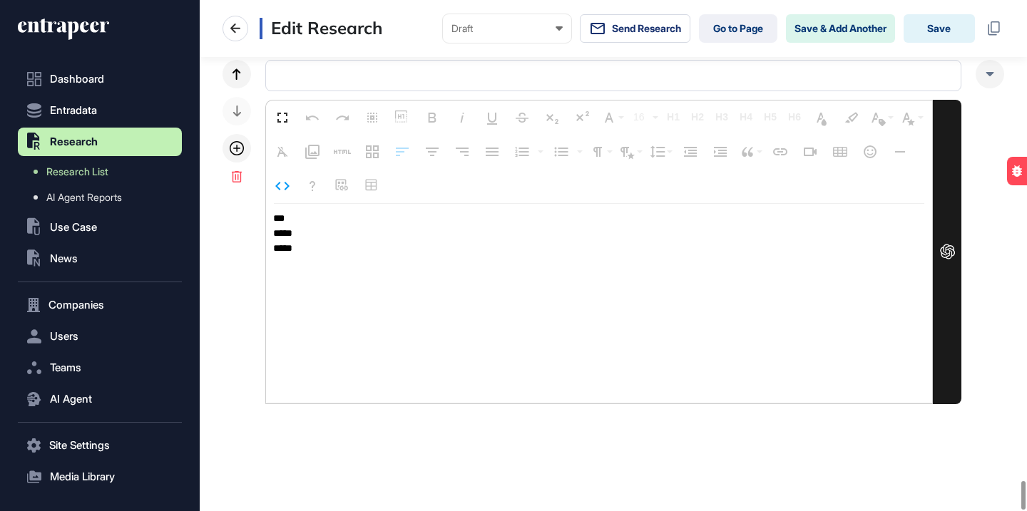
drag, startPoint x: 315, startPoint y: 244, endPoint x: 255, endPoint y: 206, distance: 70.9
click at [255, 207] on div "Fullscreen Undo Redo Select All Show blocks Bold Italic Underline Strikethrough…" at bounding box center [614, 232] width 782 height 345
paste textarea "**********"
type textarea "**********"
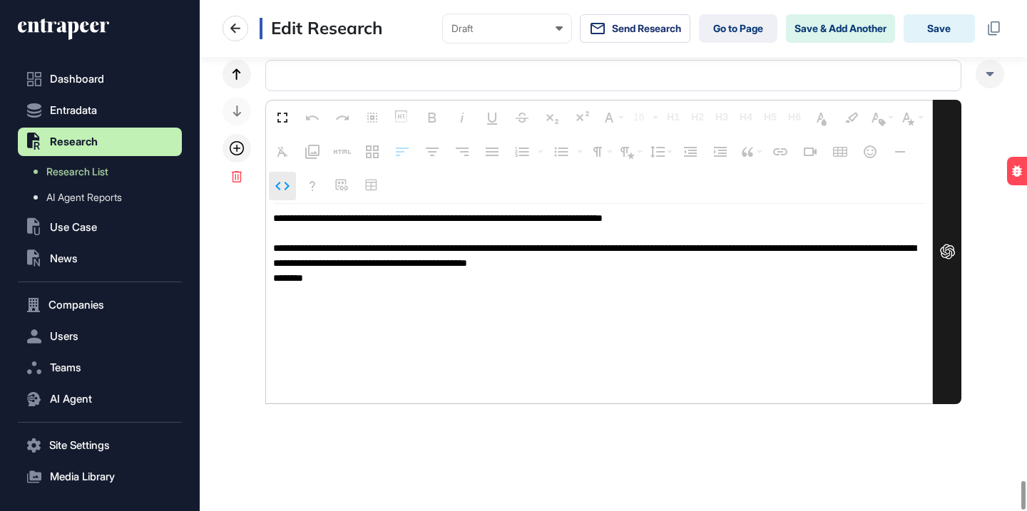
click at [280, 193] on icon "button" at bounding box center [282, 186] width 17 height 17
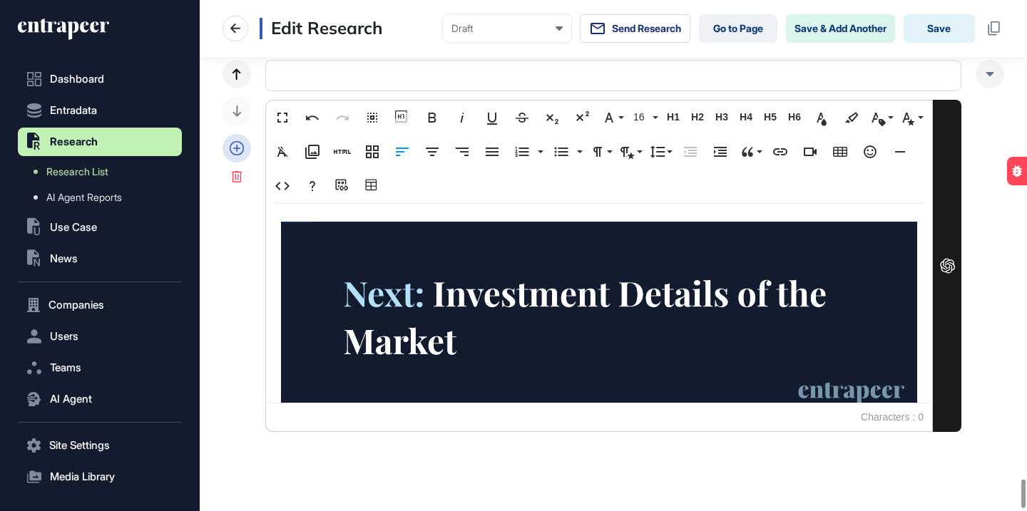
click at [236, 139] on div at bounding box center [237, 148] width 29 height 29
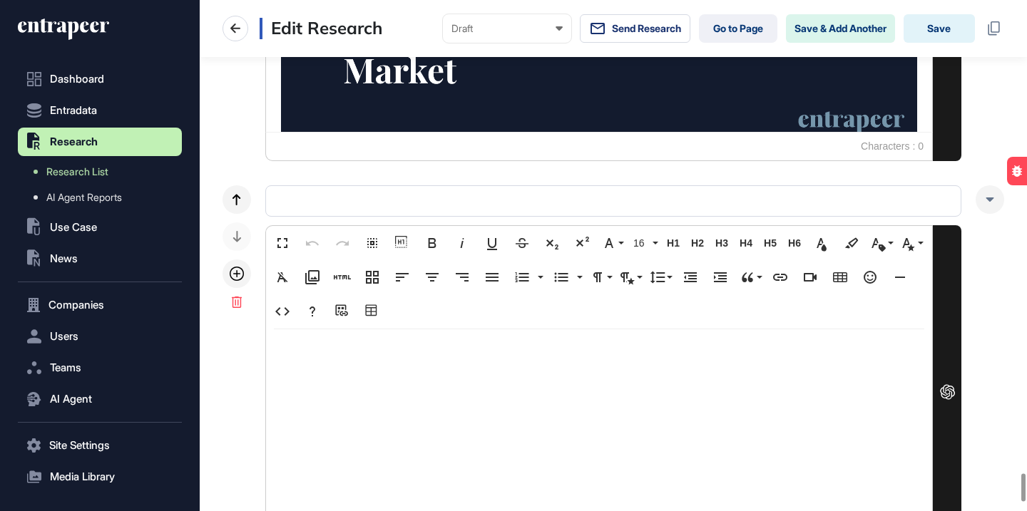
scroll to position [8956, 0]
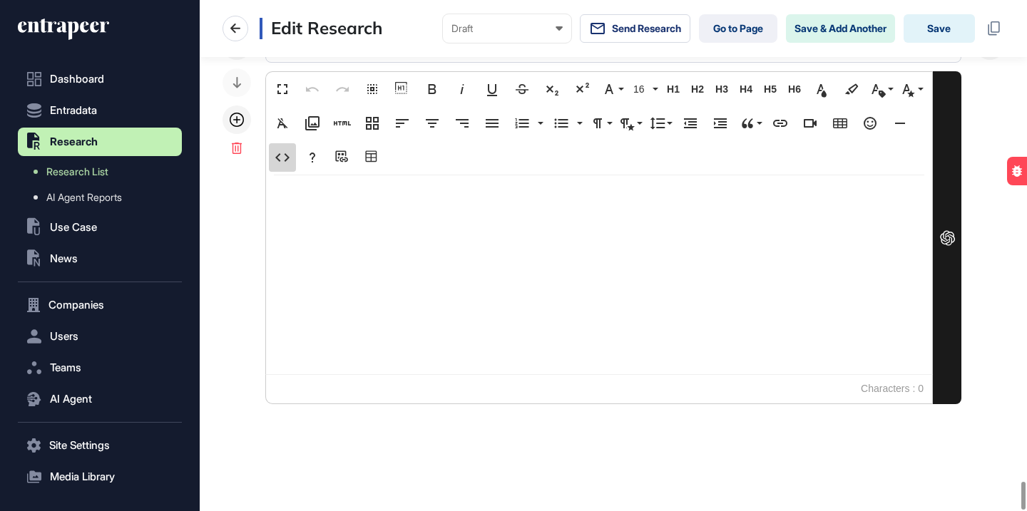
click at [277, 143] on button "Code View" at bounding box center [282, 157] width 27 height 29
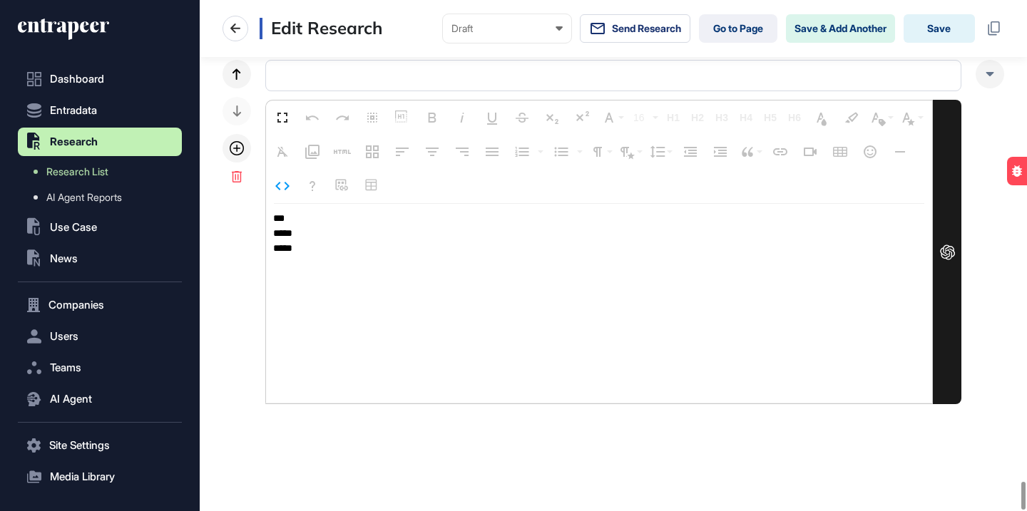
drag, startPoint x: 315, startPoint y: 245, endPoint x: 261, endPoint y: 210, distance: 64.9
click at [262, 210] on div "Fullscreen Undo Redo Select All Show blocks Bold Italic Underline Strikethrough…" at bounding box center [614, 232] width 782 height 345
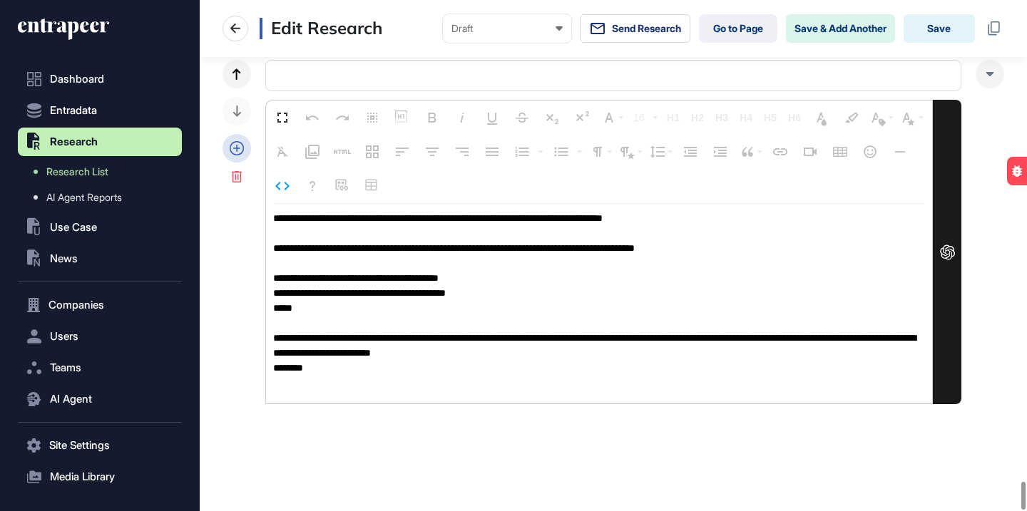
type textarea "**********"
click at [242, 152] on icon at bounding box center [237, 148] width 14 height 14
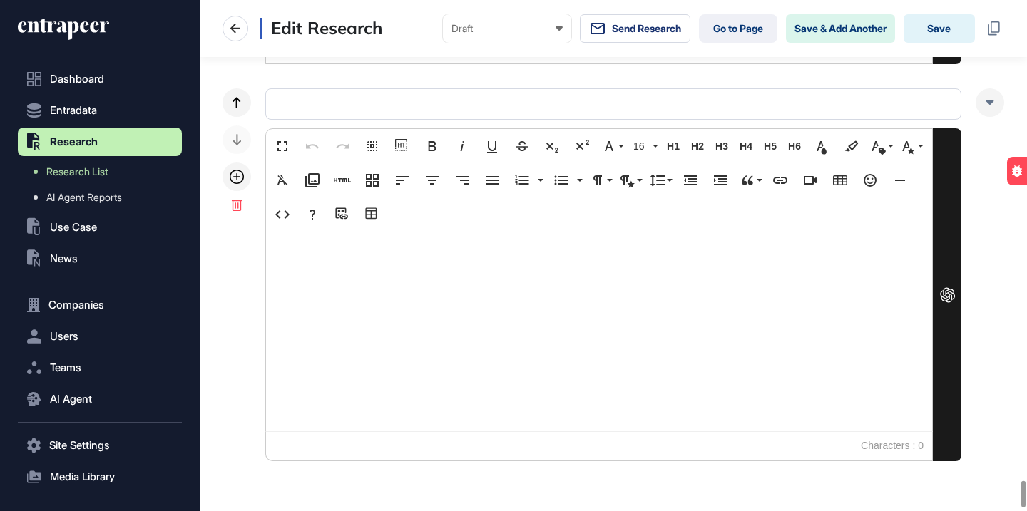
scroll to position [9293, 0]
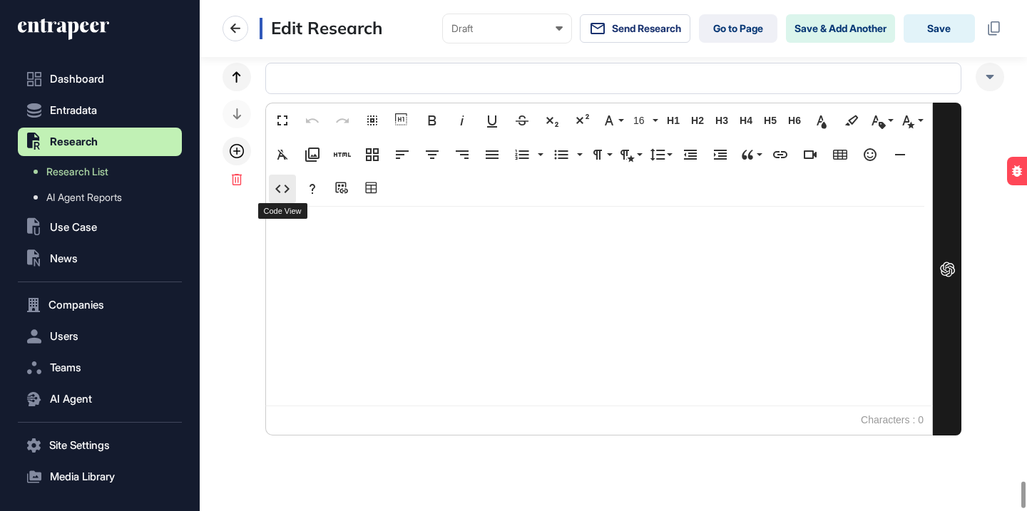
click at [282, 193] on icon "button" at bounding box center [282, 188] width 17 height 17
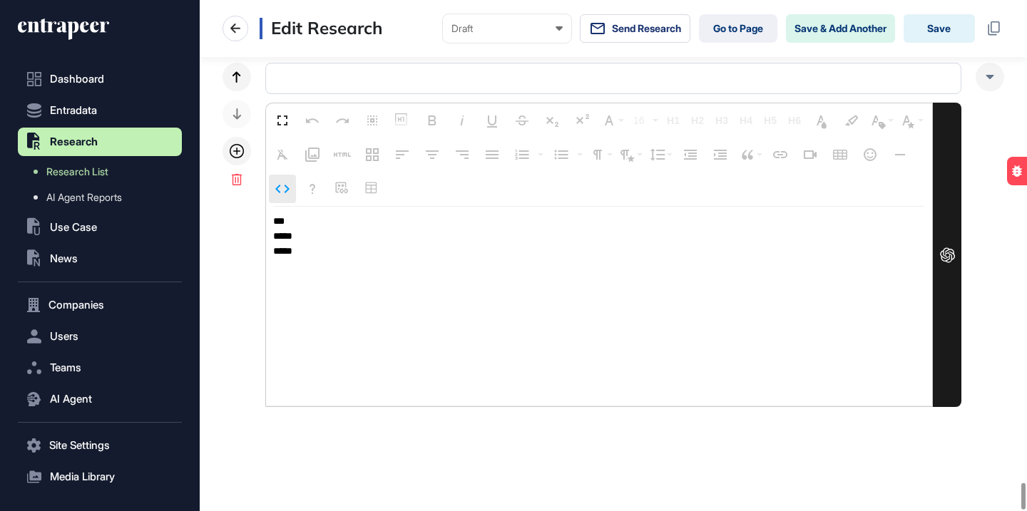
click at [284, 189] on icon "button" at bounding box center [282, 188] width 17 height 17
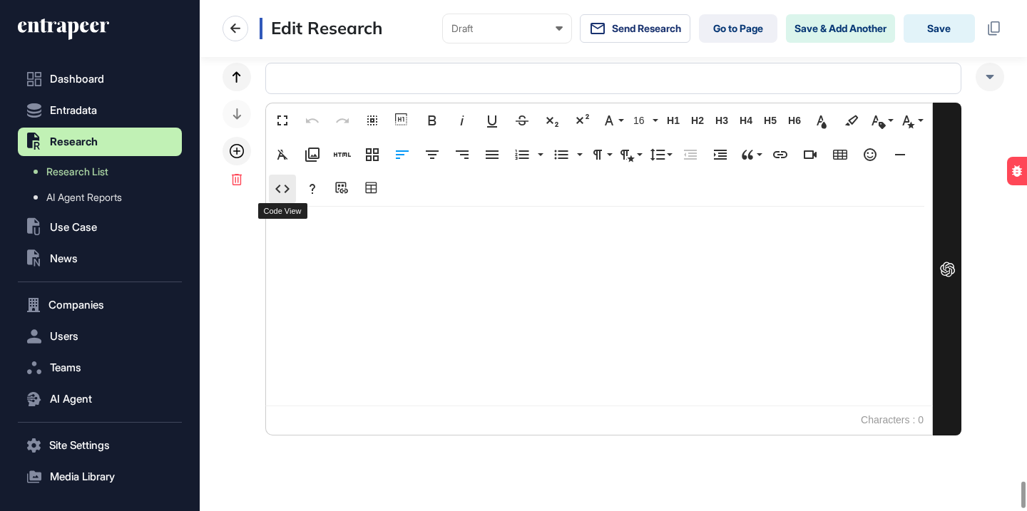
click at [283, 195] on icon "button" at bounding box center [282, 188] width 17 height 17
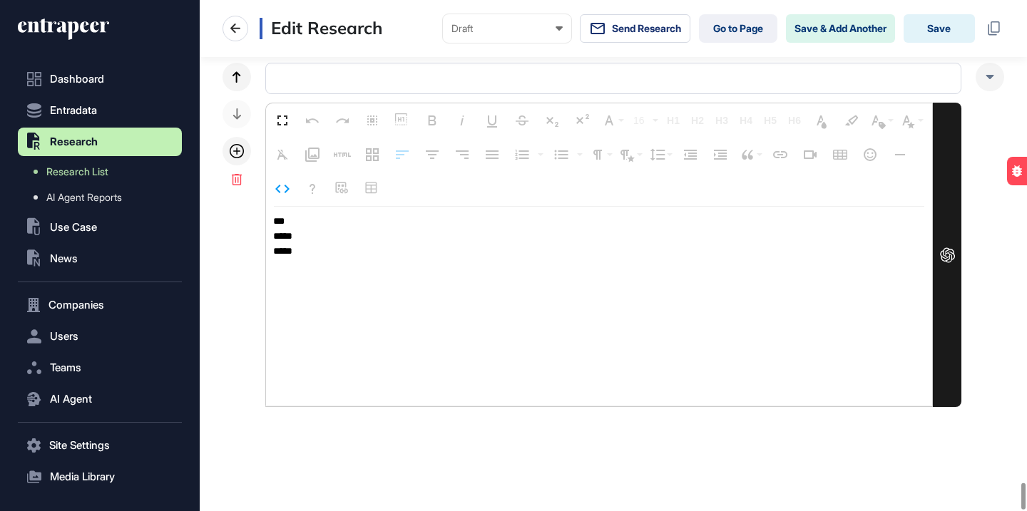
drag, startPoint x: 312, startPoint y: 258, endPoint x: 260, endPoint y: 202, distance: 77.2
click at [260, 202] on div "Fullscreen Undo Redo Select All Show blocks Bold Italic Underline Strikethrough…" at bounding box center [614, 235] width 782 height 345
paste textarea "**********"
type textarea "**********"
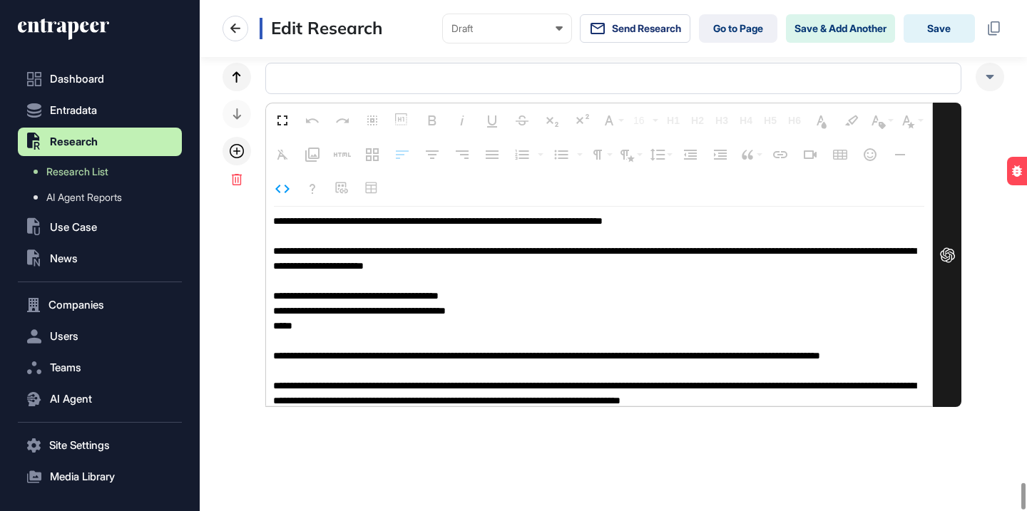
scroll to position [1, 0]
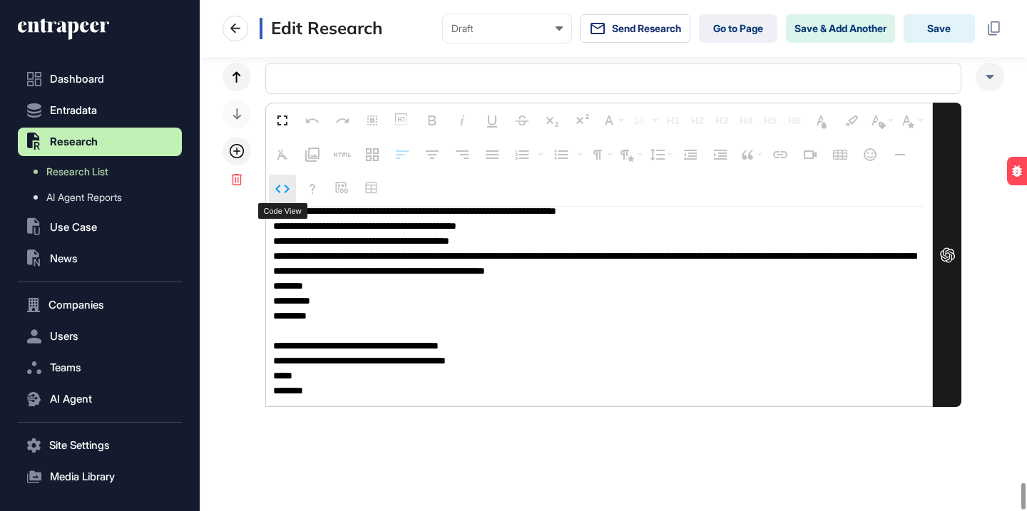
click at [279, 188] on icon "button" at bounding box center [282, 188] width 17 height 17
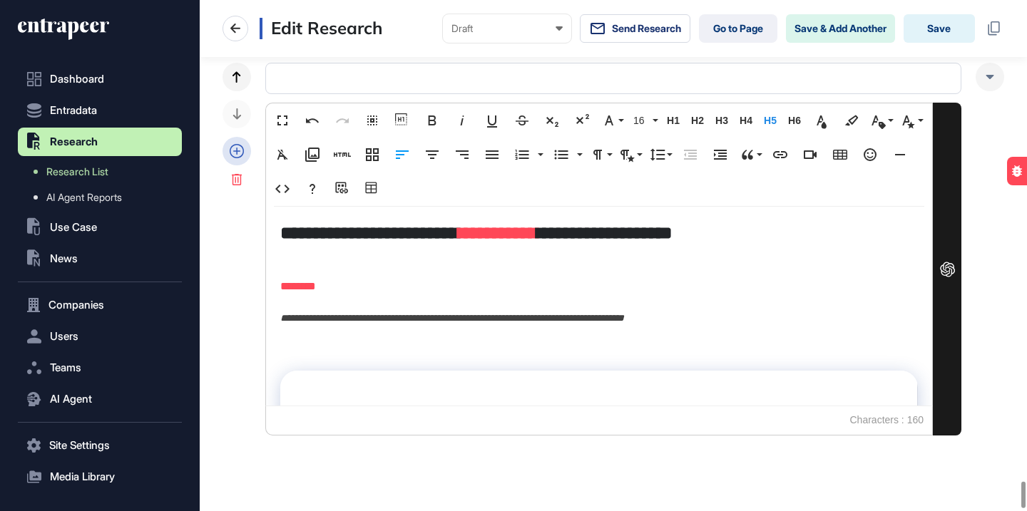
click at [240, 152] on icon at bounding box center [237, 151] width 14 height 14
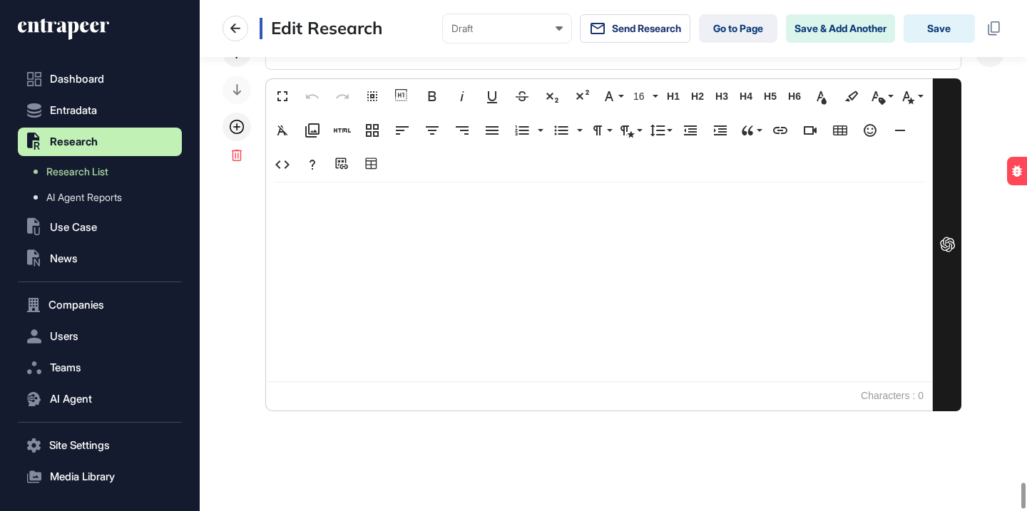
scroll to position [9721, 0]
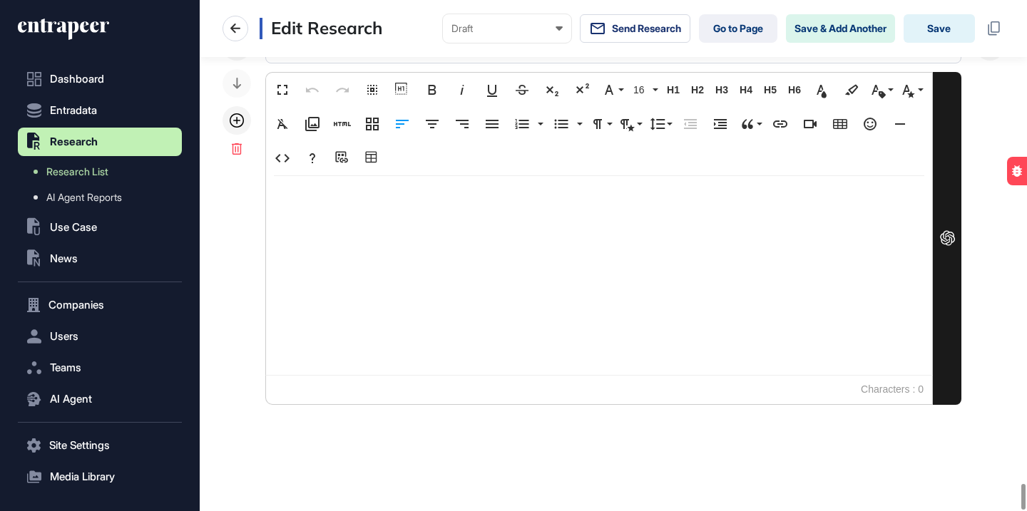
click at [355, 192] on p at bounding box center [599, 200] width 638 height 21
click at [285, 158] on icon "button" at bounding box center [282, 158] width 17 height 17
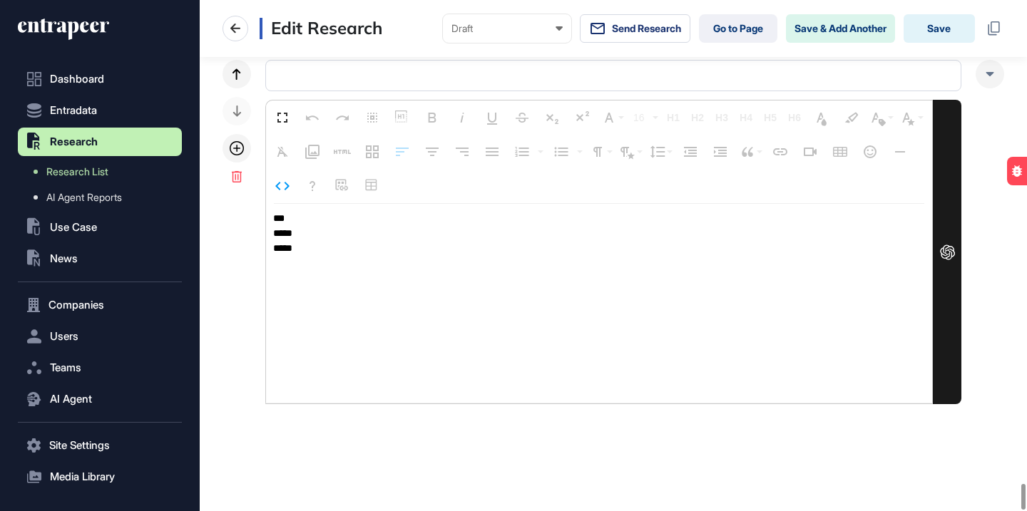
scroll to position [9693, 0]
type textarea "**********"
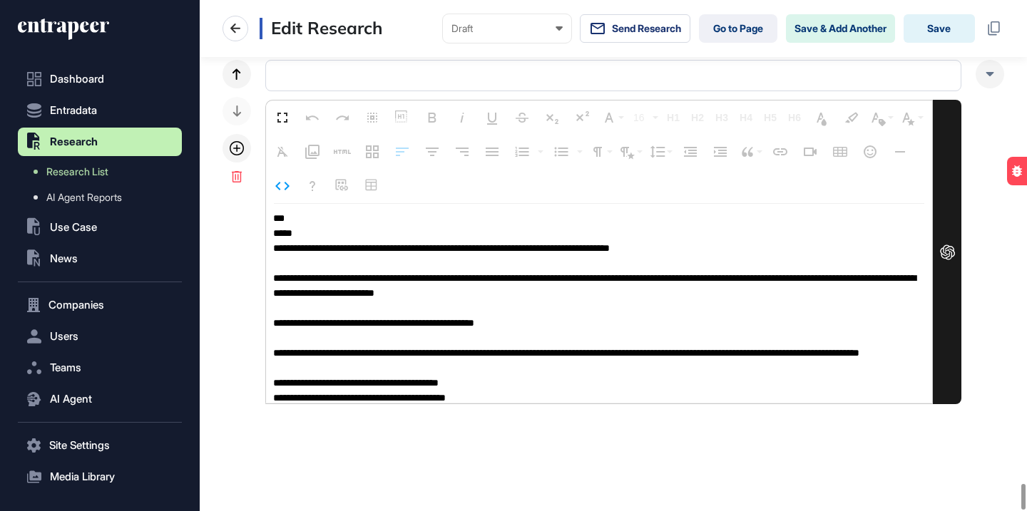
scroll to position [1, 0]
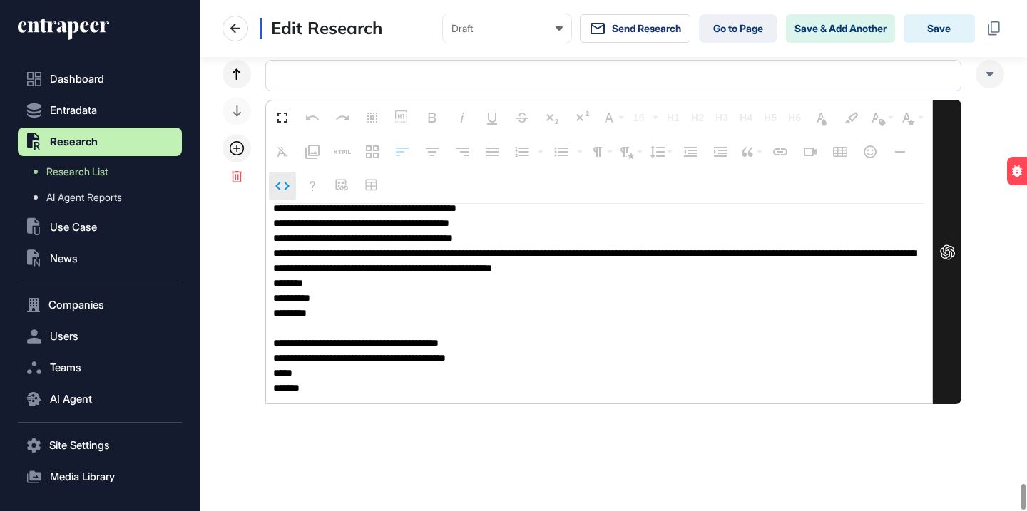
click at [285, 187] on icon "button" at bounding box center [282, 186] width 17 height 17
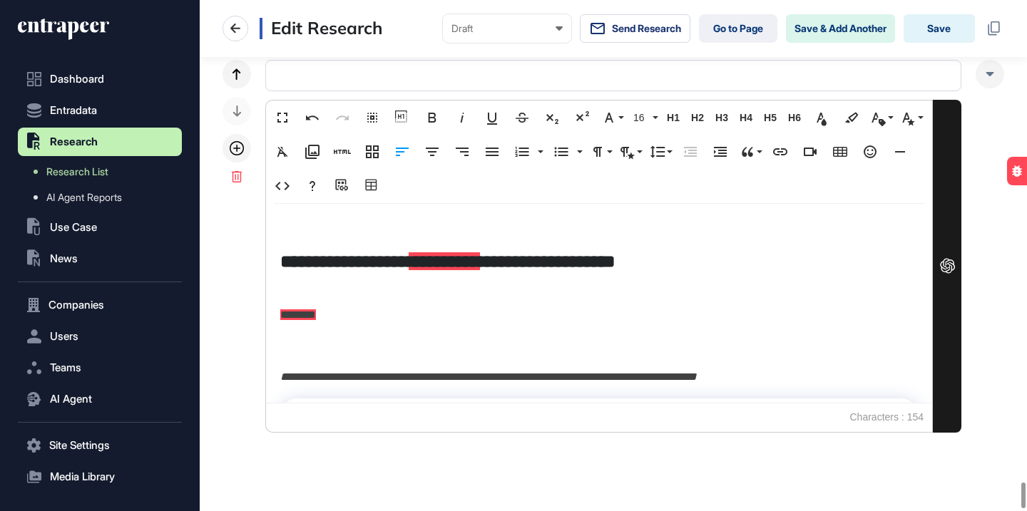
click at [284, 260] on h5 "**********" at bounding box center [599, 261] width 638 height 25
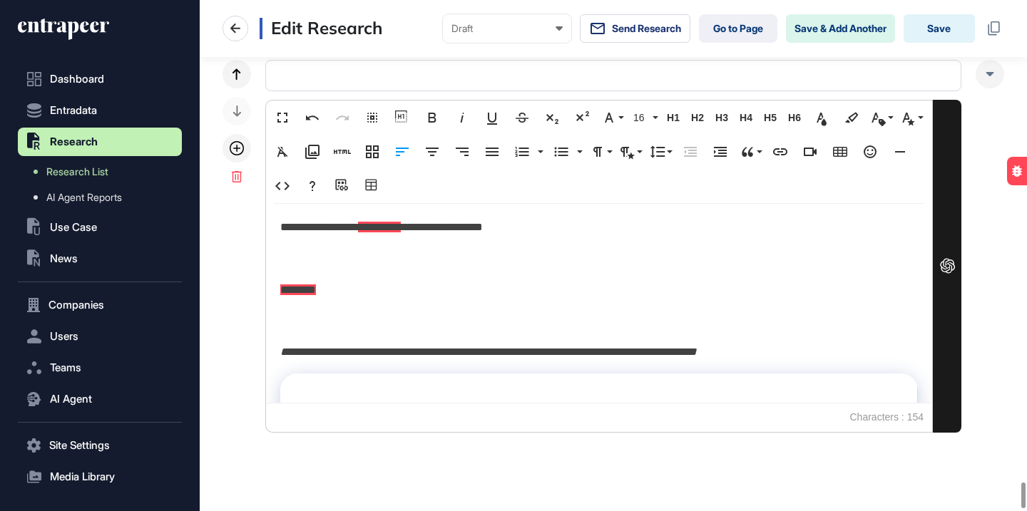
click at [356, 225] on p "**********" at bounding box center [599, 228] width 638 height 21
click at [768, 109] on button "H5 Heading 5" at bounding box center [770, 117] width 21 height 29
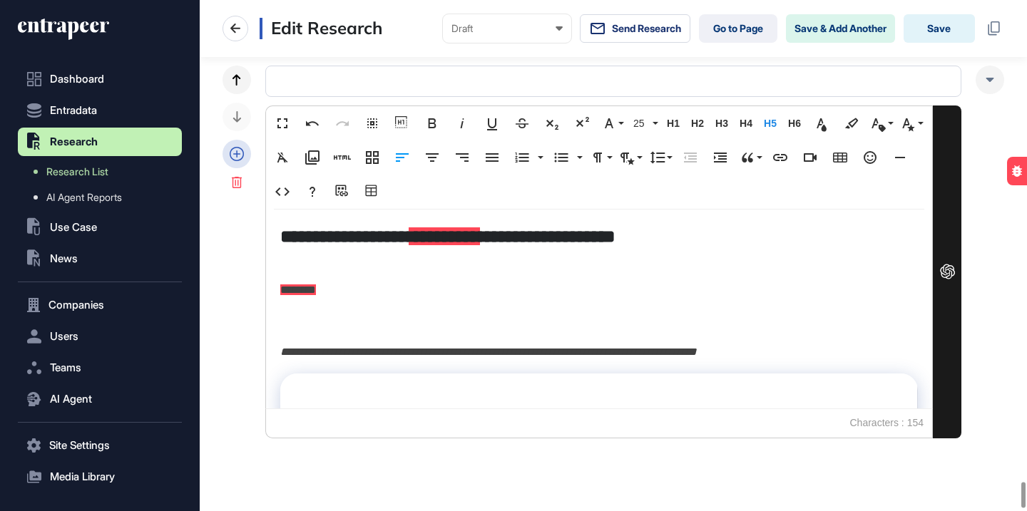
click at [235, 161] on icon at bounding box center [237, 154] width 14 height 14
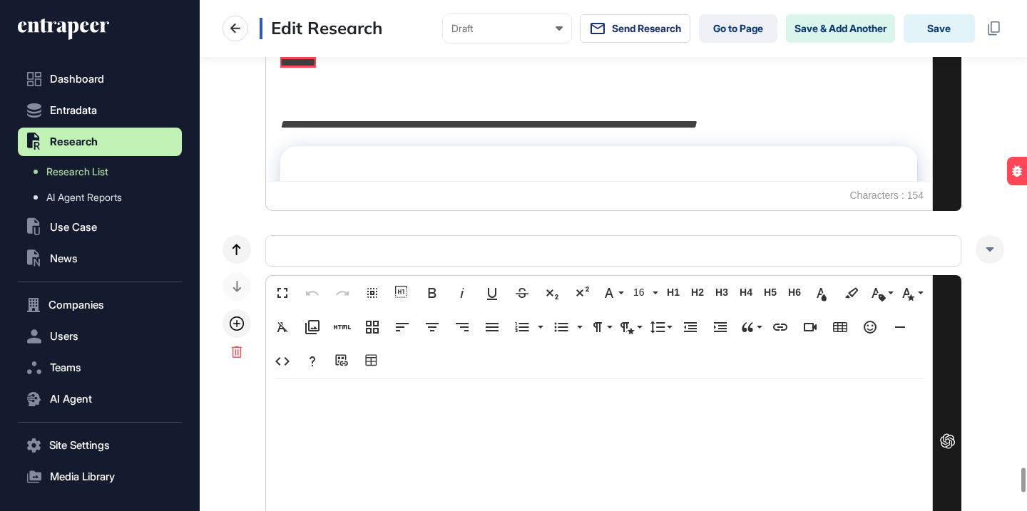
scroll to position [10023, 0]
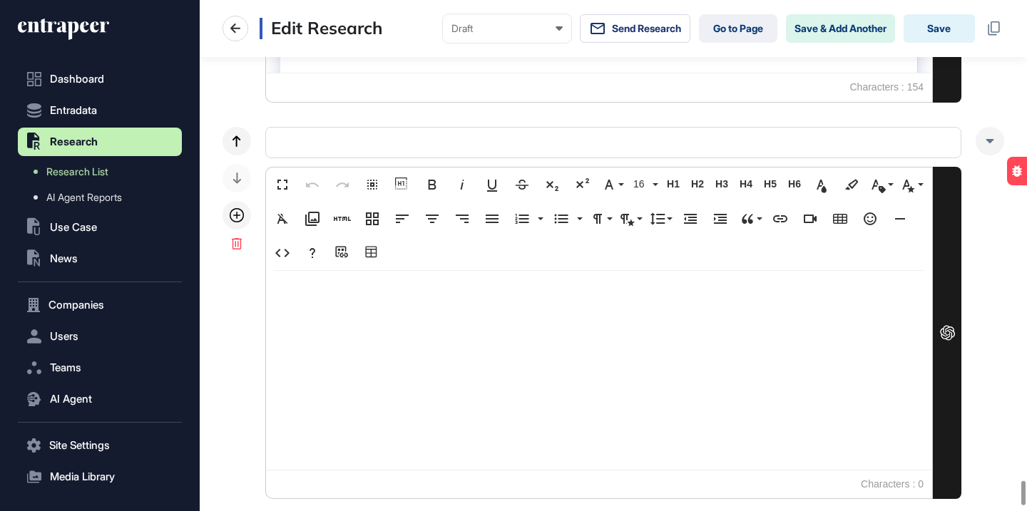
click at [325, 290] on p at bounding box center [599, 295] width 638 height 21
click at [292, 244] on button "Code View" at bounding box center [282, 253] width 27 height 29
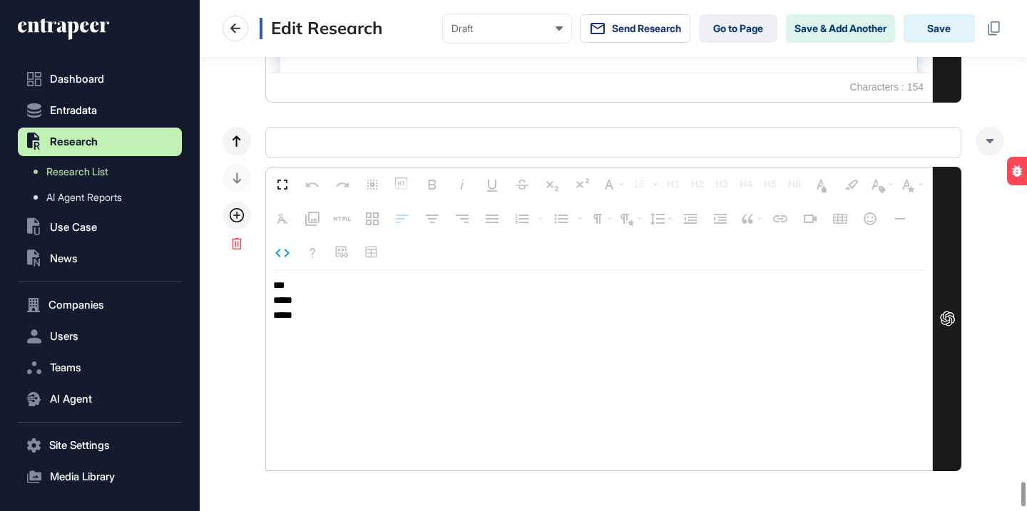
drag, startPoint x: 315, startPoint y: 310, endPoint x: 261, endPoint y: 276, distance: 63.1
click at [262, 277] on div "Fullscreen Undo Redo Select All Show blocks Bold Italic Underline Strikethrough…" at bounding box center [614, 299] width 782 height 345
type textarea "**********"
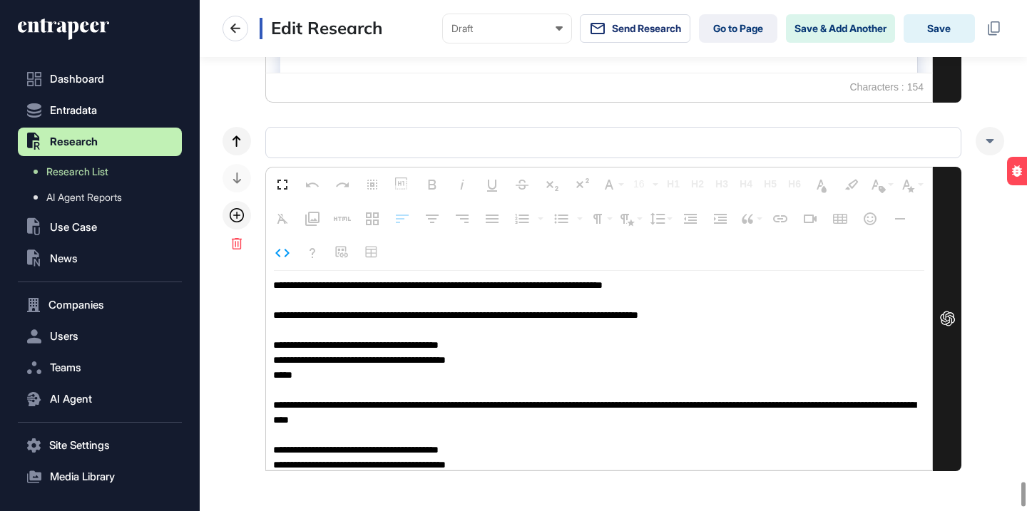
scroll to position [1, 0]
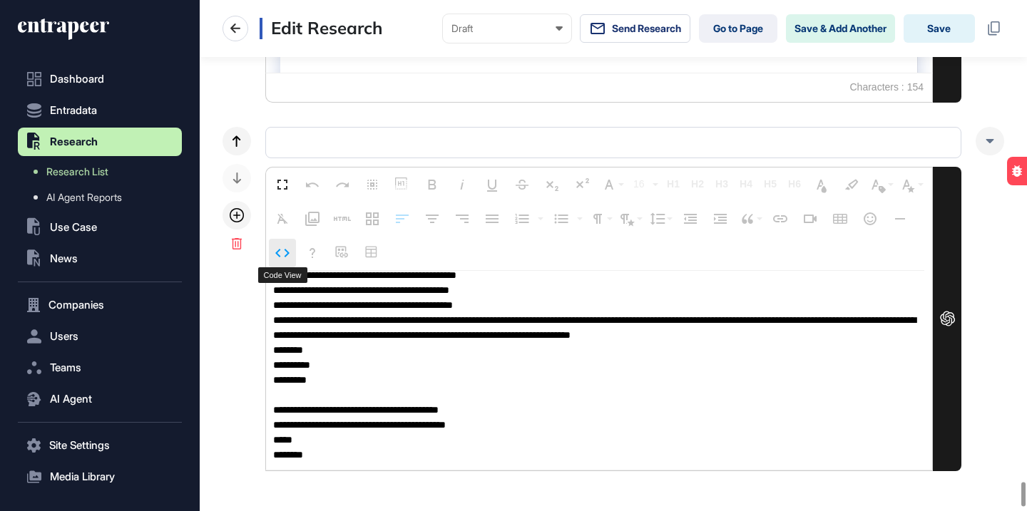
click at [285, 251] on icon "button" at bounding box center [282, 253] width 17 height 17
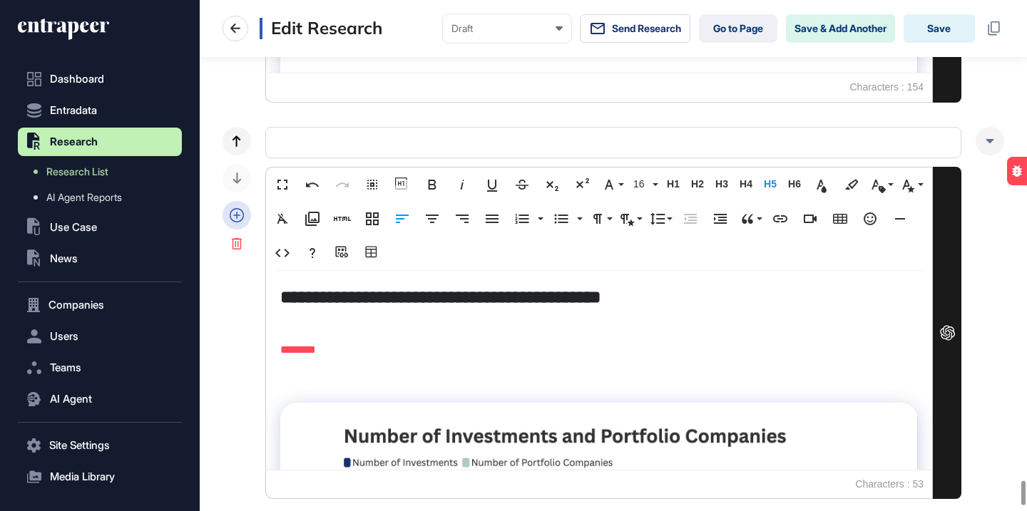
click at [234, 210] on icon at bounding box center [237, 215] width 14 height 14
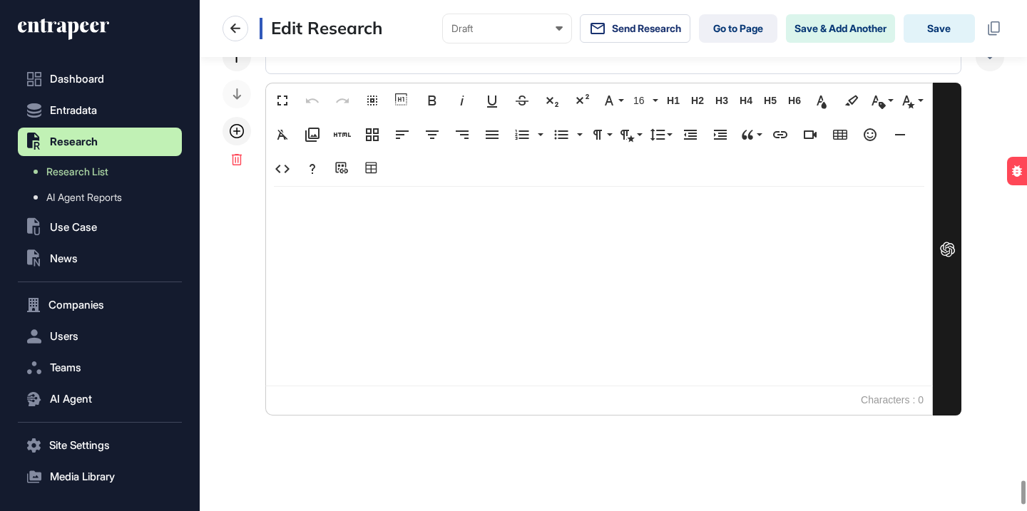
scroll to position [10516, 0]
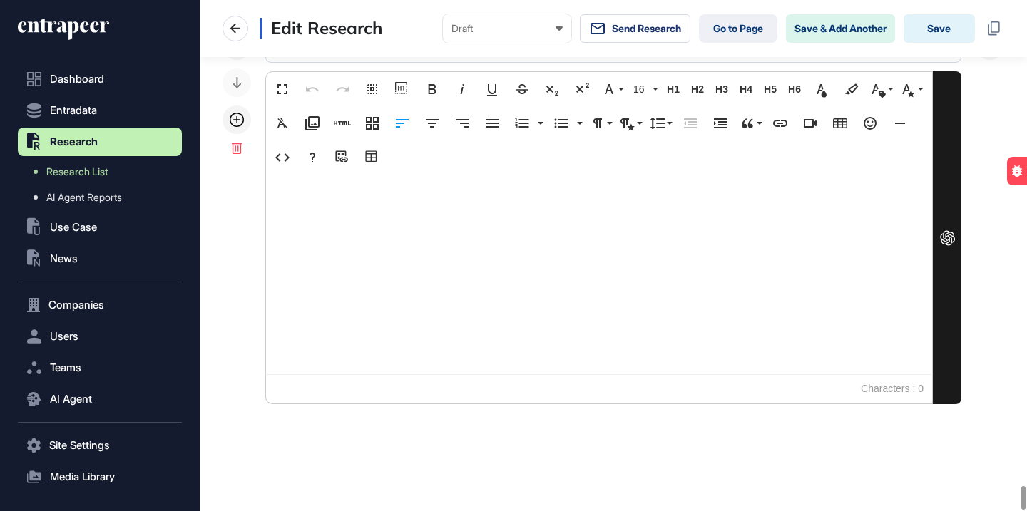
click at [362, 195] on p at bounding box center [599, 200] width 638 height 21
click at [294, 159] on button "Code View" at bounding box center [282, 157] width 27 height 29
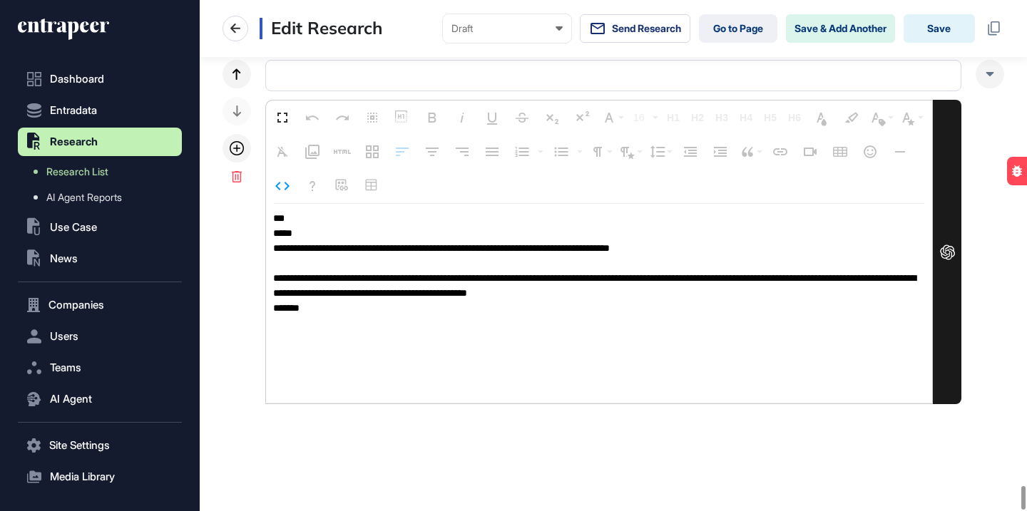
drag, startPoint x: 329, startPoint y: 234, endPoint x: 258, endPoint y: 208, distance: 75.8
click at [258, 209] on div "Fullscreen Undo Redo Select All Show blocks Bold Italic Underline Strikethrough…" at bounding box center [614, 232] width 782 height 345
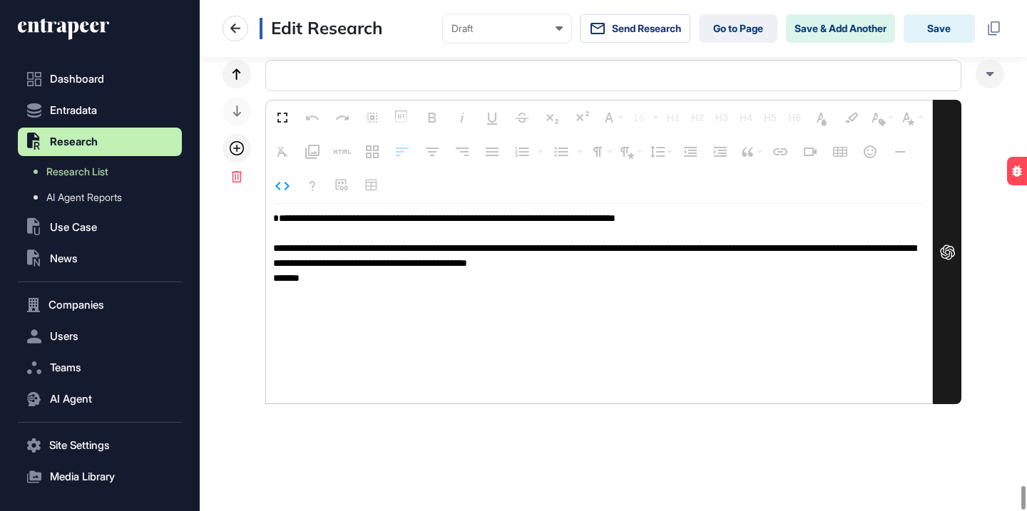
click at [270, 232] on textarea "**********" at bounding box center [599, 304] width 666 height 200
type textarea "**********"
click at [288, 190] on icon "button" at bounding box center [282, 186] width 17 height 17
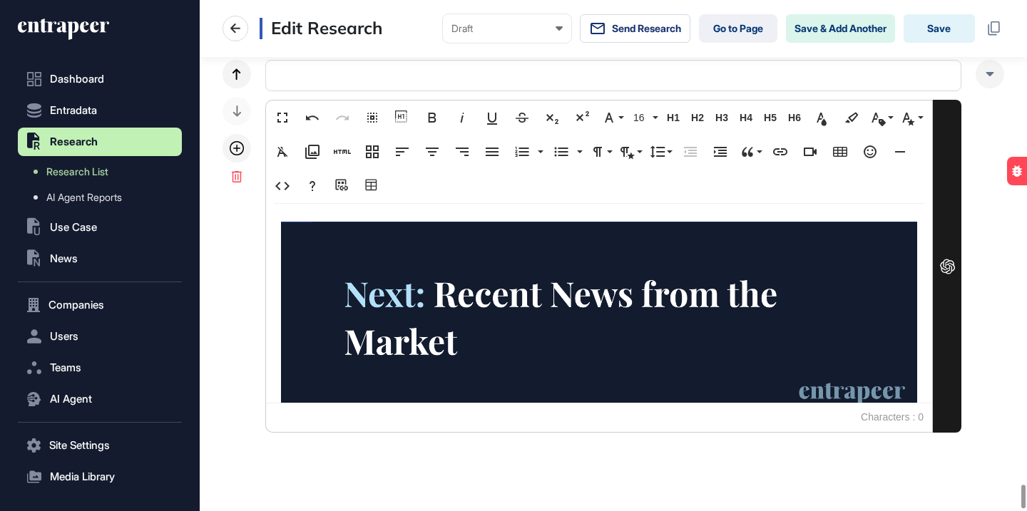
click at [238, 141] on div at bounding box center [237, 148] width 29 height 29
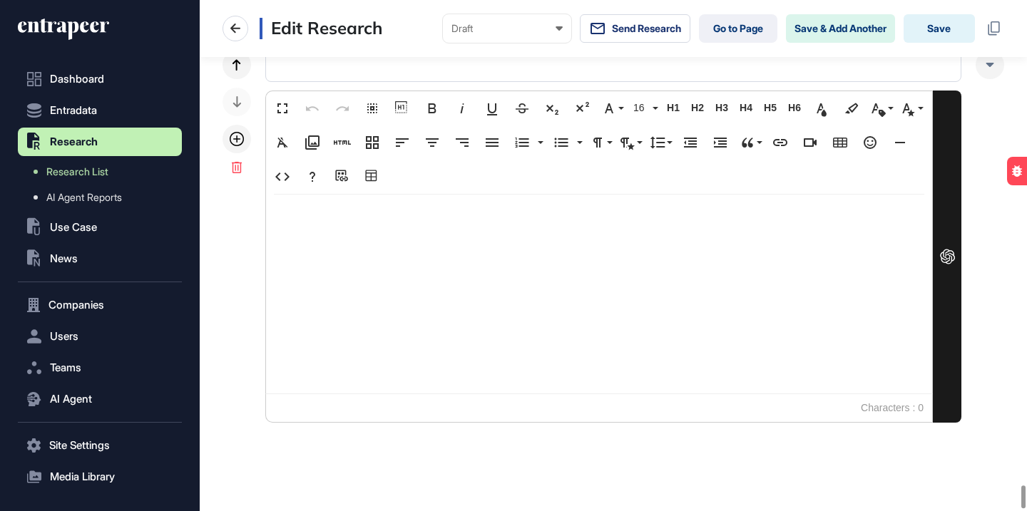
scroll to position [10912, 0]
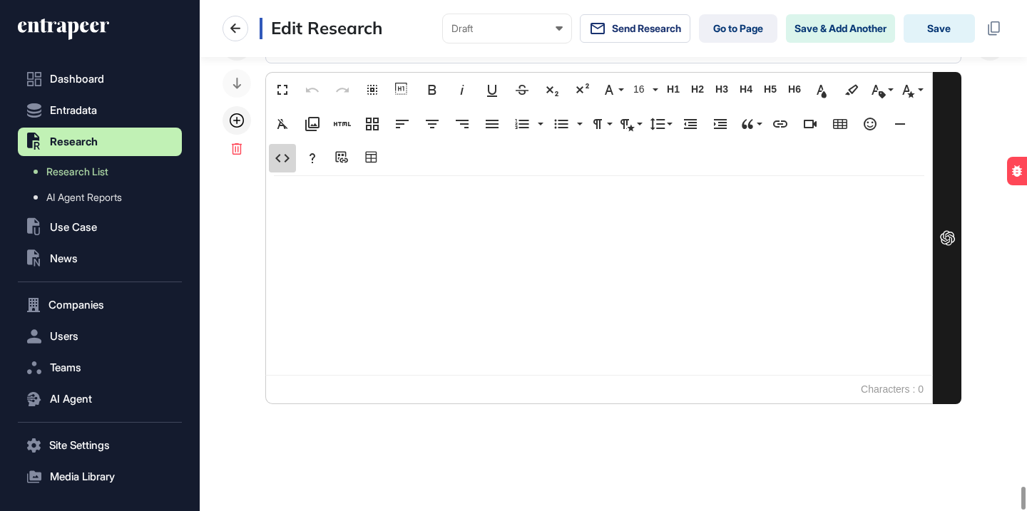
click at [281, 158] on icon "button" at bounding box center [282, 158] width 17 height 17
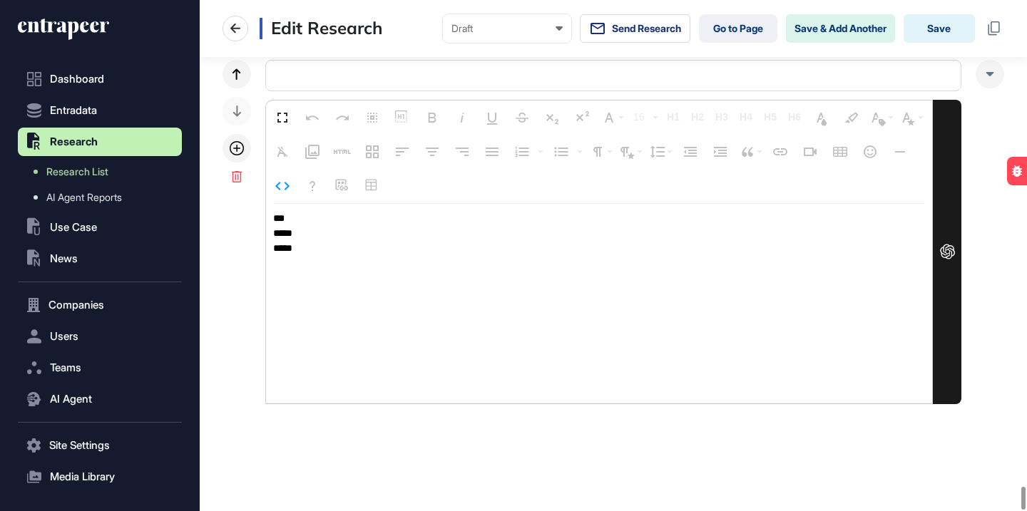
drag, startPoint x: 330, startPoint y: 248, endPoint x: 255, endPoint y: 203, distance: 87.4
click at [255, 204] on div "Fullscreen Undo Redo Select All Show blocks Bold Italic Underline Strikethrough…" at bounding box center [614, 232] width 782 height 345
type textarea "**********"
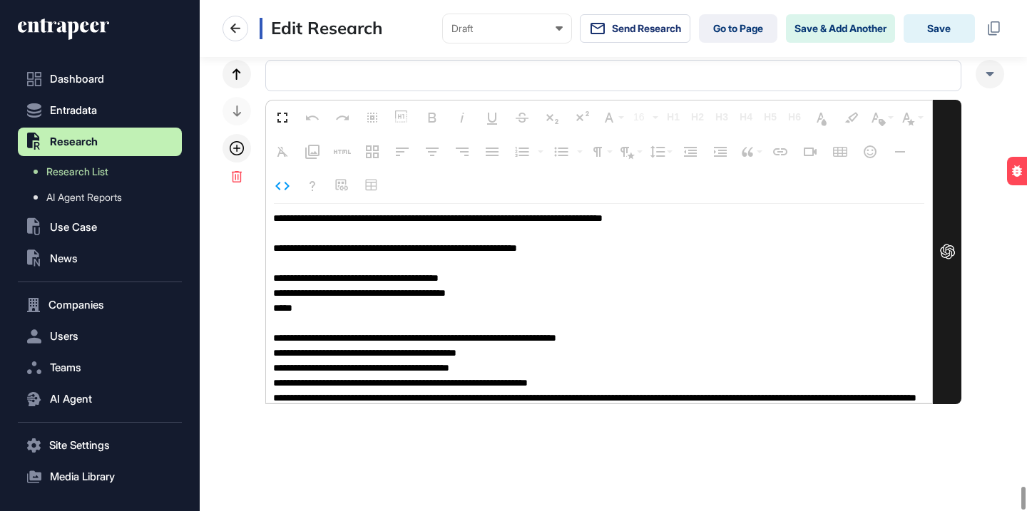
scroll to position [1, 0]
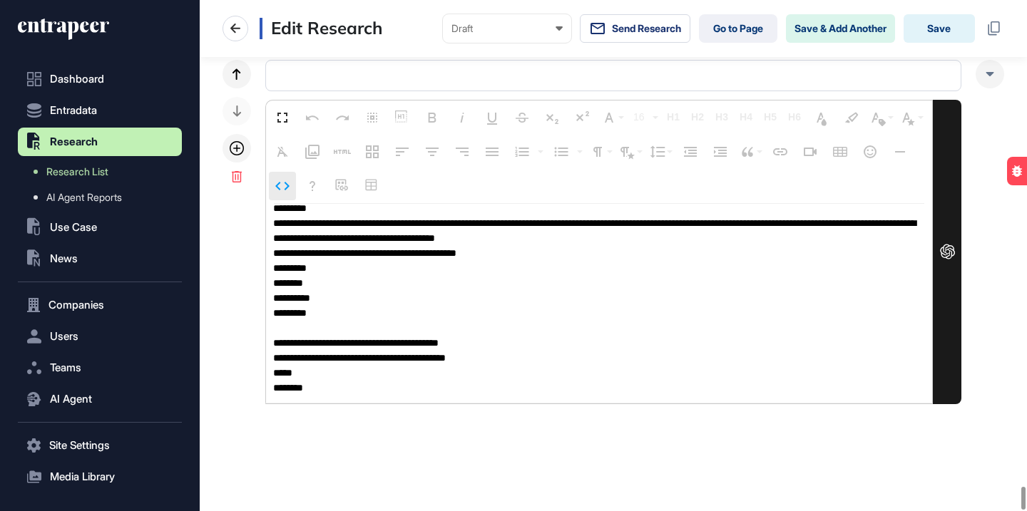
click at [275, 181] on icon "button" at bounding box center [282, 186] width 17 height 17
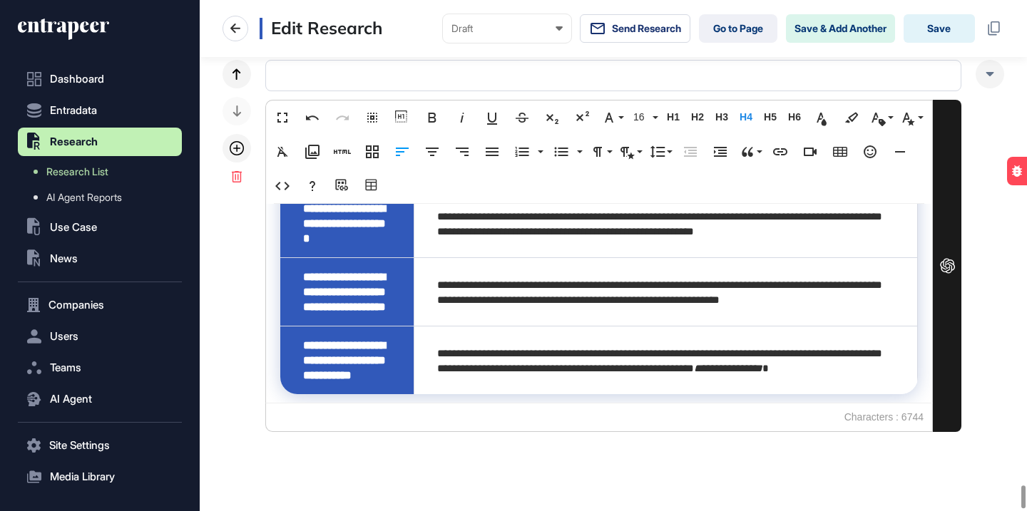
scroll to position [1557, 0]
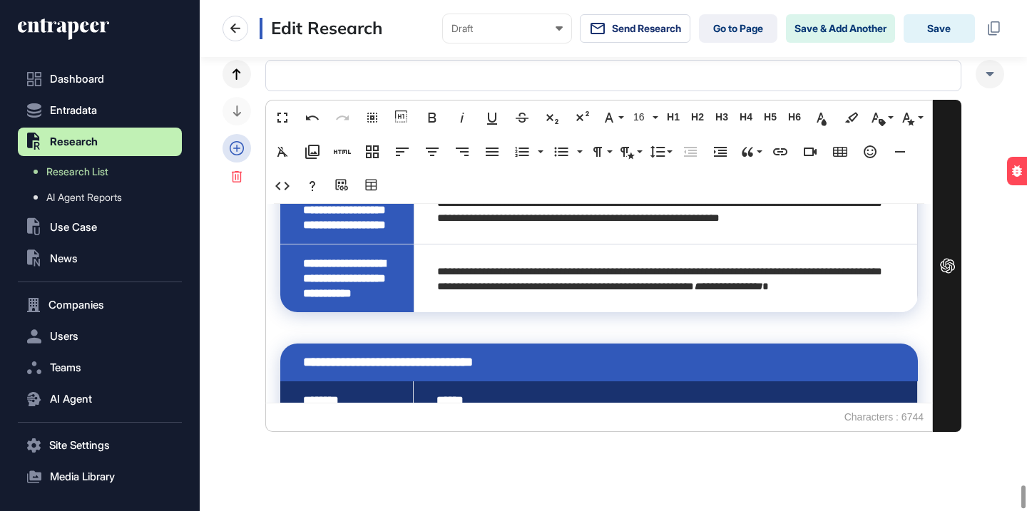
click at [236, 147] on icon at bounding box center [237, 148] width 14 height 14
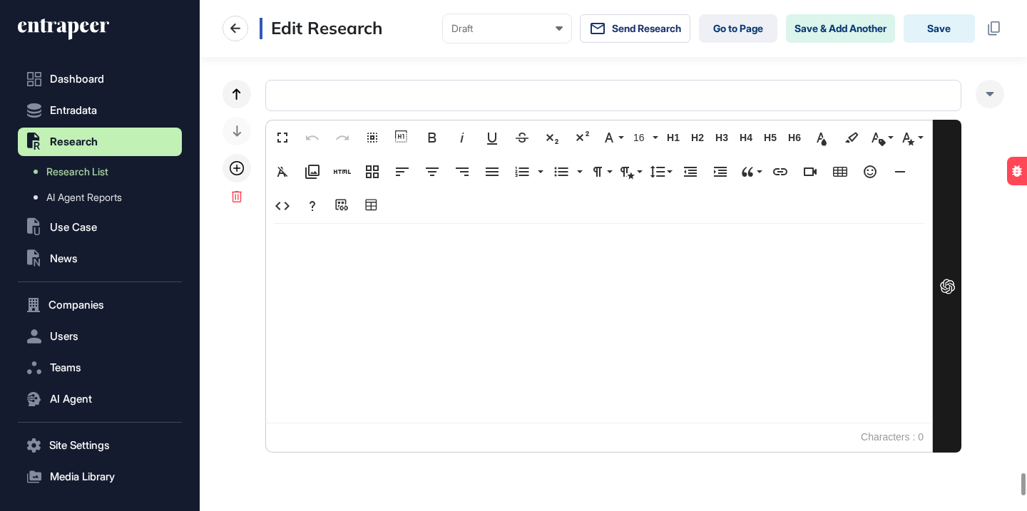
scroll to position [11310, 0]
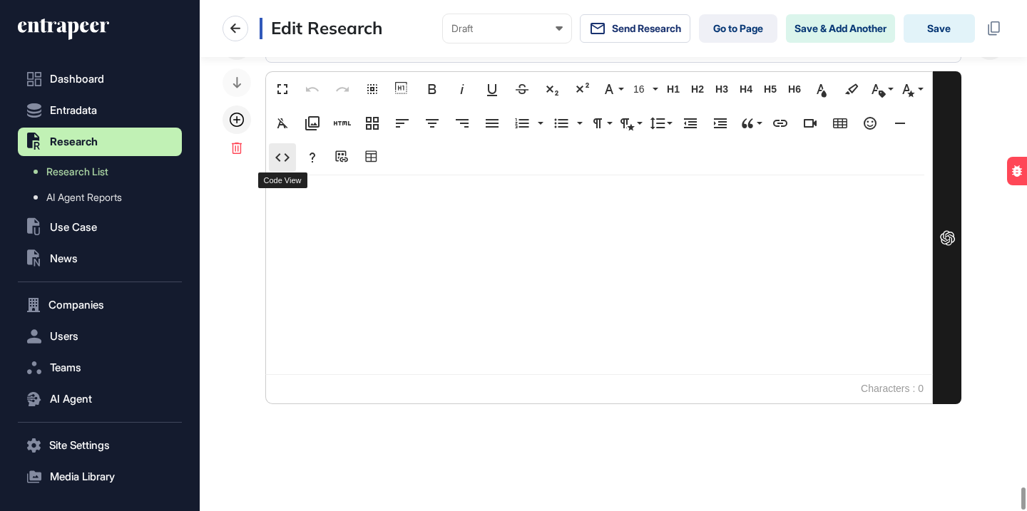
click at [290, 161] on icon "button" at bounding box center [282, 157] width 17 height 17
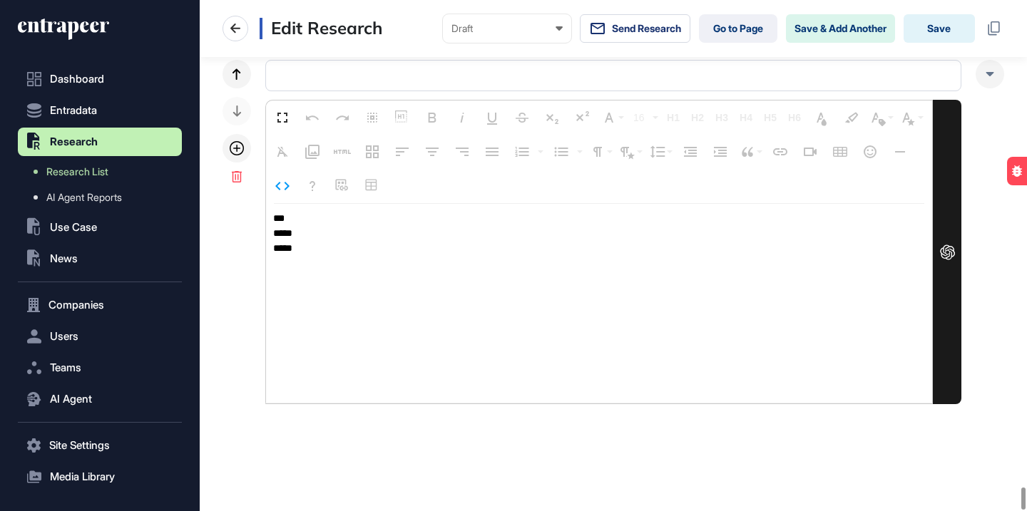
scroll to position [11281, 0]
drag, startPoint x: 332, startPoint y: 242, endPoint x: 255, endPoint y: 208, distance: 83.7
click at [255, 208] on div "Fullscreen Undo Redo Select All Show blocks Bold Italic Underline Strikethrough…" at bounding box center [614, 232] width 782 height 345
type textarea "**********"
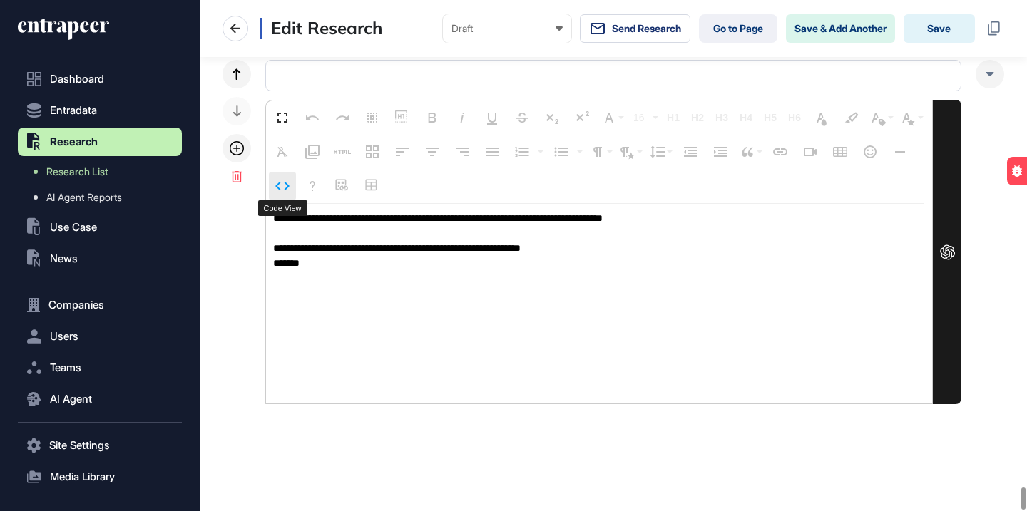
click at [292, 192] on button "Code View" at bounding box center [282, 186] width 27 height 29
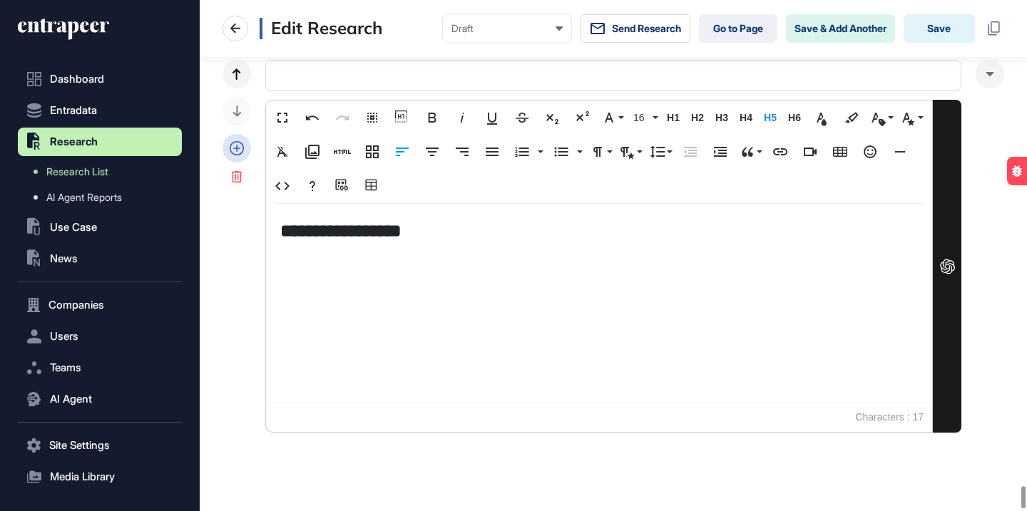
click at [245, 152] on div at bounding box center [237, 148] width 29 height 29
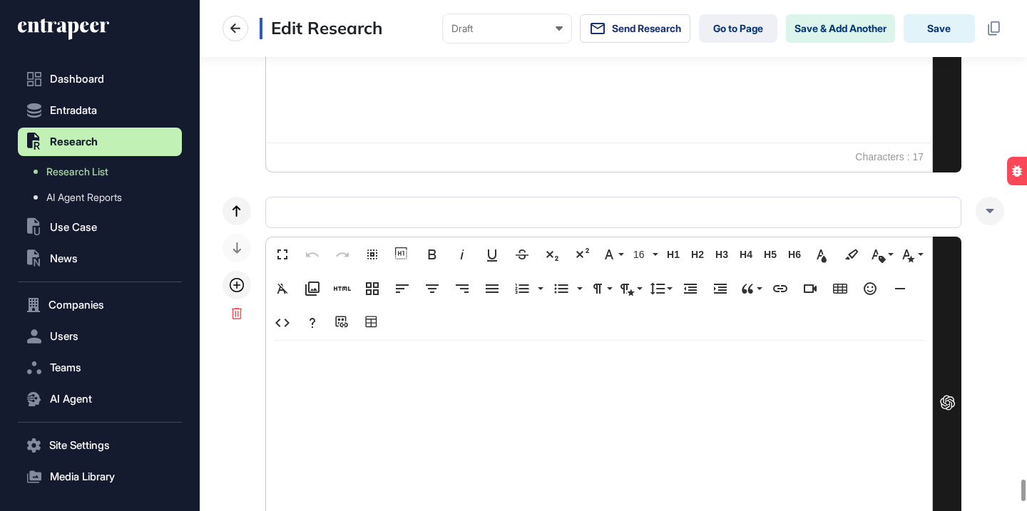
scroll to position [11589, 0]
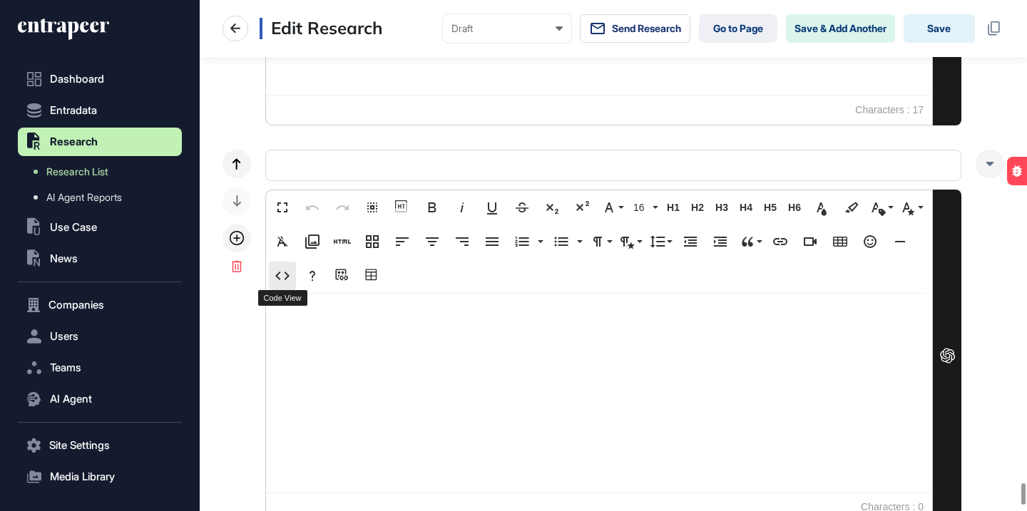
click at [286, 275] on icon "button" at bounding box center [282, 276] width 17 height 17
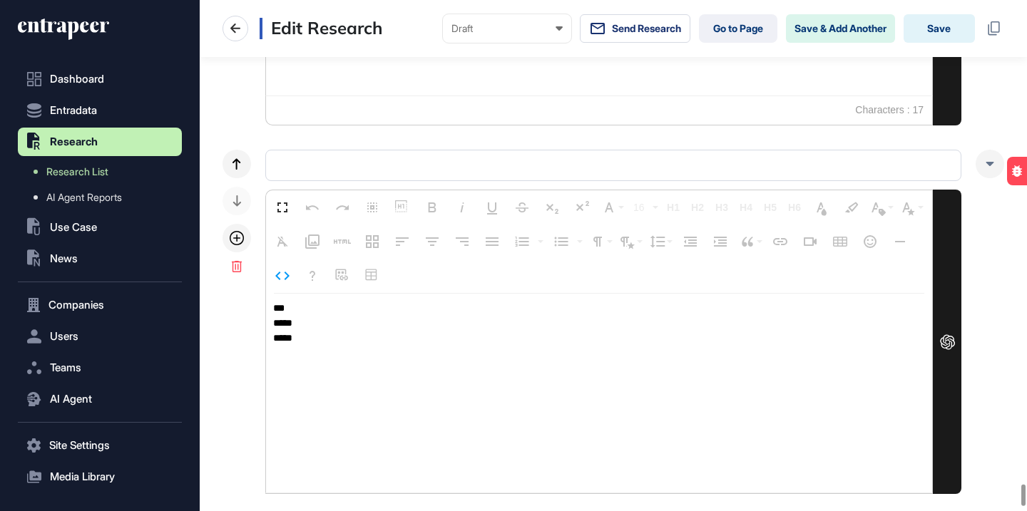
drag, startPoint x: 324, startPoint y: 341, endPoint x: 256, endPoint y: 309, distance: 75.0
click at [256, 309] on div "Fullscreen Undo Redo Select All Show blocks Bold Italic Underline Strikethrough…" at bounding box center [614, 322] width 782 height 345
type textarea "**********"
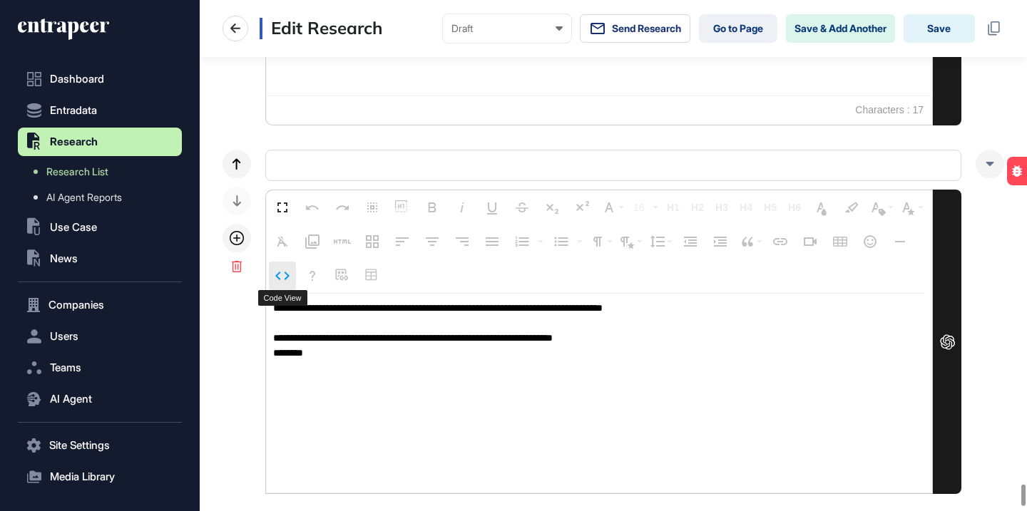
click at [285, 284] on icon "button" at bounding box center [282, 276] width 17 height 17
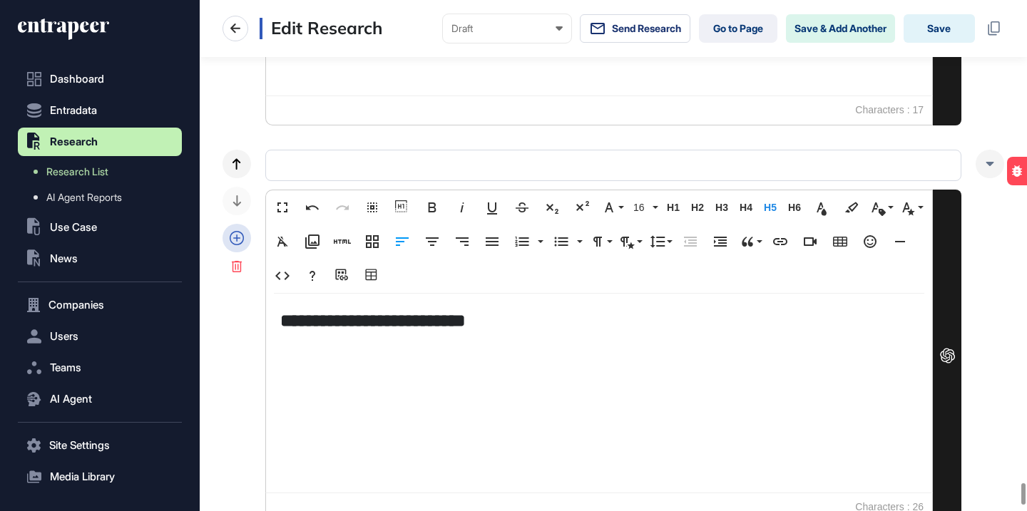
click at [235, 233] on icon at bounding box center [237, 238] width 14 height 14
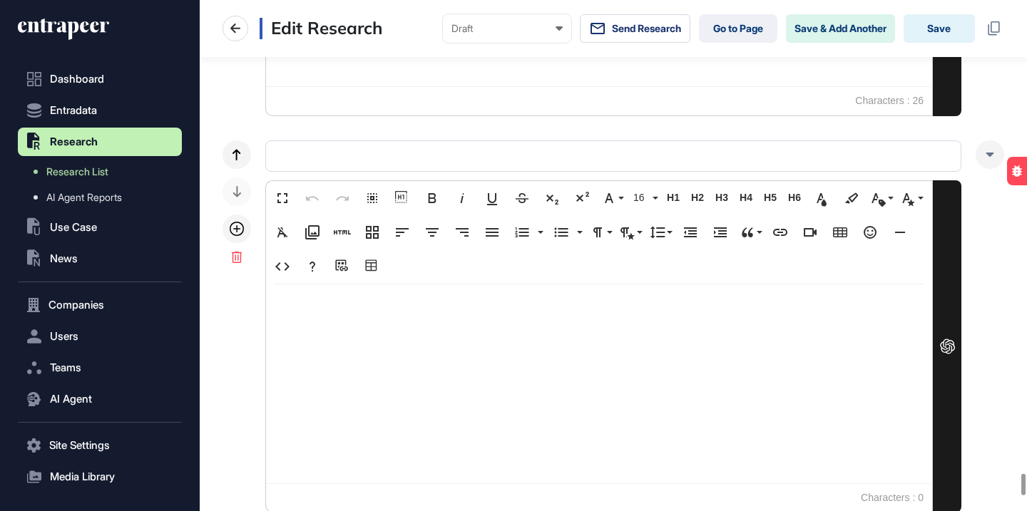
scroll to position [12104, 0]
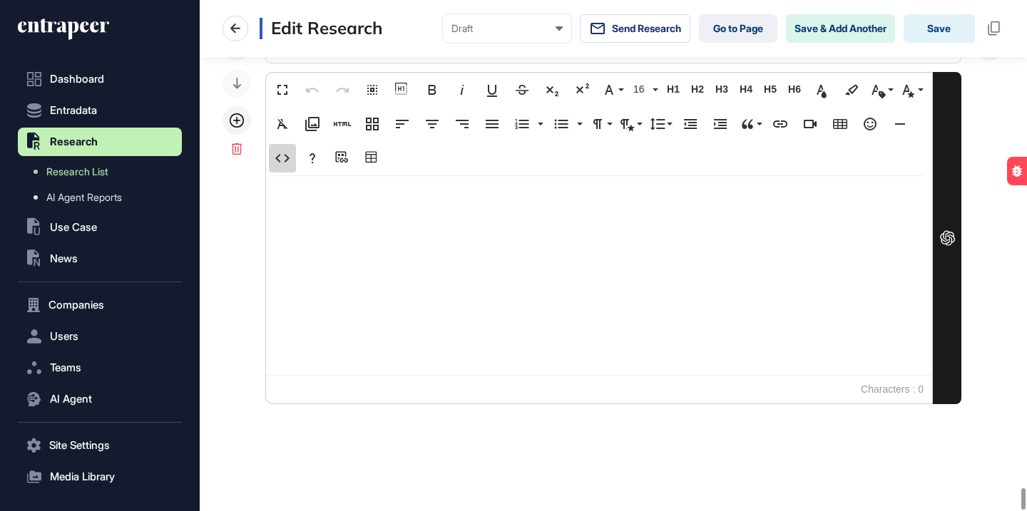
click at [284, 160] on icon "button" at bounding box center [282, 158] width 17 height 17
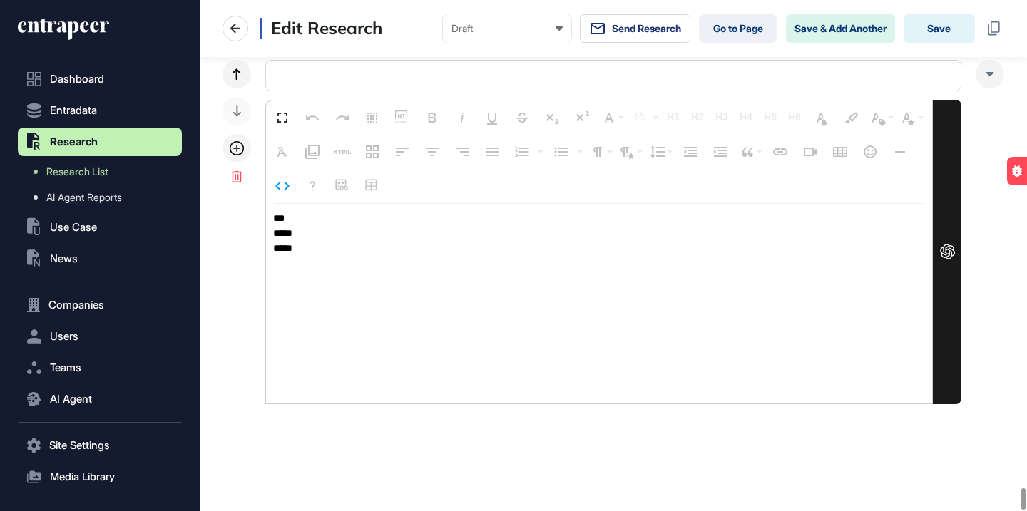
scroll to position [12075, 0]
drag, startPoint x: 338, startPoint y: 250, endPoint x: 261, endPoint y: 195, distance: 94.2
click at [261, 195] on div "Fullscreen Undo Redo Select All Show blocks Bold Italic Underline Strikethrough…" at bounding box center [614, 233] width 782 height 345
type textarea "**********"
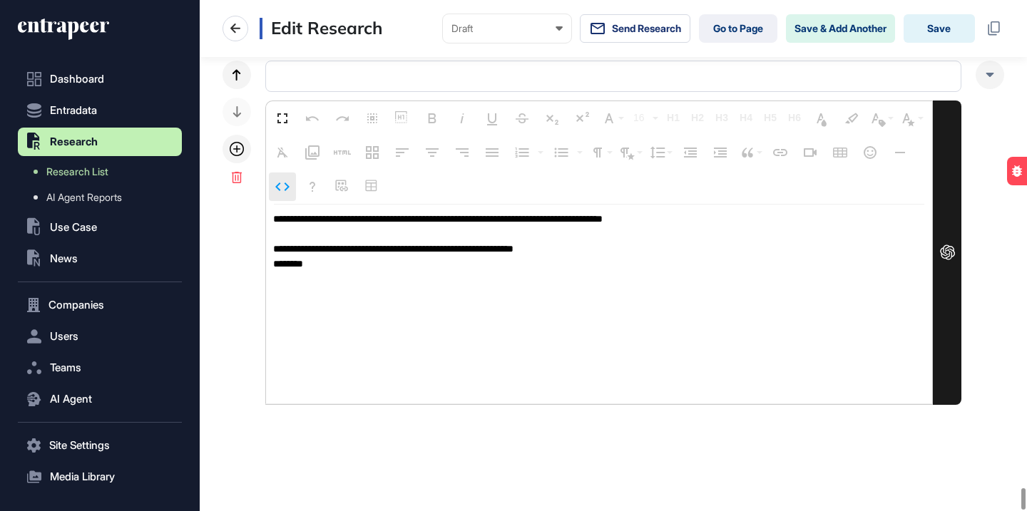
click at [284, 186] on icon "button" at bounding box center [282, 186] width 17 height 17
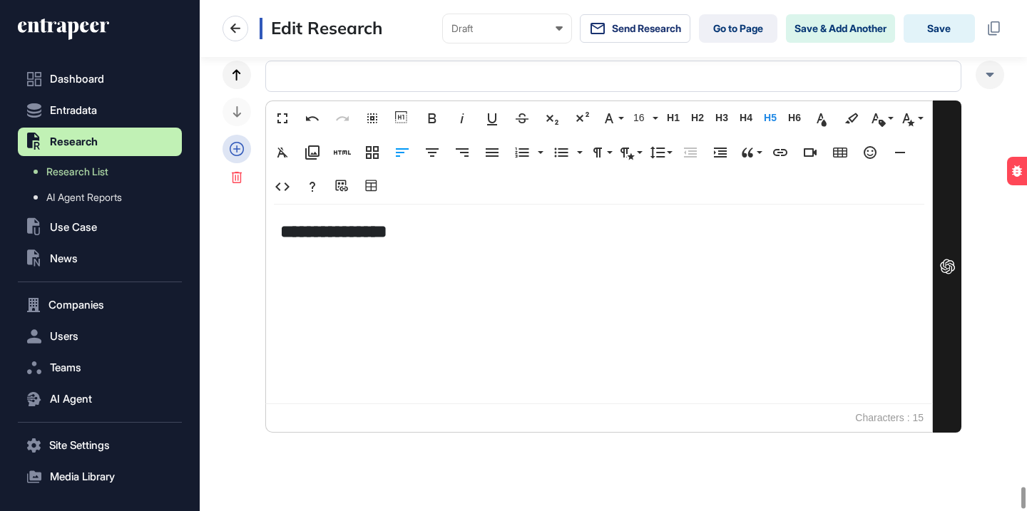
click at [241, 147] on icon at bounding box center [237, 149] width 14 height 14
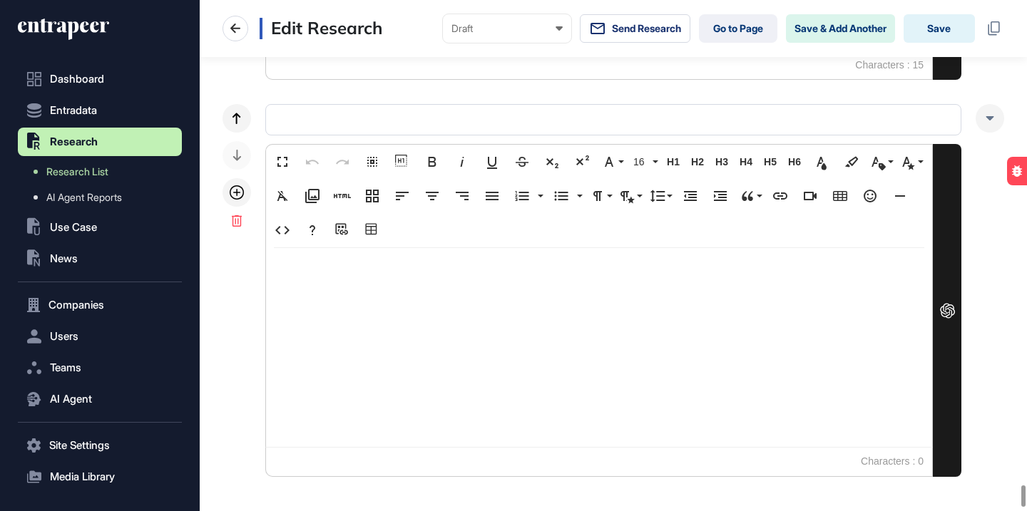
scroll to position [12456, 0]
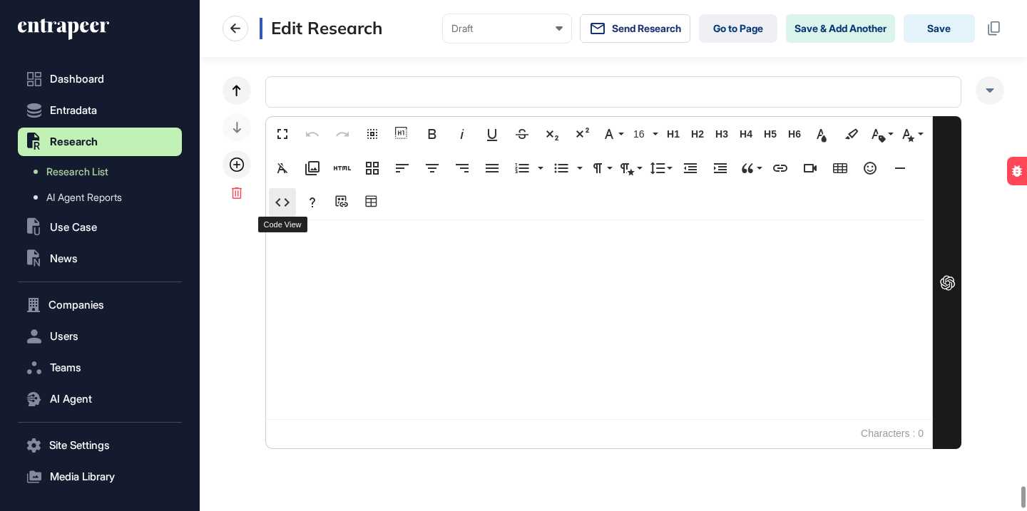
click at [287, 210] on icon "button" at bounding box center [282, 202] width 17 height 17
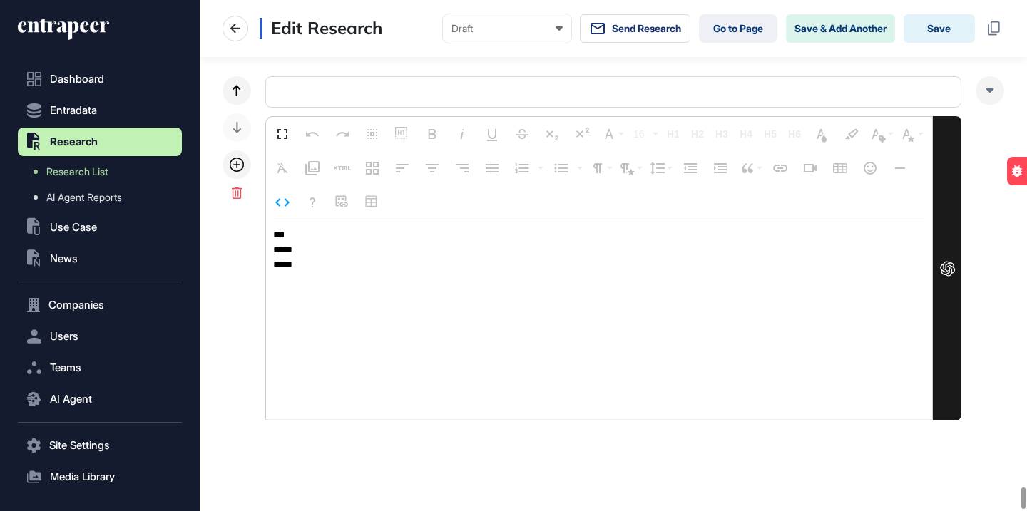
drag, startPoint x: 332, startPoint y: 272, endPoint x: 261, endPoint y: 218, distance: 89.6
click at [261, 218] on div "Fullscreen Undo Redo Select All Show blocks Bold Italic Underline Strikethrough…" at bounding box center [614, 248] width 782 height 345
type textarea "**********"
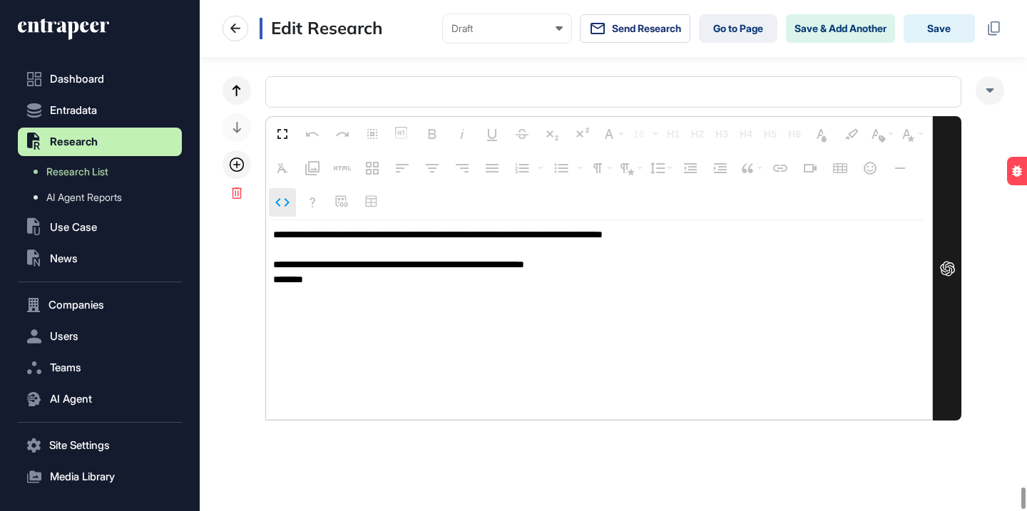
click at [278, 202] on icon "button" at bounding box center [282, 202] width 17 height 17
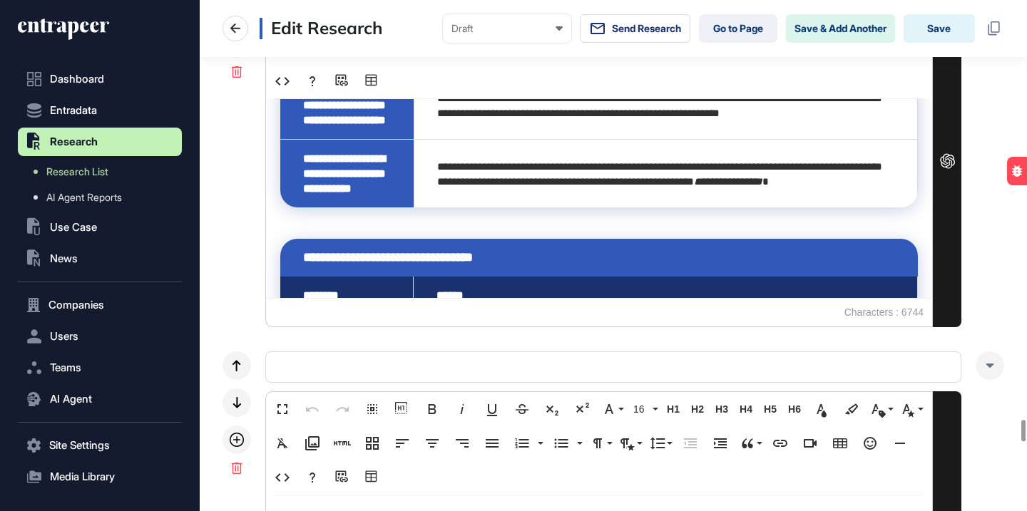
scroll to position [10748, 0]
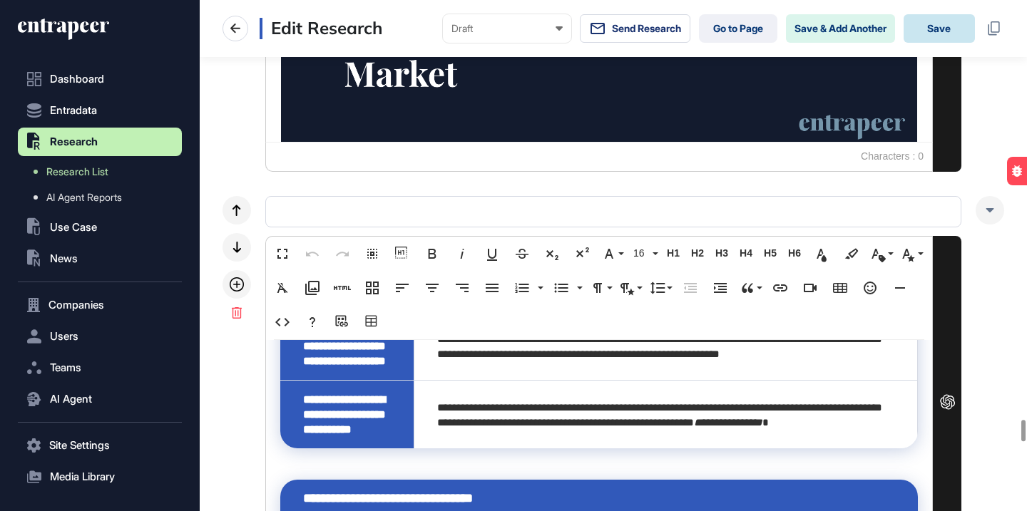
click at [930, 24] on button "Save" at bounding box center [939, 28] width 71 height 29
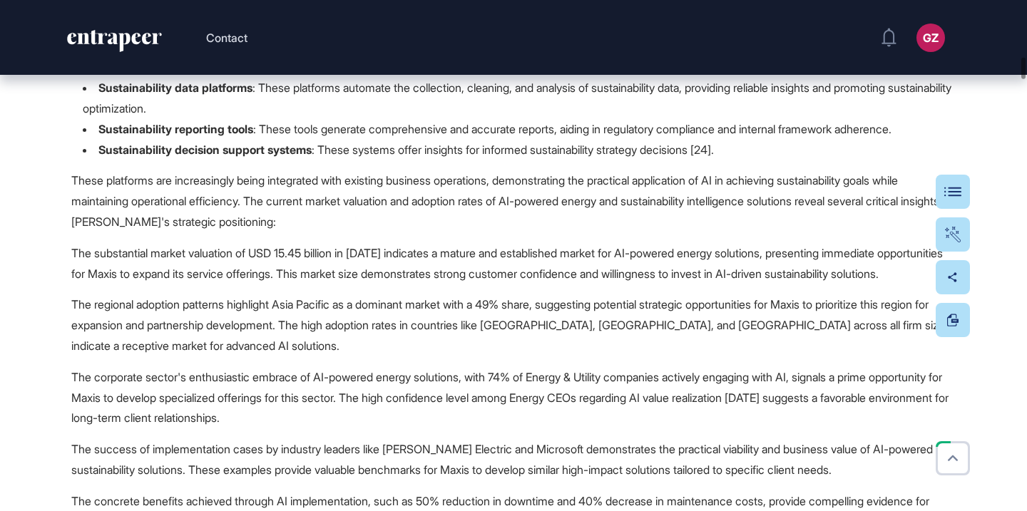
scroll to position [4171, 0]
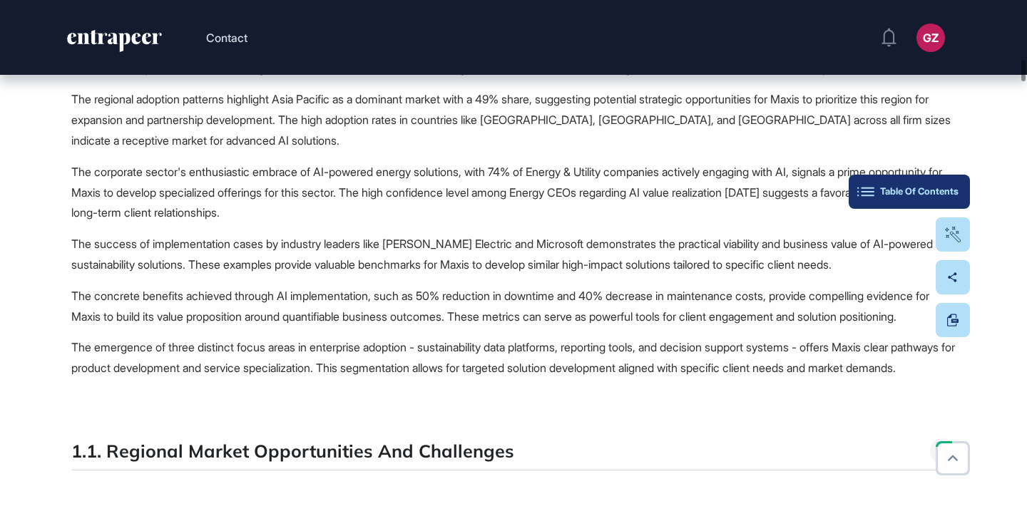
click at [955, 190] on div "Table Of Contents" at bounding box center [909, 191] width 98 height 11
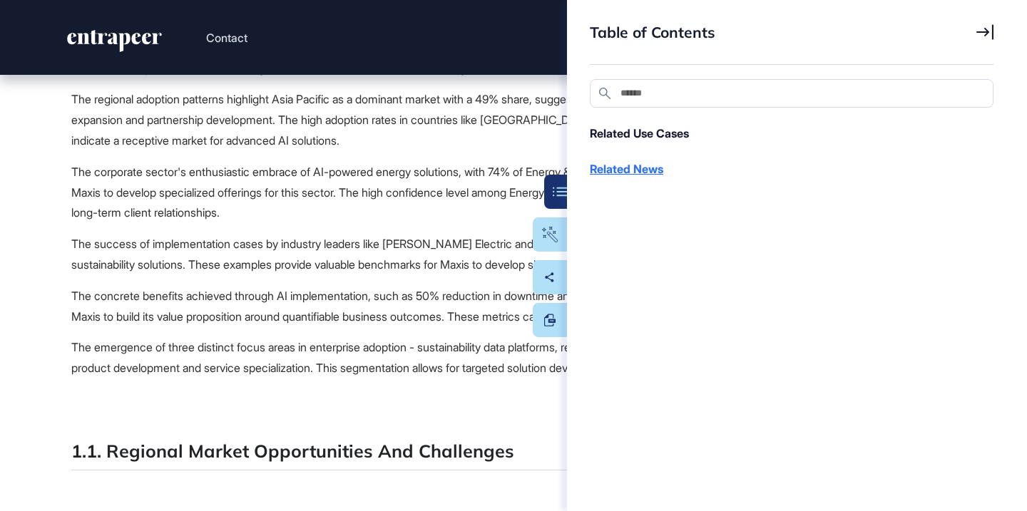
click at [647, 175] on div "Related News" at bounding box center [784, 169] width 389 height 17
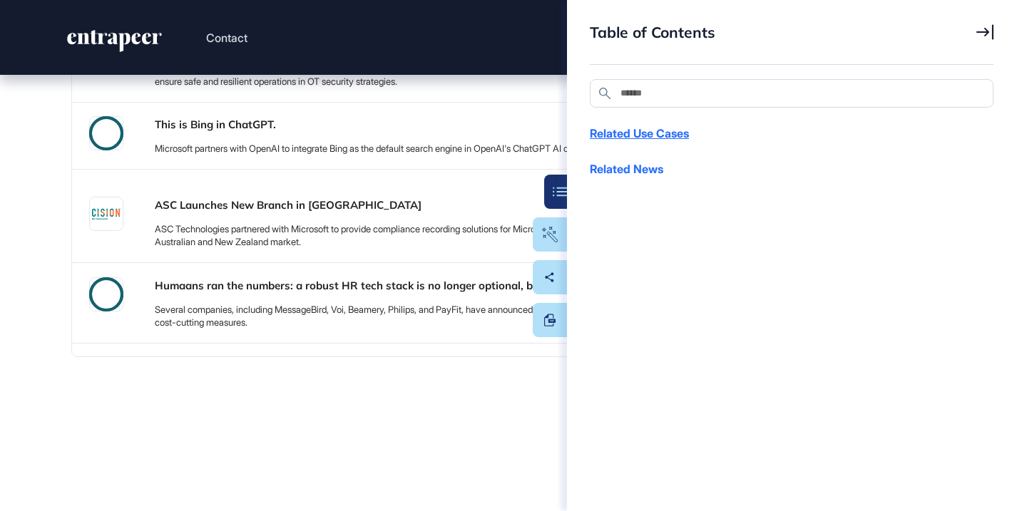
scroll to position [34746, 0]
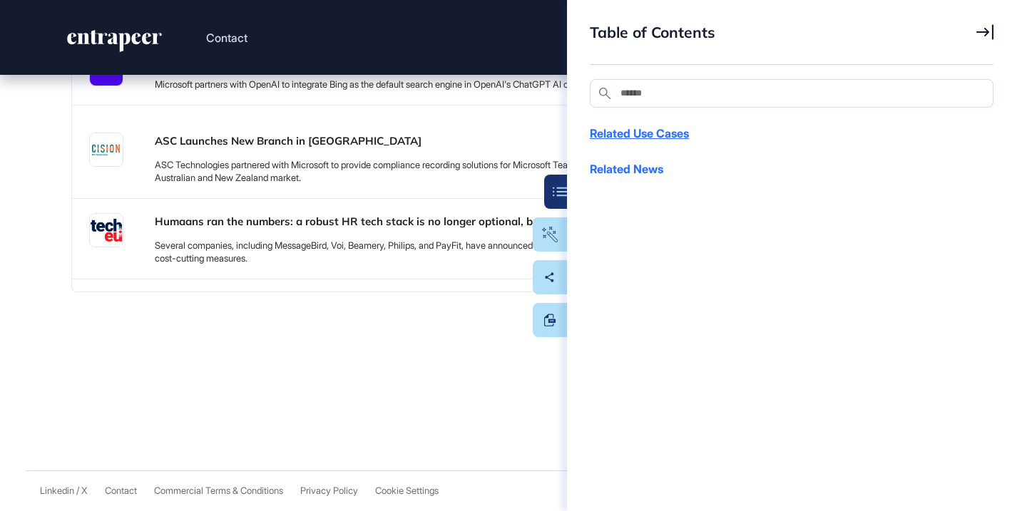
click at [648, 141] on div "Related Use Cases" at bounding box center [784, 133] width 389 height 17
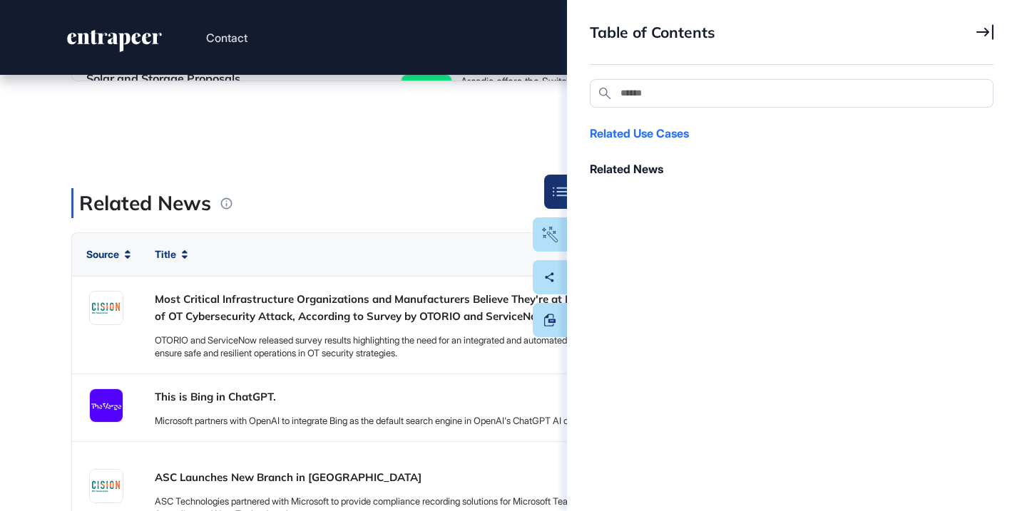
scroll to position [34119, 0]
click at [561, 195] on button "Table Of Contents" at bounding box center [506, 192] width 121 height 34
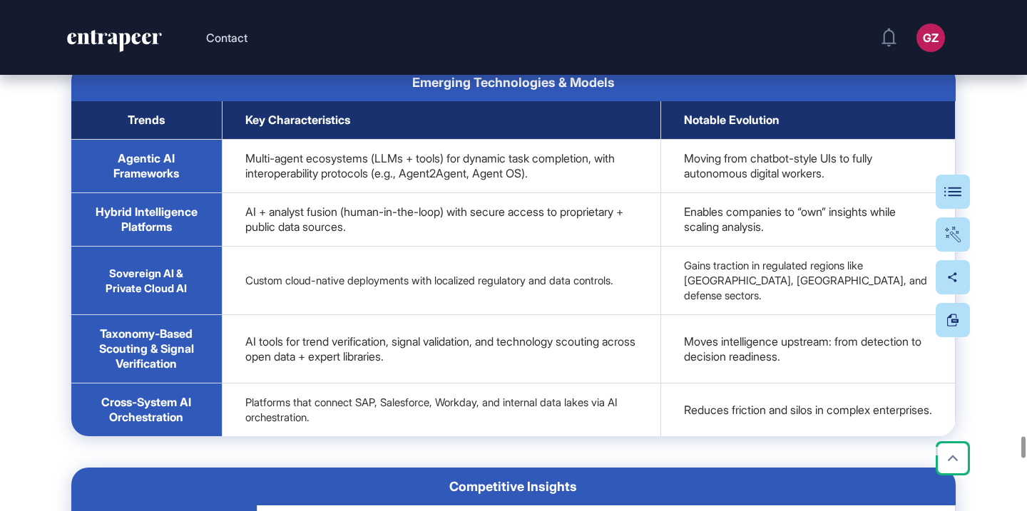
scroll to position [31229, 0]
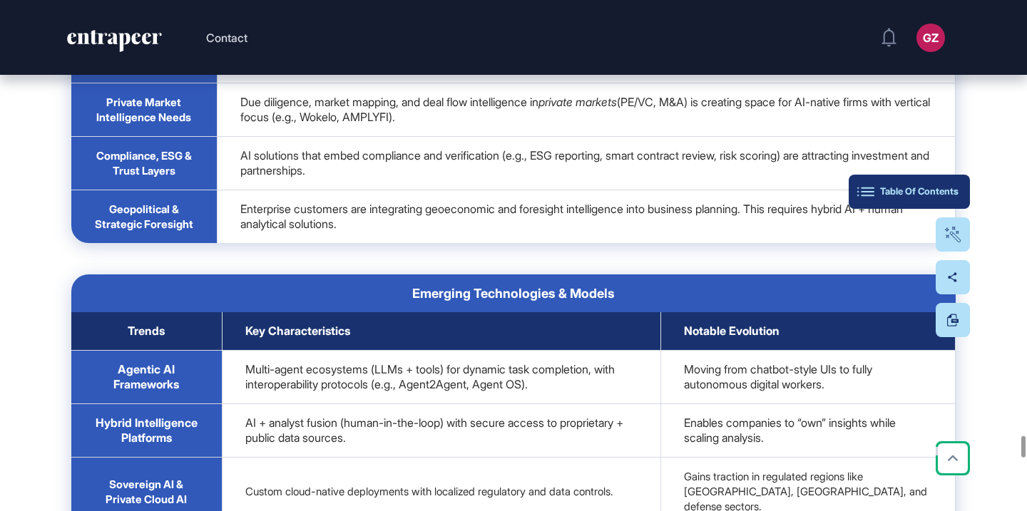
click at [951, 193] on div "Table Of Contents" at bounding box center [909, 191] width 98 height 11
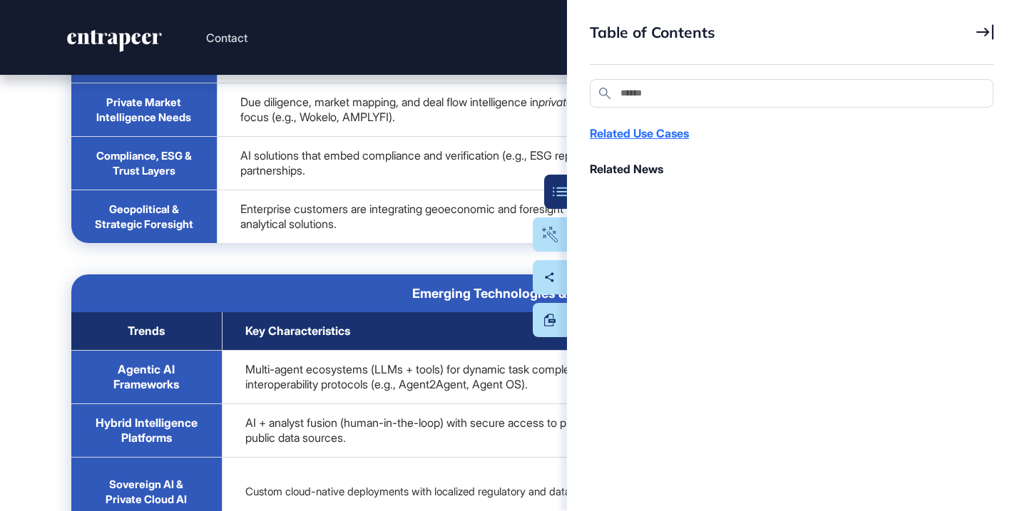
click at [671, 133] on div "Related Use Cases" at bounding box center [784, 133] width 389 height 17
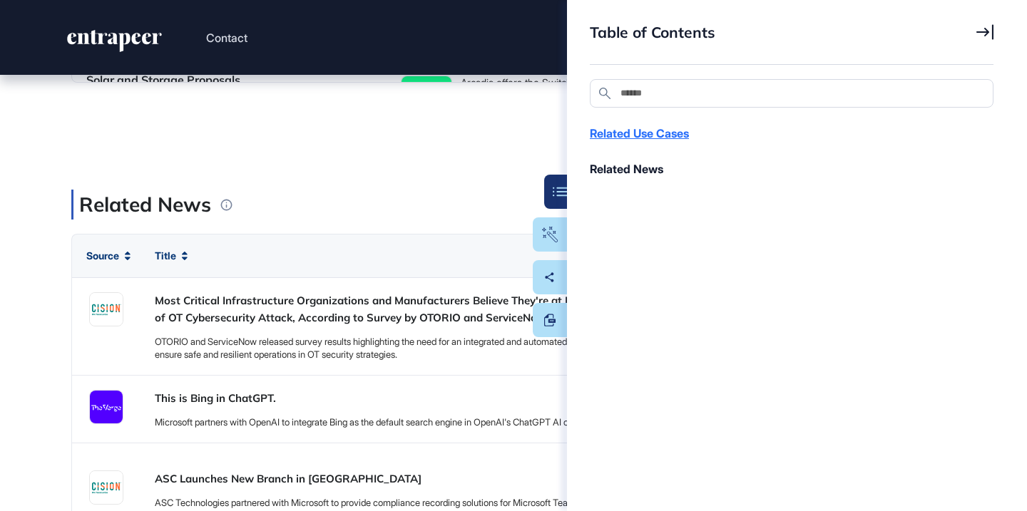
scroll to position [34119, 0]
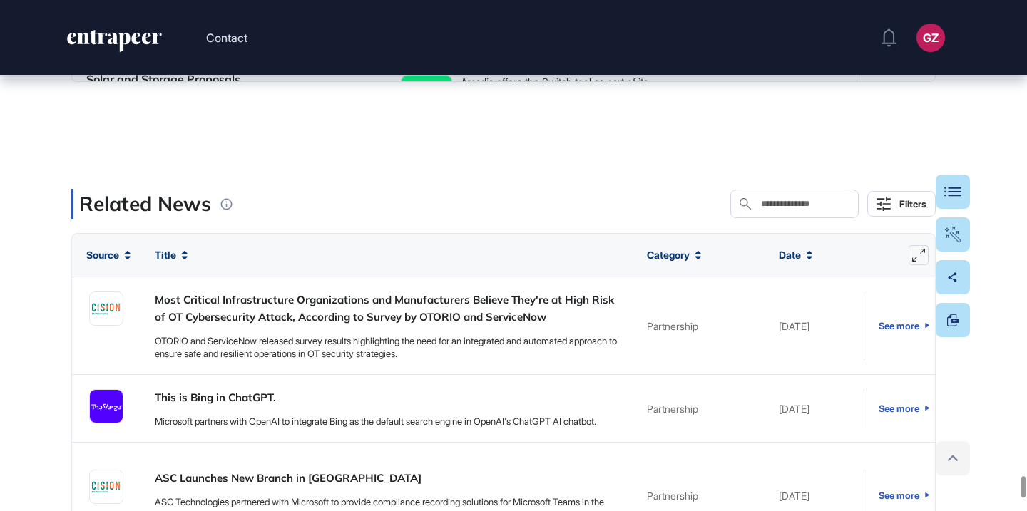
click at [956, 467] on icon at bounding box center [952, 458] width 21 height 21
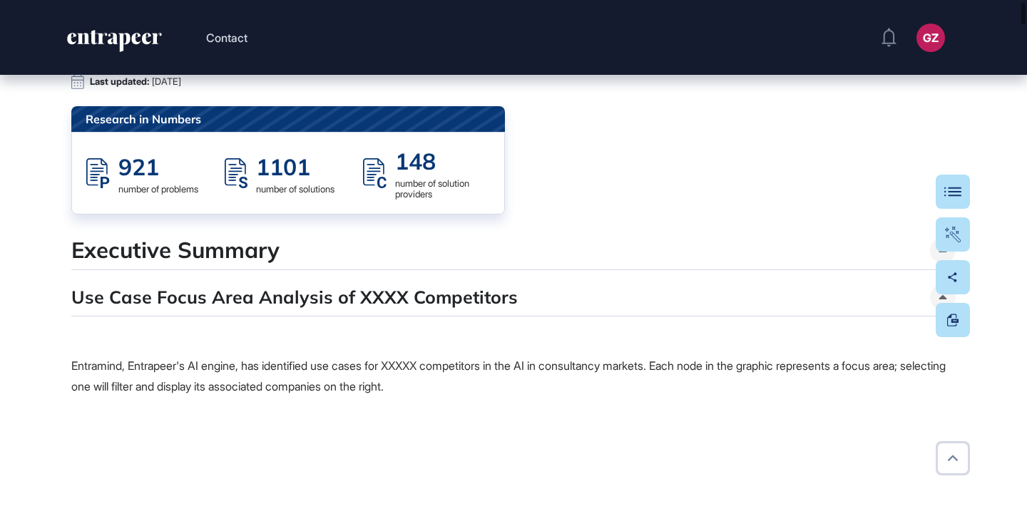
scroll to position [0, 0]
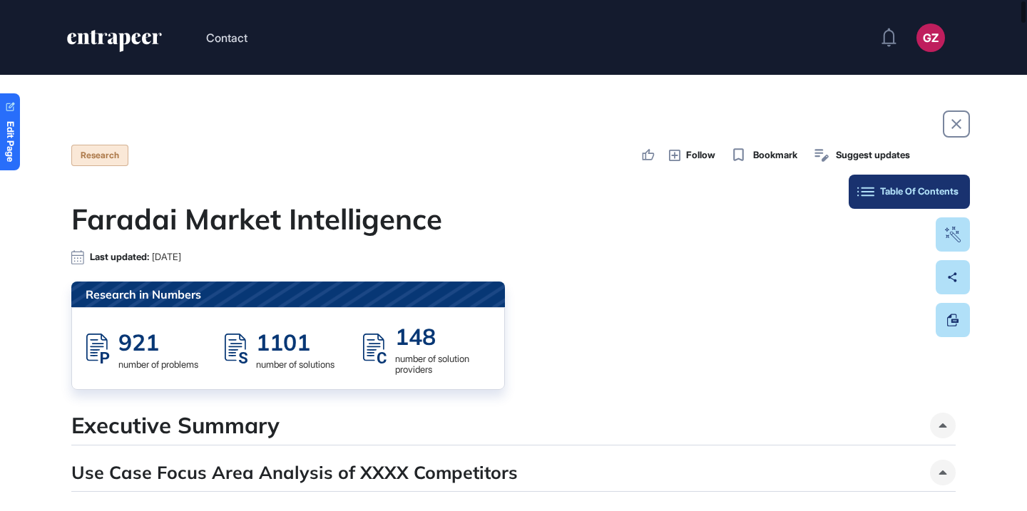
click at [949, 192] on div "Table Of Contents" at bounding box center [909, 191] width 98 height 11
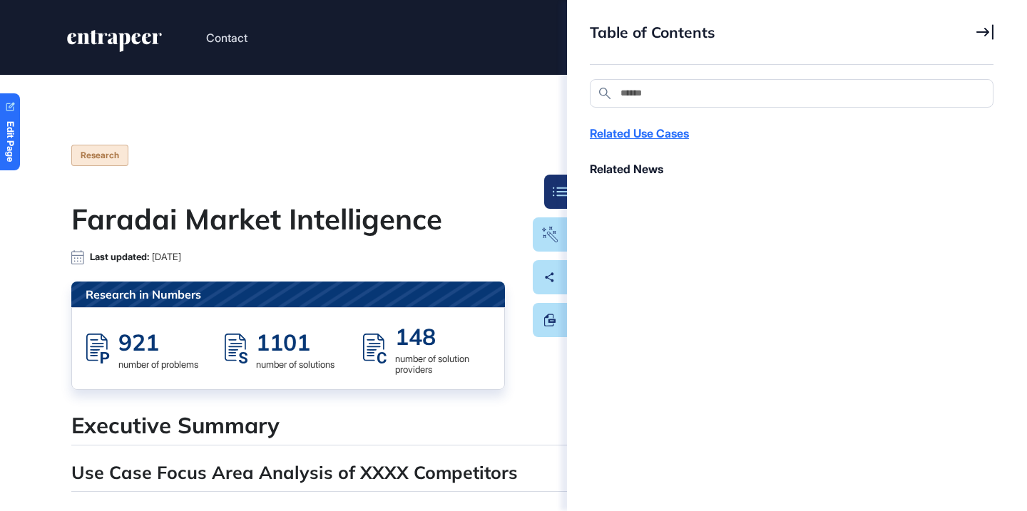
click at [662, 128] on div "Related Use Cases" at bounding box center [784, 133] width 389 height 17
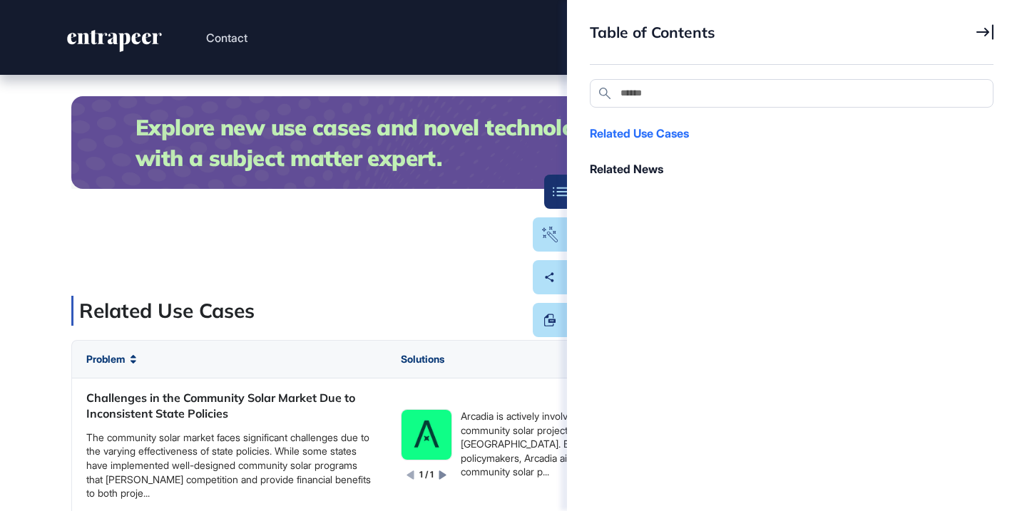
scroll to position [34119, 0]
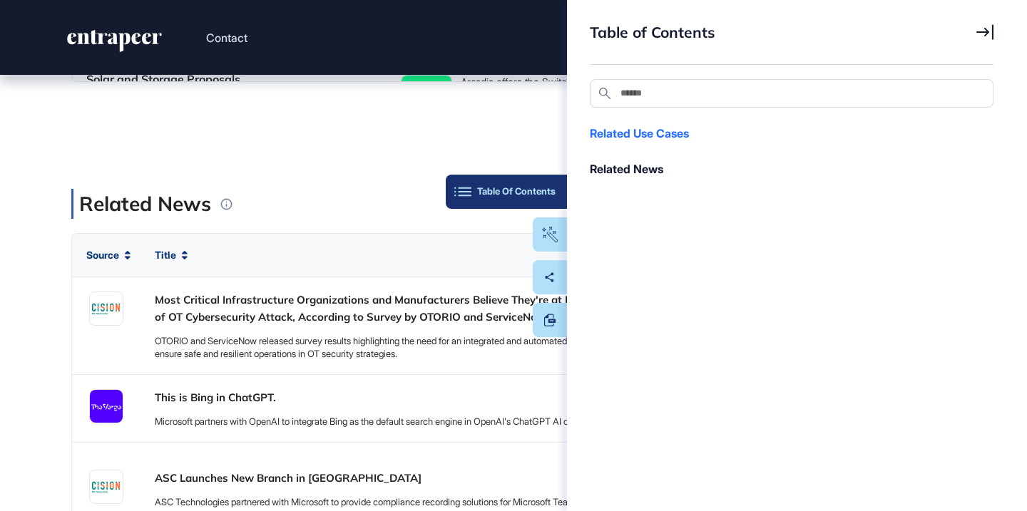
click at [548, 183] on button "Table Of Contents" at bounding box center [506, 192] width 121 height 34
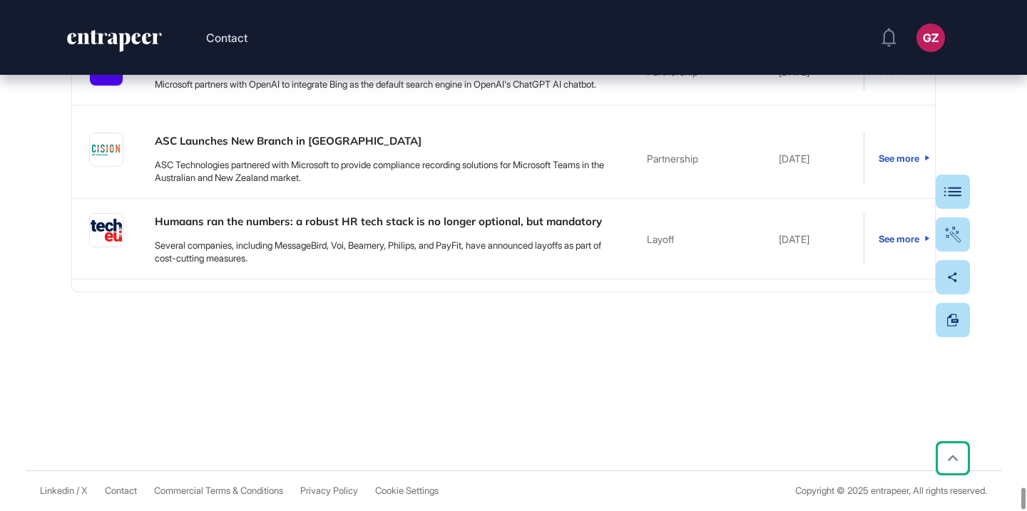
scroll to position [34952, 0]
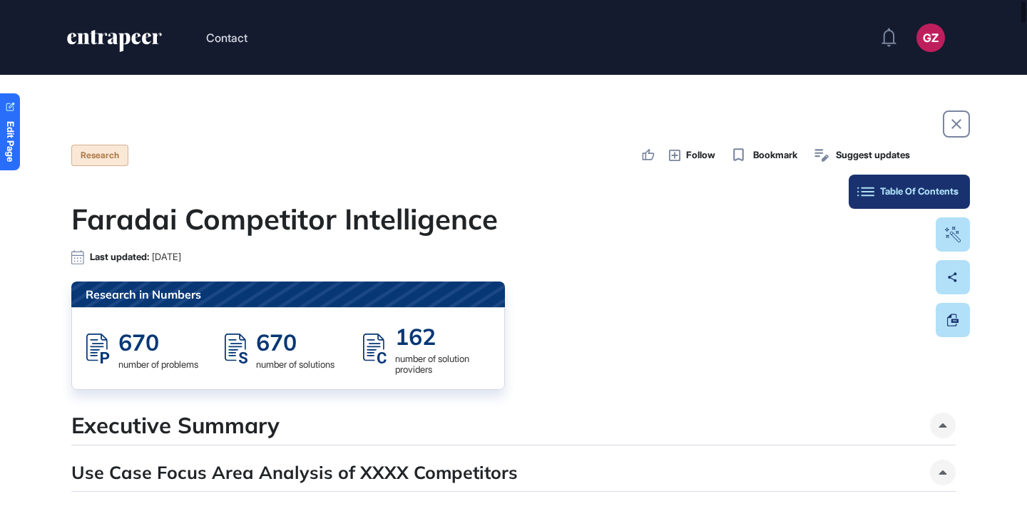
click at [950, 195] on div "Table Of Contents" at bounding box center [909, 191] width 98 height 11
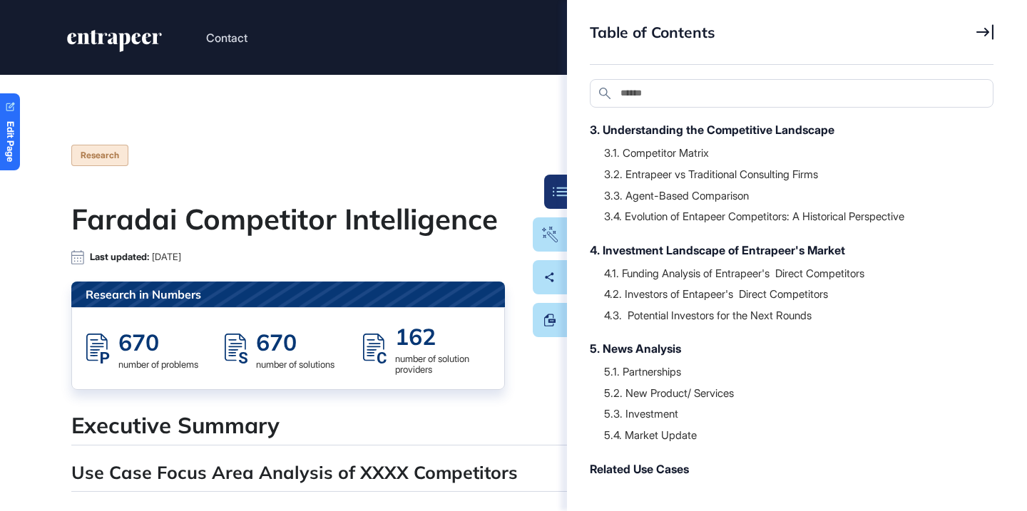
scroll to position [324, 0]
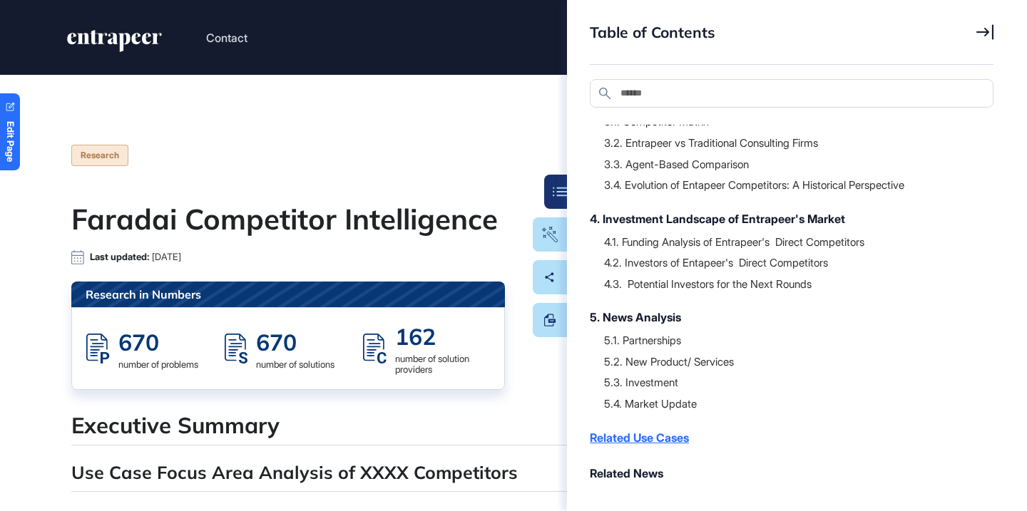
click at [623, 430] on div "Related Use Cases" at bounding box center [784, 437] width 389 height 17
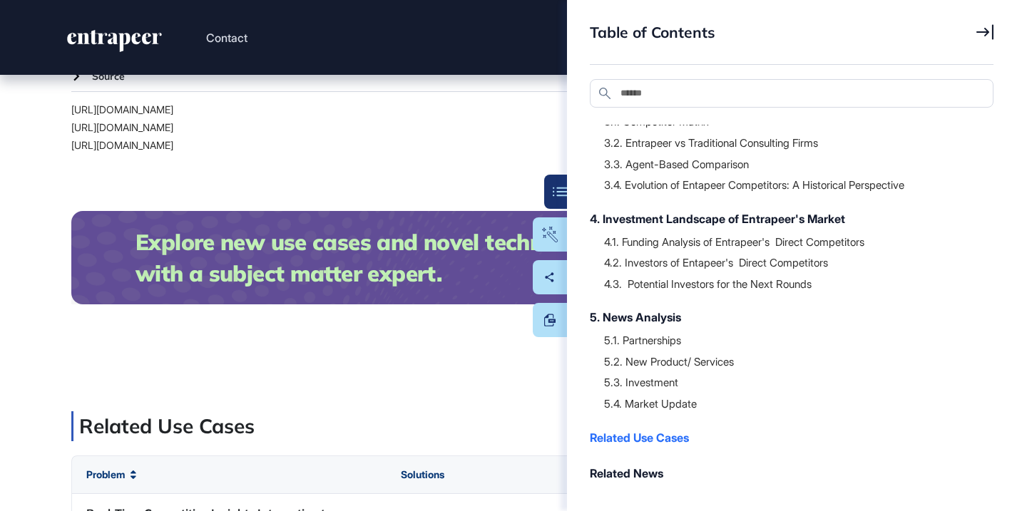
scroll to position [34277, 0]
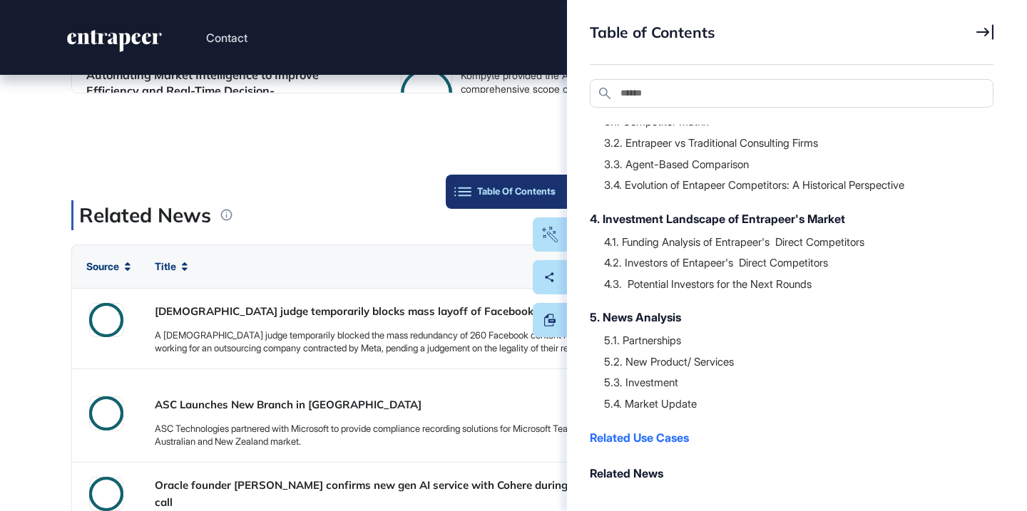
click at [546, 179] on button "Table Of Contents" at bounding box center [506, 192] width 121 height 34
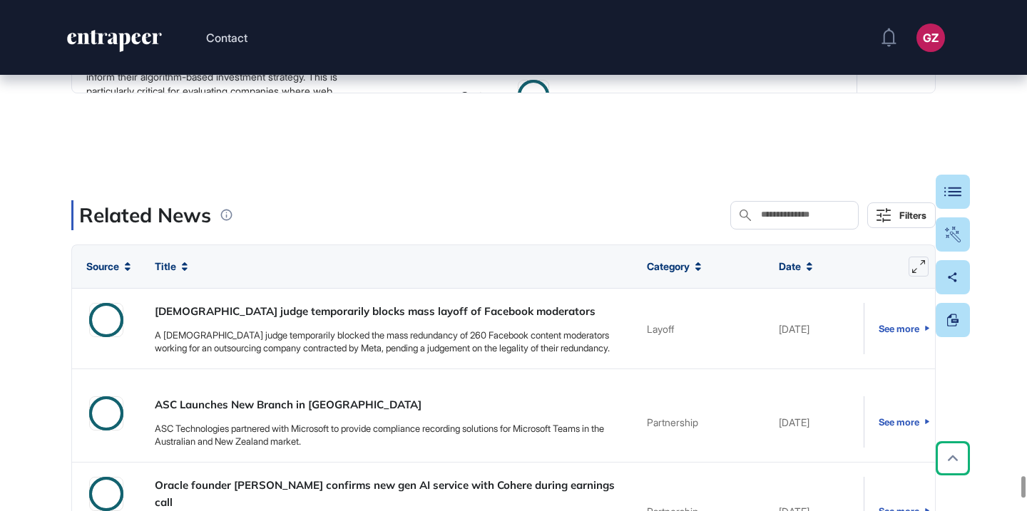
scroll to position [1818, 0]
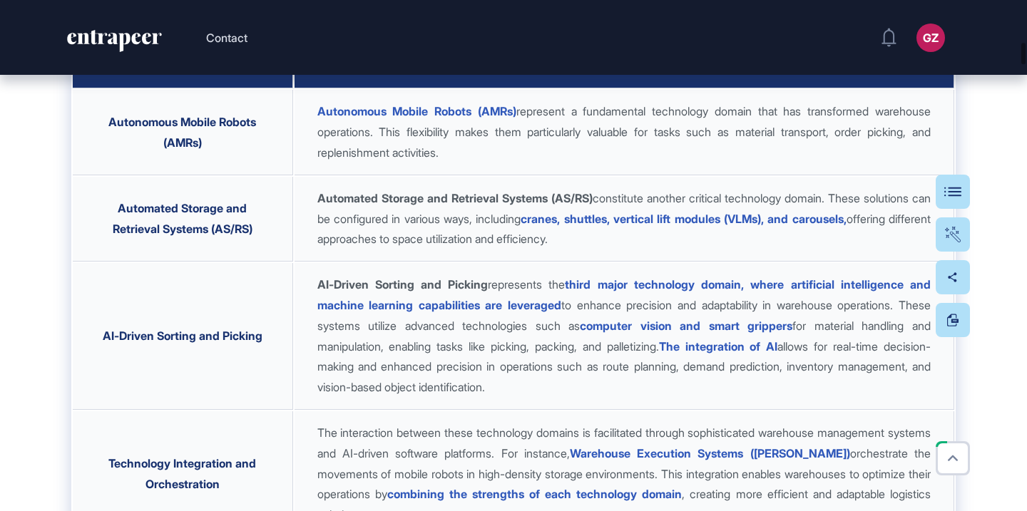
scroll to position [4652, 0]
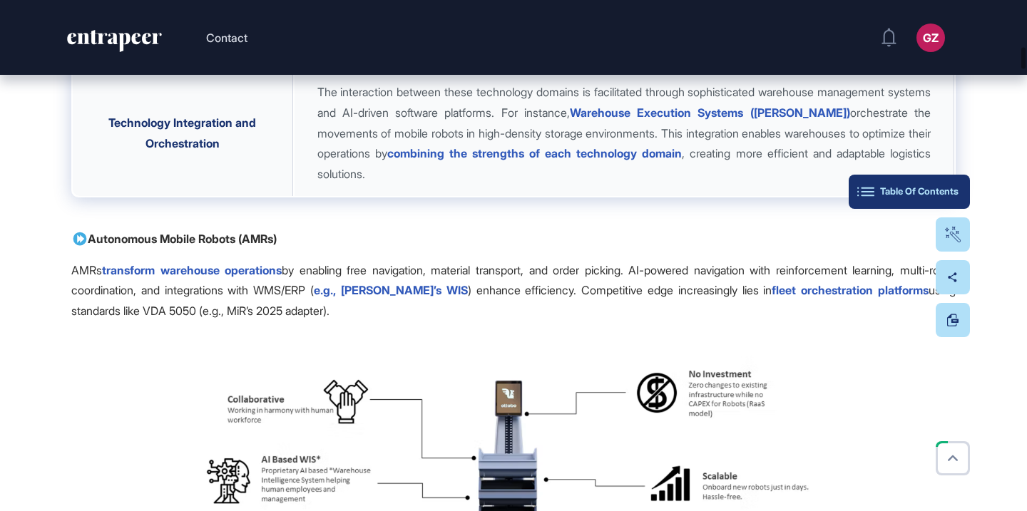
click at [949, 187] on div "Table Of Contents" at bounding box center [909, 191] width 98 height 11
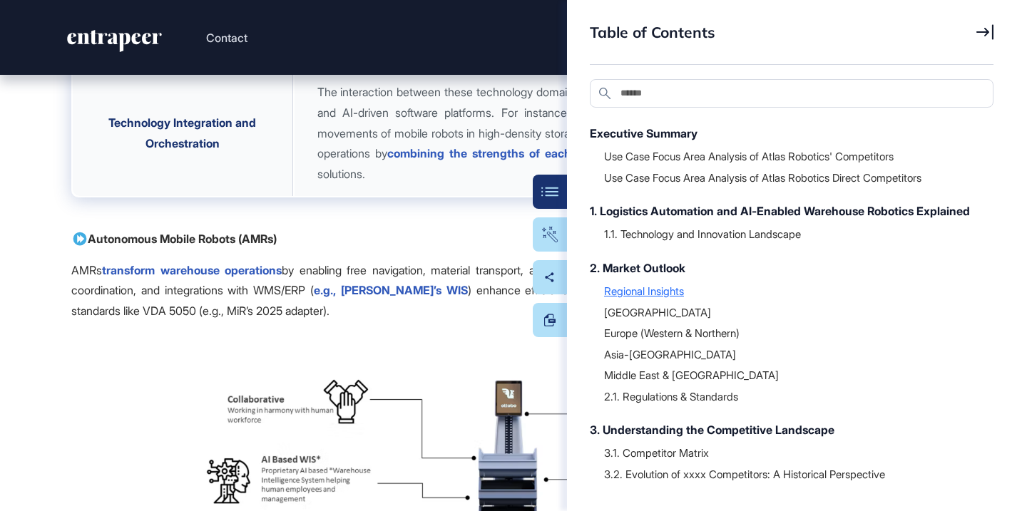
click at [659, 298] on div "Regional Insights" at bounding box center [791, 291] width 375 height 14
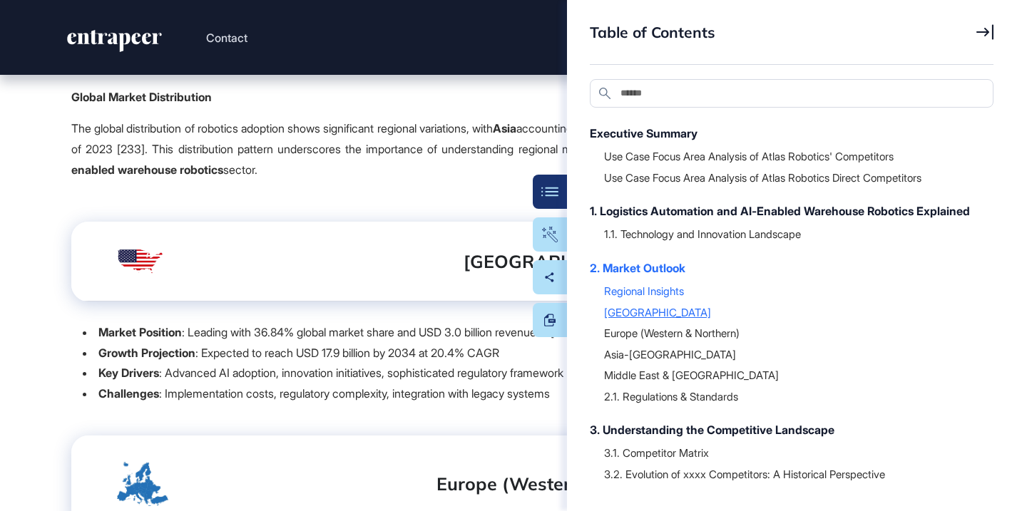
scroll to position [8555, 0]
click at [653, 320] on div "North America" at bounding box center [791, 312] width 375 height 14
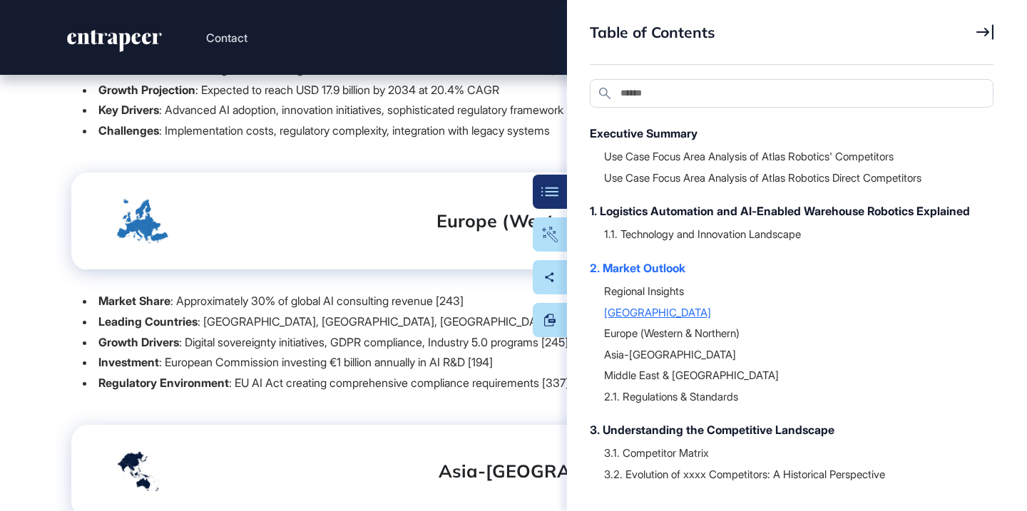
scroll to position [8858, 0]
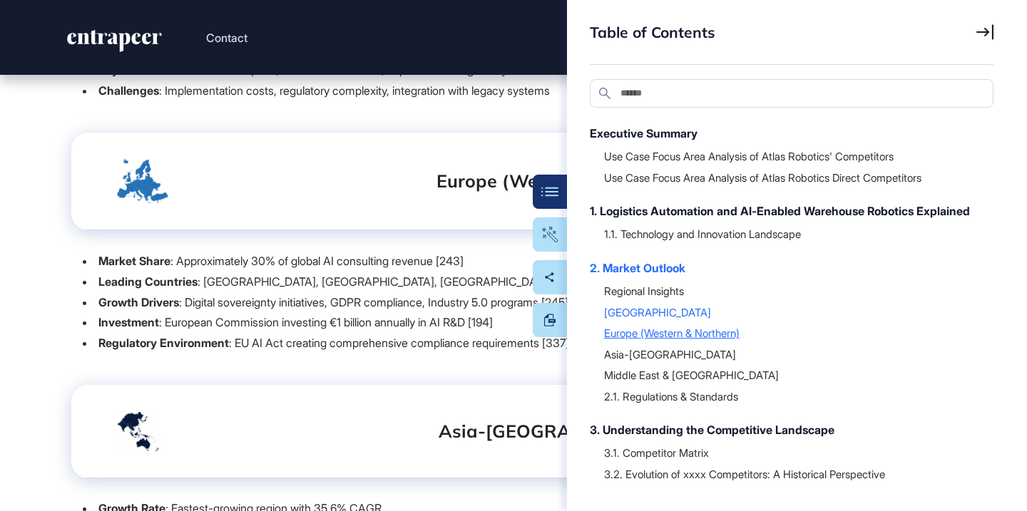
click at [652, 340] on div "Europe (Western & Northern)" at bounding box center [791, 333] width 375 height 14
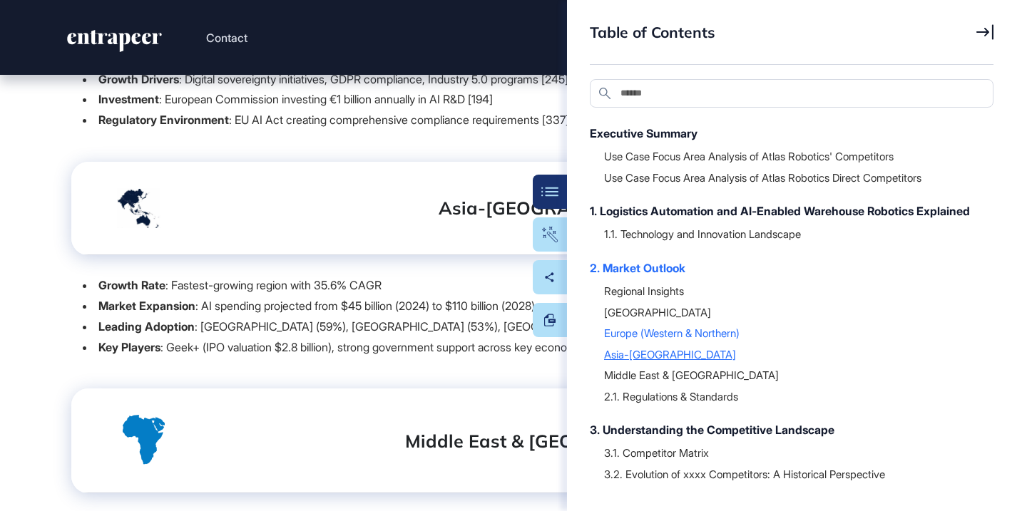
click at [646, 362] on div "Asia-Pacific" at bounding box center [791, 354] width 375 height 14
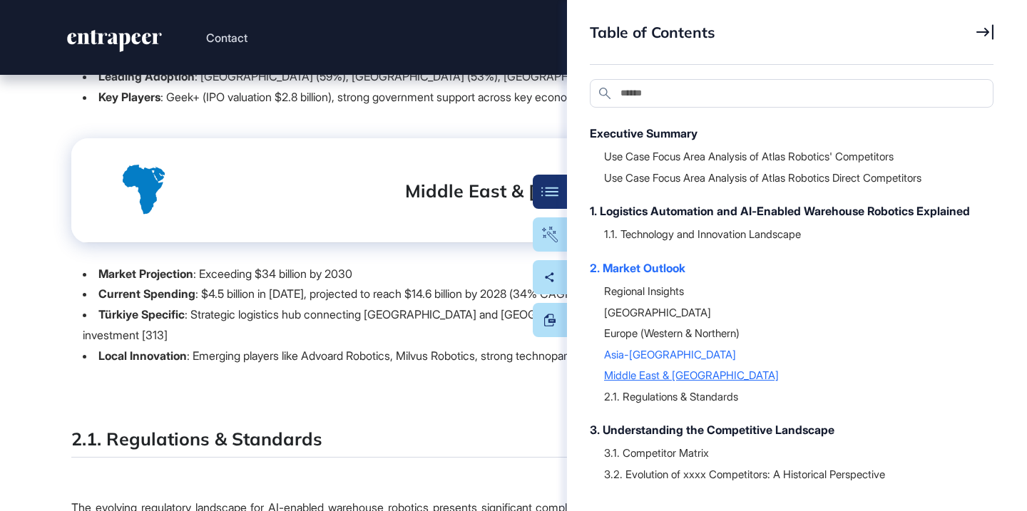
click at [646, 382] on div "Middle East & Africa" at bounding box center [791, 375] width 375 height 14
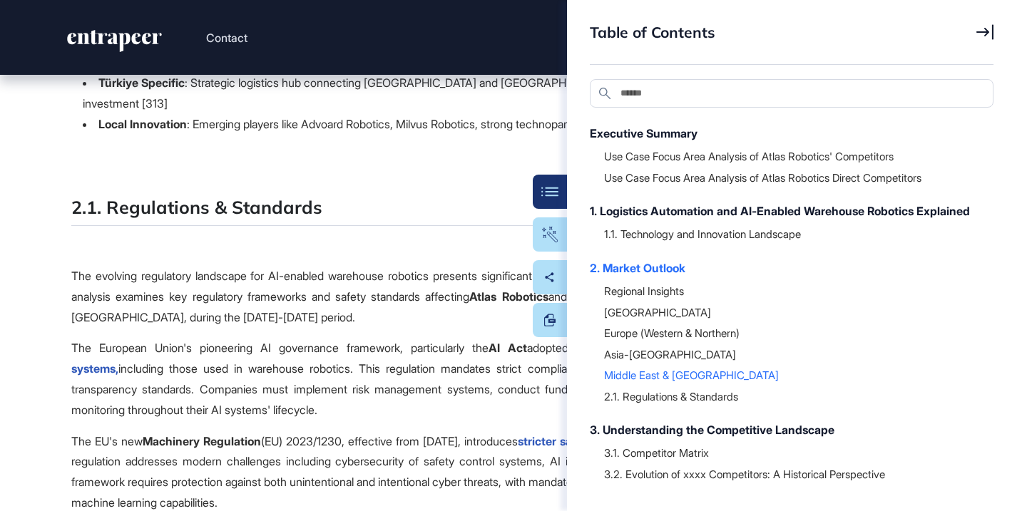
scroll to position [9564, 0]
click at [646, 389] on div at bounding box center [791, 385] width 375 height 7
click at [647, 404] on div "2.1. Regulations & Standards" at bounding box center [791, 396] width 375 height 14
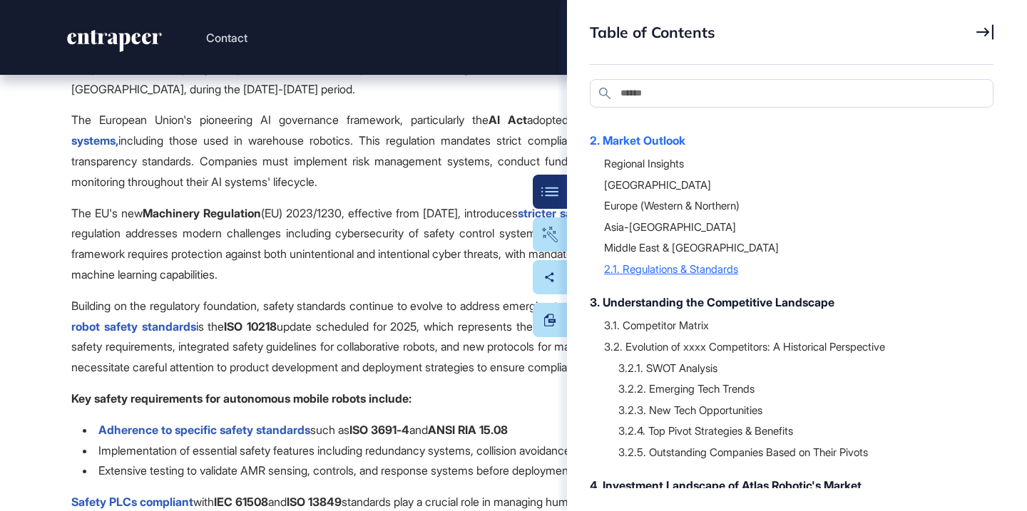
scroll to position [160, 0]
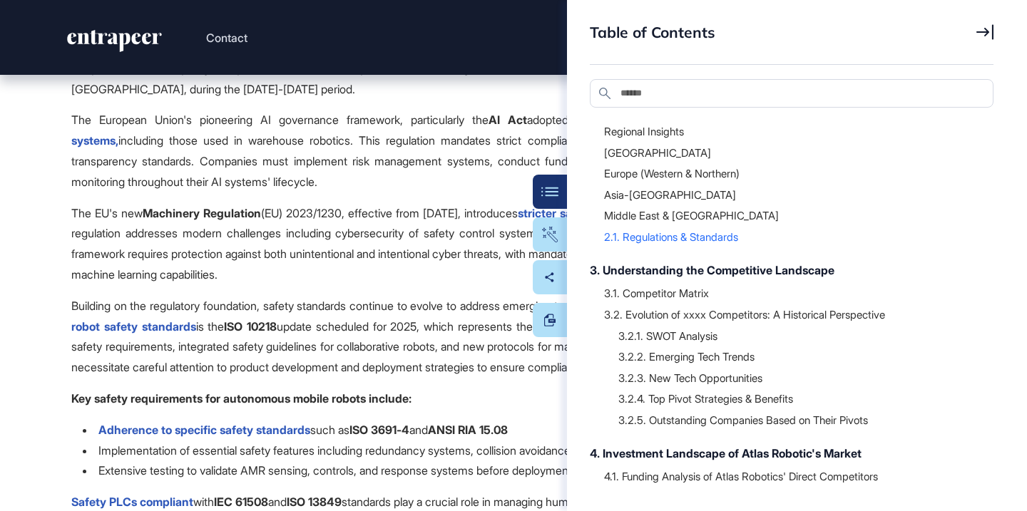
click at [671, 350] on div at bounding box center [798, 345] width 361 height 7
click at [675, 350] on div at bounding box center [798, 345] width 361 height 7
click at [676, 343] on div "3.2.1. SWOT Analysis" at bounding box center [798, 336] width 361 height 14
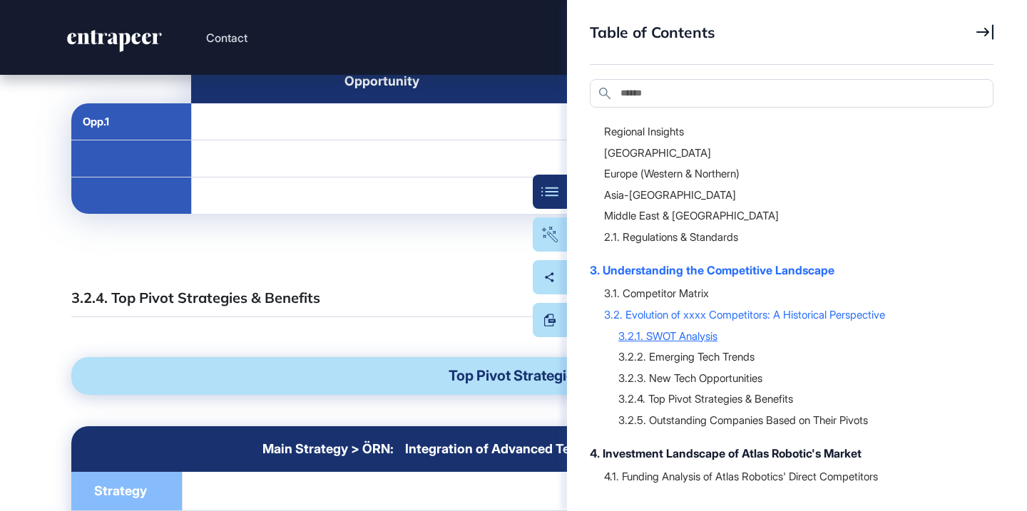
scroll to position [21394, 0]
click at [666, 392] on div at bounding box center [798, 388] width 361 height 7
click at [666, 406] on div "3.2.4. Top Pivot Strategies & Benefits" at bounding box center [798, 399] width 361 height 14
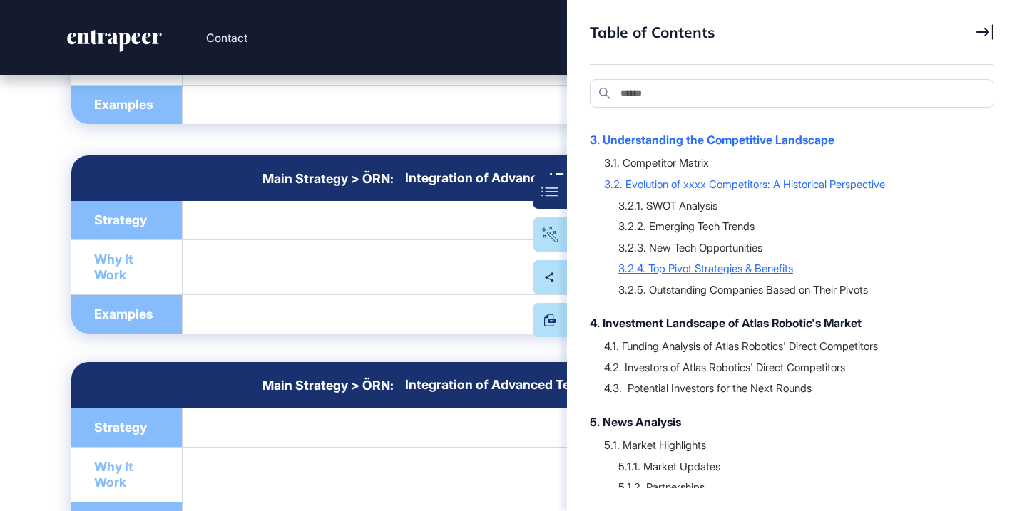
scroll to position [434, 0]
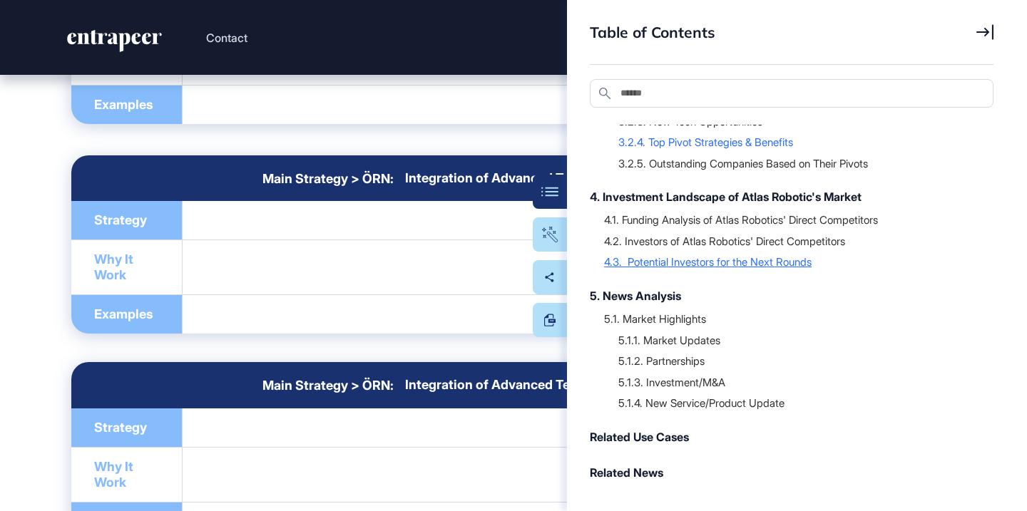
click at [705, 264] on div "4.3. Potential Investors for the Next Rounds" at bounding box center [791, 262] width 375 height 14
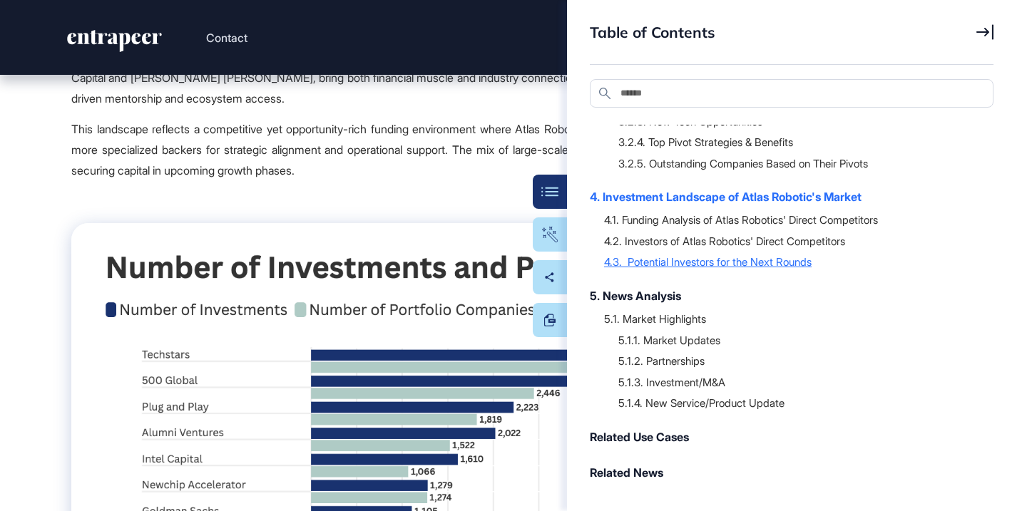
scroll to position [33089, 0]
click at [661, 360] on div "5.1.2. Partnerships" at bounding box center [798, 361] width 361 height 14
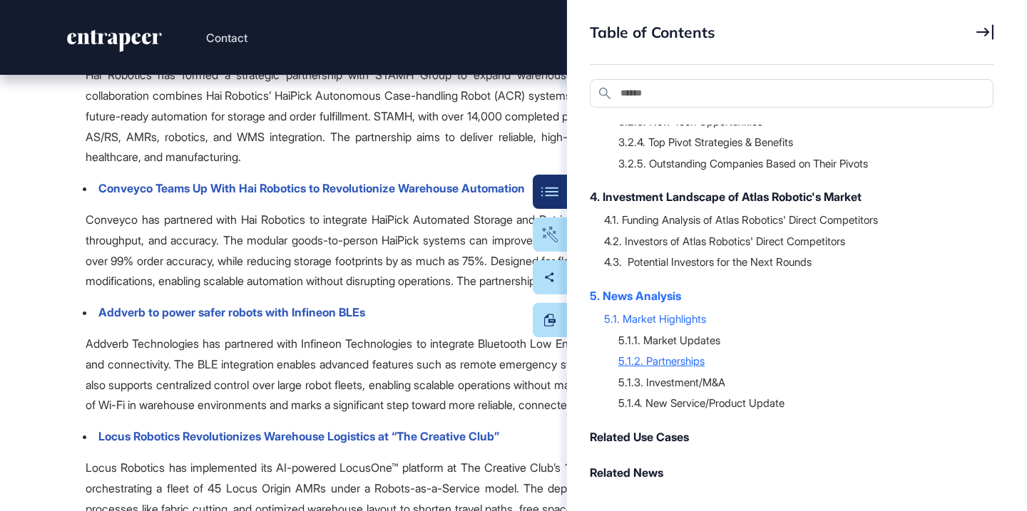
scroll to position [40903, 0]
click at [546, 183] on button "Table Of Contents" at bounding box center [506, 192] width 121 height 34
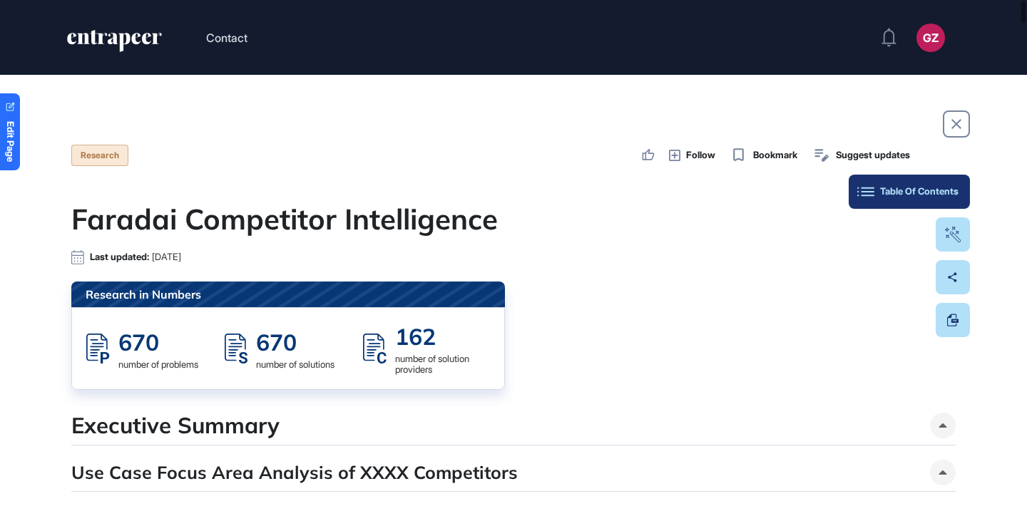
click at [952, 187] on div "Table Of Contents" at bounding box center [909, 191] width 98 height 11
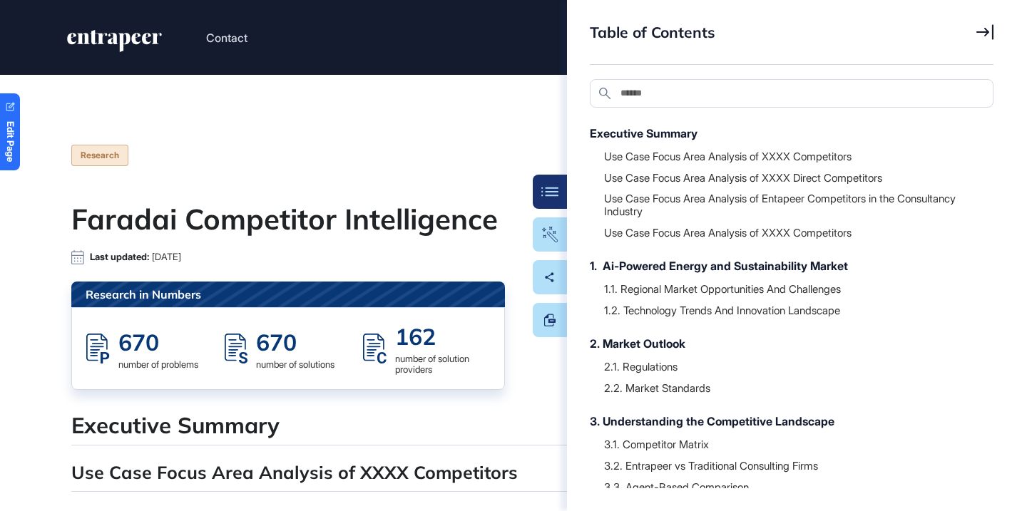
scroll to position [324, 0]
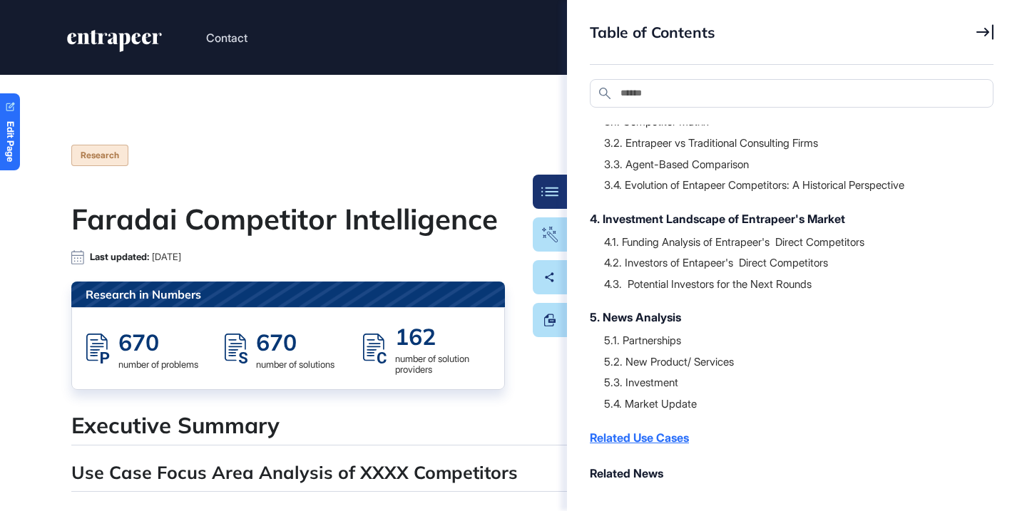
click at [634, 438] on div "Related Use Cases" at bounding box center [784, 437] width 389 height 17
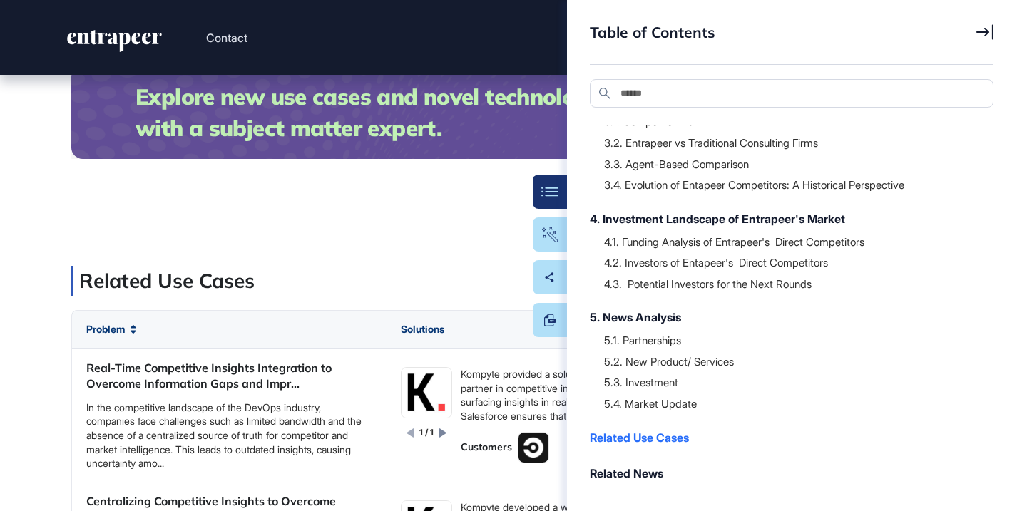
scroll to position [33570, 0]
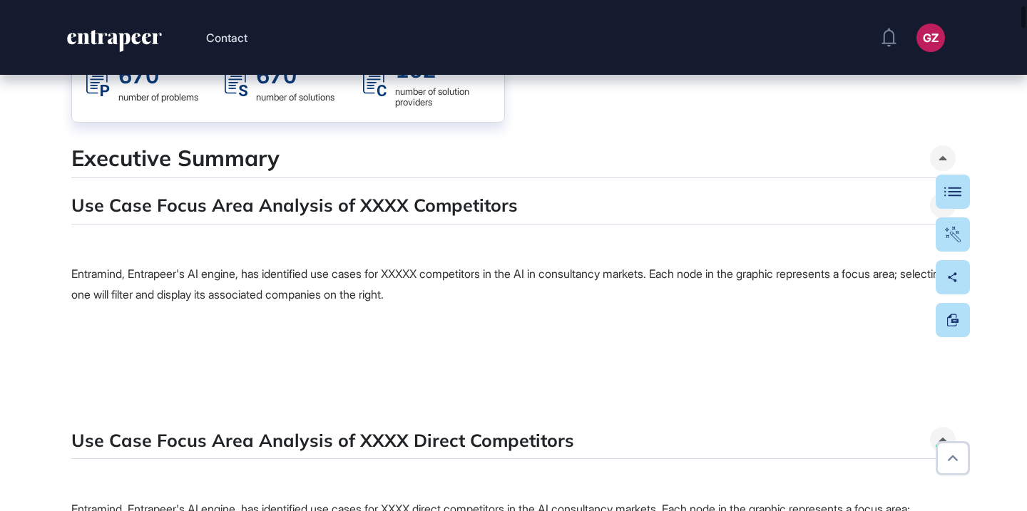
scroll to position [362, 0]
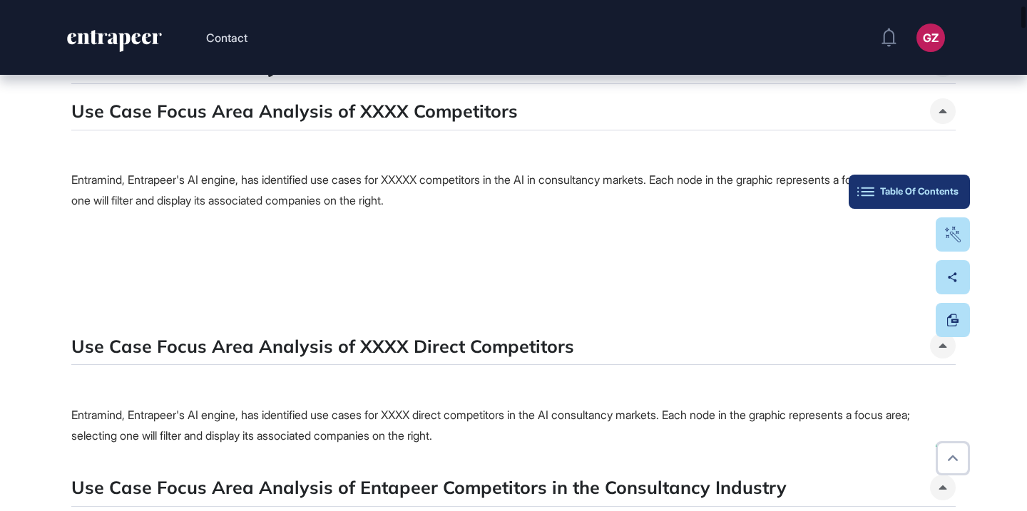
click at [947, 189] on div "Table Of Contents" at bounding box center [909, 191] width 98 height 11
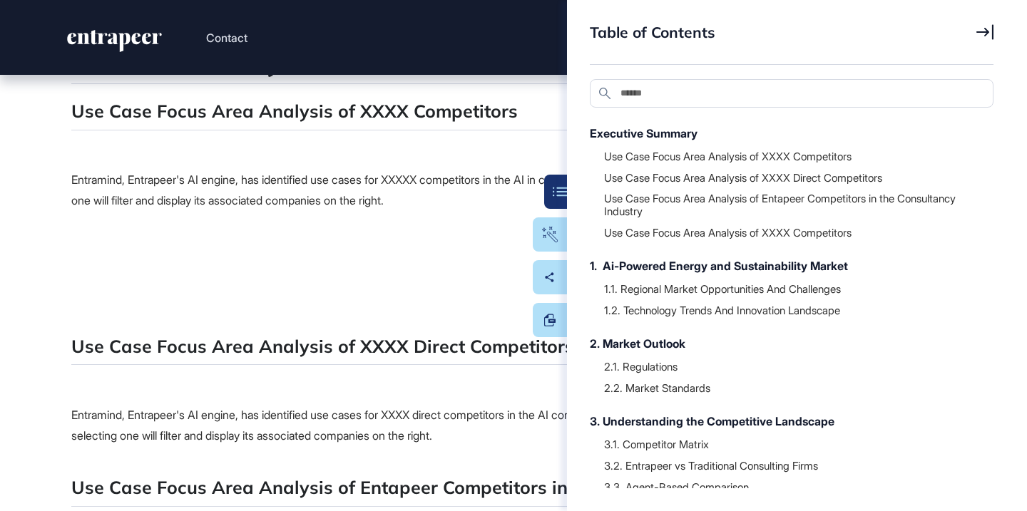
scroll to position [324, 0]
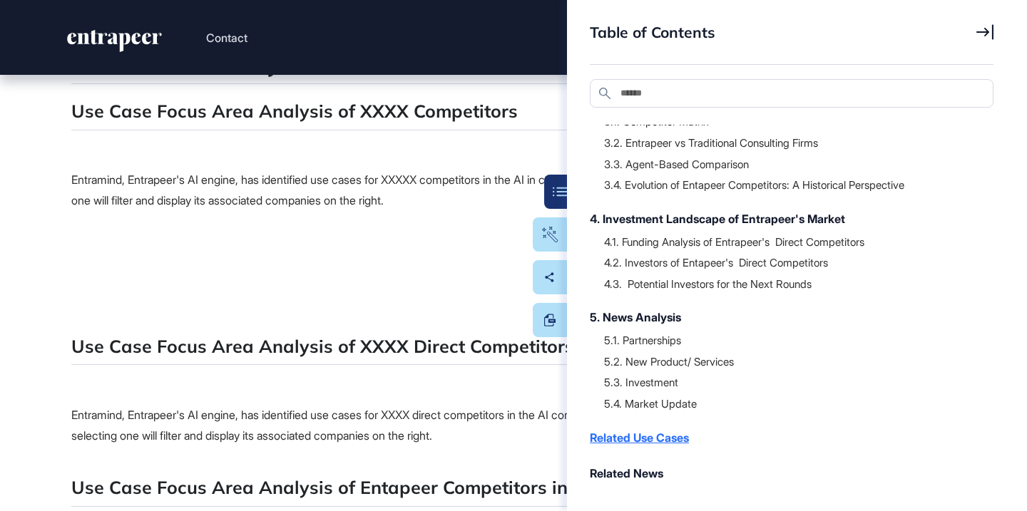
click at [661, 436] on div "Related Use Cases" at bounding box center [784, 437] width 389 height 17
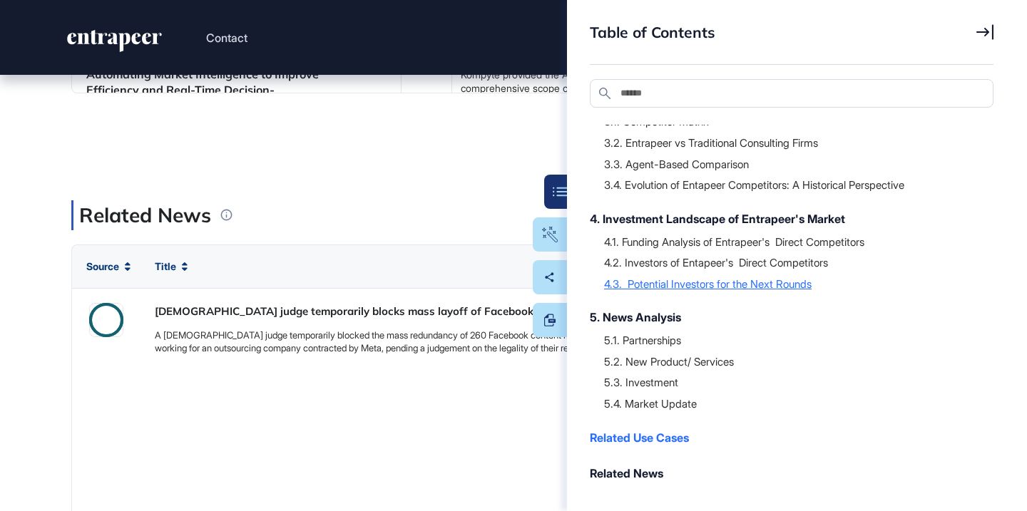
scroll to position [34277, 0]
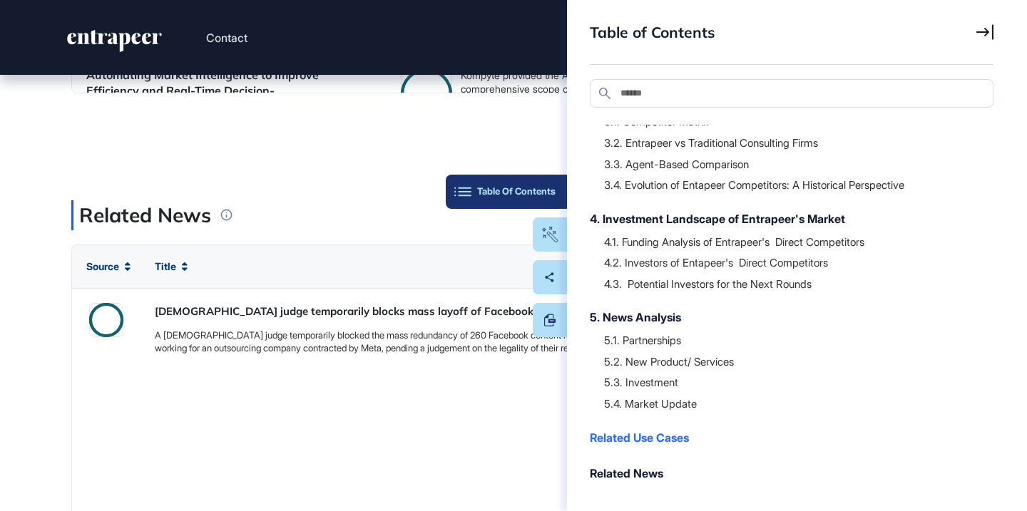
click at [559, 199] on button "Table Of Contents" at bounding box center [506, 192] width 121 height 34
